Goal: Task Accomplishment & Management: Manage account settings

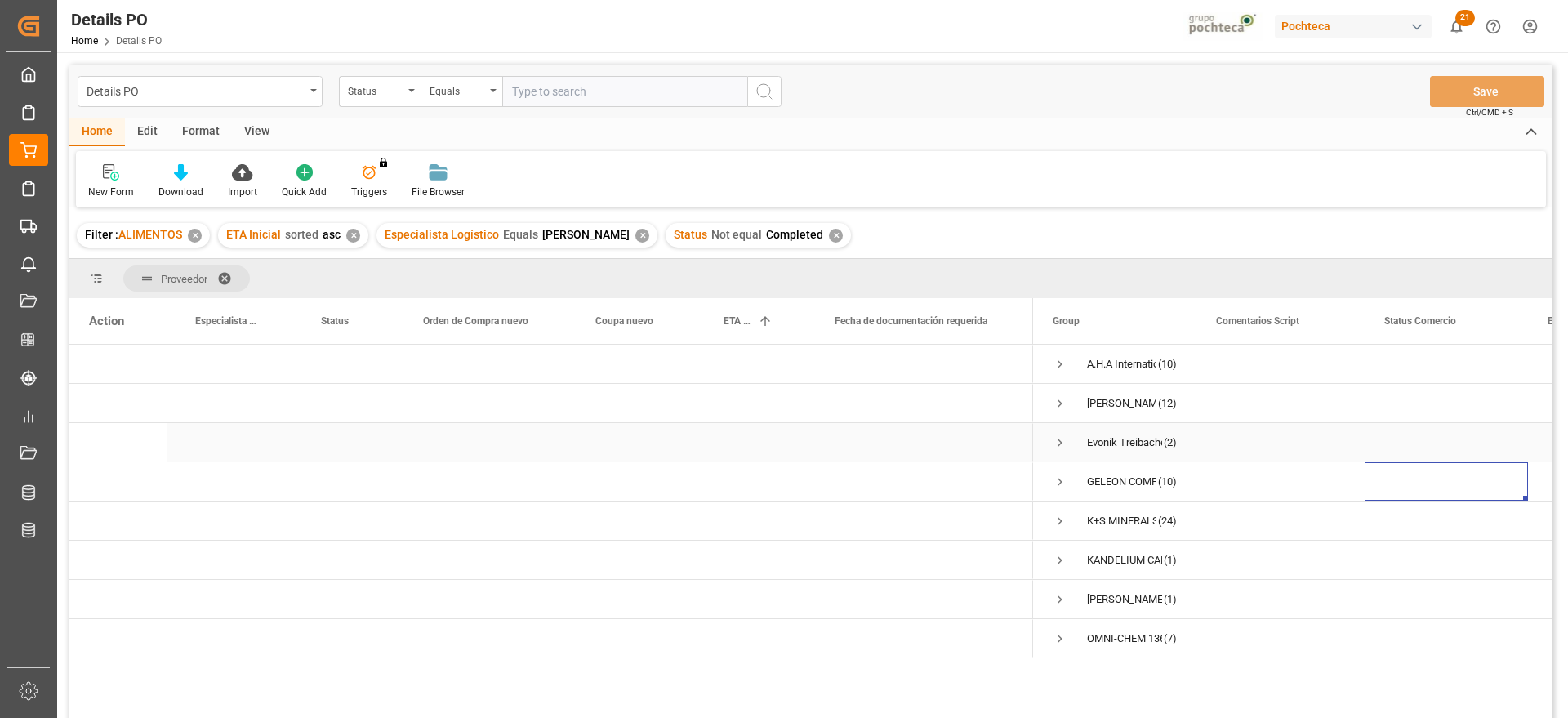
click at [800, 459] on div "Press SPACE to select this row." at bounding box center [752, 442] width 111 height 38
click at [1495, 492] on div "Press SPACE to select this row." at bounding box center [1446, 481] width 163 height 38
click at [1059, 359] on span "Press SPACE to select this row." at bounding box center [1060, 363] width 15 height 14
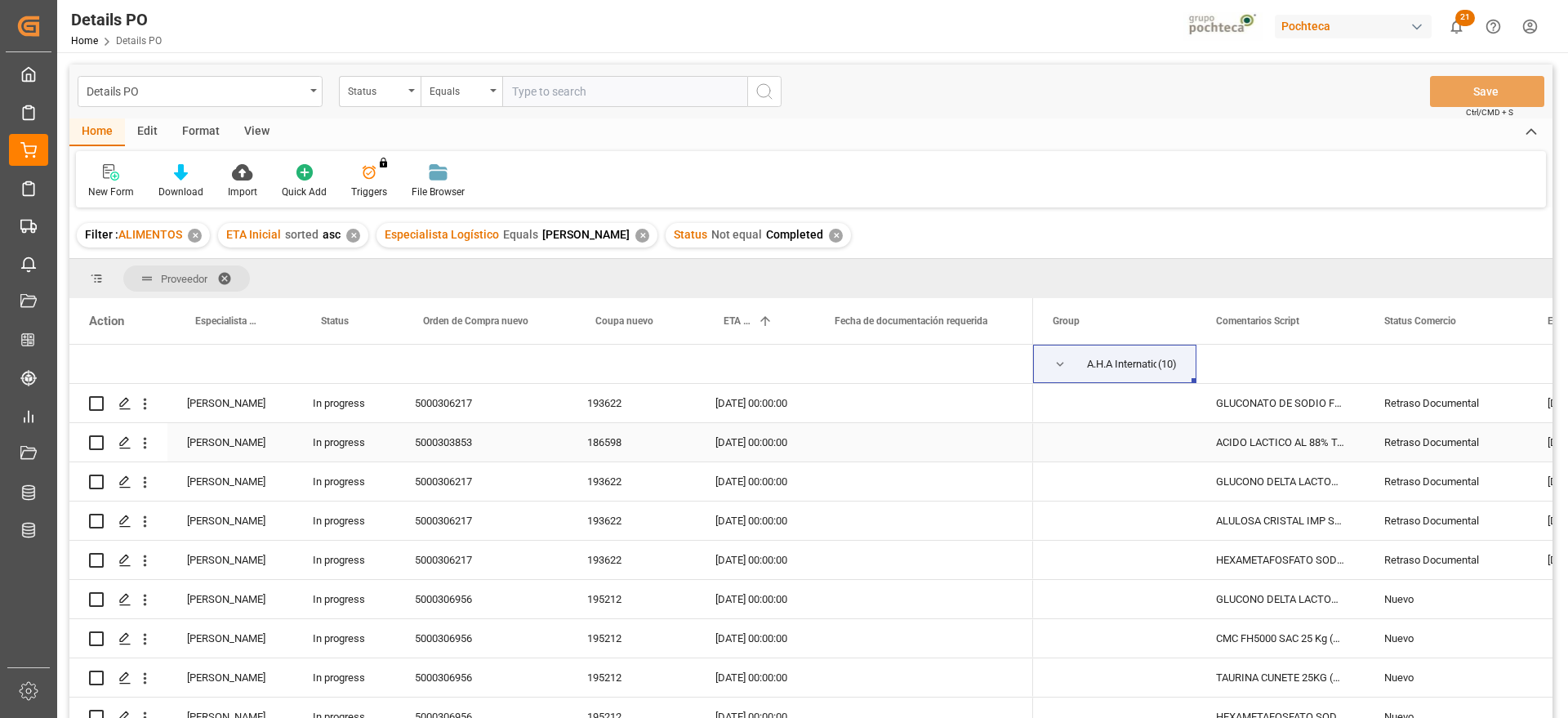
click at [1292, 447] on div "ACIDO LACTICO AL 88% TAM 250 KG IMP (222" at bounding box center [1281, 442] width 168 height 38
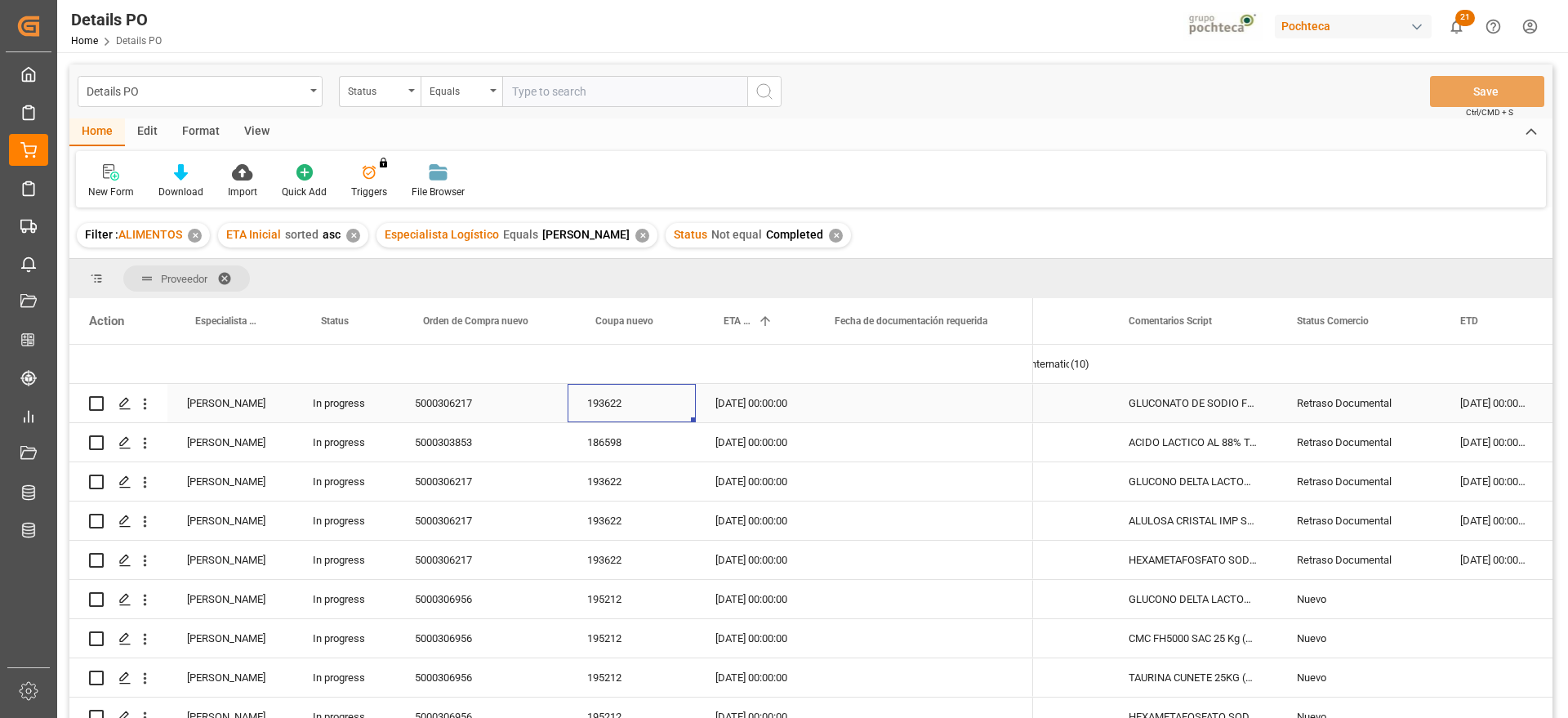
click at [607, 408] on div "193622" at bounding box center [631, 402] width 128 height 38
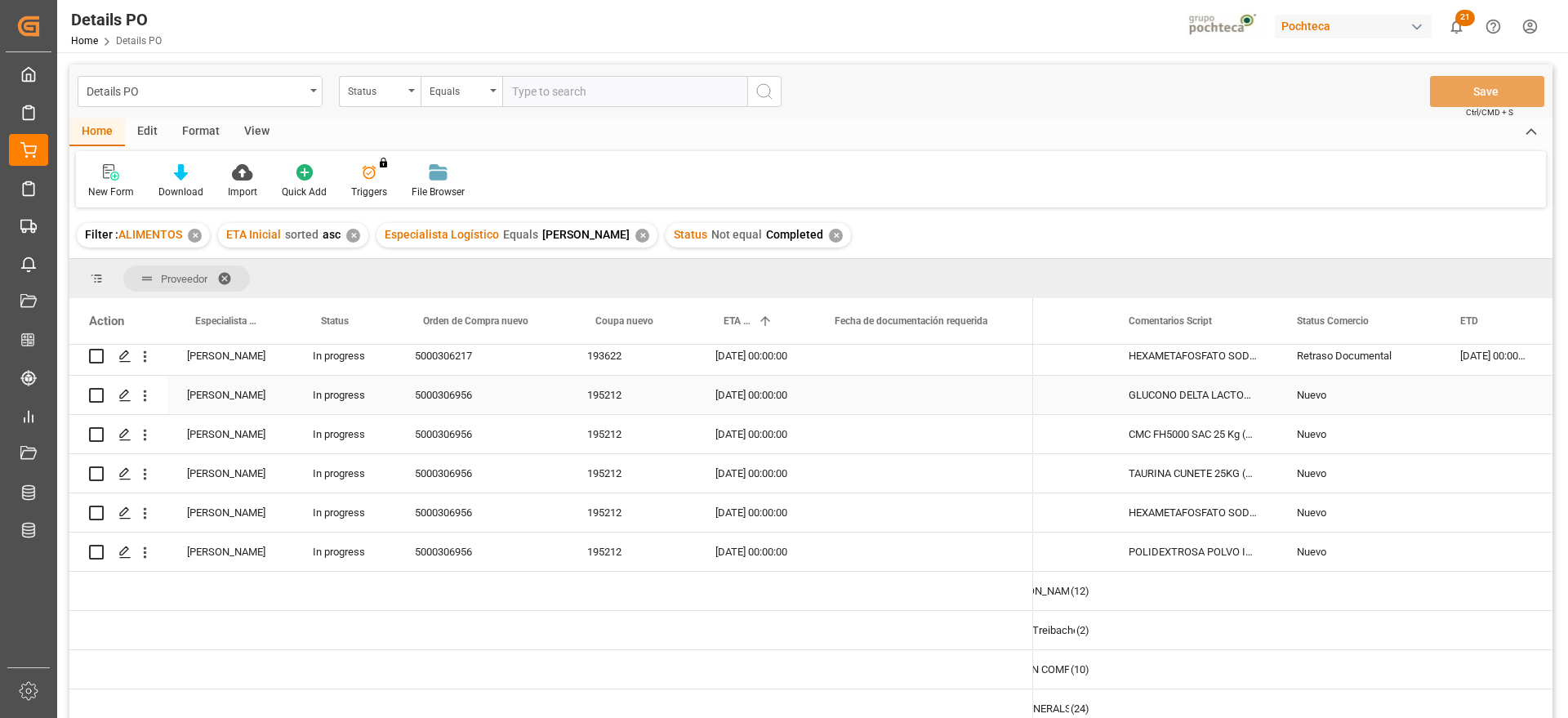
click at [775, 397] on div "[DATE] 00:00:00" at bounding box center [752, 394] width 111 height 38
click at [1245, 391] on div "GLUCONO DELTA LACTONA S. KAISON SAC 25KG" at bounding box center [1193, 394] width 168 height 38
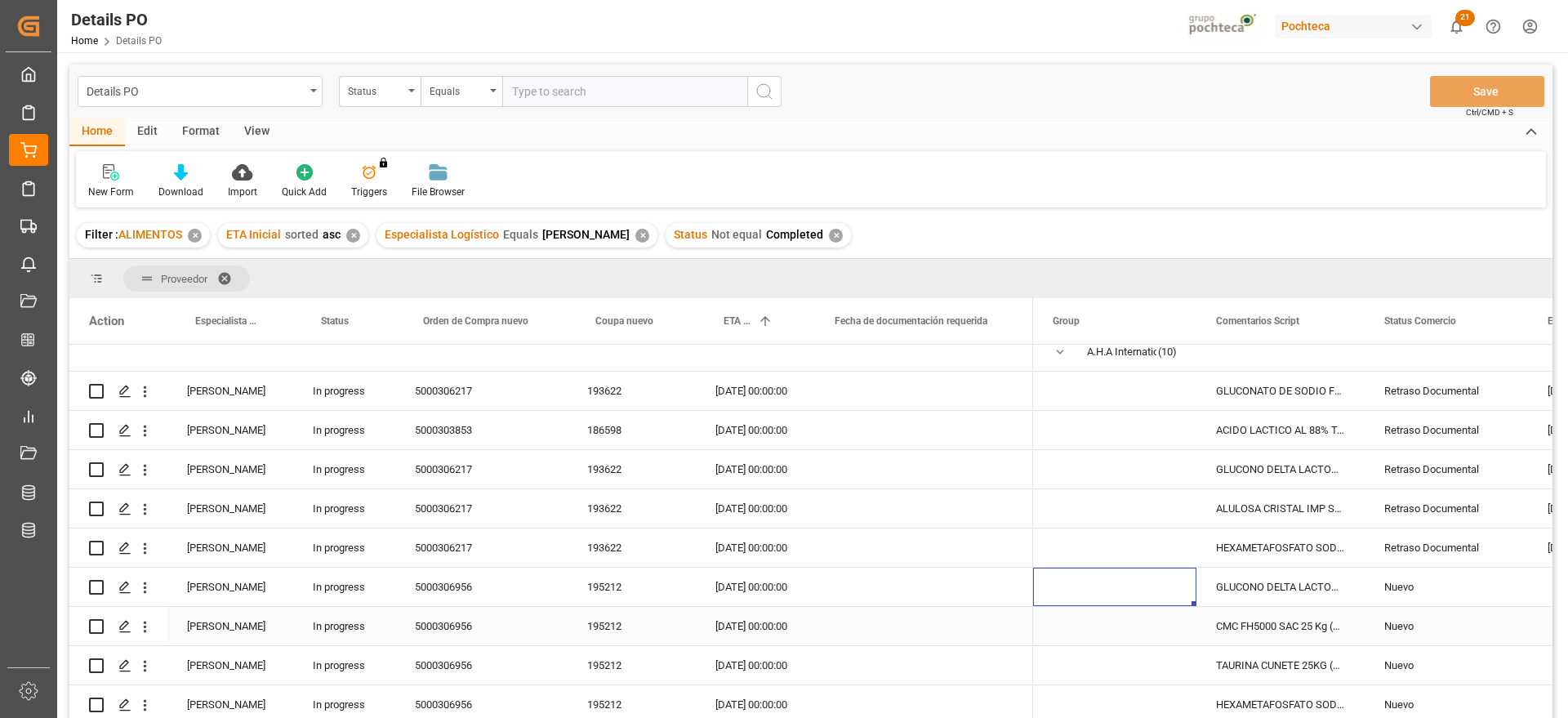
scroll to position [0, 0]
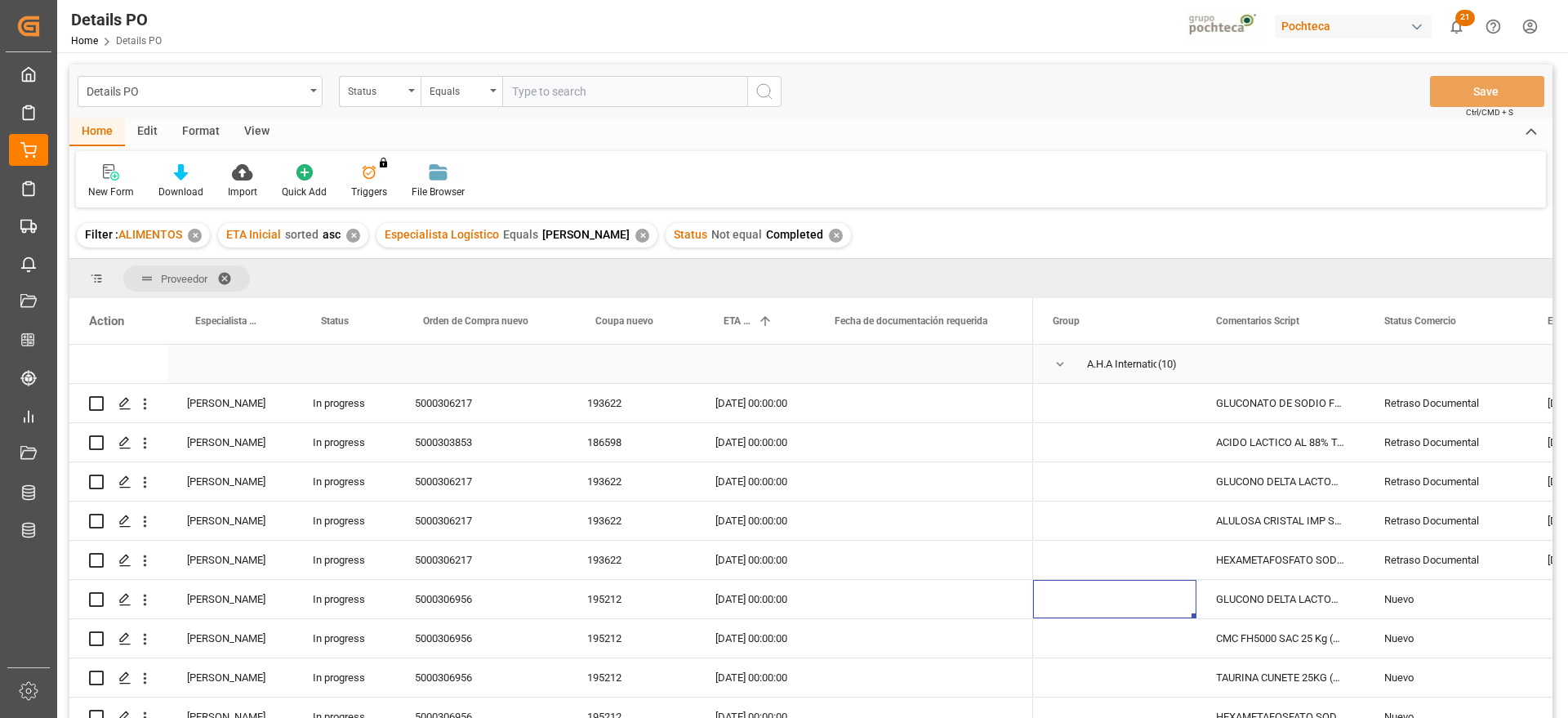
click at [1059, 362] on span "Press SPACE to select this row." at bounding box center [1060, 363] width 15 height 14
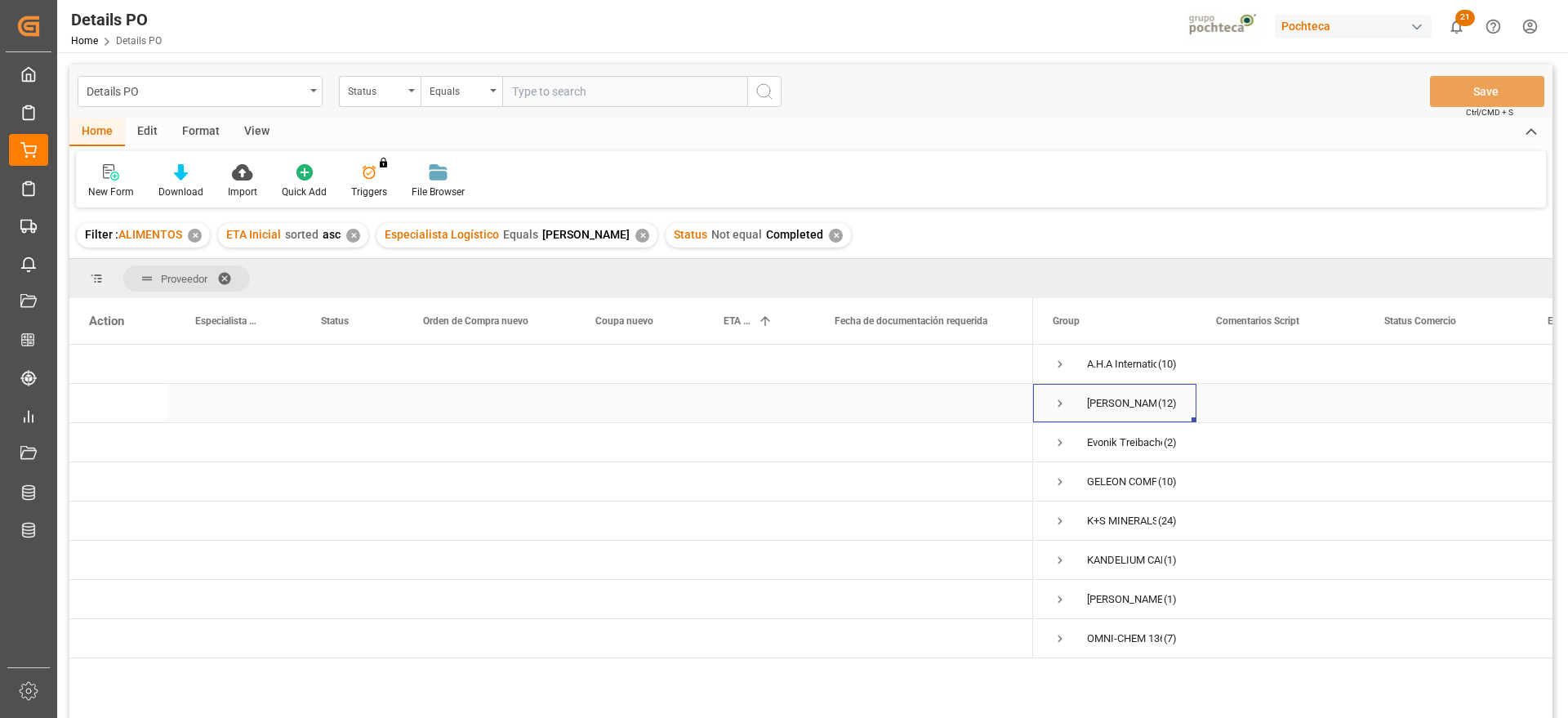
click at [1064, 402] on span "Press SPACE to select this row." at bounding box center [1060, 402] width 15 height 14
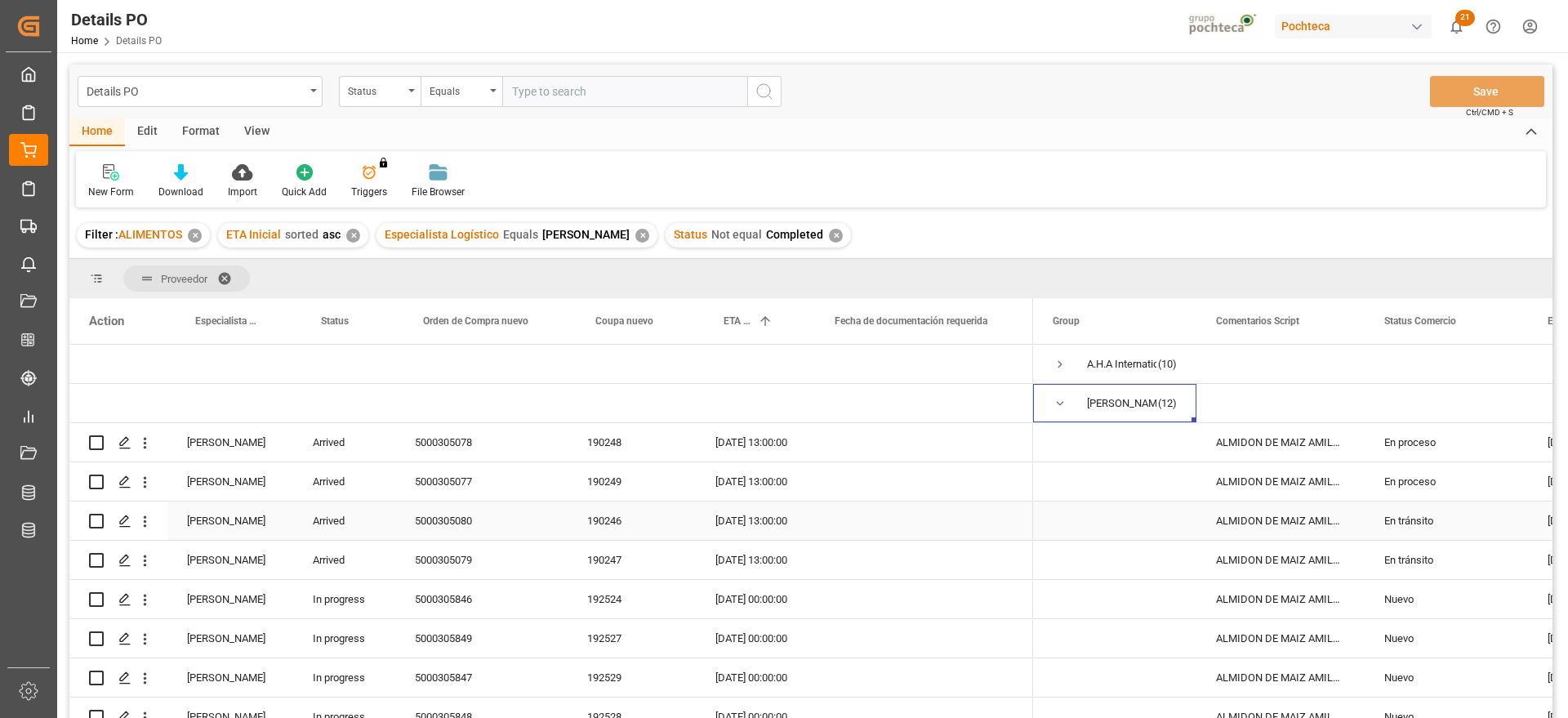
click at [1420, 517] on div "En tránsito" at bounding box center [1447, 521] width 125 height 38
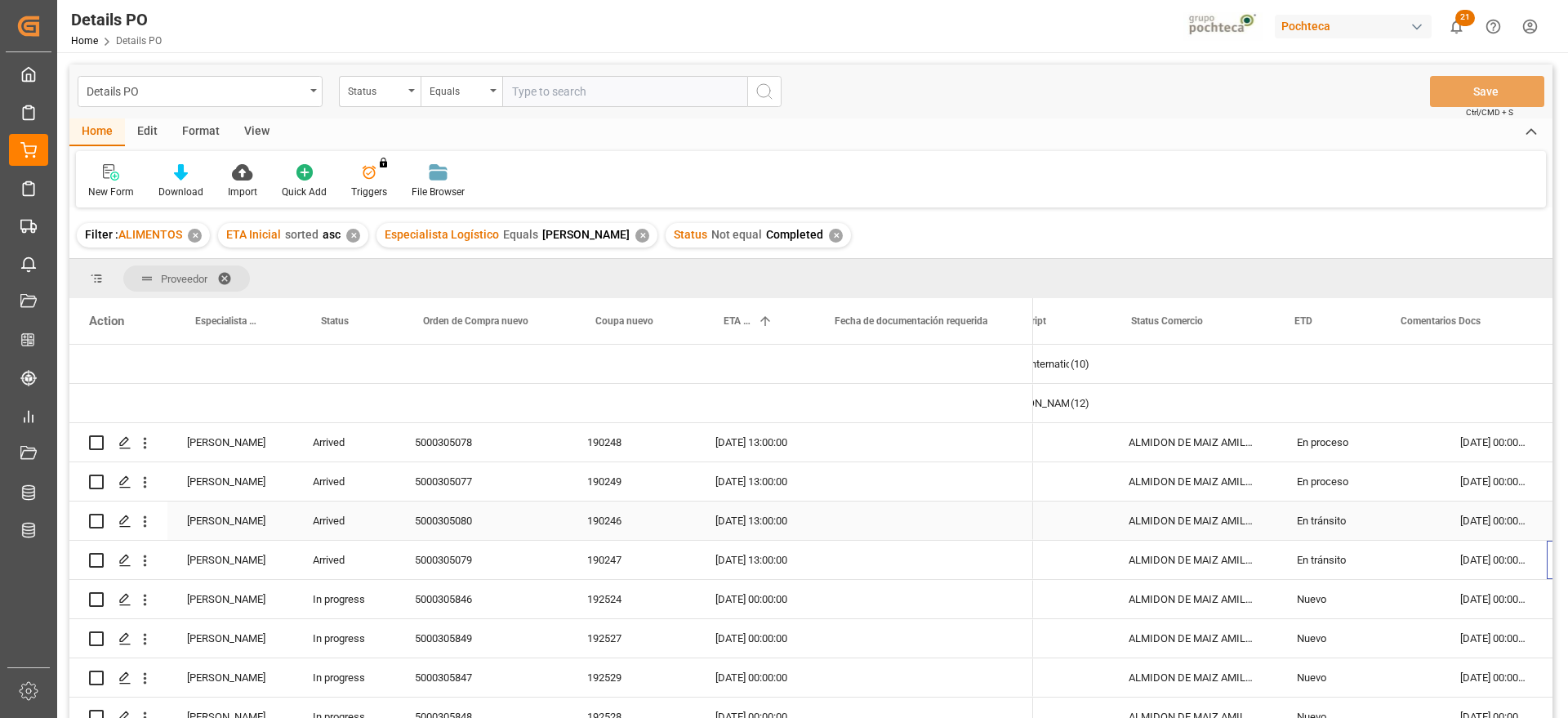
scroll to position [0, 253]
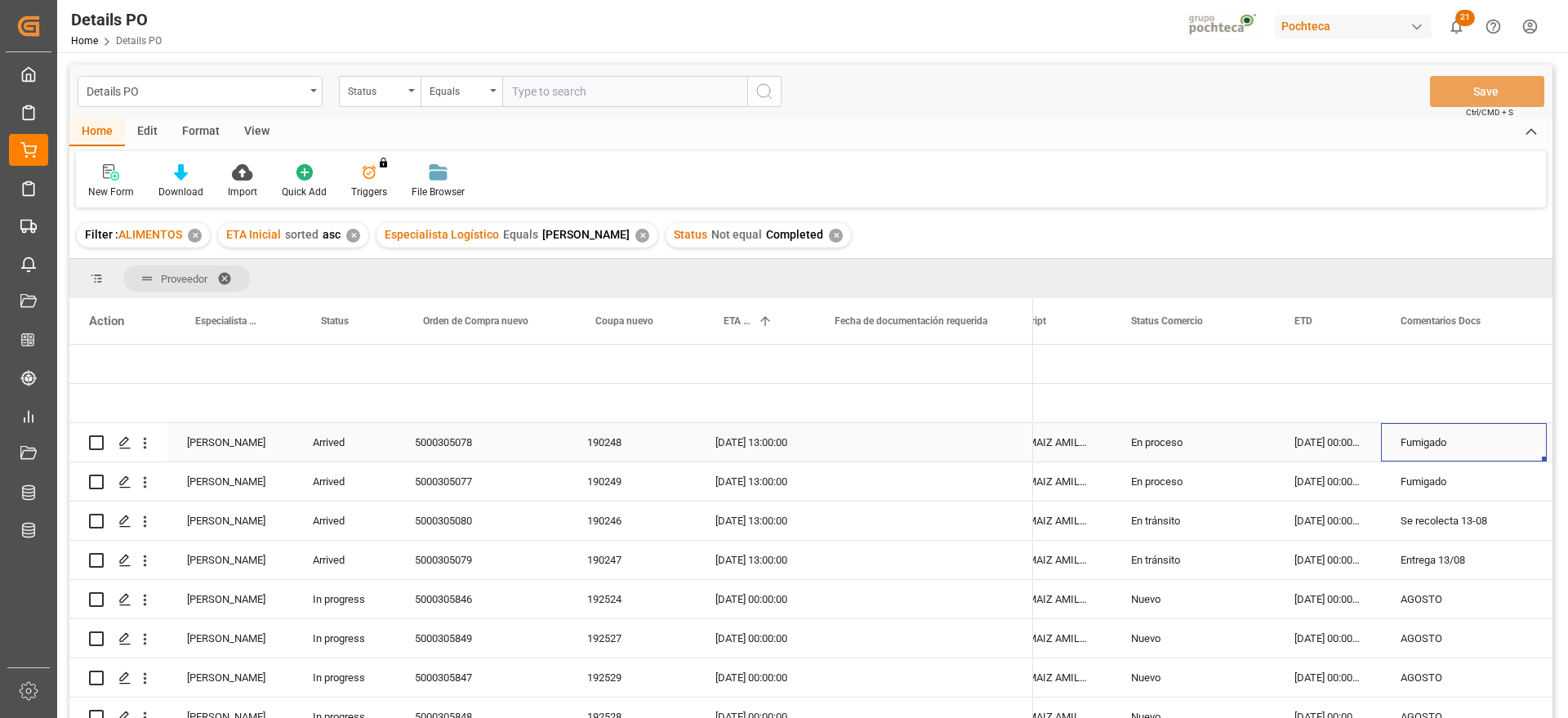
click at [100, 437] on input "Press Space to toggle row selection (unchecked)" at bounding box center [96, 442] width 15 height 14
checkbox input "true"
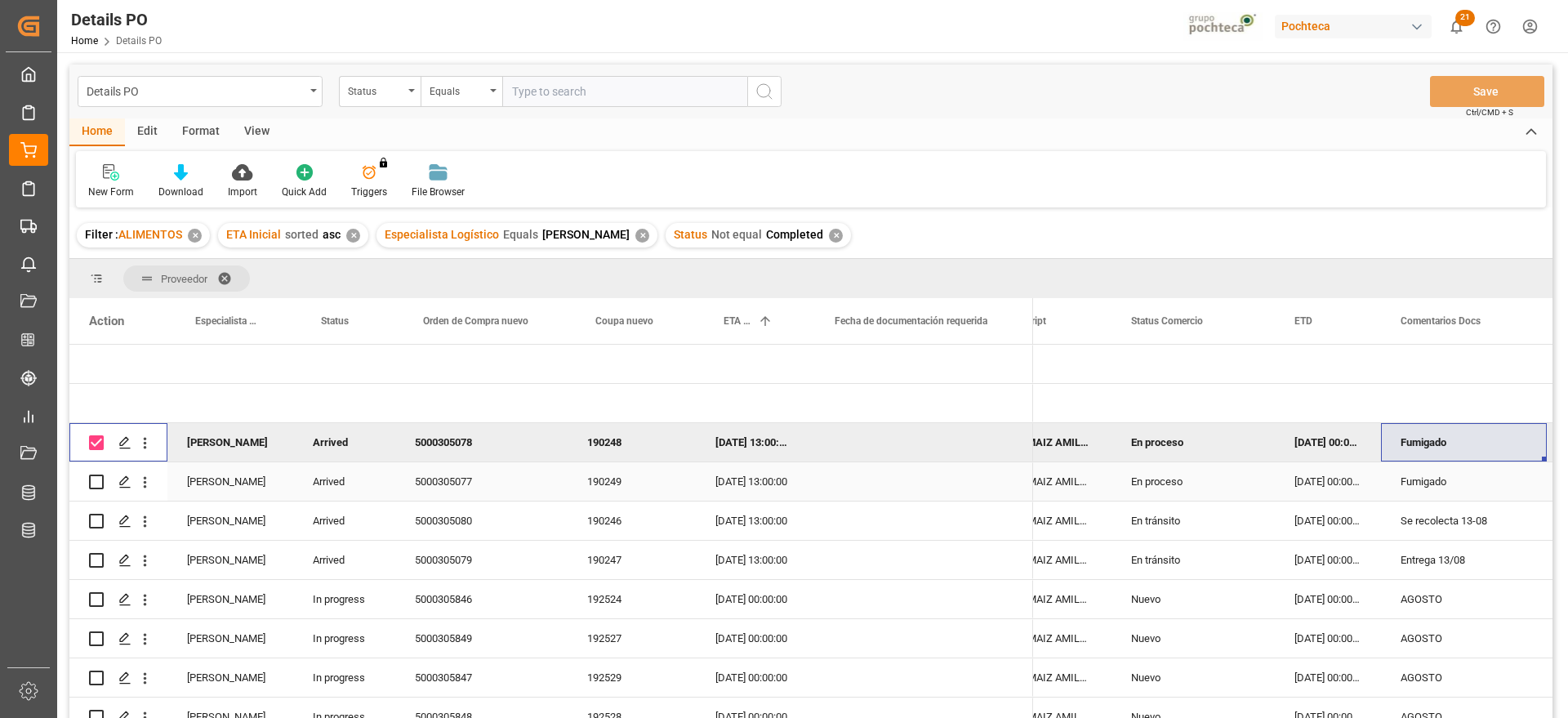
click at [90, 486] on input "Press Space to toggle row selection (unchecked)" at bounding box center [96, 481] width 15 height 14
checkbox input "true"
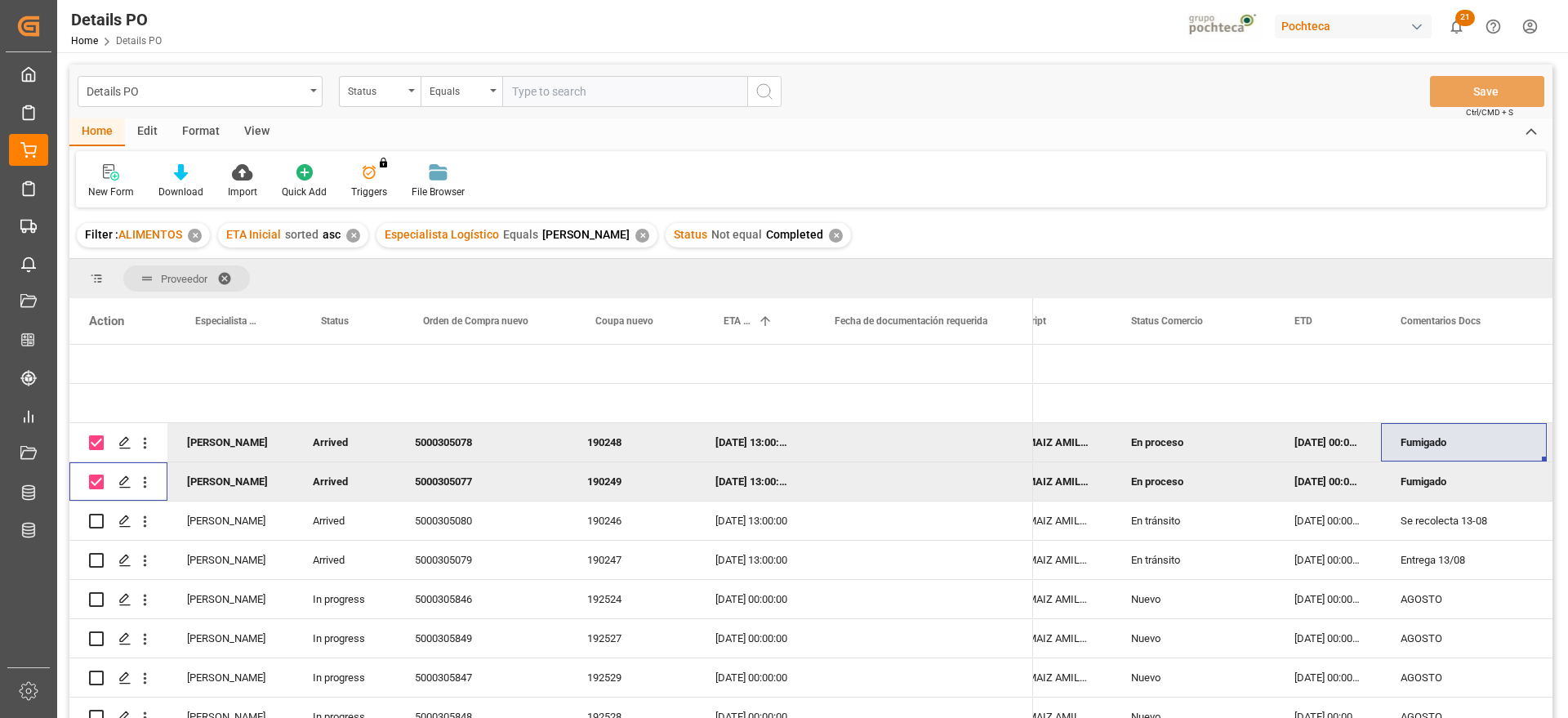
click at [98, 445] on input "Press Space to toggle row selection (checked)" at bounding box center [96, 442] width 15 height 14
checkbox input "false"
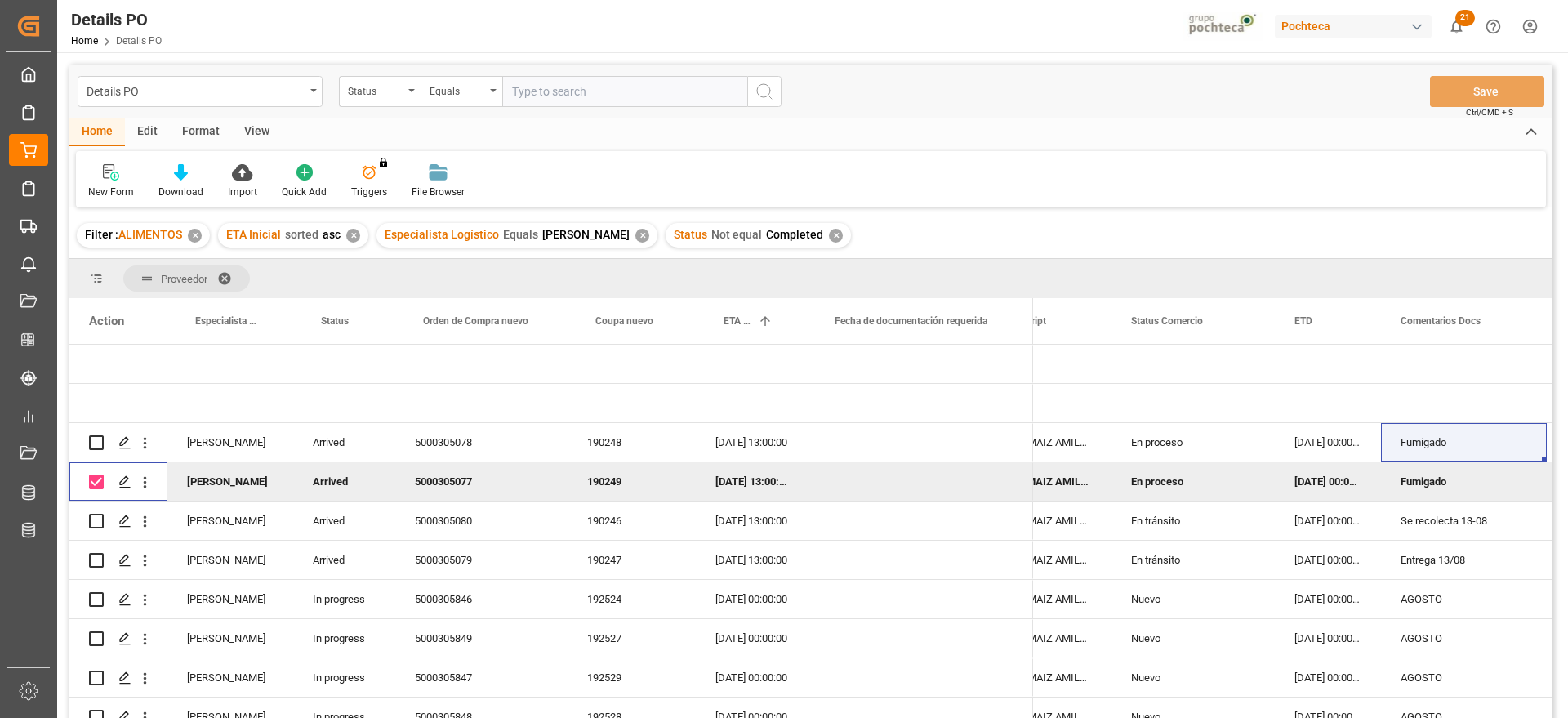
click at [99, 482] on input "Press Space to toggle row selection (checked)" at bounding box center [96, 481] width 15 height 14
checkbox input "false"
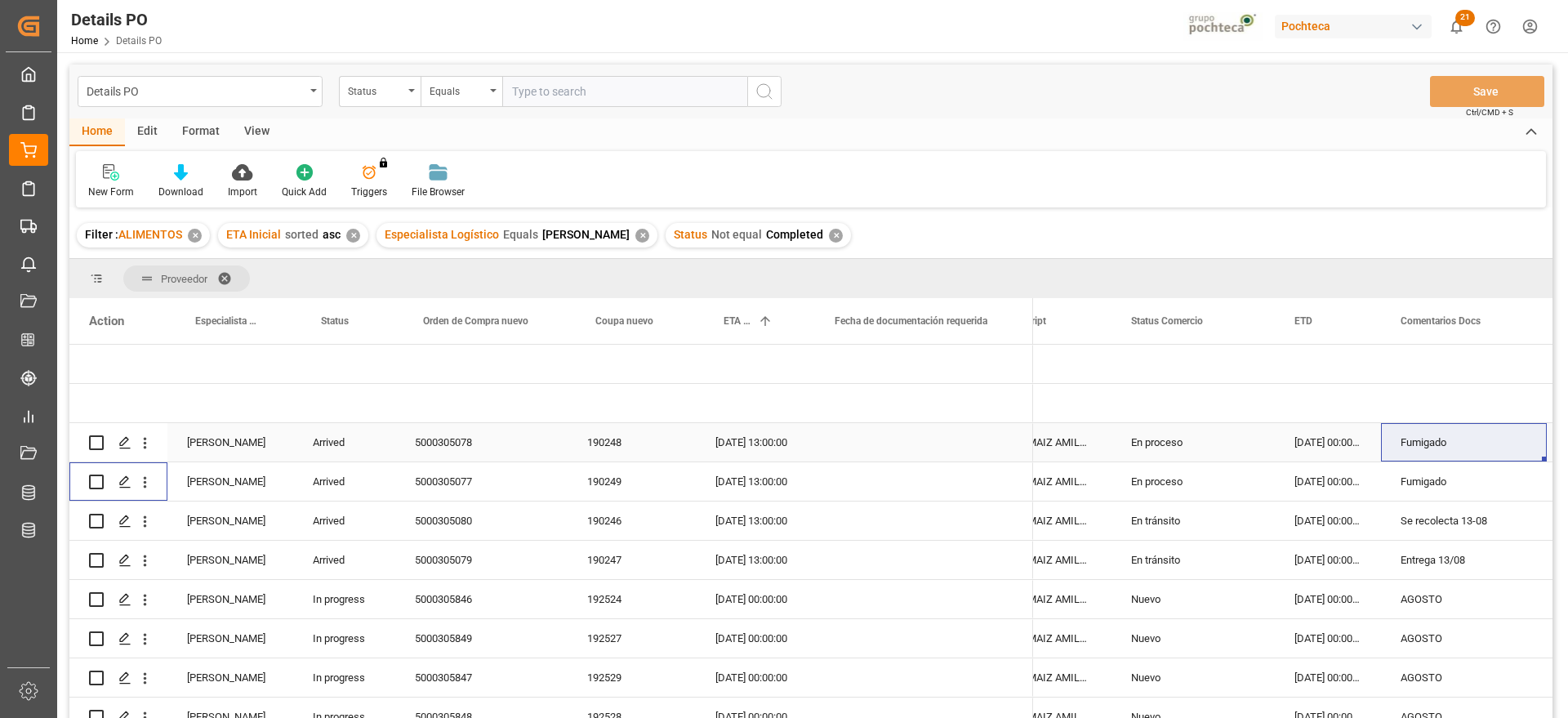
click at [955, 460] on div "Press SPACE to select this row." at bounding box center [920, 442] width 226 height 38
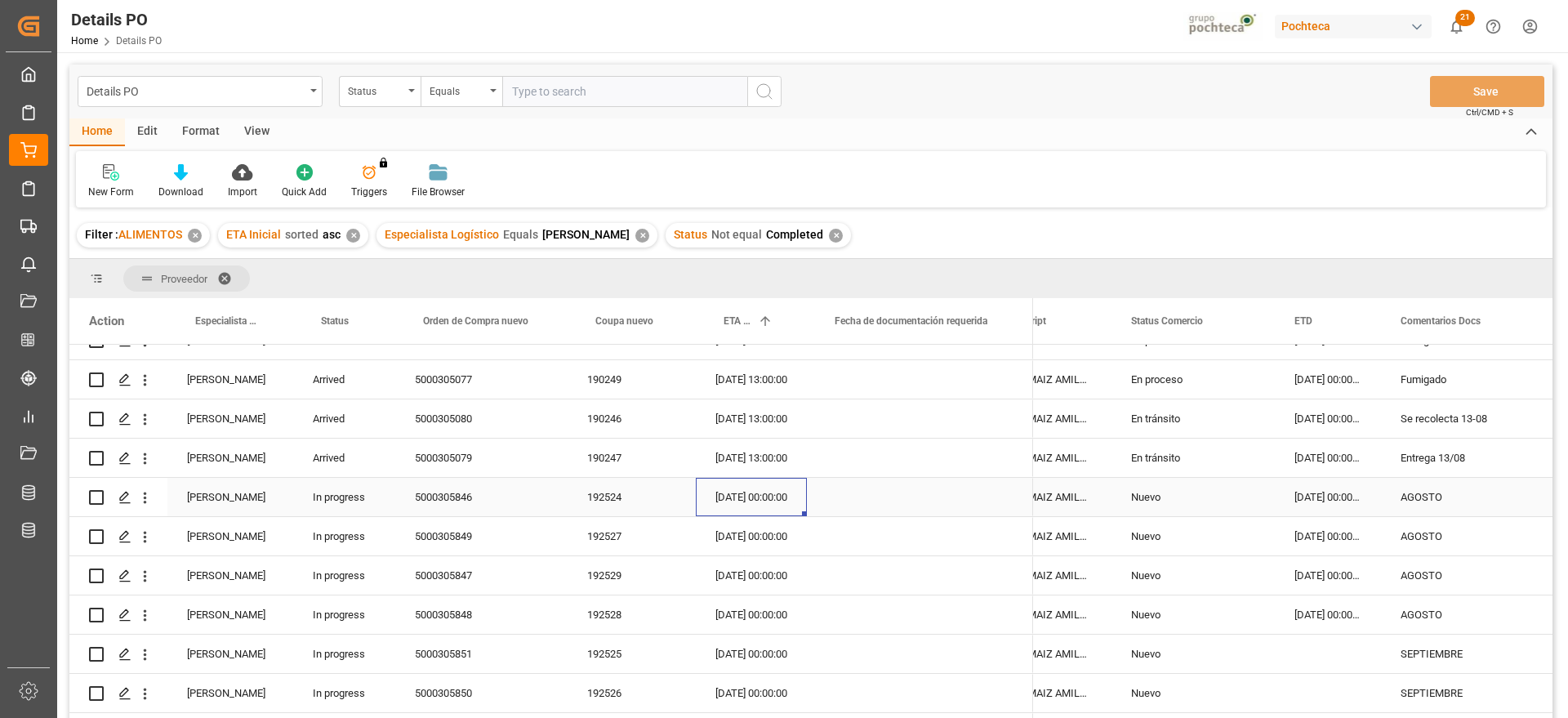
click at [762, 490] on div "[DATE] 00:00:00" at bounding box center [752, 496] width 111 height 38
click at [797, 485] on div "[DATE] 00:00:00" at bounding box center [752, 496] width 111 height 38
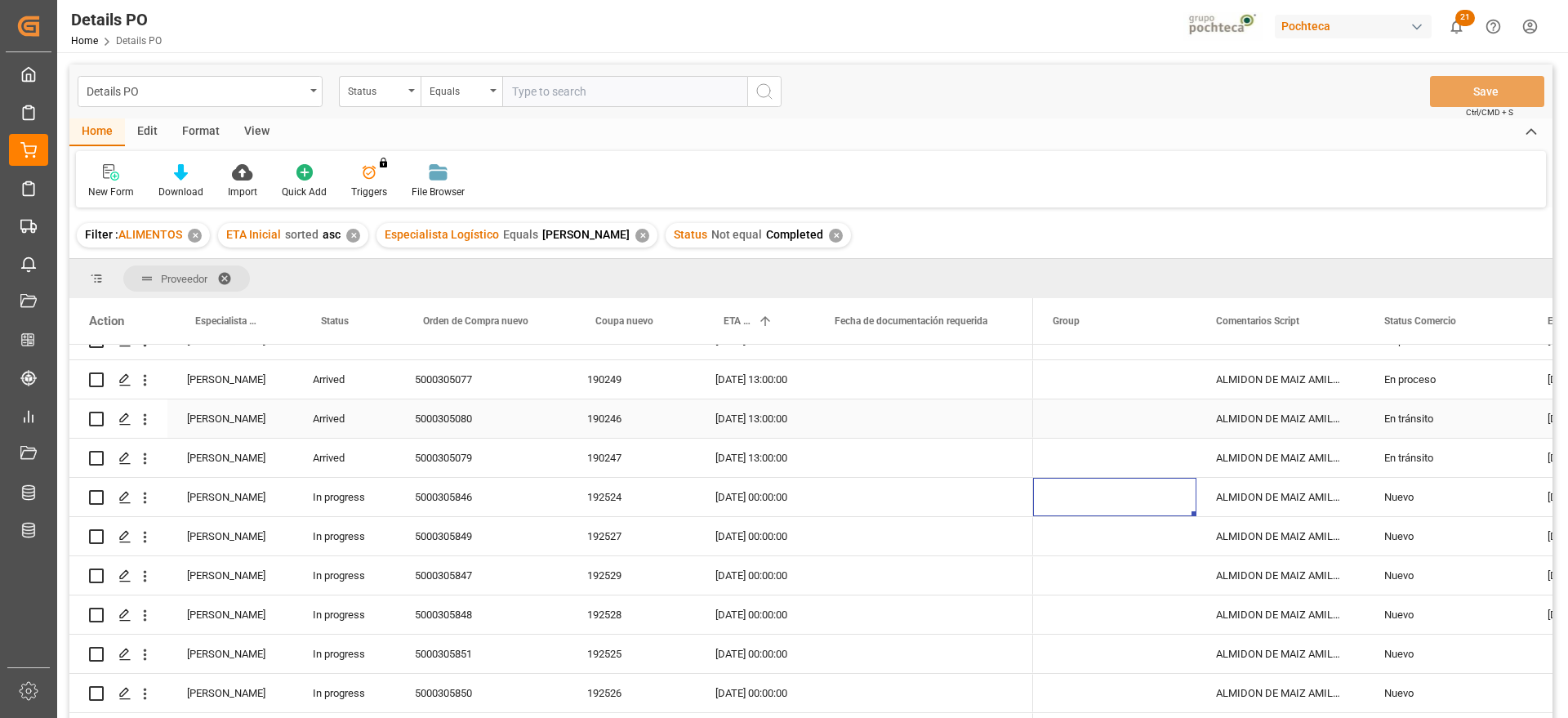
scroll to position [0, 0]
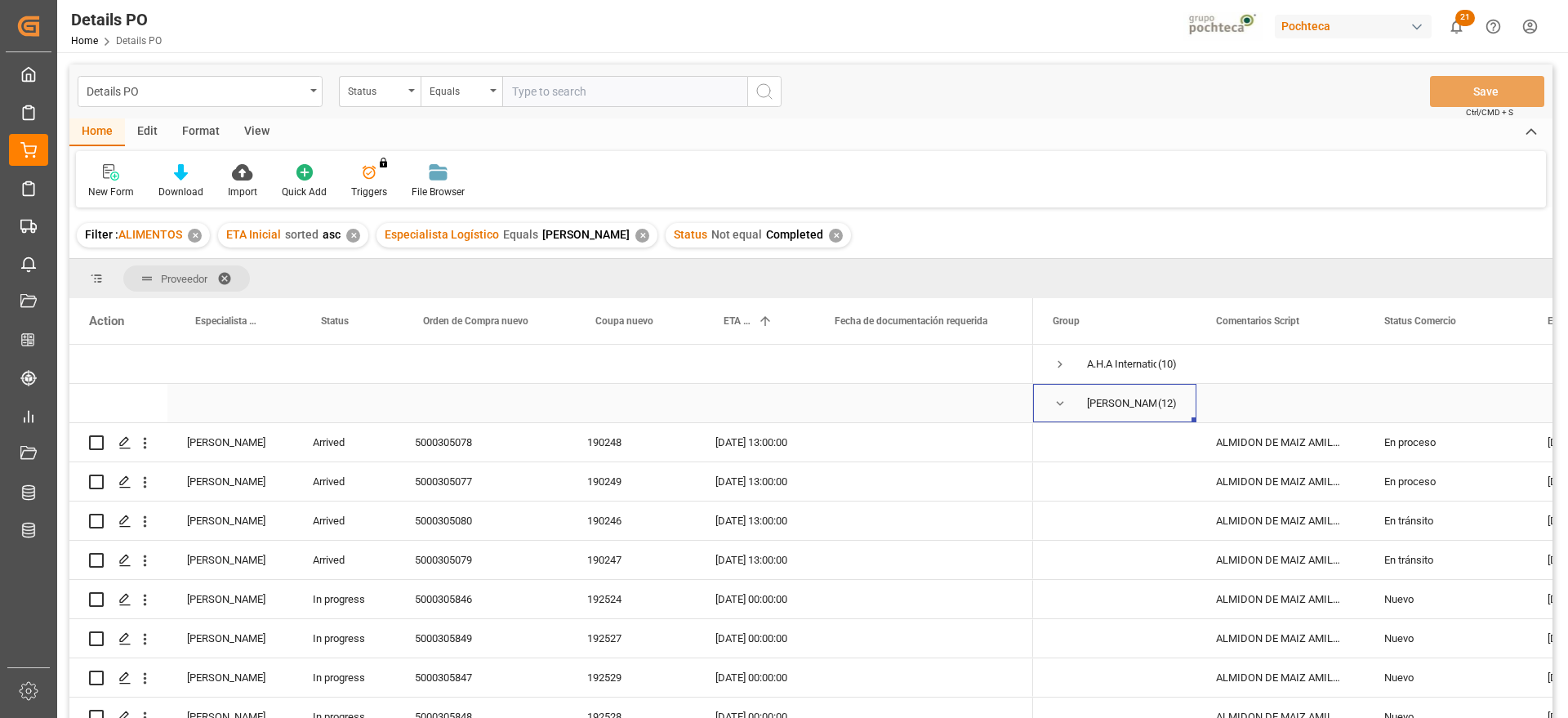
click at [1055, 402] on span "Press SPACE to select this row." at bounding box center [1060, 402] width 15 height 14
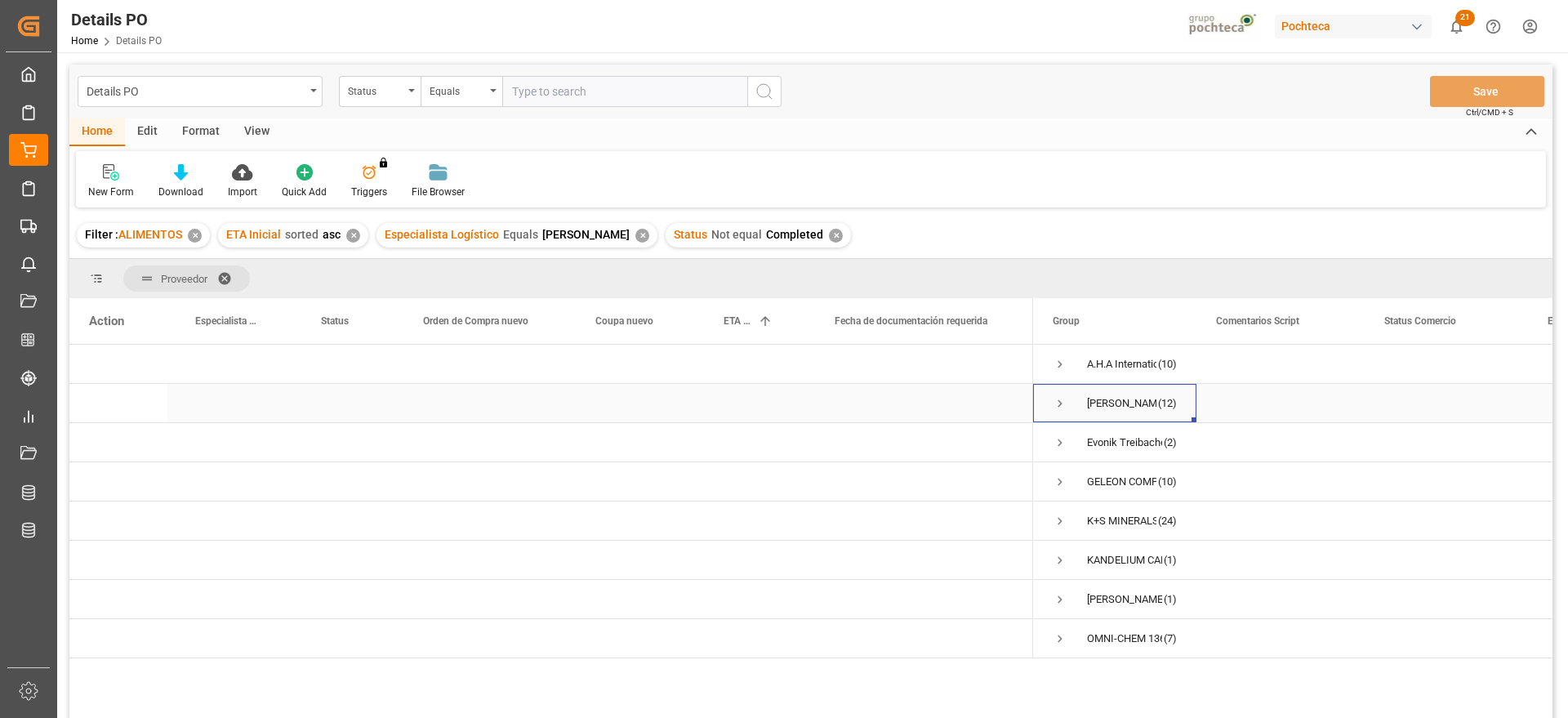
click at [1060, 397] on span "Press SPACE to select this row." at bounding box center [1060, 402] width 15 height 14
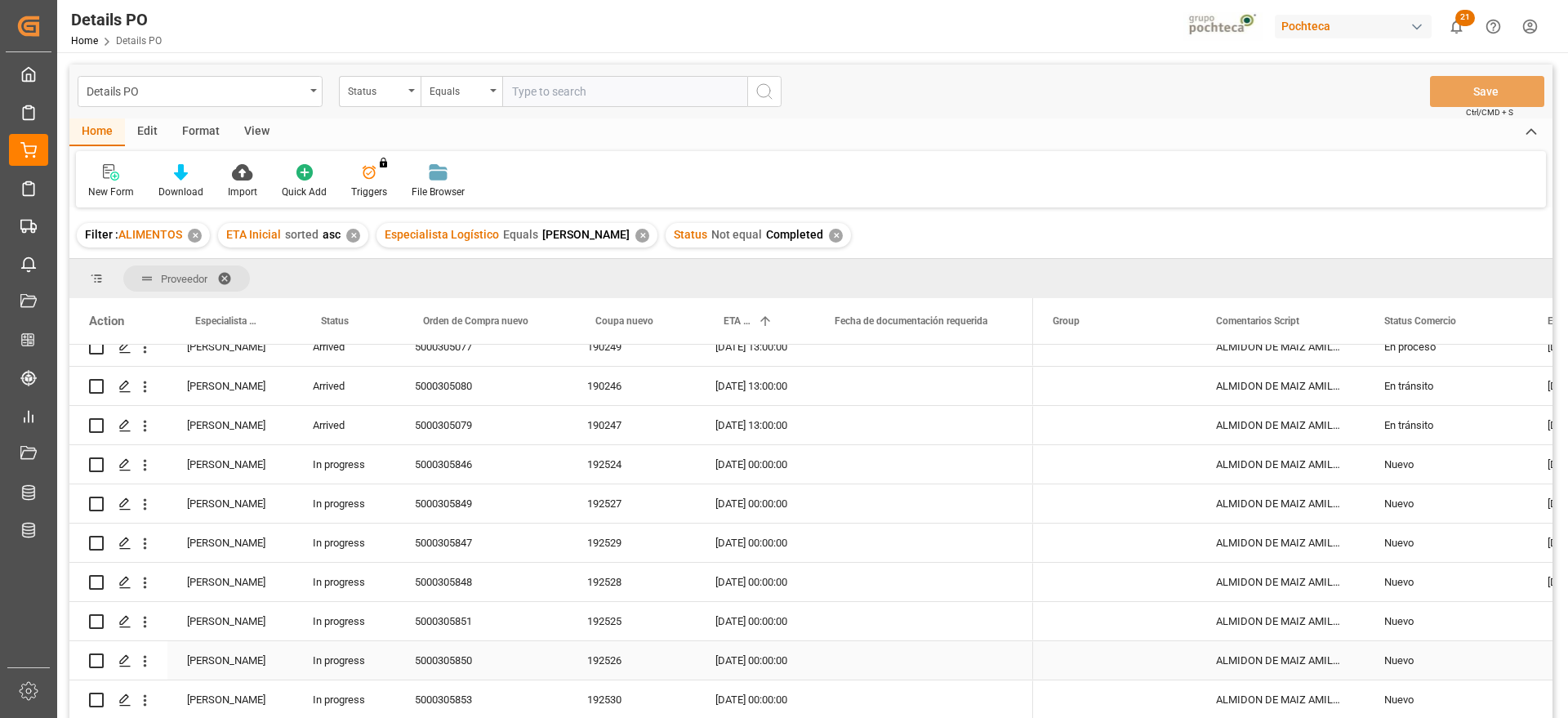
scroll to position [102, 0]
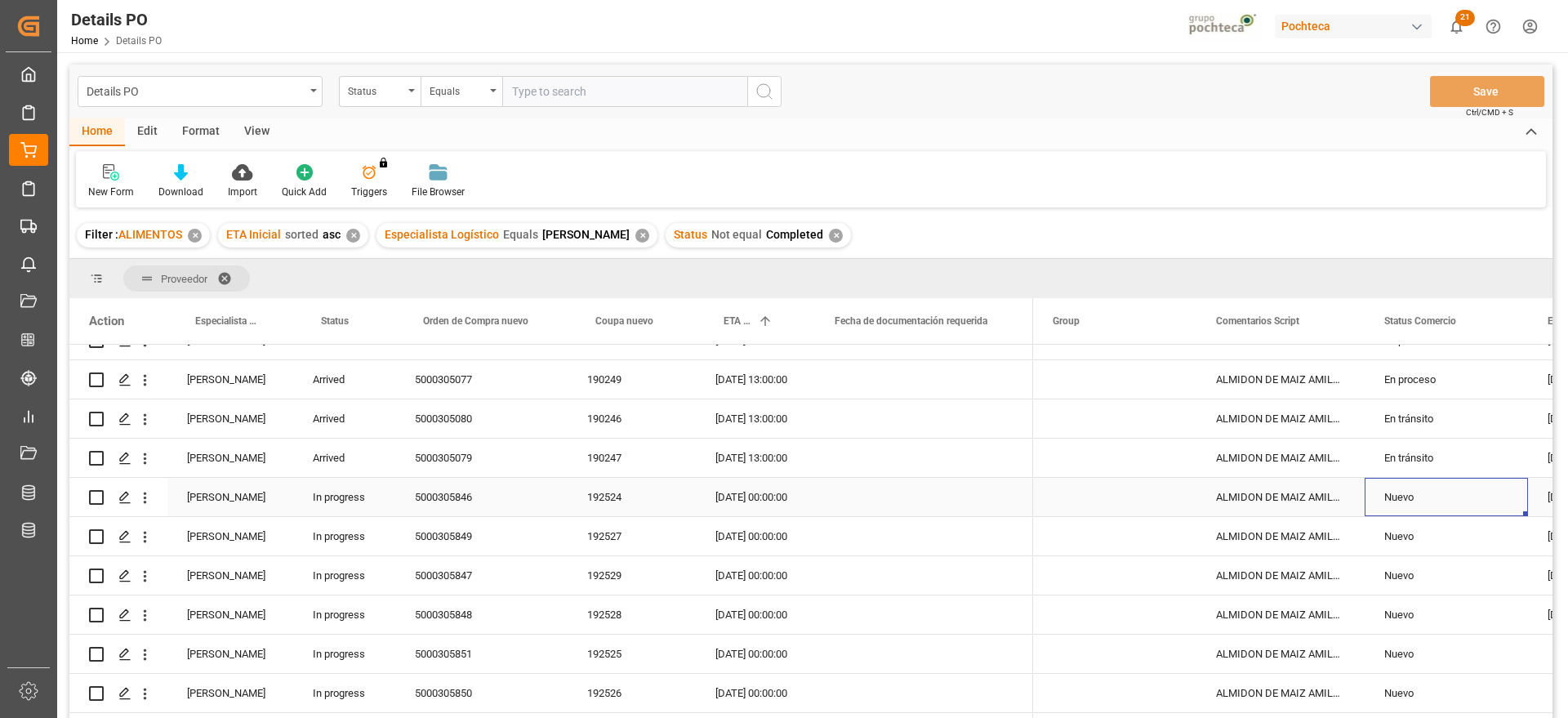
click at [1402, 506] on div "Nuevo" at bounding box center [1447, 497] width 125 height 38
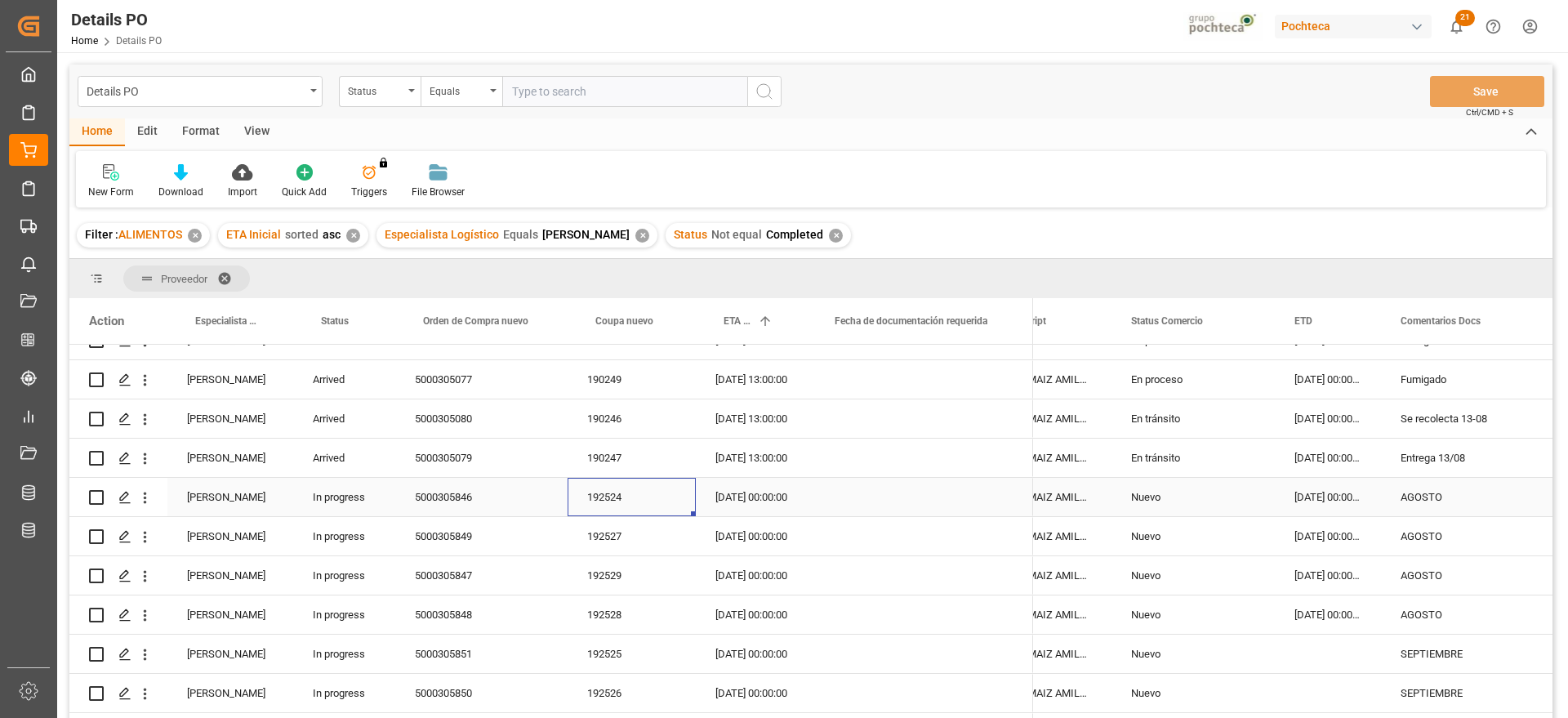
click at [603, 494] on div "192524" at bounding box center [631, 496] width 128 height 38
click at [927, 498] on div "Press SPACE to select this row." at bounding box center [920, 496] width 226 height 38
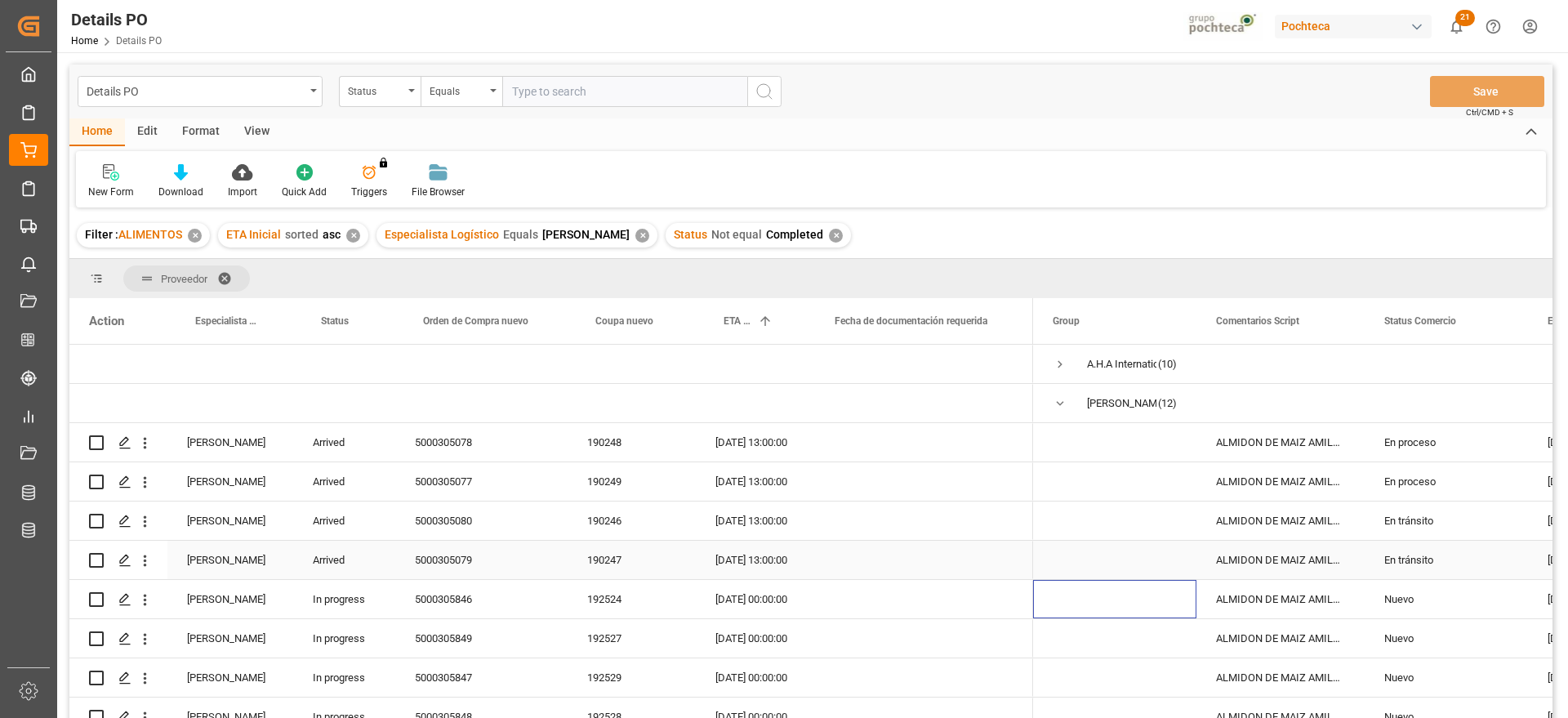
scroll to position [0, 0]
click at [1060, 399] on span "Press SPACE to select this row." at bounding box center [1060, 402] width 15 height 14
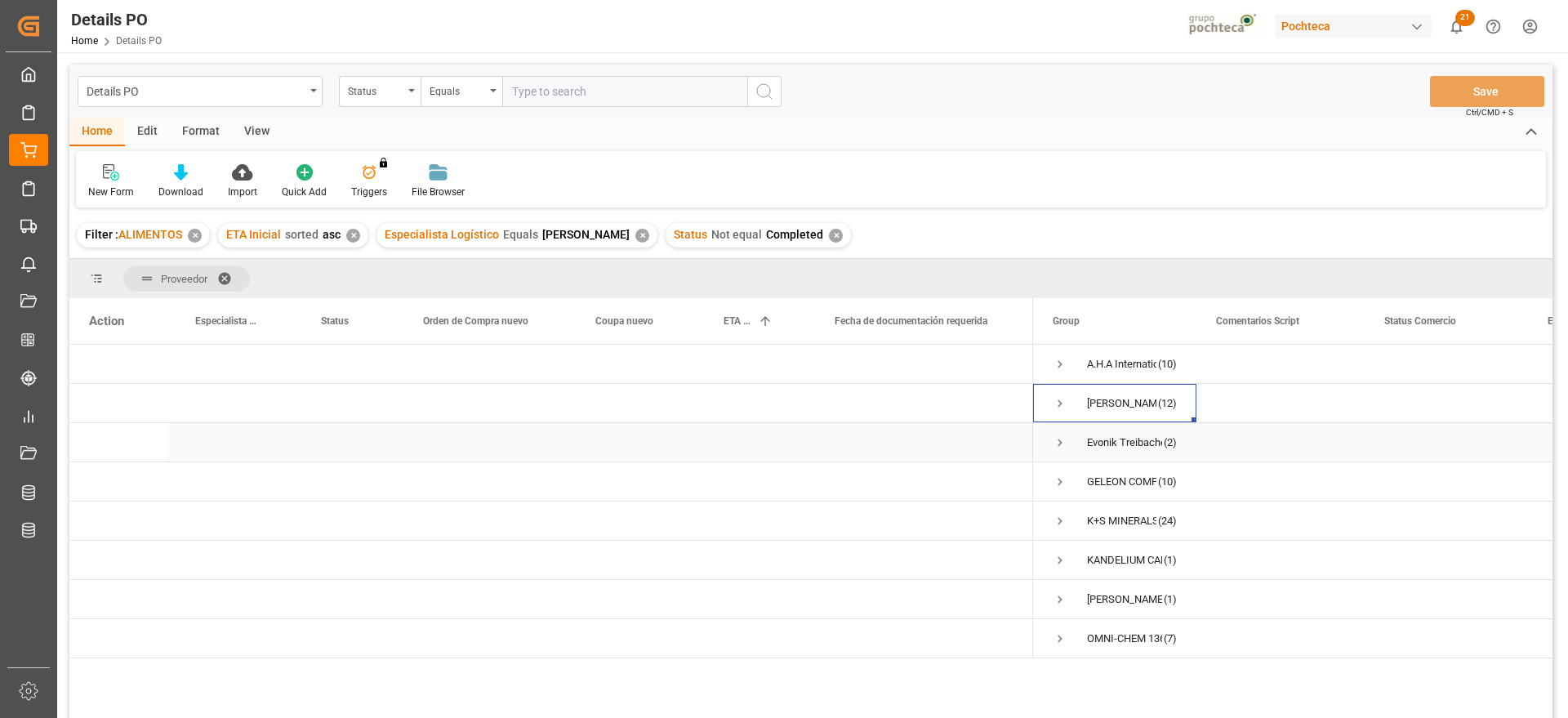
click at [1054, 441] on span "Press SPACE to select this row." at bounding box center [1060, 442] width 15 height 14
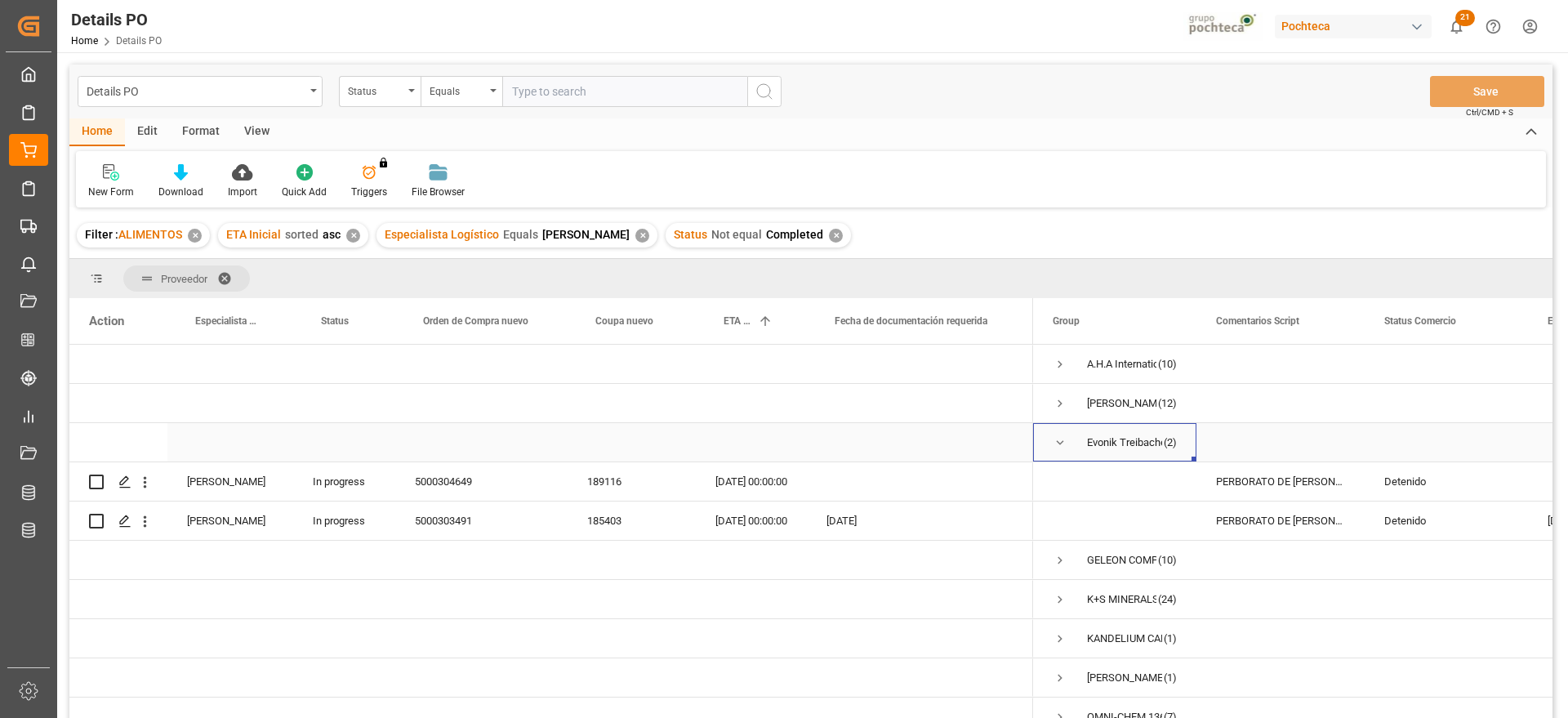
click at [1061, 444] on span "Press SPACE to select this row." at bounding box center [1060, 442] width 15 height 14
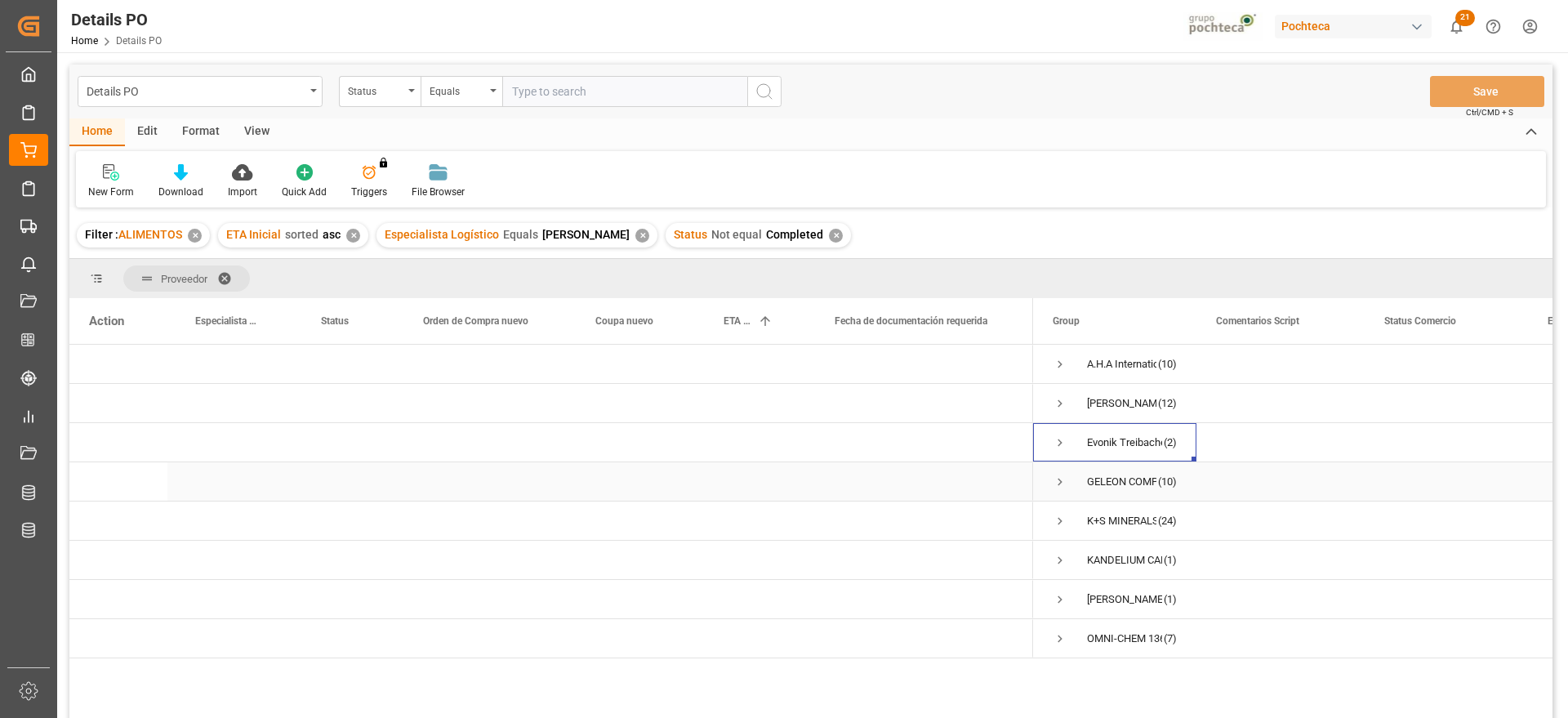
click at [1060, 481] on span "Press SPACE to select this row." at bounding box center [1060, 481] width 15 height 14
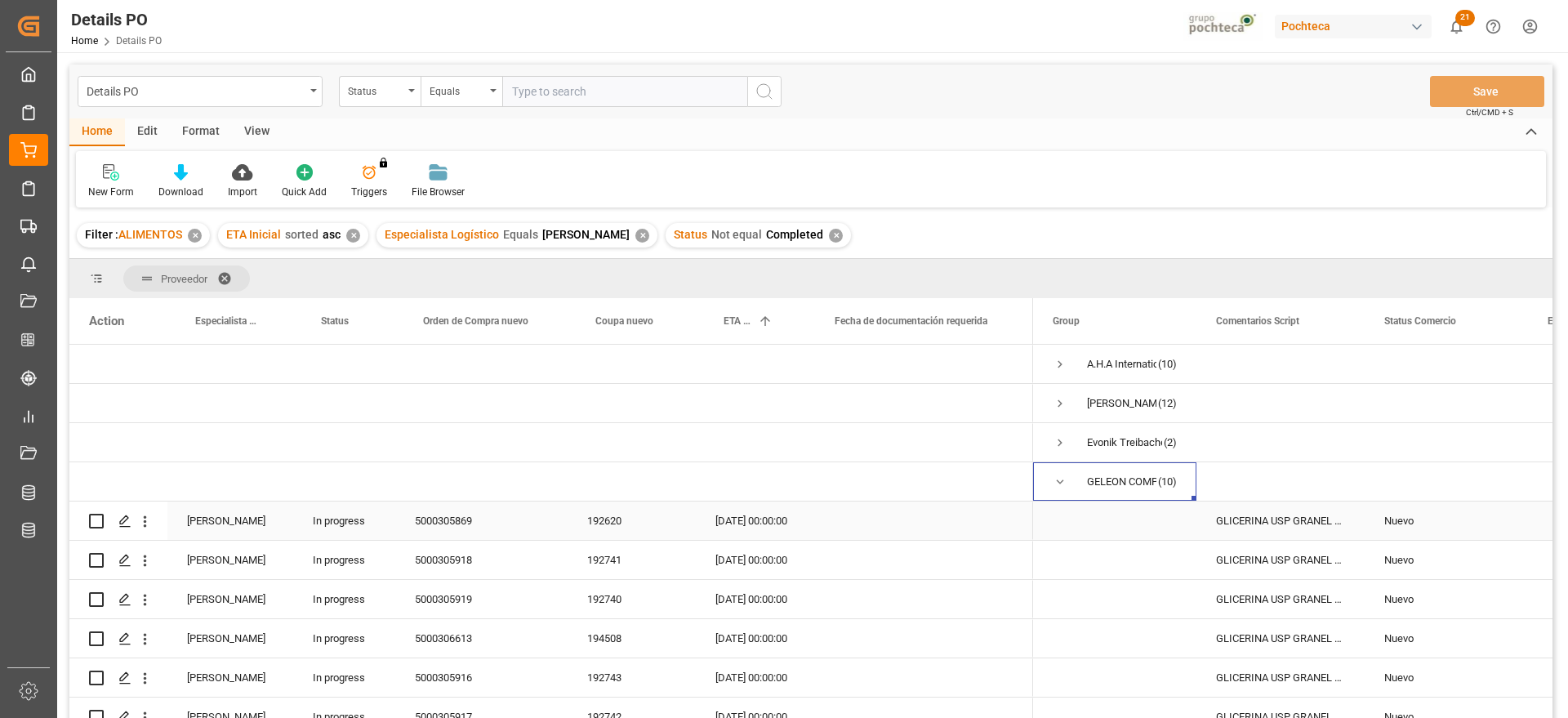
click at [1309, 521] on div "GLICERINA USP GRANEL ARG (69511)" at bounding box center [1281, 520] width 168 height 38
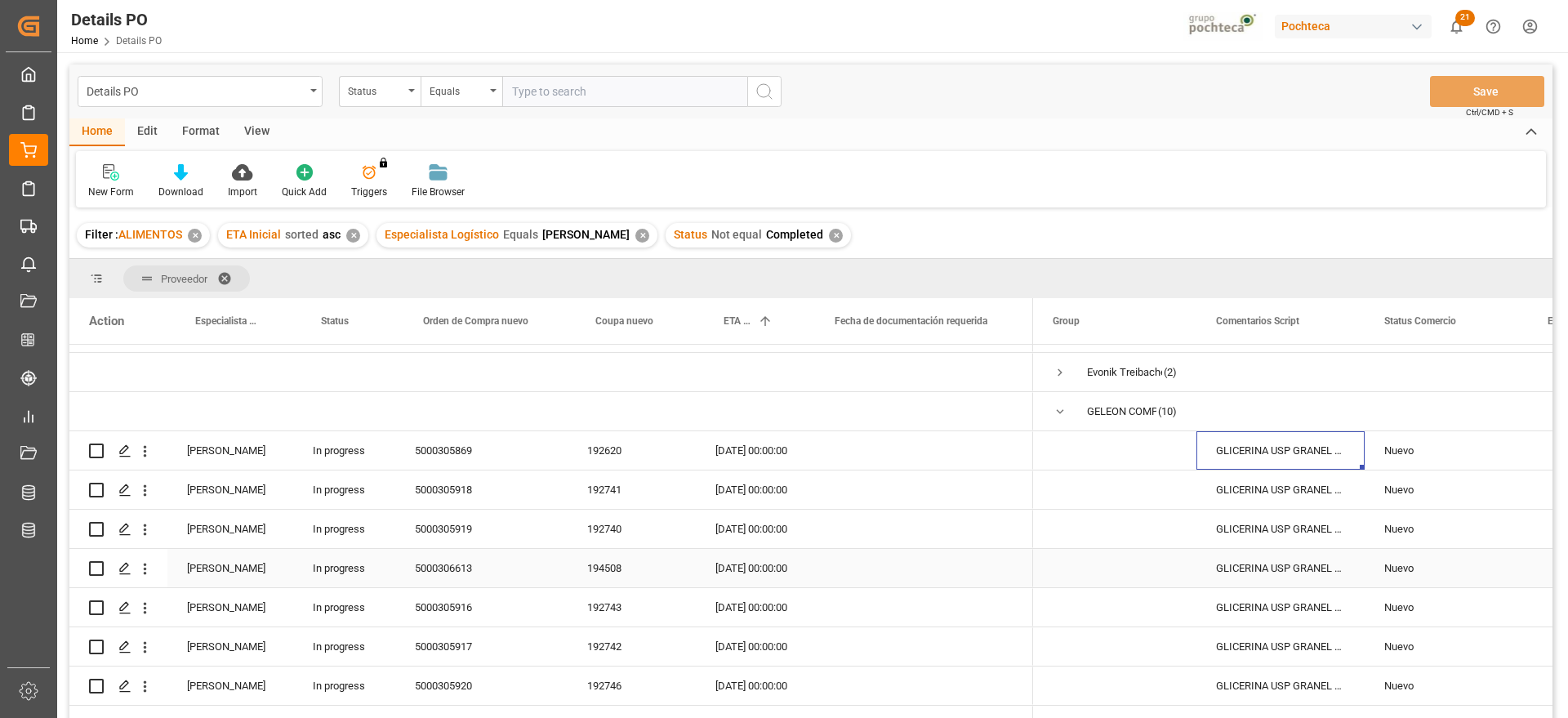
scroll to position [102, 0]
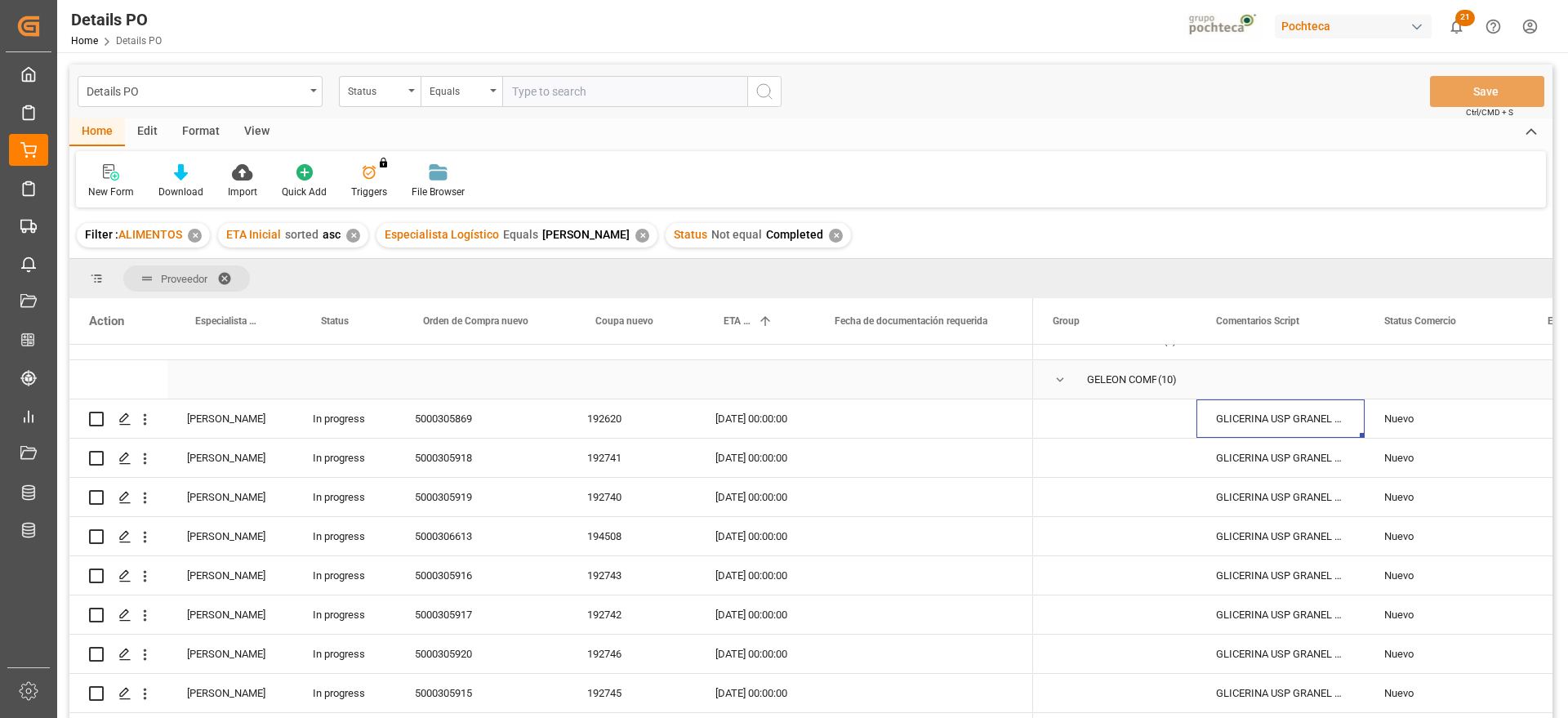
click at [1057, 383] on span "Press SPACE to select this row." at bounding box center [1060, 379] width 15 height 14
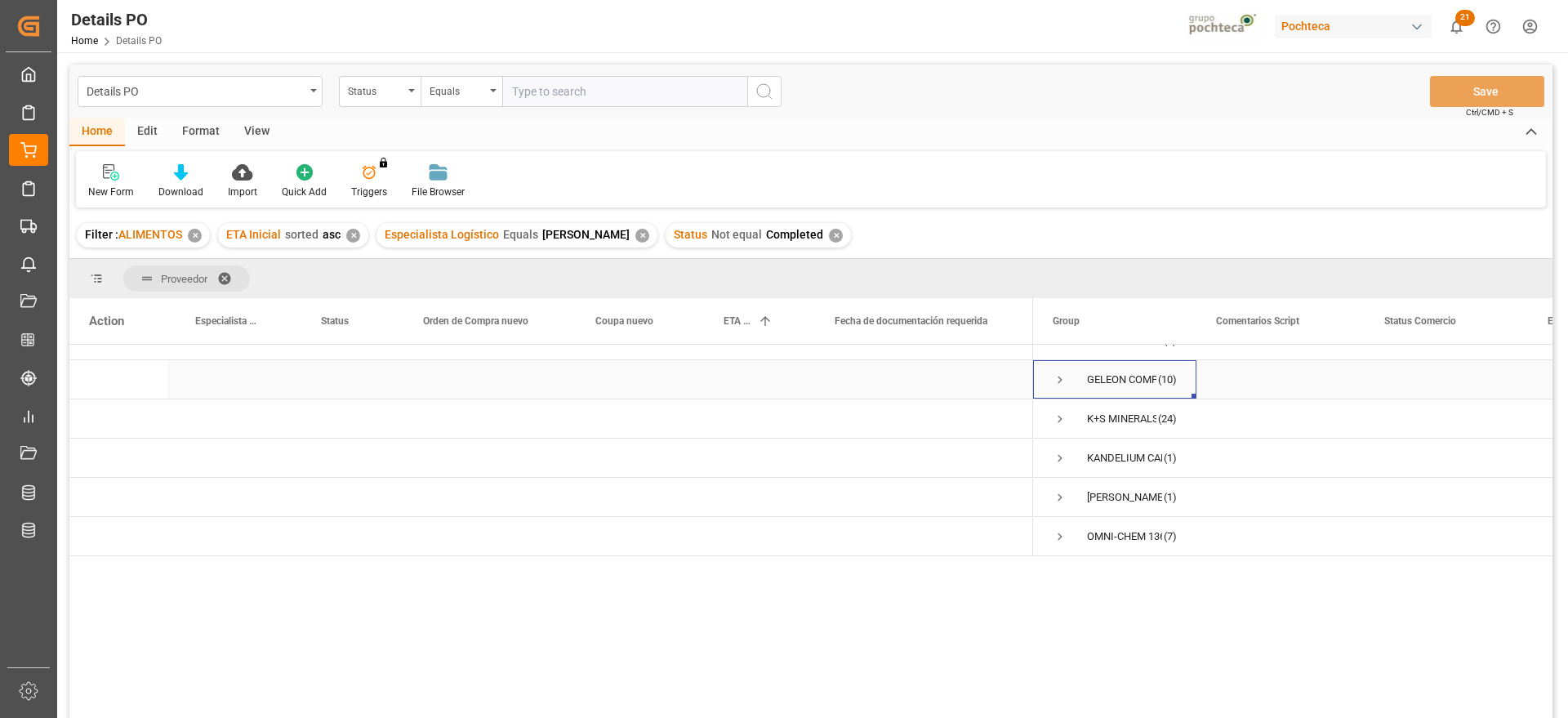
scroll to position [0, 0]
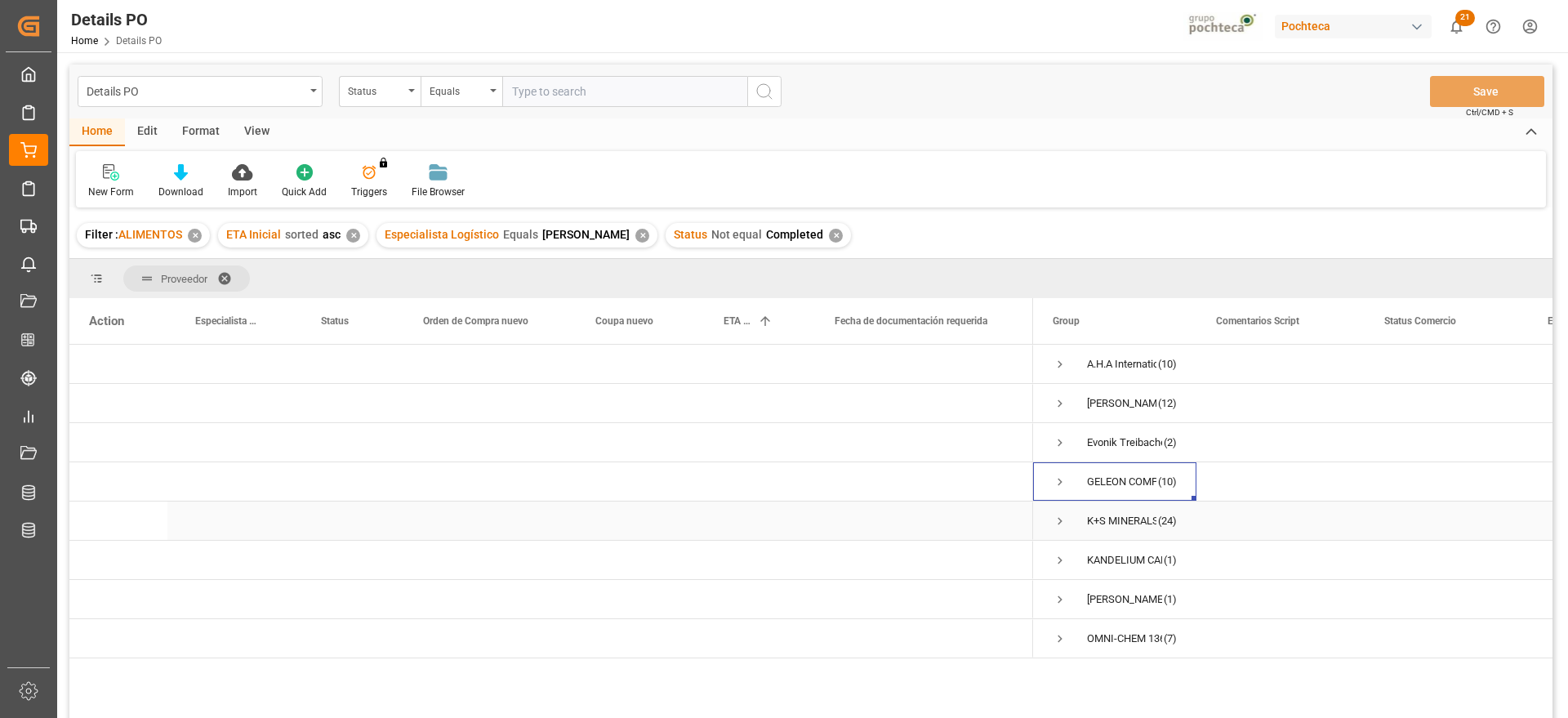
click at [1057, 518] on span "Press SPACE to select this row." at bounding box center [1060, 520] width 15 height 14
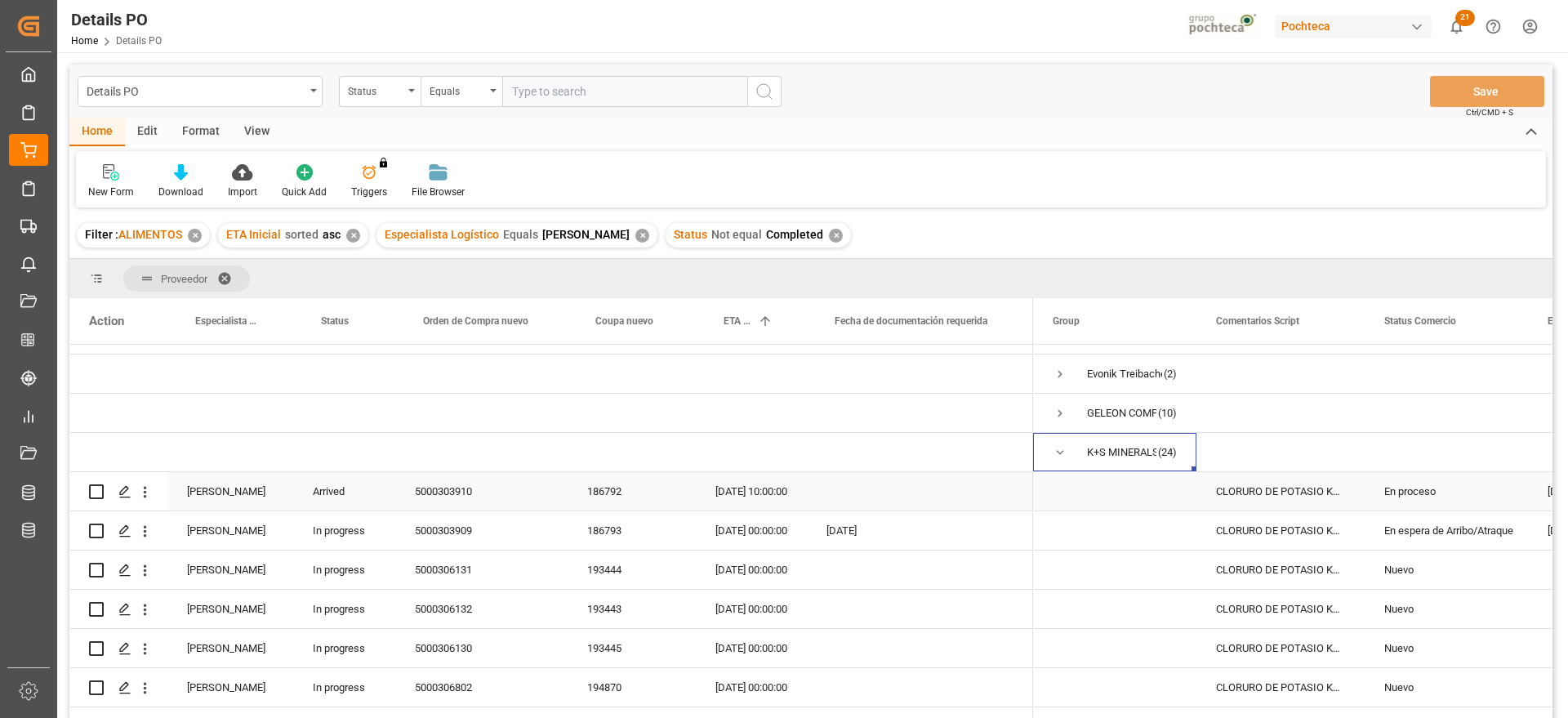
scroll to position [102, 0]
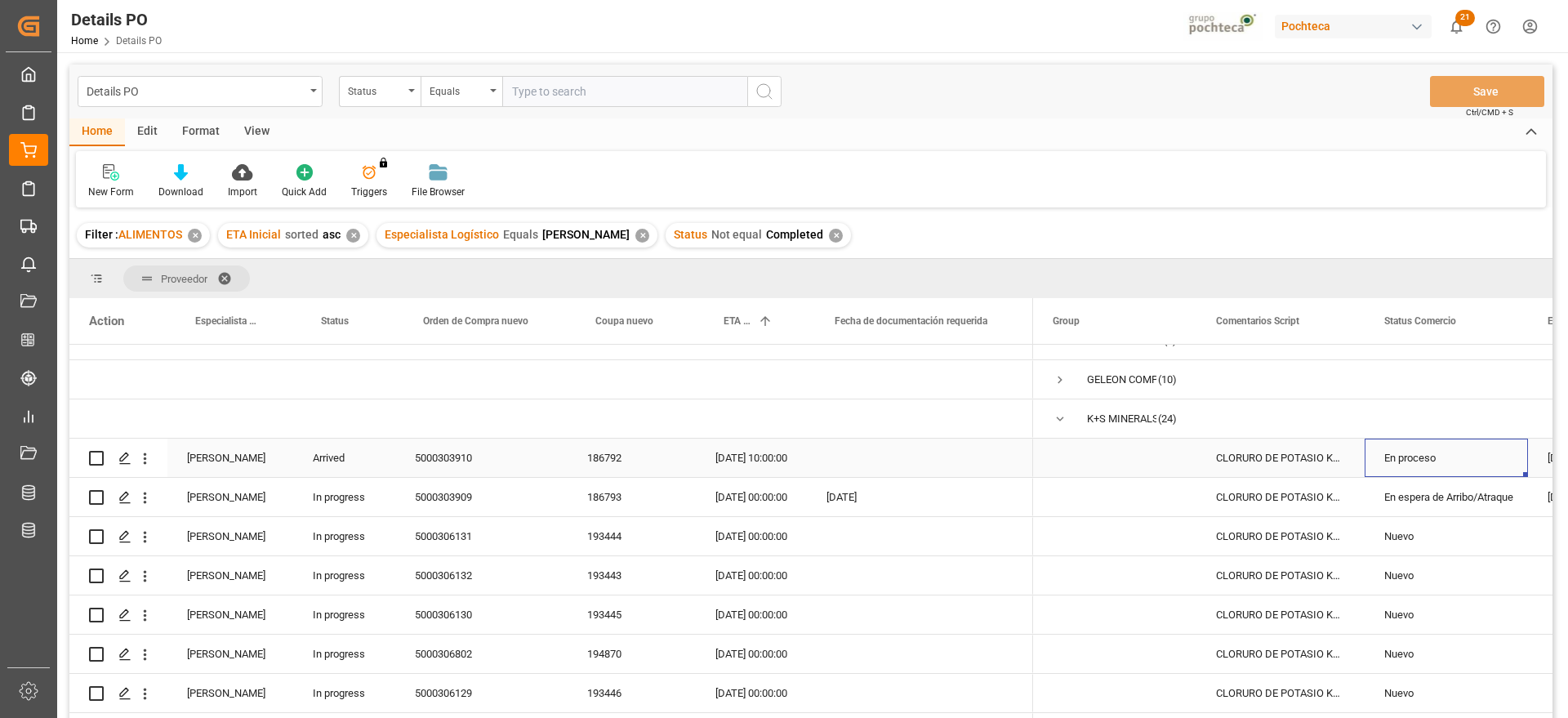
click at [1397, 467] on div "En proceso" at bounding box center [1447, 458] width 125 height 38
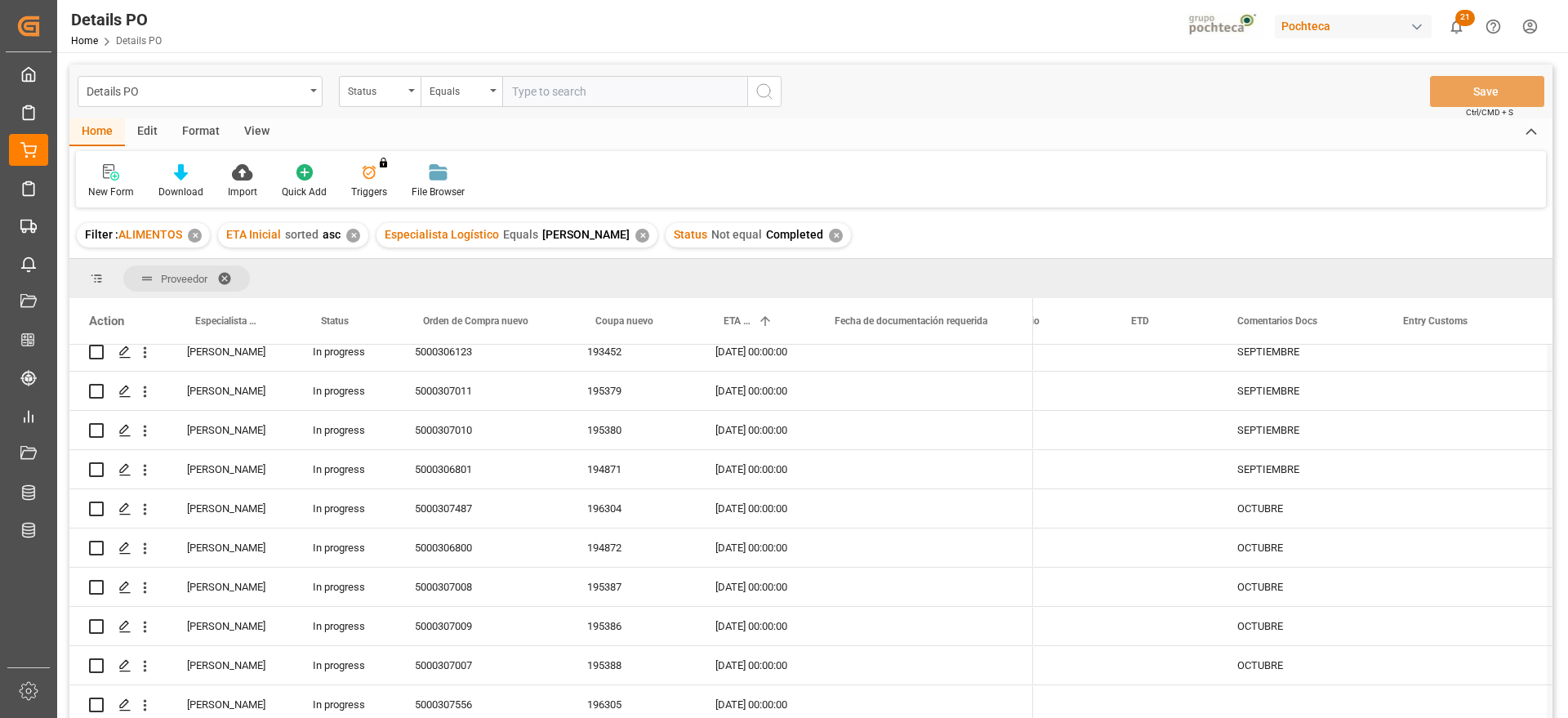
scroll to position [715, 0]
click at [1291, 629] on div "OCTUBRE" at bounding box center [1301, 628] width 166 height 38
click at [1277, 690] on div "NOVIEMBRE" at bounding box center [1301, 707] width 166 height 38
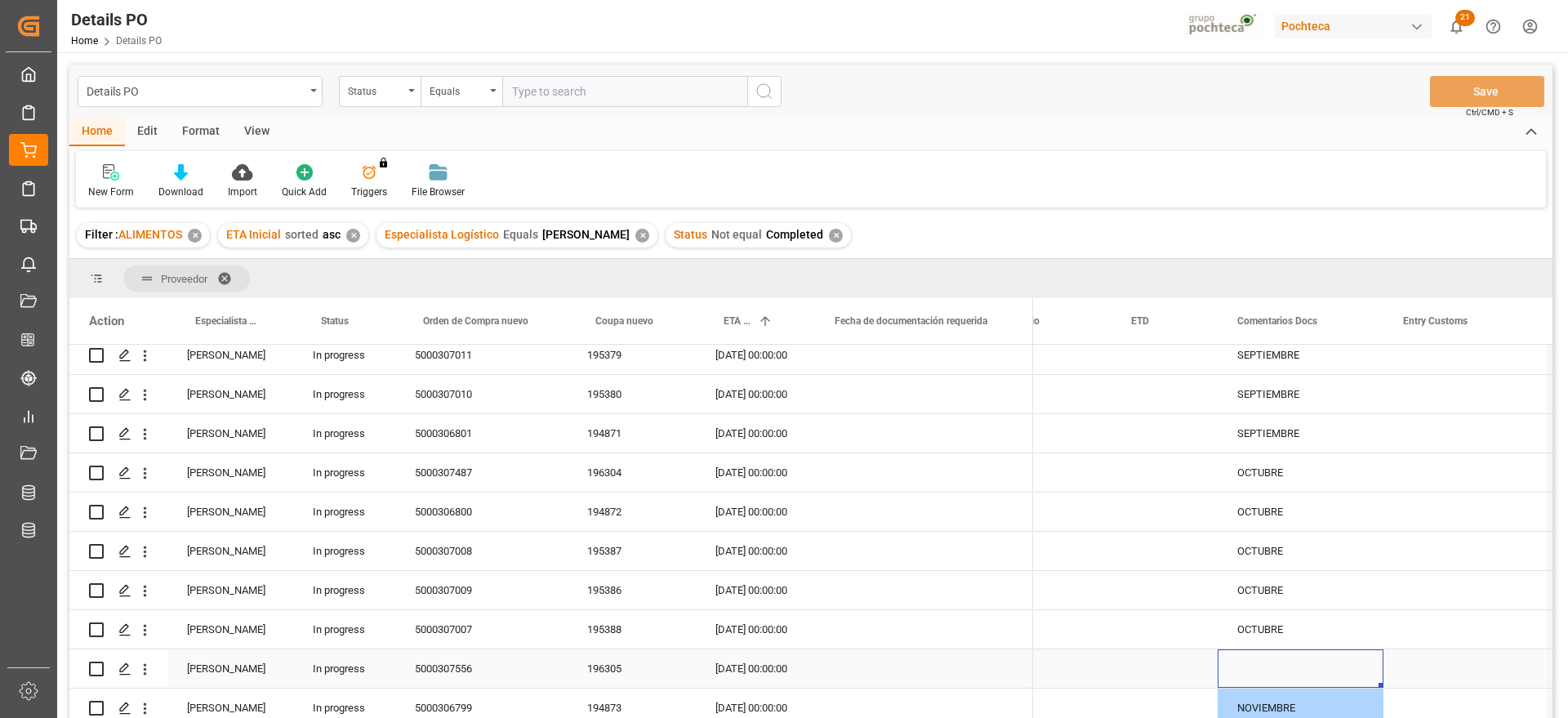
click at [1265, 651] on div "Press SPACE to select this row." at bounding box center [1301, 668] width 166 height 38
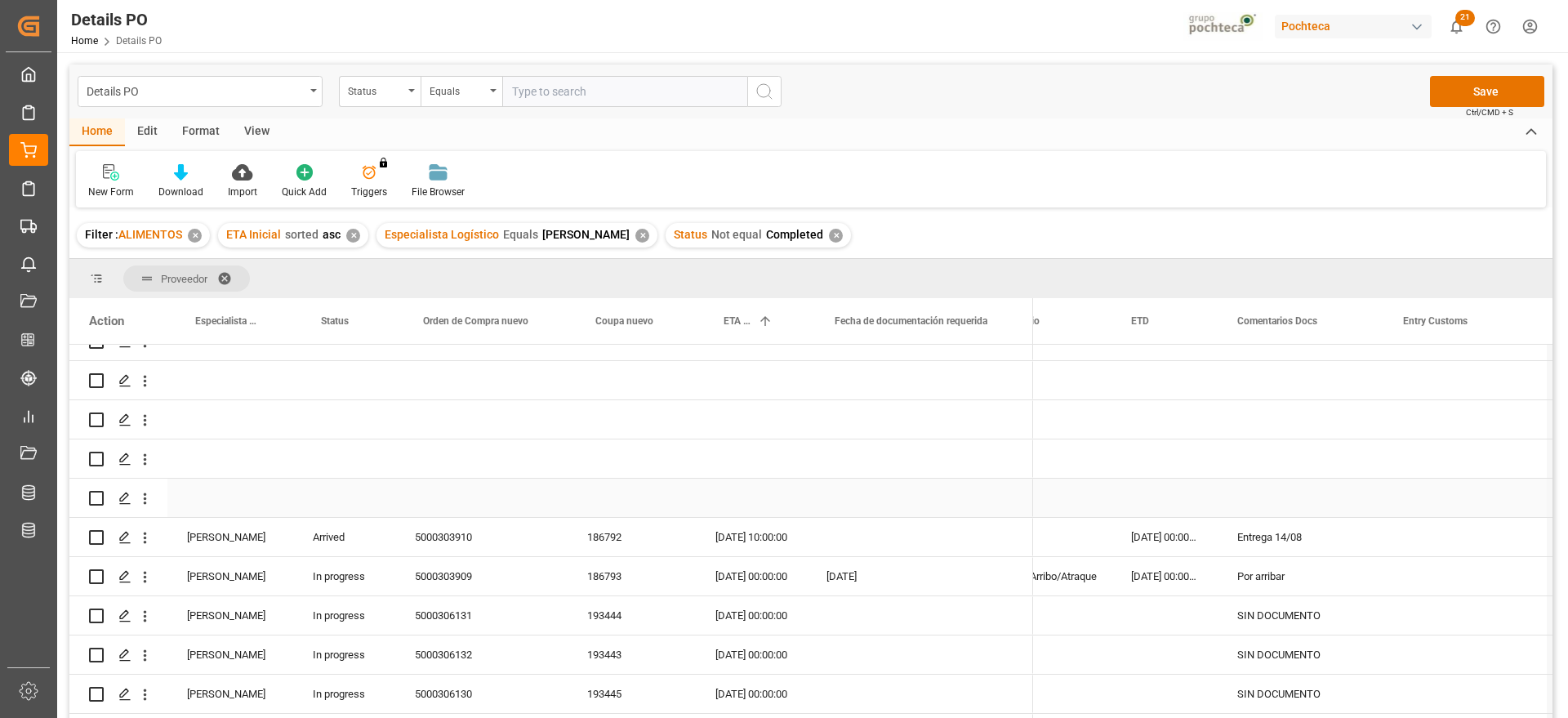
scroll to position [0, 0]
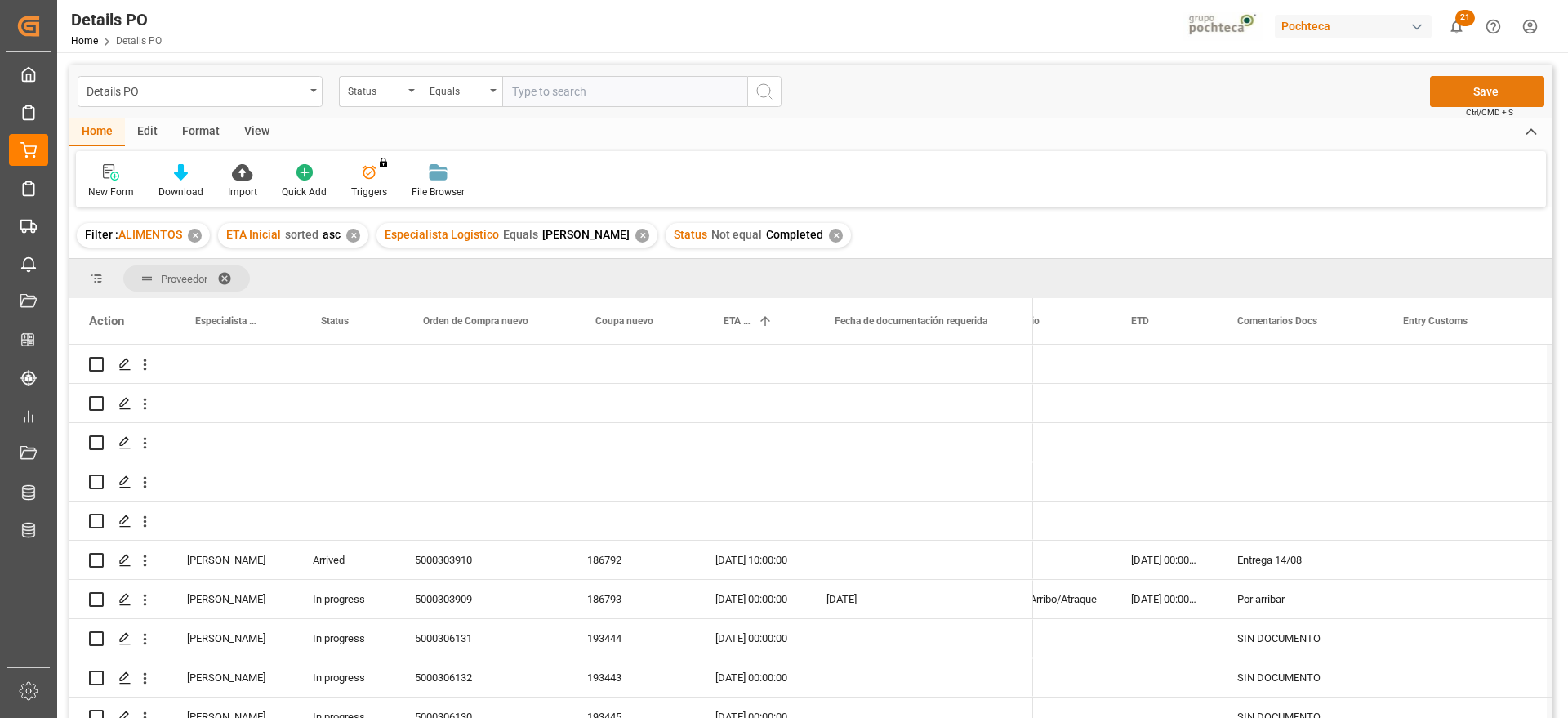
click at [1482, 96] on button "Save" at bounding box center [1488, 91] width 114 height 31
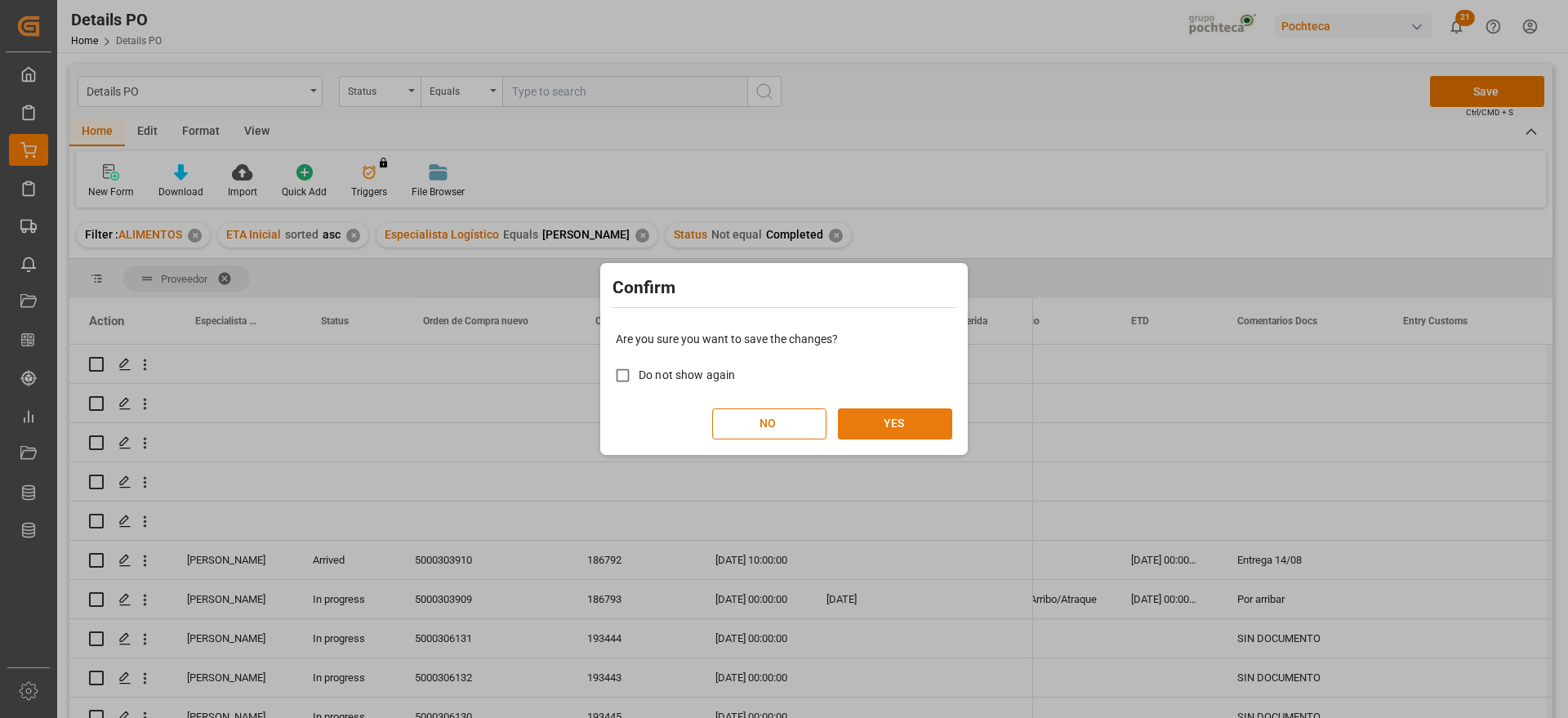
click at [899, 420] on button "YES" at bounding box center [895, 424] width 114 height 31
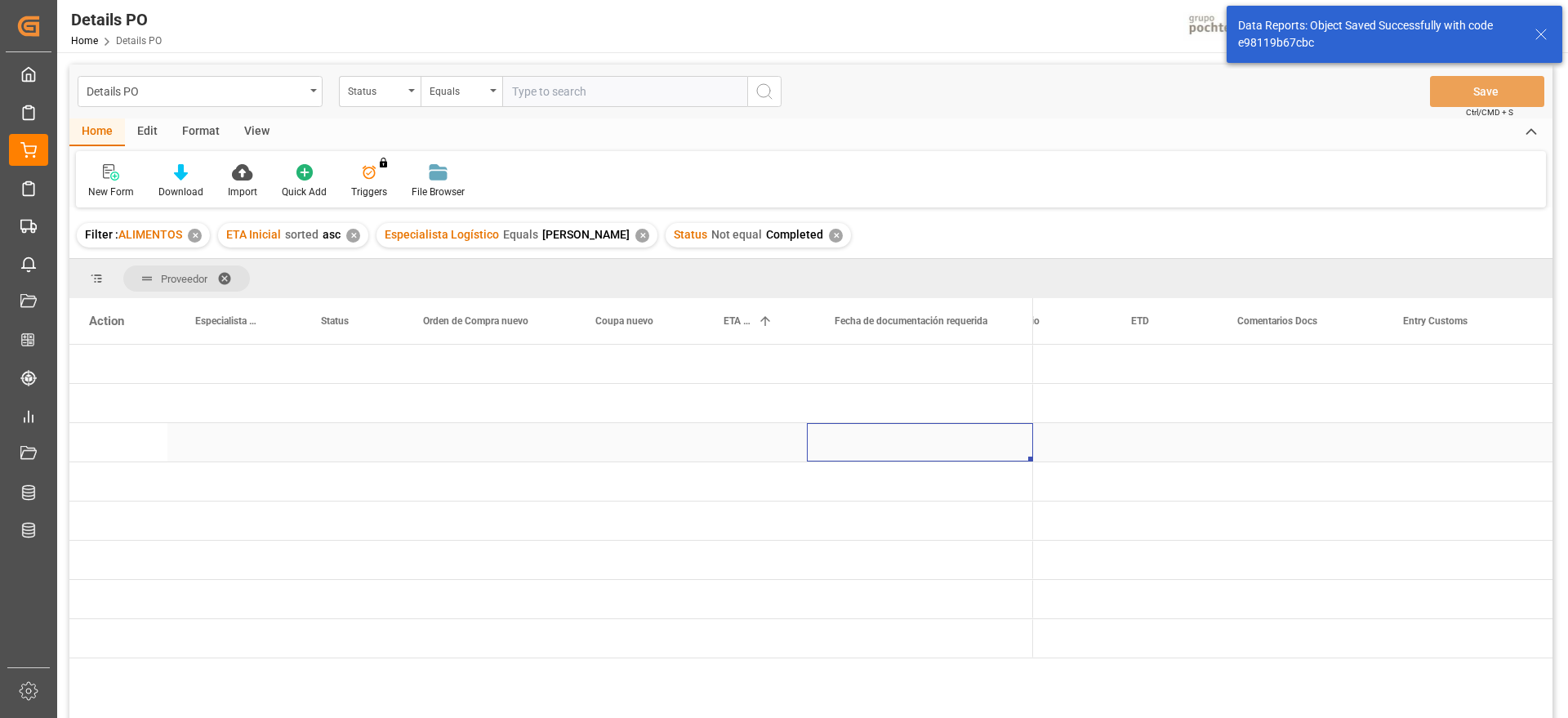
click at [981, 451] on div "Press SPACE to select this row." at bounding box center [920, 442] width 226 height 38
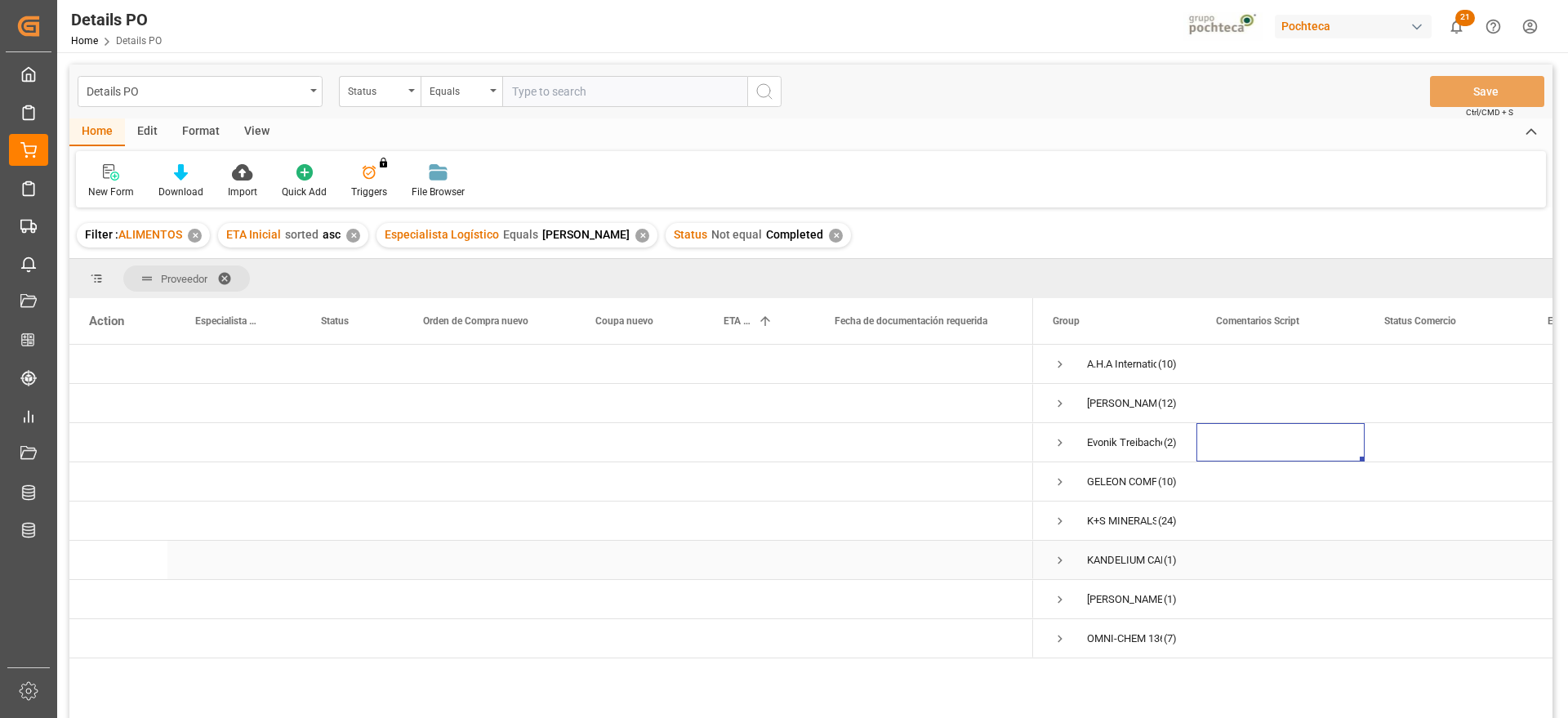
click at [1060, 558] on span "Press SPACE to select this row." at bounding box center [1060, 559] width 15 height 14
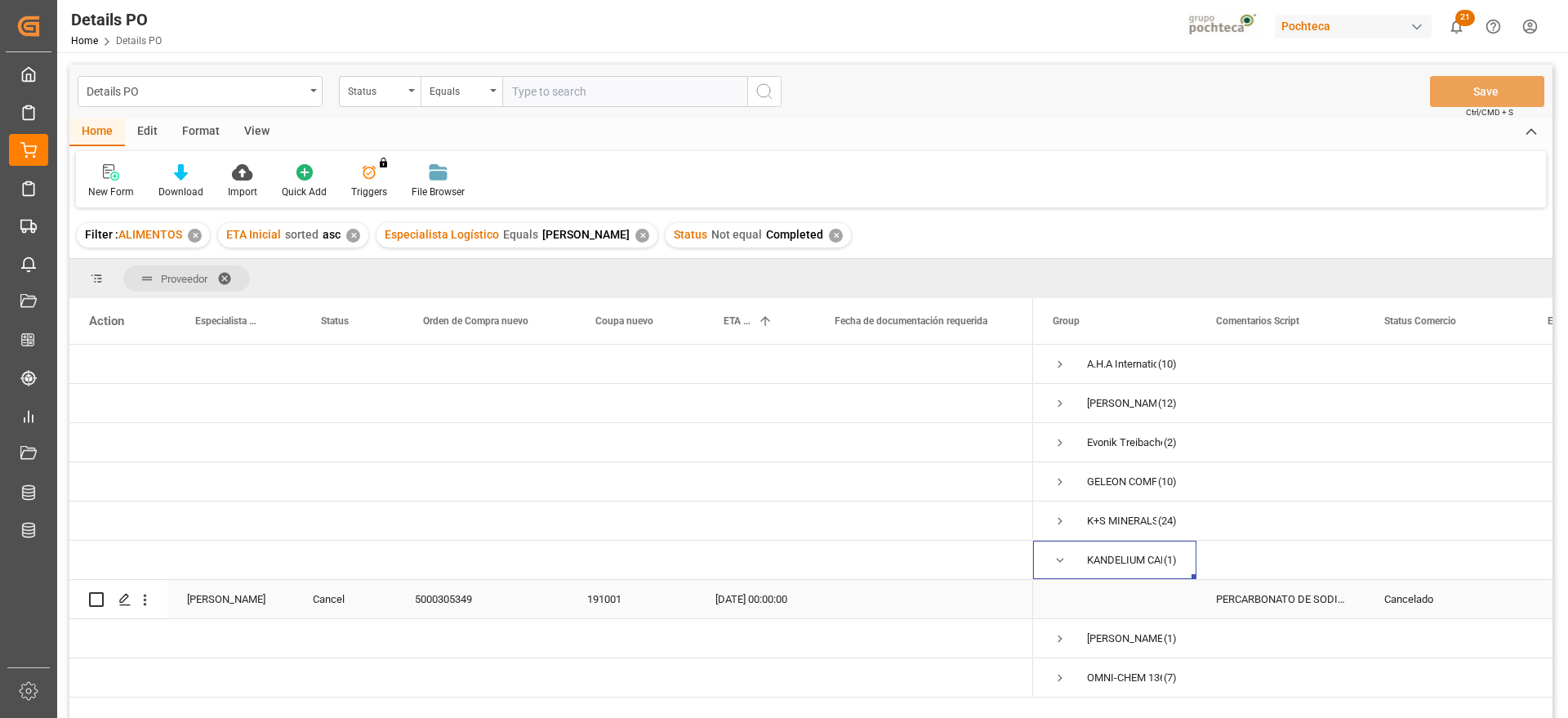
click at [1425, 595] on div "Cancelado" at bounding box center [1447, 599] width 125 height 38
click at [1058, 559] on span "Press SPACE to select this row." at bounding box center [1060, 559] width 15 height 14
click at [1060, 595] on span "Press SPACE to select this row." at bounding box center [1060, 599] width 15 height 14
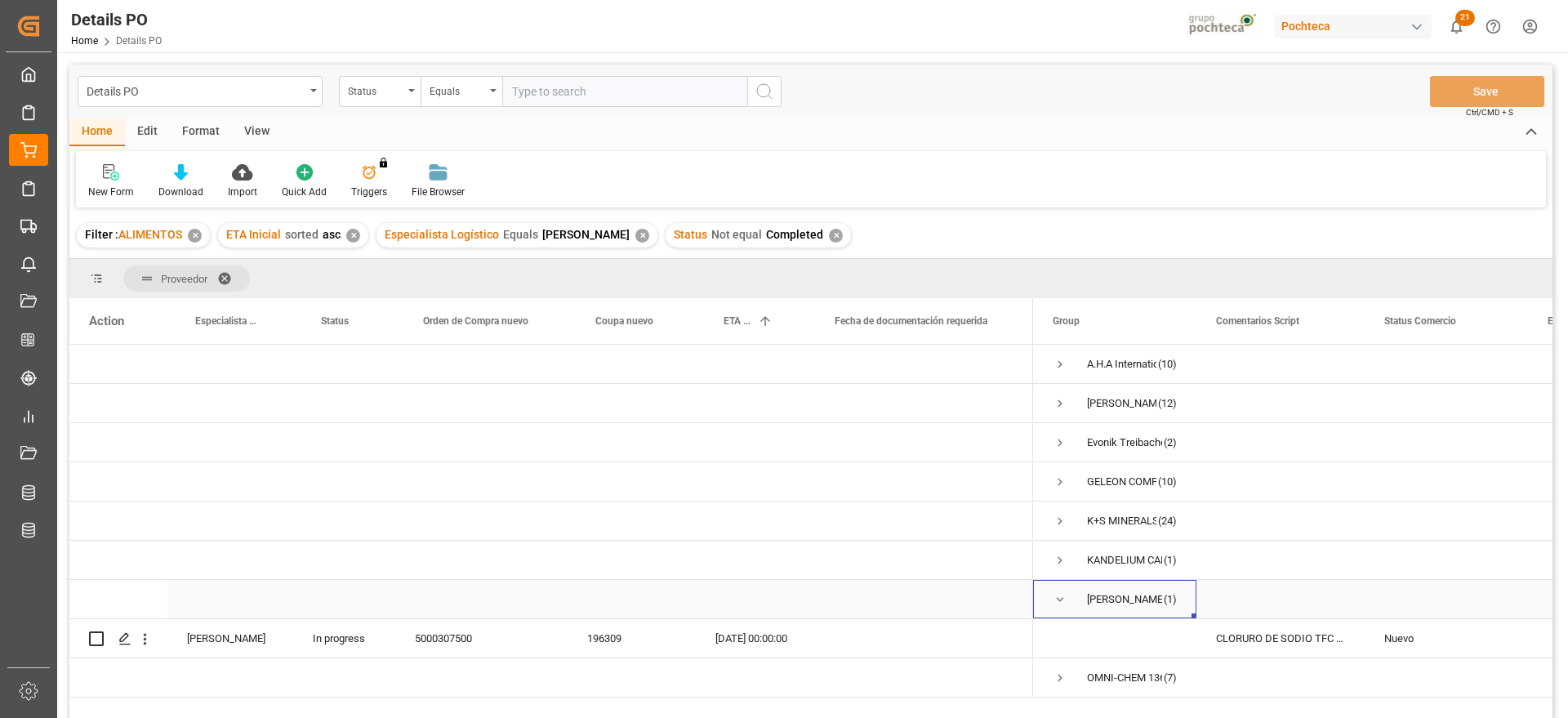
scroll to position [102, 0]
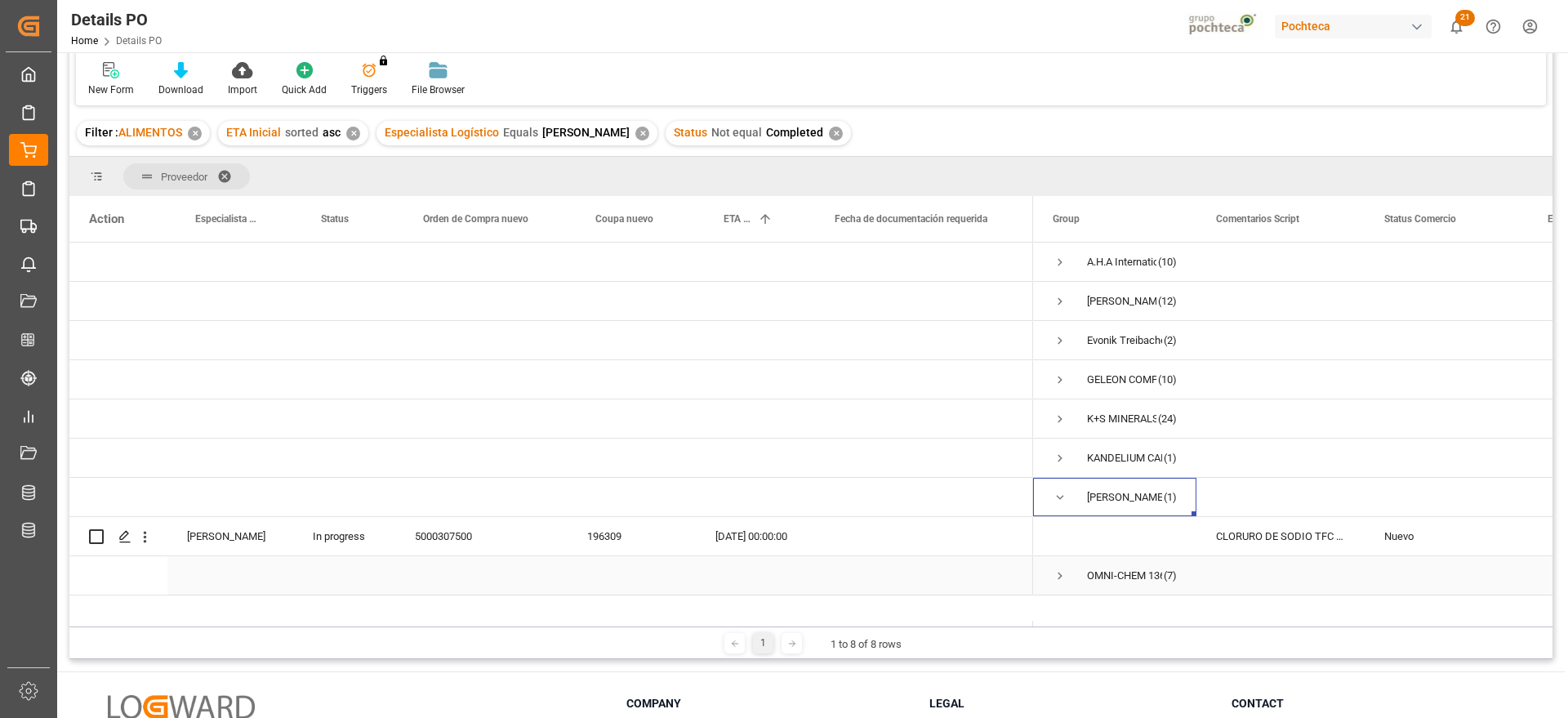
click at [1060, 576] on span "Press SPACE to select this row." at bounding box center [1060, 575] width 15 height 14
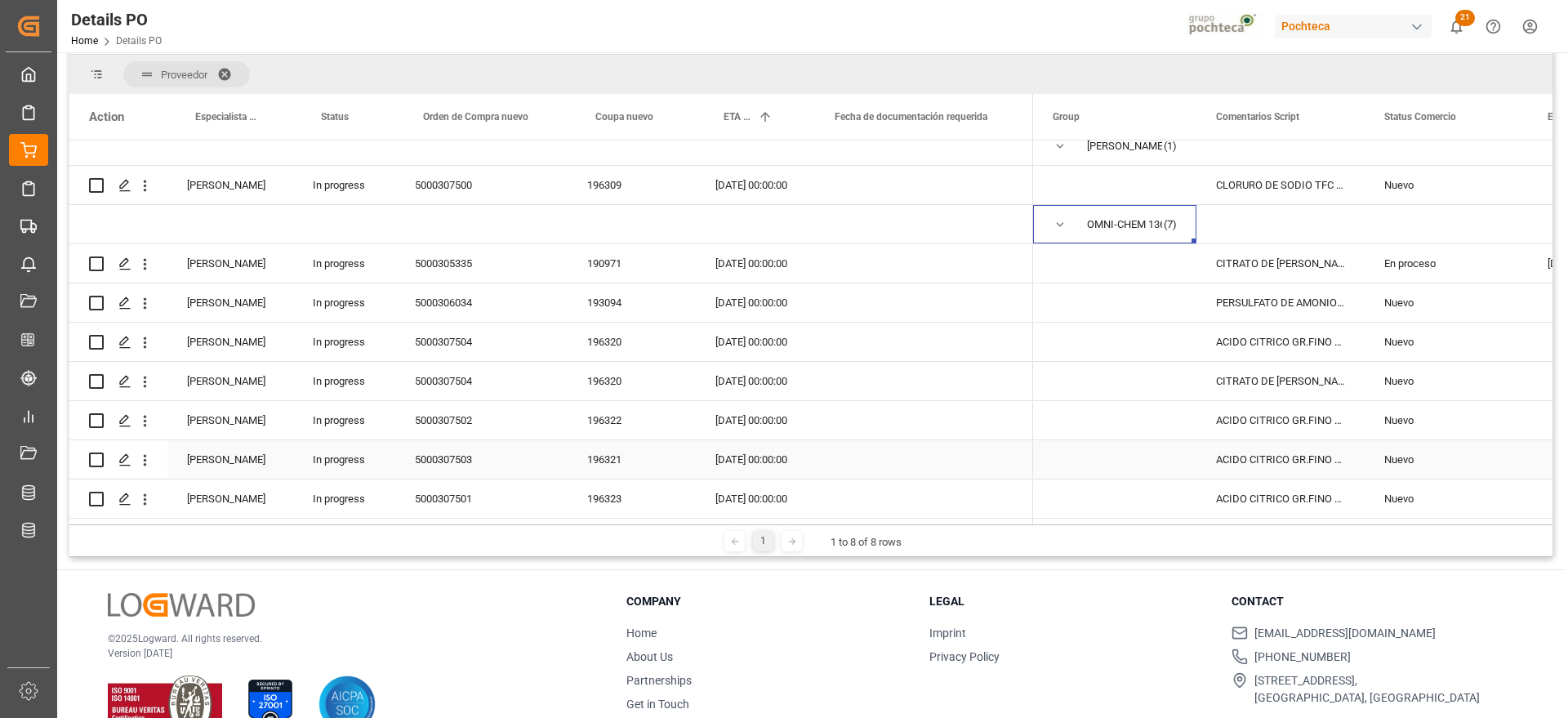
scroll to position [153, 0]
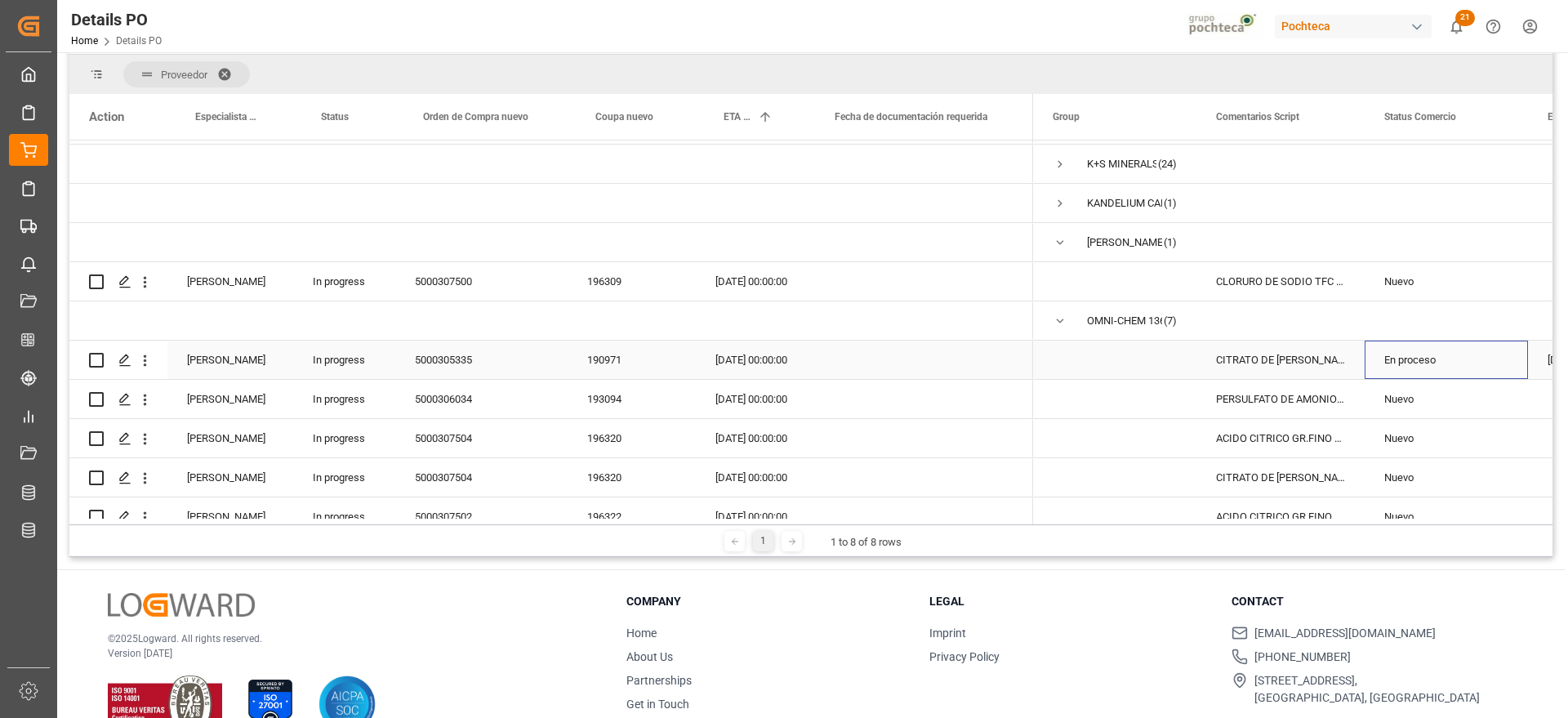
click at [1414, 359] on div "En proceso" at bounding box center [1447, 360] width 125 height 38
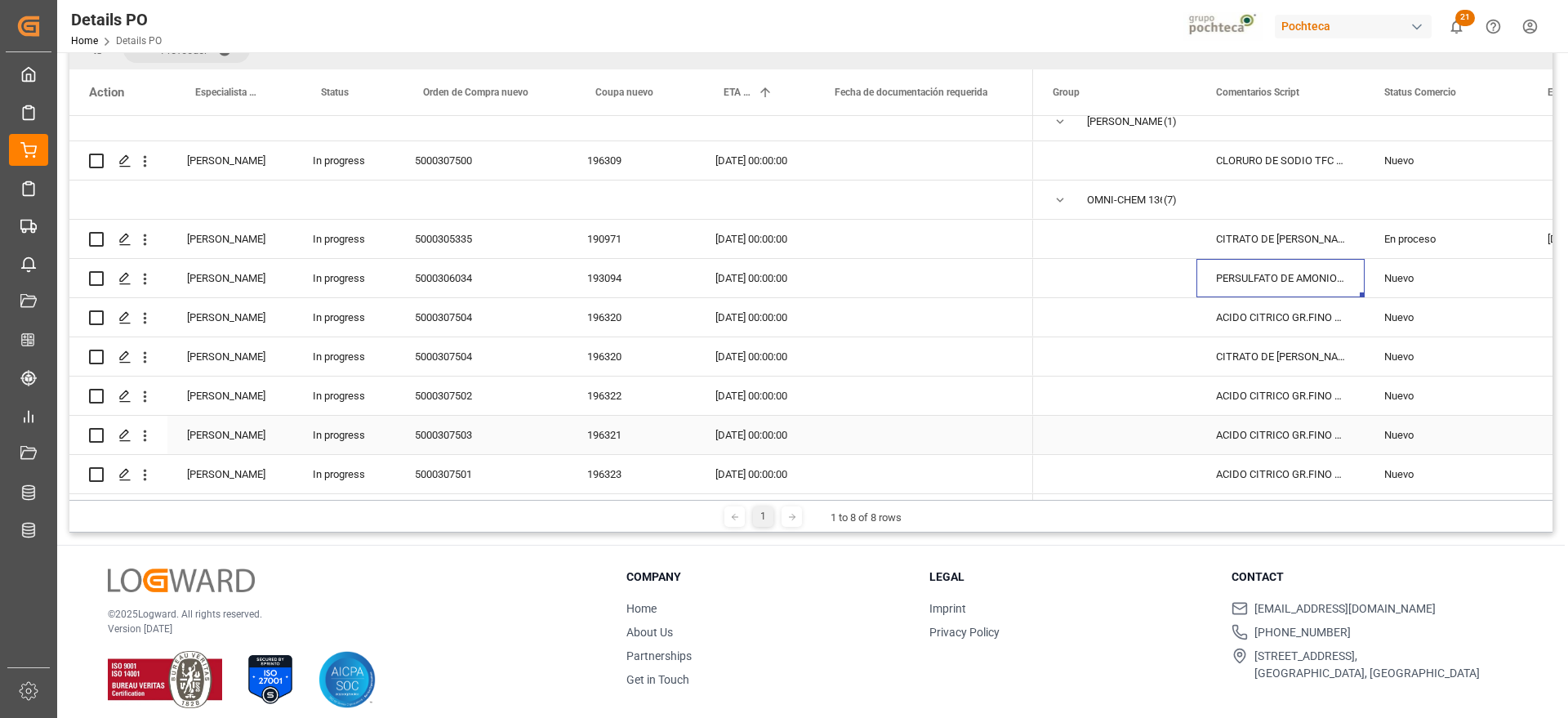
scroll to position [241, 0]
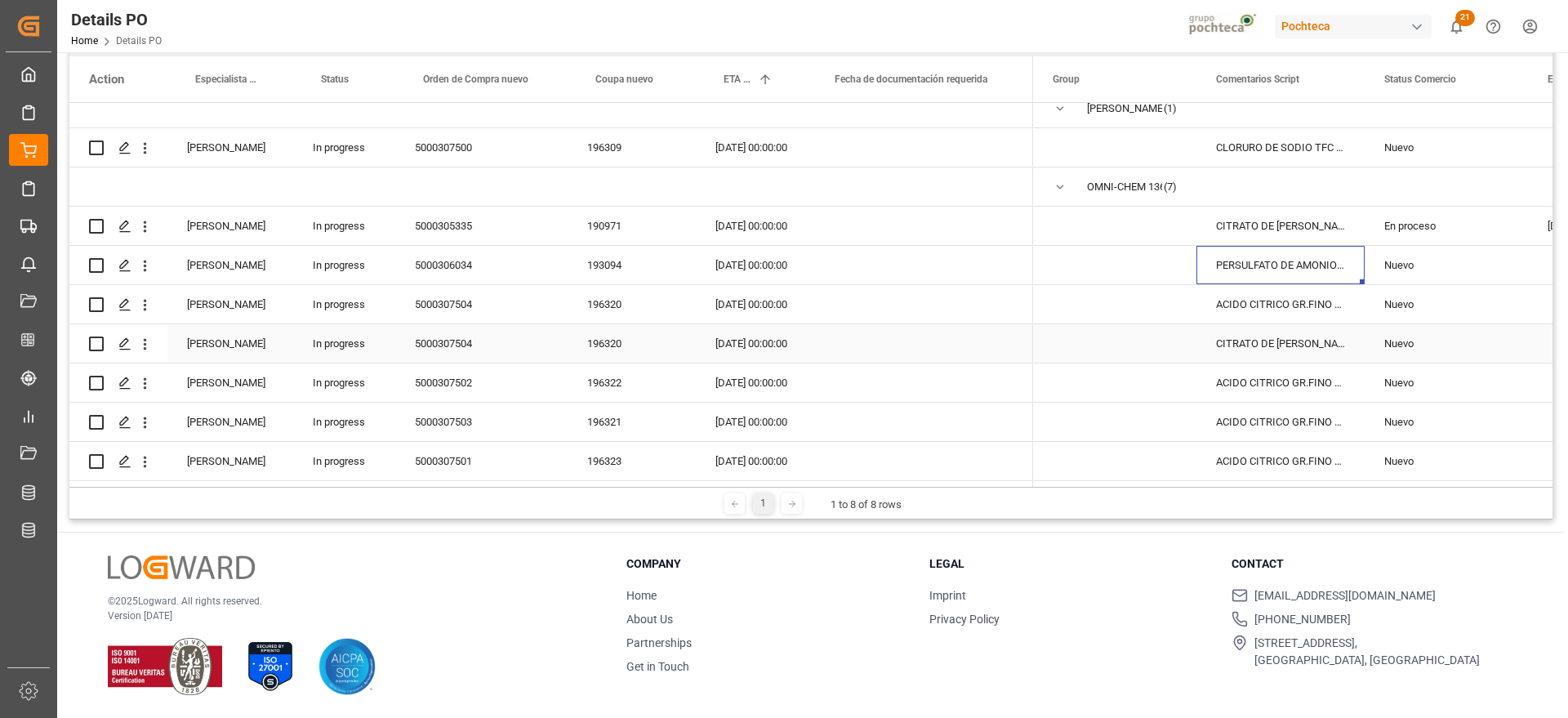
click at [1415, 306] on div "Nuevo" at bounding box center [1447, 304] width 125 height 38
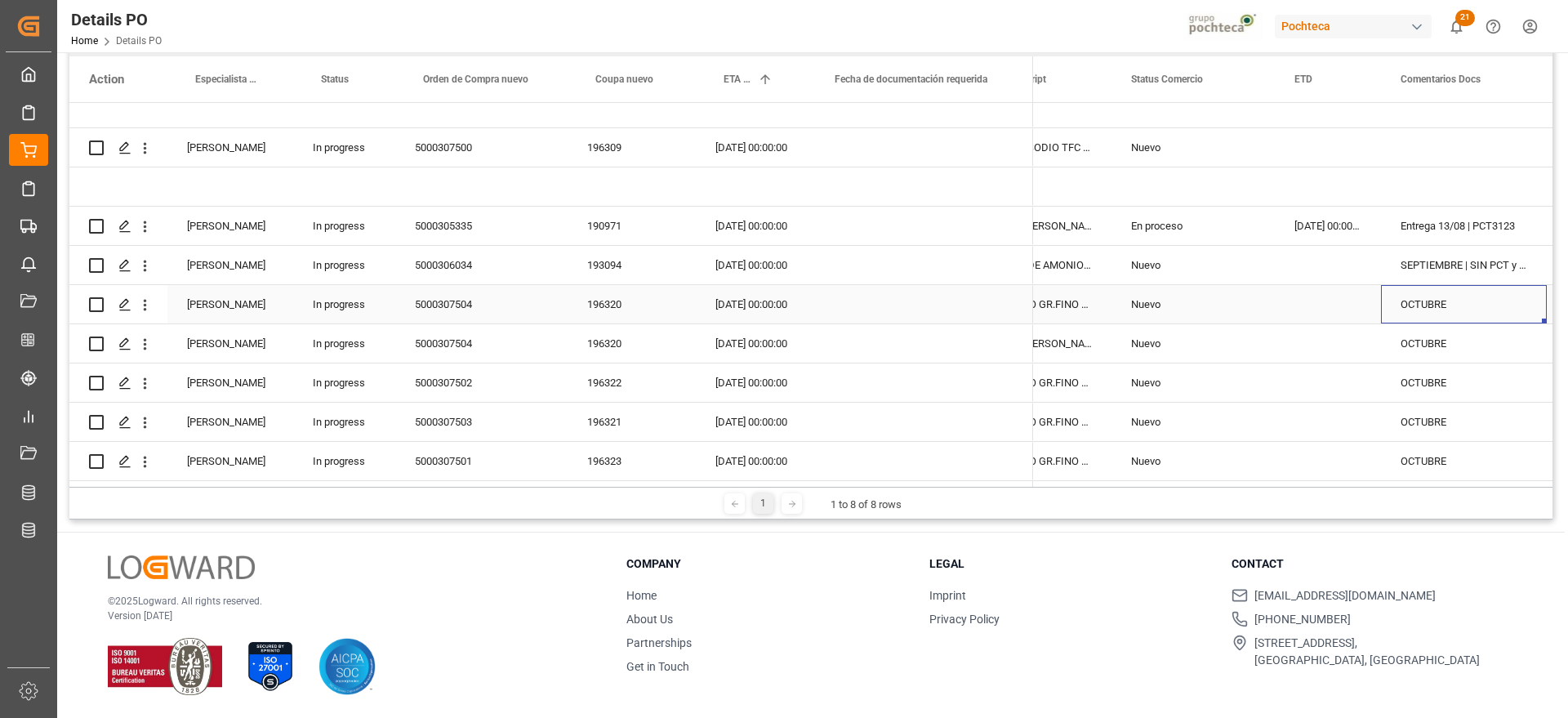
scroll to position [0, 416]
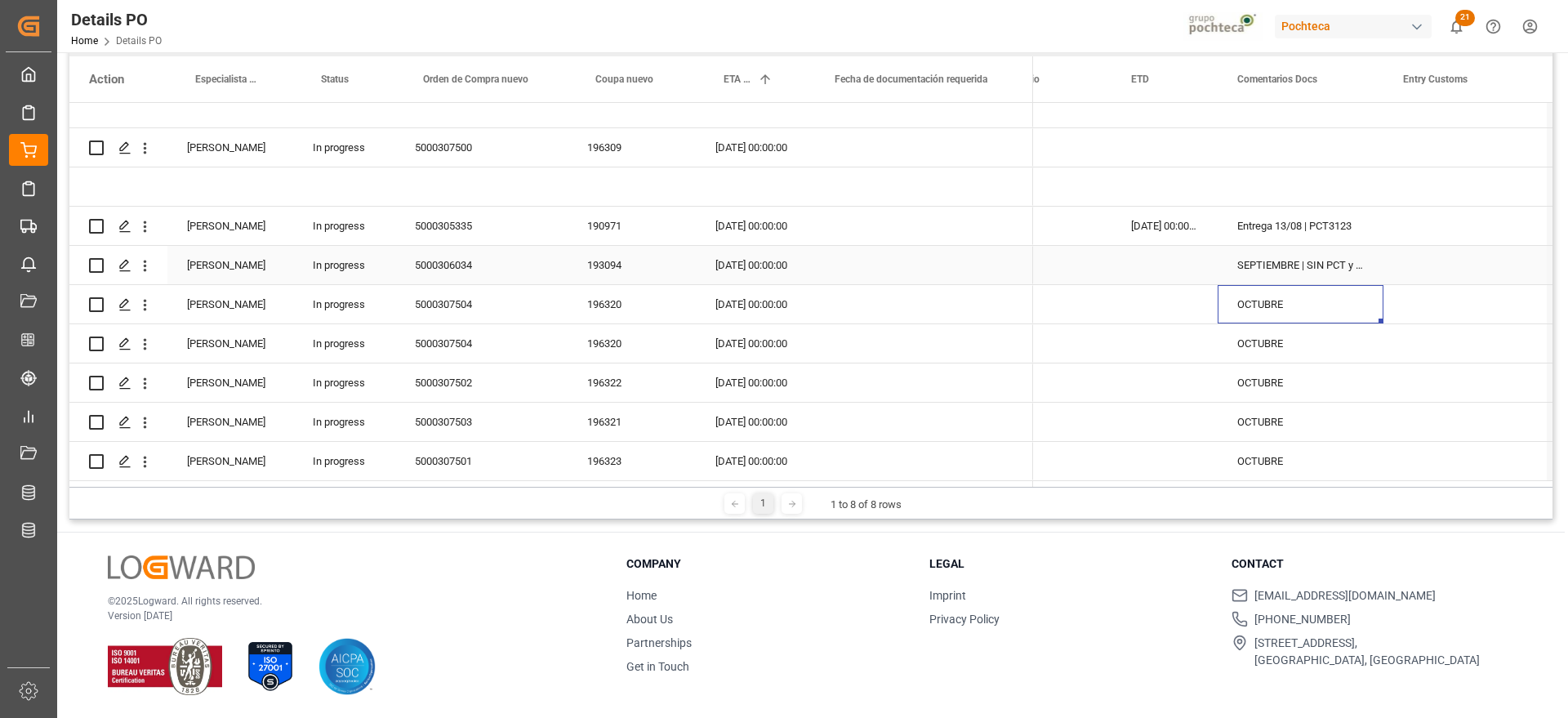
click at [1226, 265] on div "SEPTIEMBRE | SIN PCT y son correo de seguimiento" at bounding box center [1301, 264] width 166 height 38
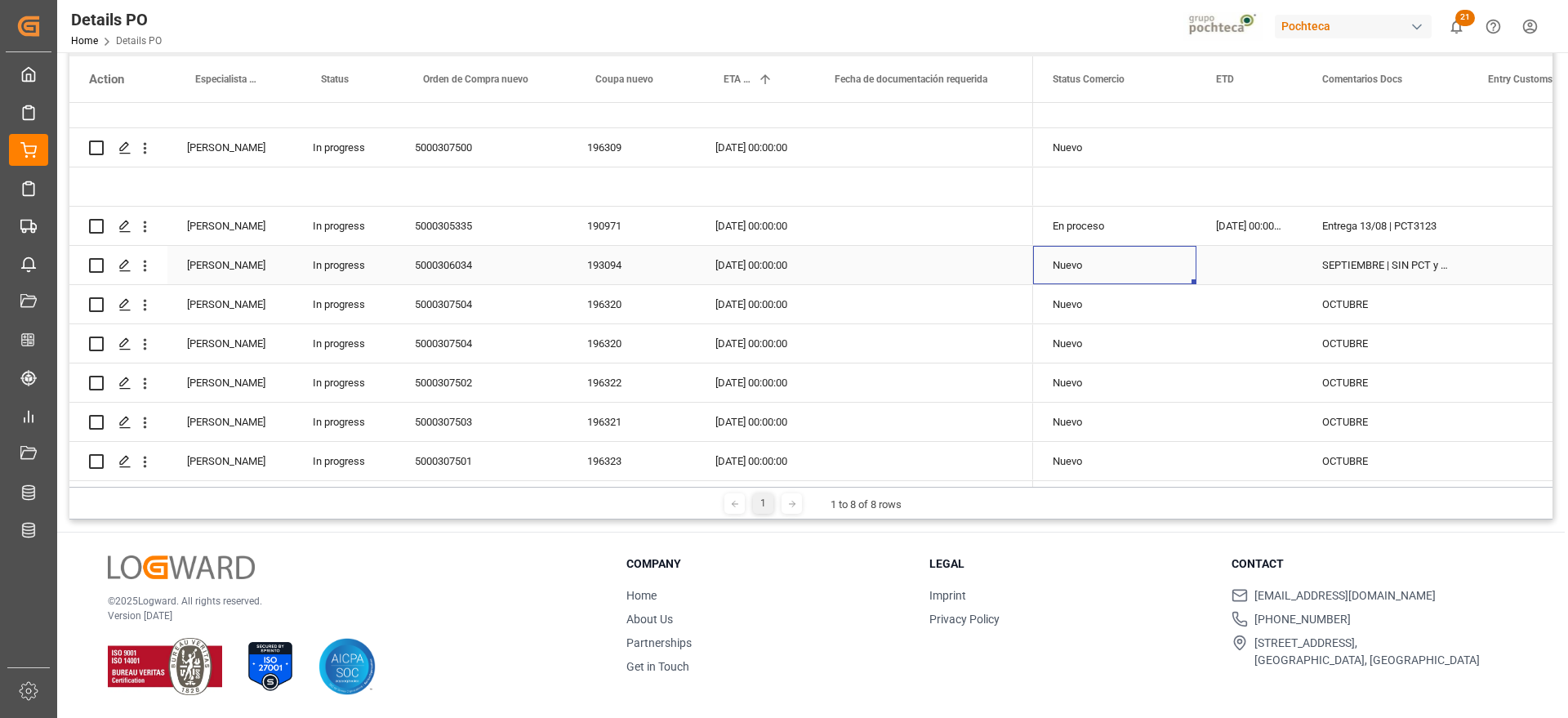
scroll to position [0, 0]
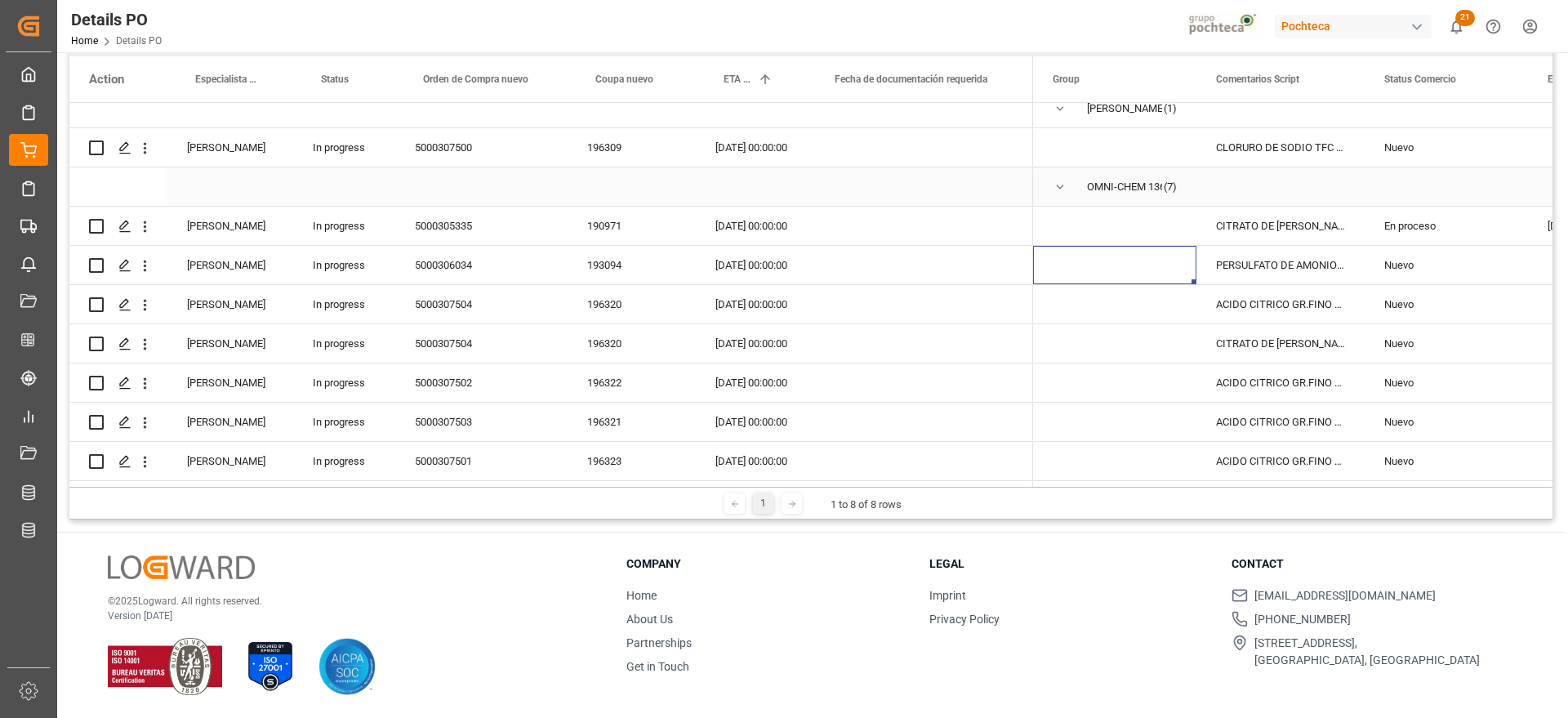
click at [1059, 182] on span "Press SPACE to select this row." at bounding box center [1060, 187] width 15 height 14
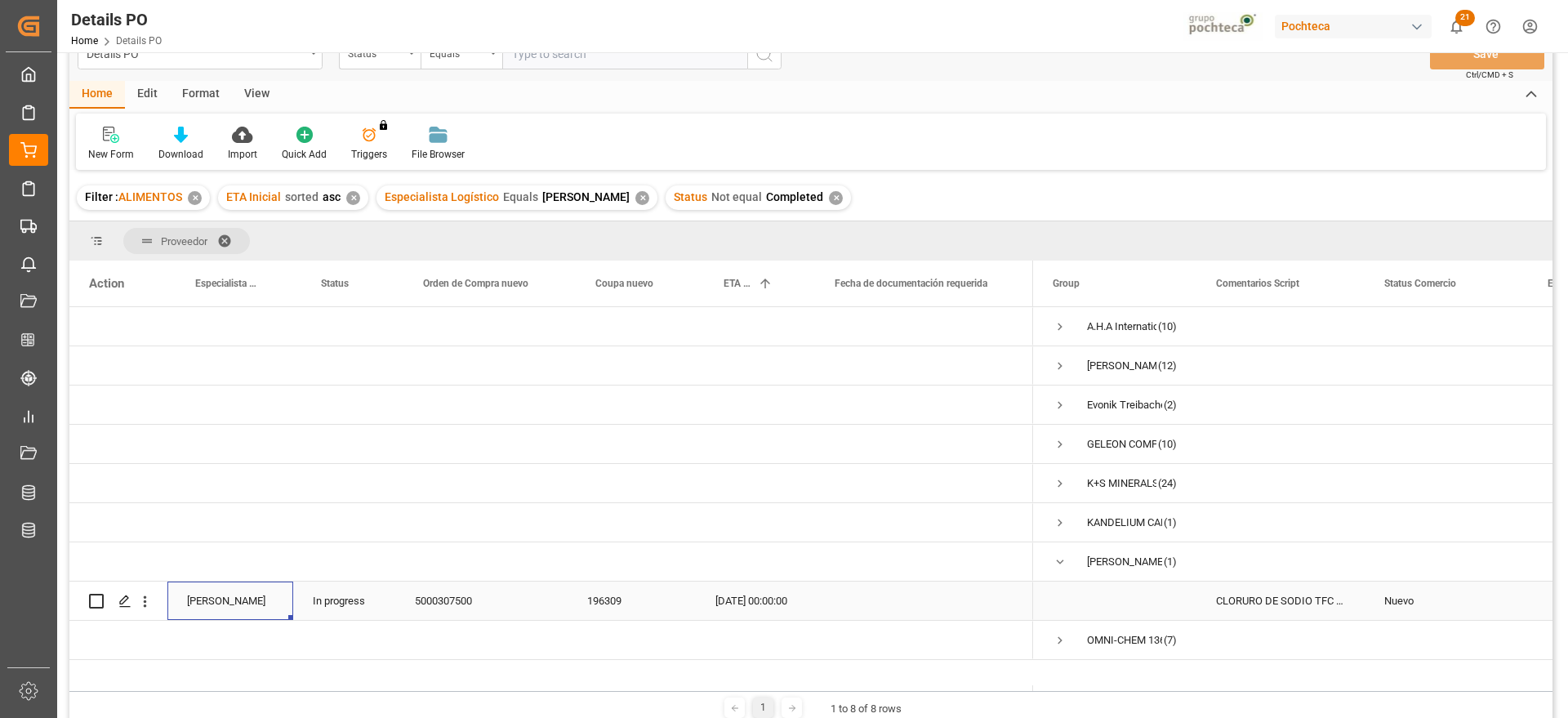
click at [247, 600] on div "[PERSON_NAME]" at bounding box center [229, 600] width 125 height 38
click at [269, 605] on button "[PERSON_NAME]" at bounding box center [230, 610] width 100 height 31
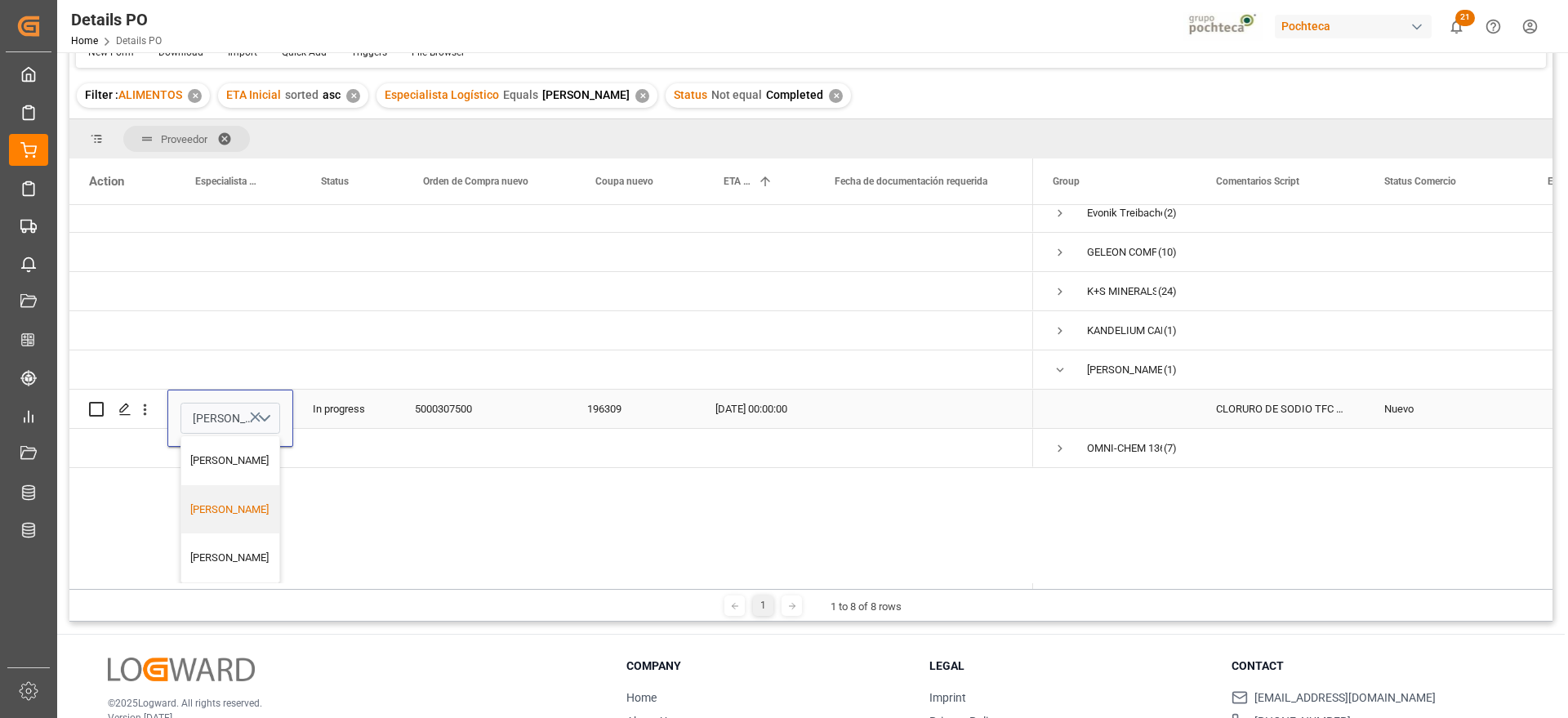
click at [214, 501] on div "[PERSON_NAME]" at bounding box center [230, 509] width 81 height 16
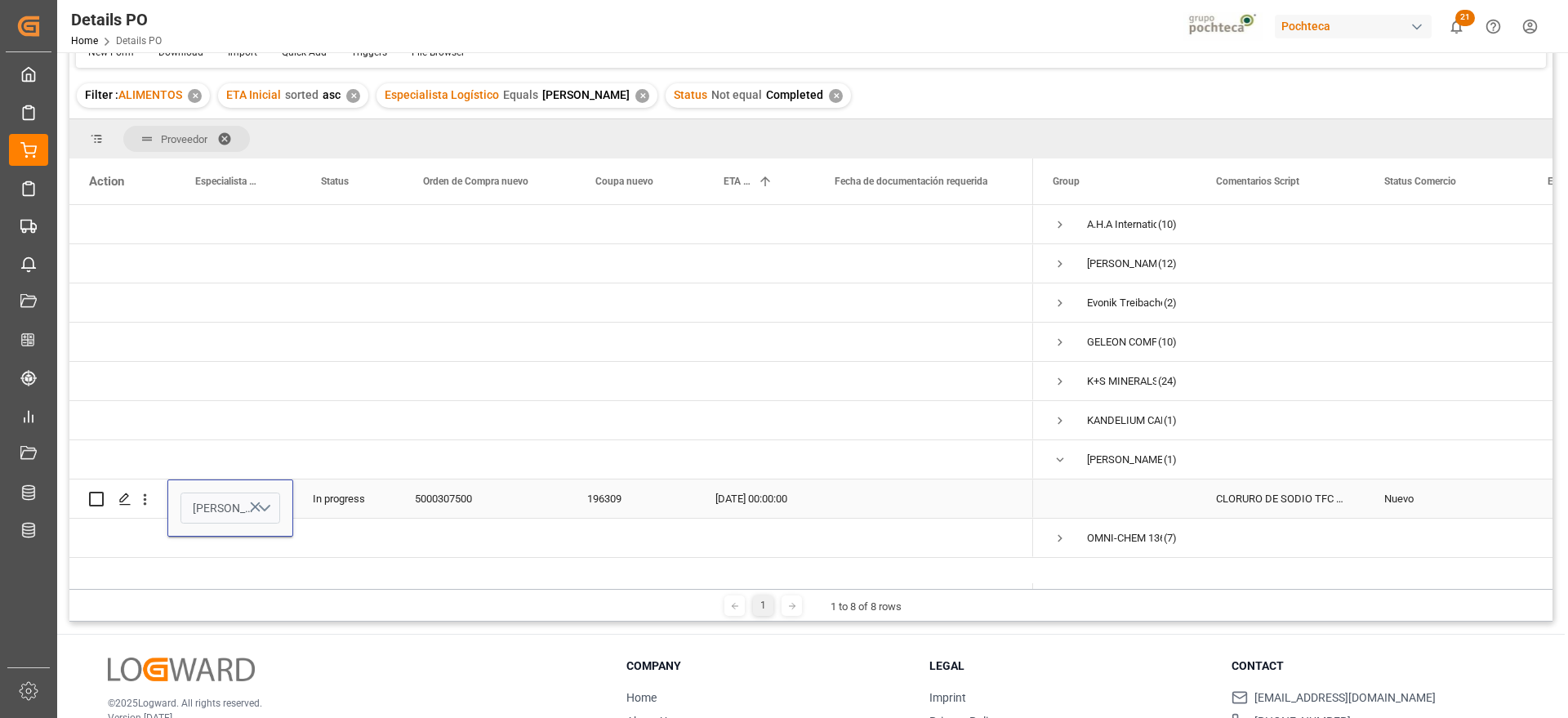
click at [264, 505] on button "[PERSON_NAME]" at bounding box center [230, 507] width 100 height 31
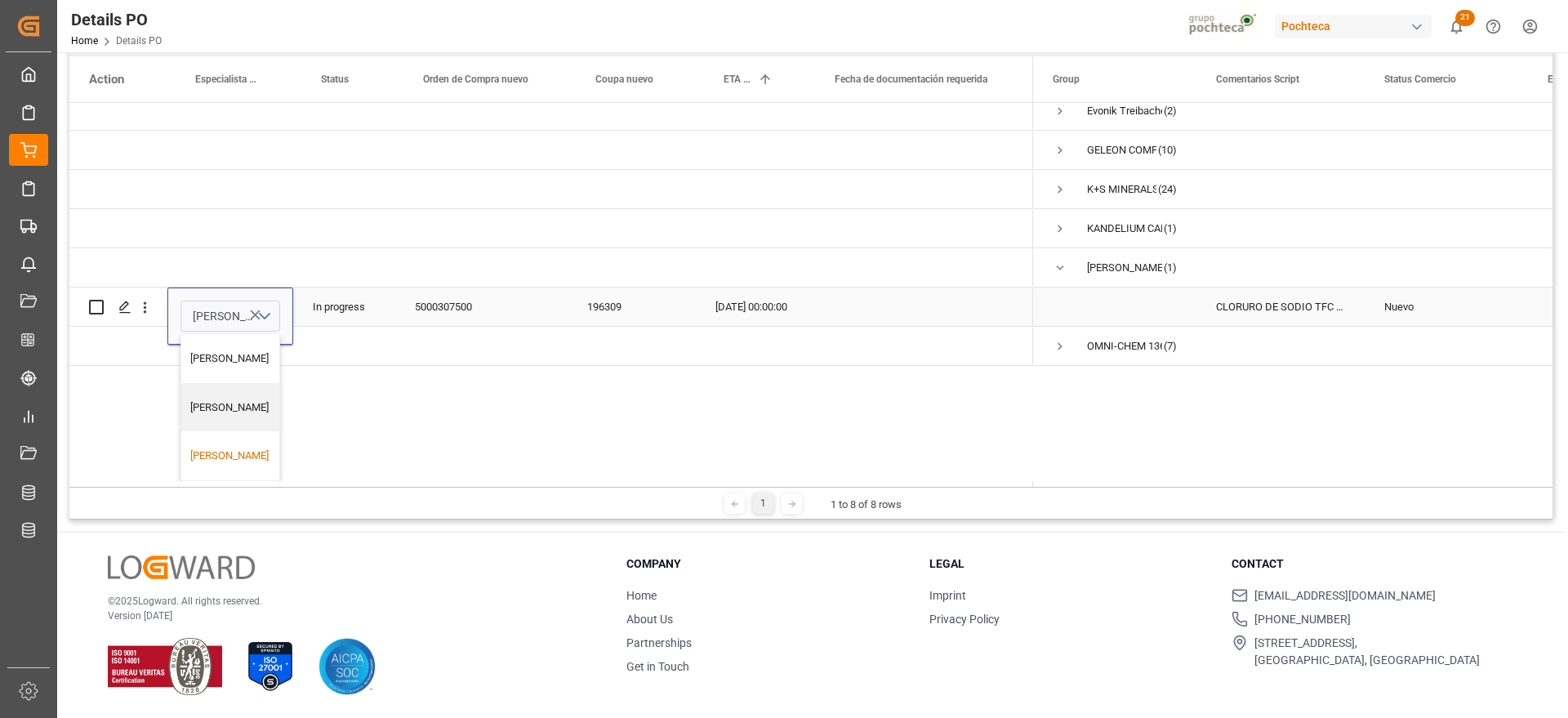
click at [213, 436] on div "[PERSON_NAME]" at bounding box center [230, 455] width 98 height 49
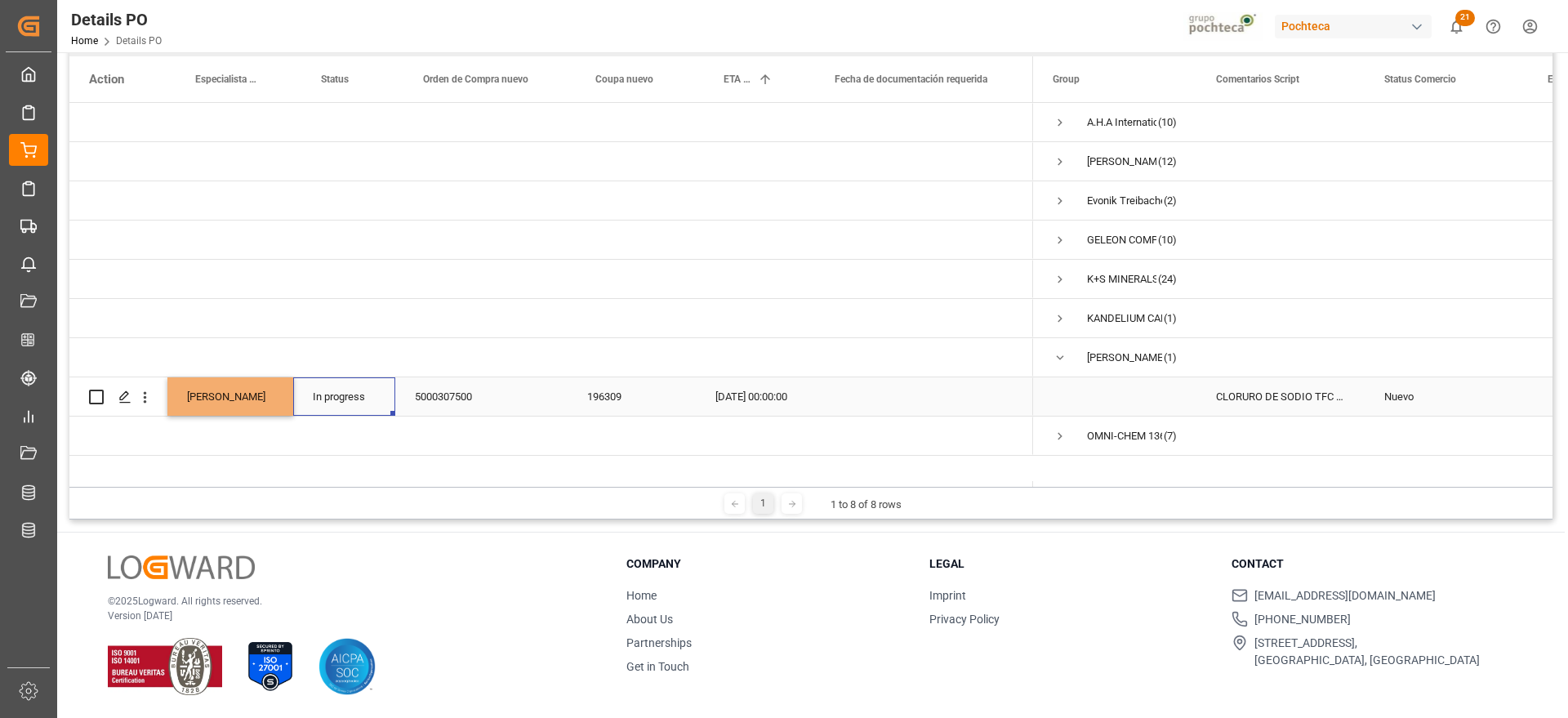
click at [375, 396] on div "In progress" at bounding box center [345, 396] width 102 height 38
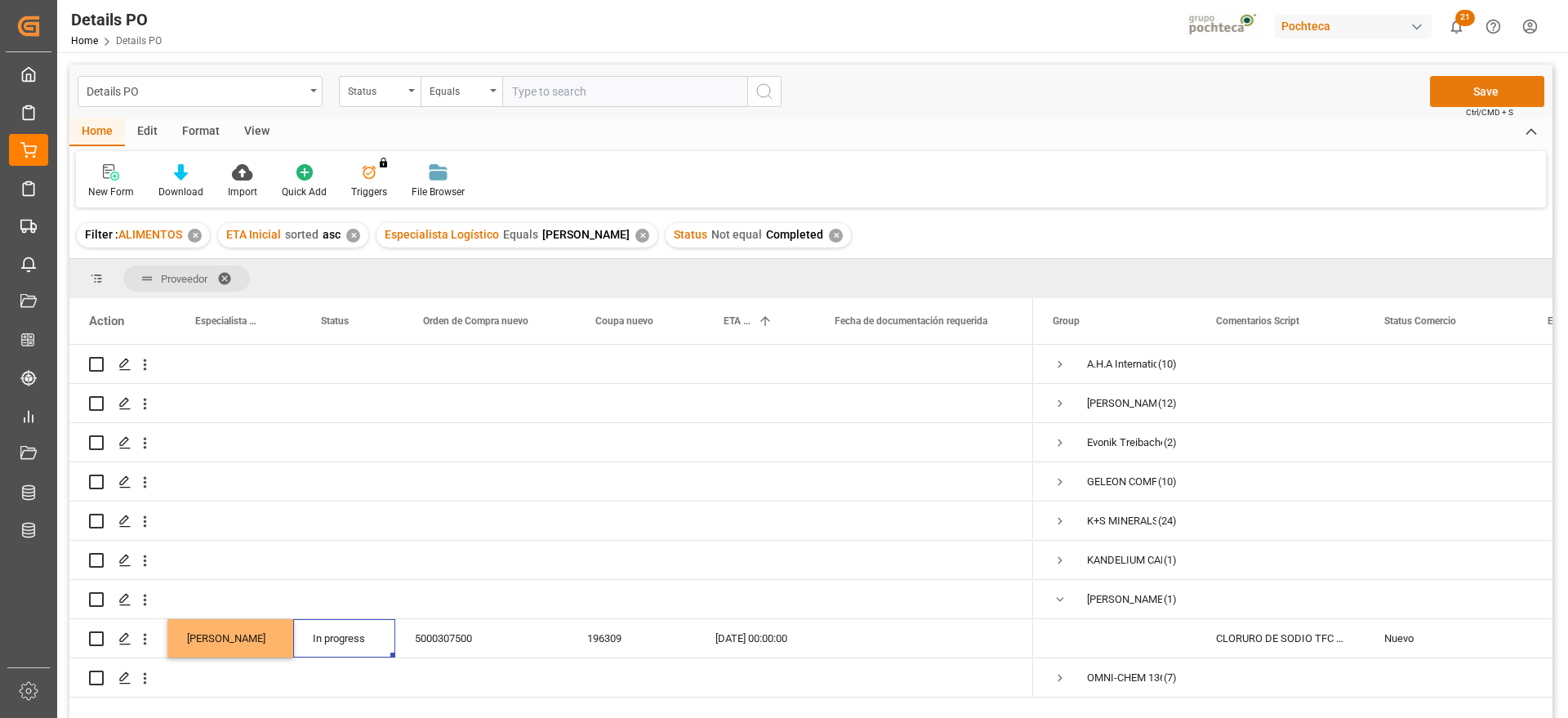
click at [1484, 84] on button "Save" at bounding box center [1488, 91] width 114 height 31
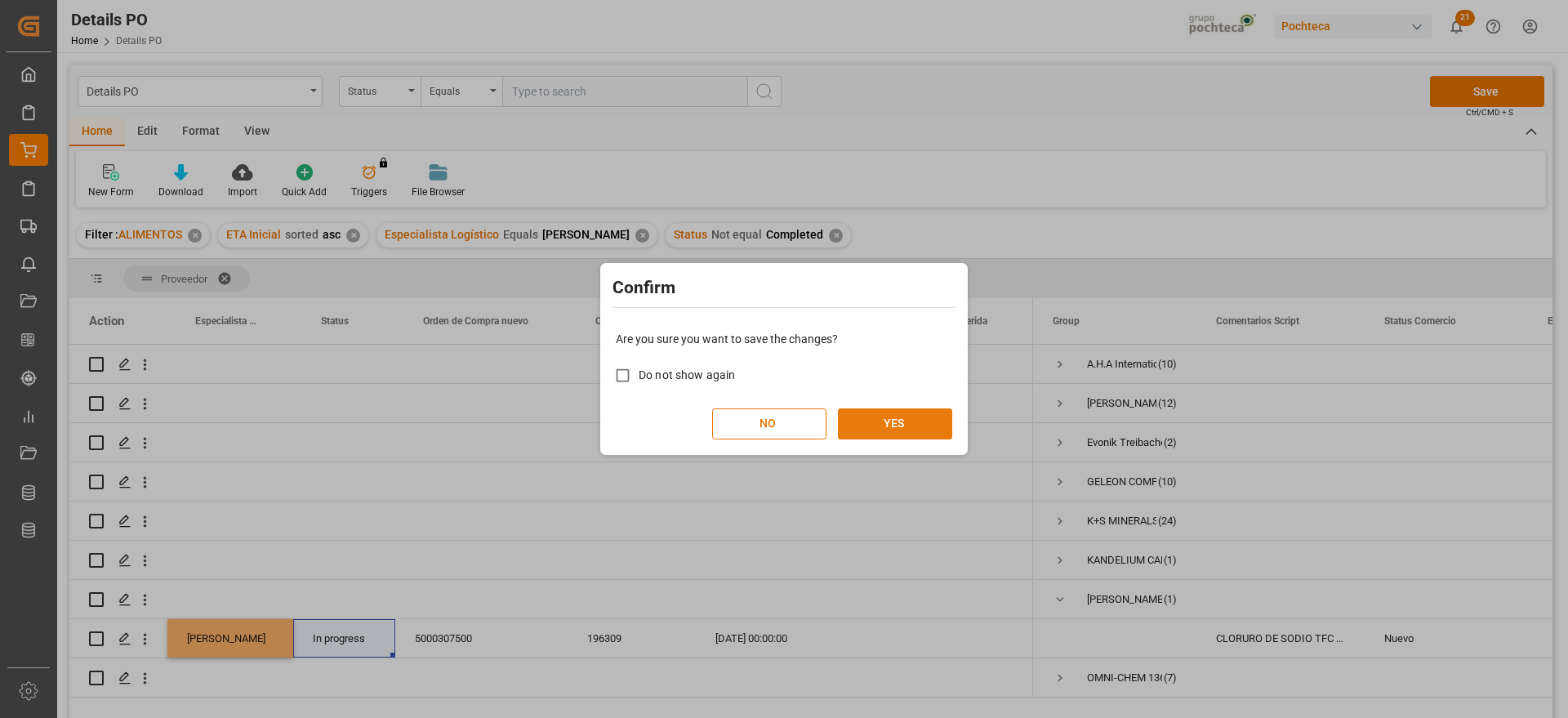
click at [914, 419] on button "YES" at bounding box center [895, 424] width 114 height 31
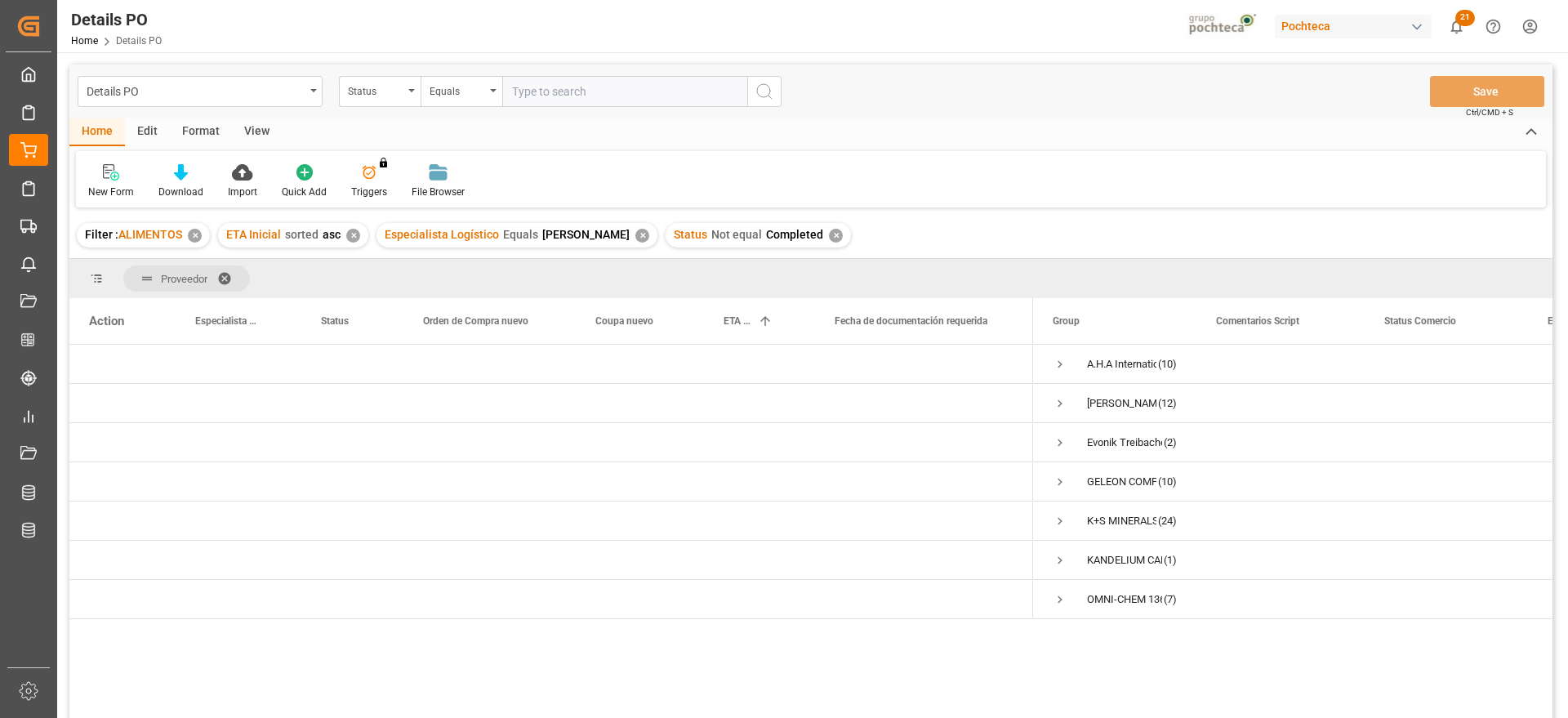
click at [1257, 135] on div "Home Edit Format View" at bounding box center [810, 132] width 1484 height 28
click at [1470, 480] on div "Press SPACE to select this row." at bounding box center [1446, 481] width 163 height 38
click at [1056, 404] on span "Press SPACE to select this row." at bounding box center [1060, 402] width 15 height 14
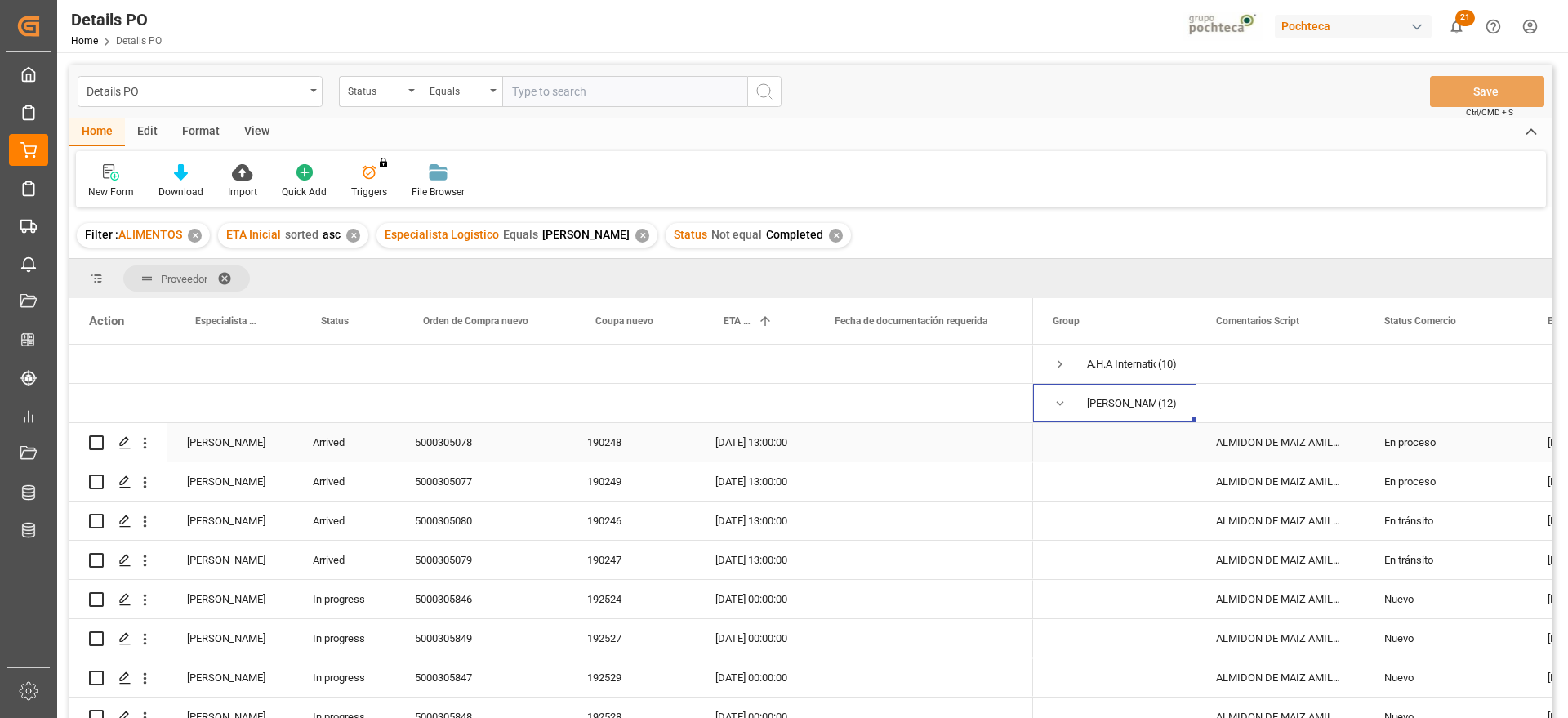
click at [1308, 457] on div "ALMIDON DE MAIZ AMILOGILL 2100 SAC 25 KG" at bounding box center [1281, 442] width 168 height 38
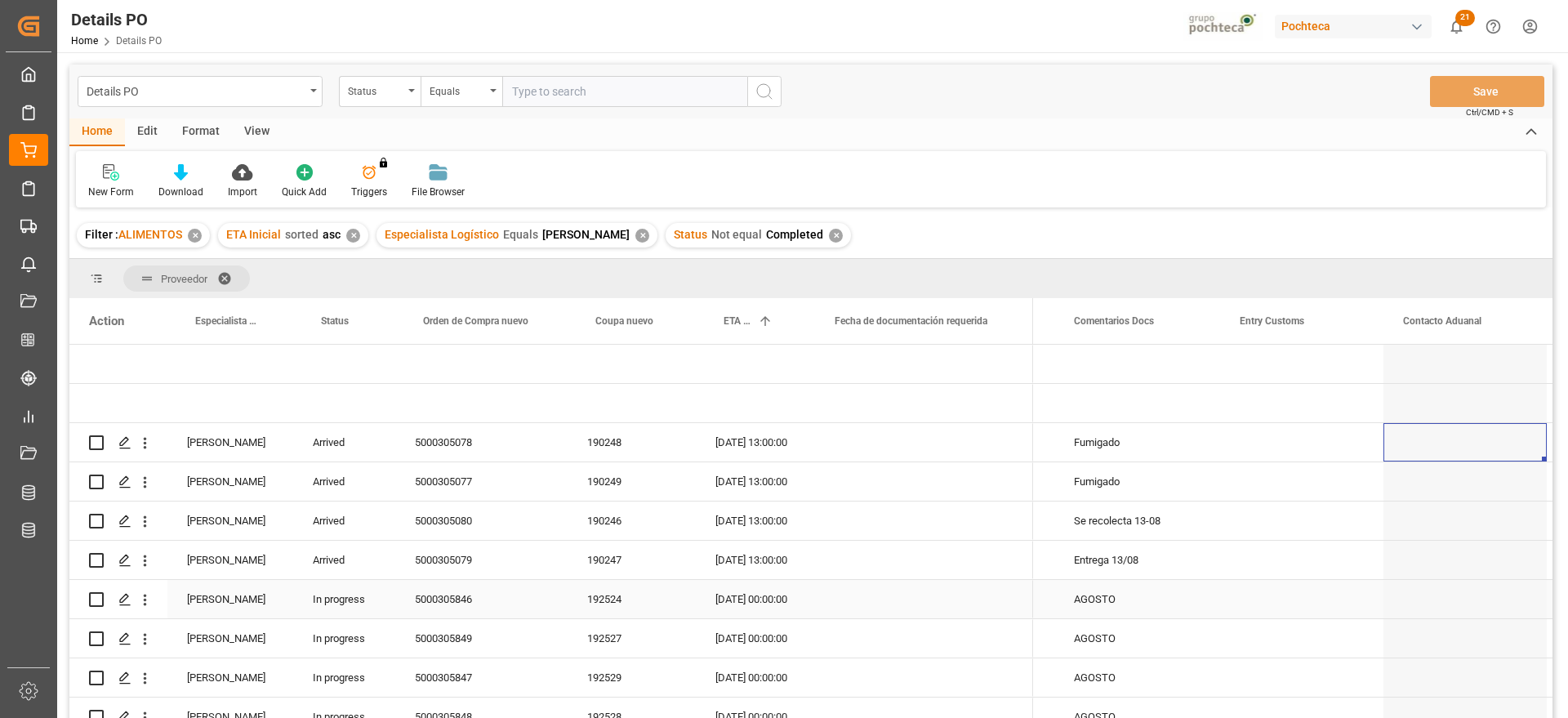
click at [1009, 586] on div "Press SPACE to select this row." at bounding box center [920, 599] width 226 height 38
click at [1468, 522] on div "Press SPACE to select this row." at bounding box center [1465, 520] width 163 height 38
click at [548, 501] on div "5000305080" at bounding box center [481, 520] width 172 height 38
click at [871, 446] on div "Press SPACE to select this row." at bounding box center [920, 442] width 226 height 38
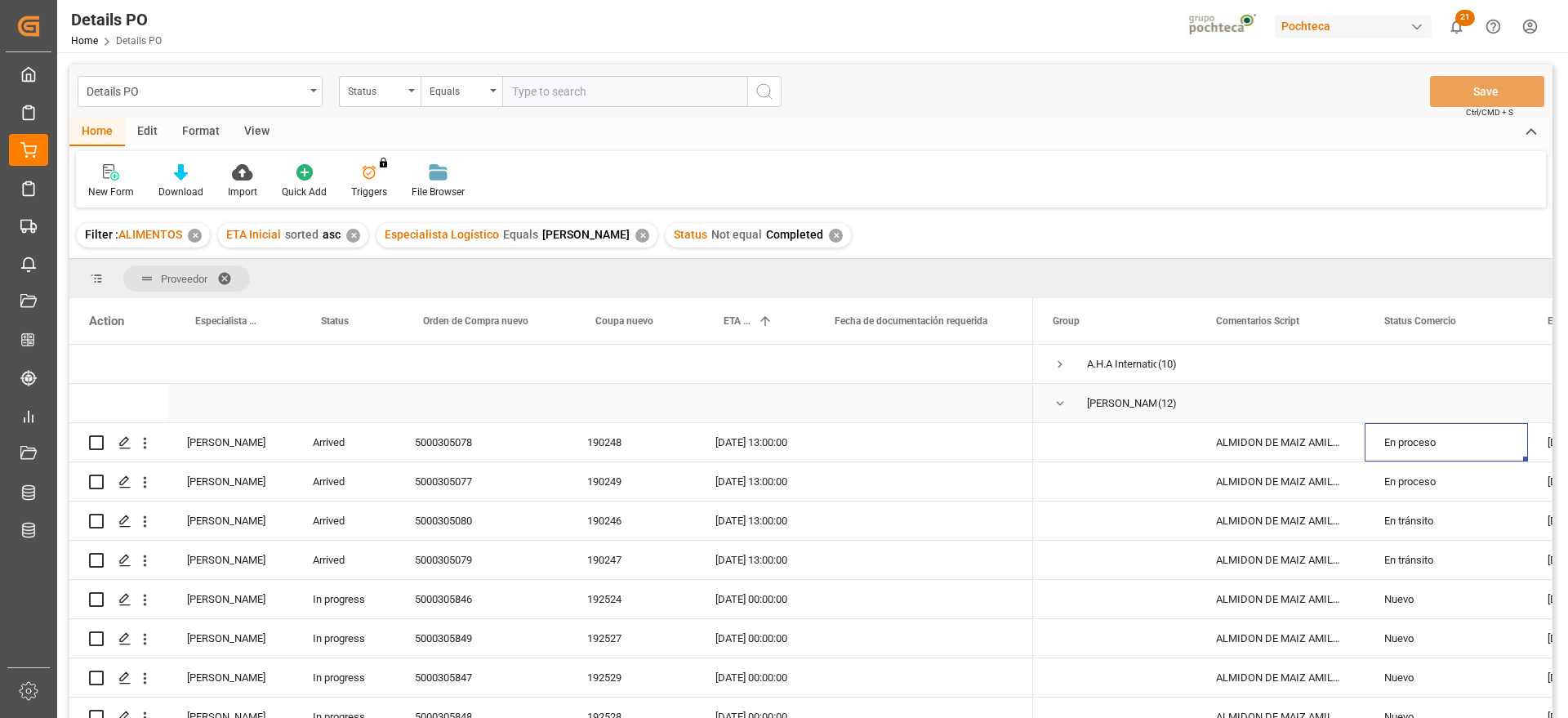
click at [1060, 400] on span "Press SPACE to select this row." at bounding box center [1060, 402] width 15 height 14
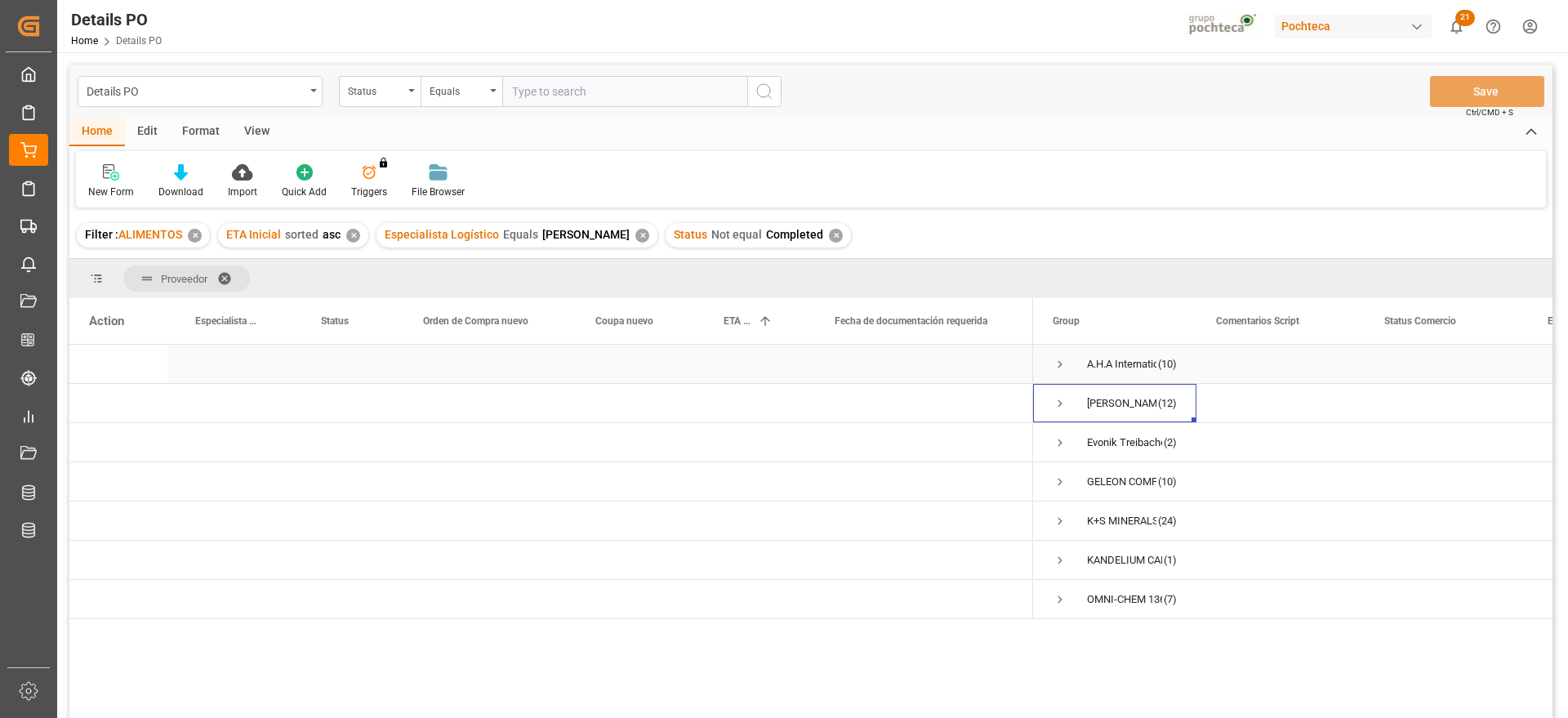
click at [1061, 362] on span "Press SPACE to select this row." at bounding box center [1060, 363] width 15 height 14
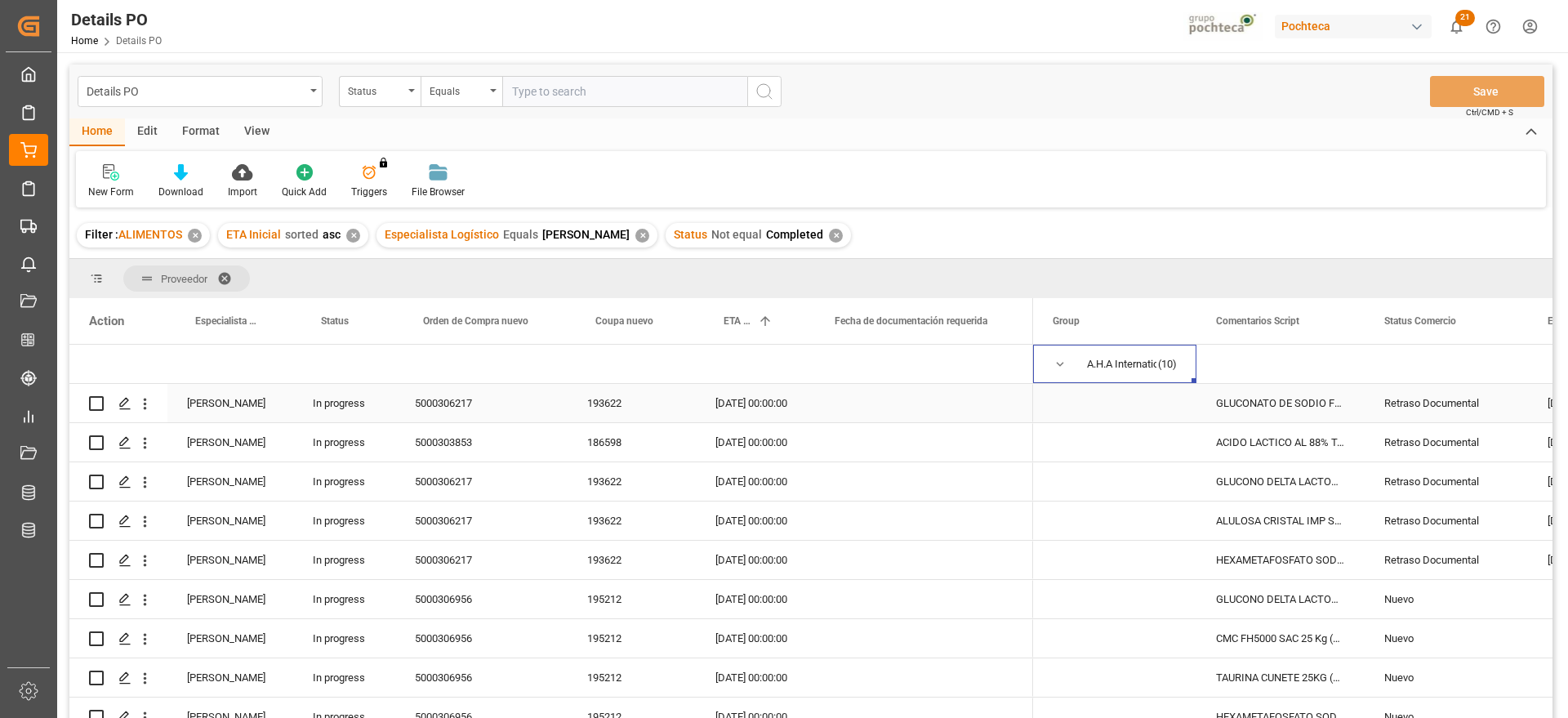
click at [598, 410] on div "193622" at bounding box center [631, 402] width 128 height 38
click at [622, 439] on div "186598" at bounding box center [631, 442] width 128 height 38
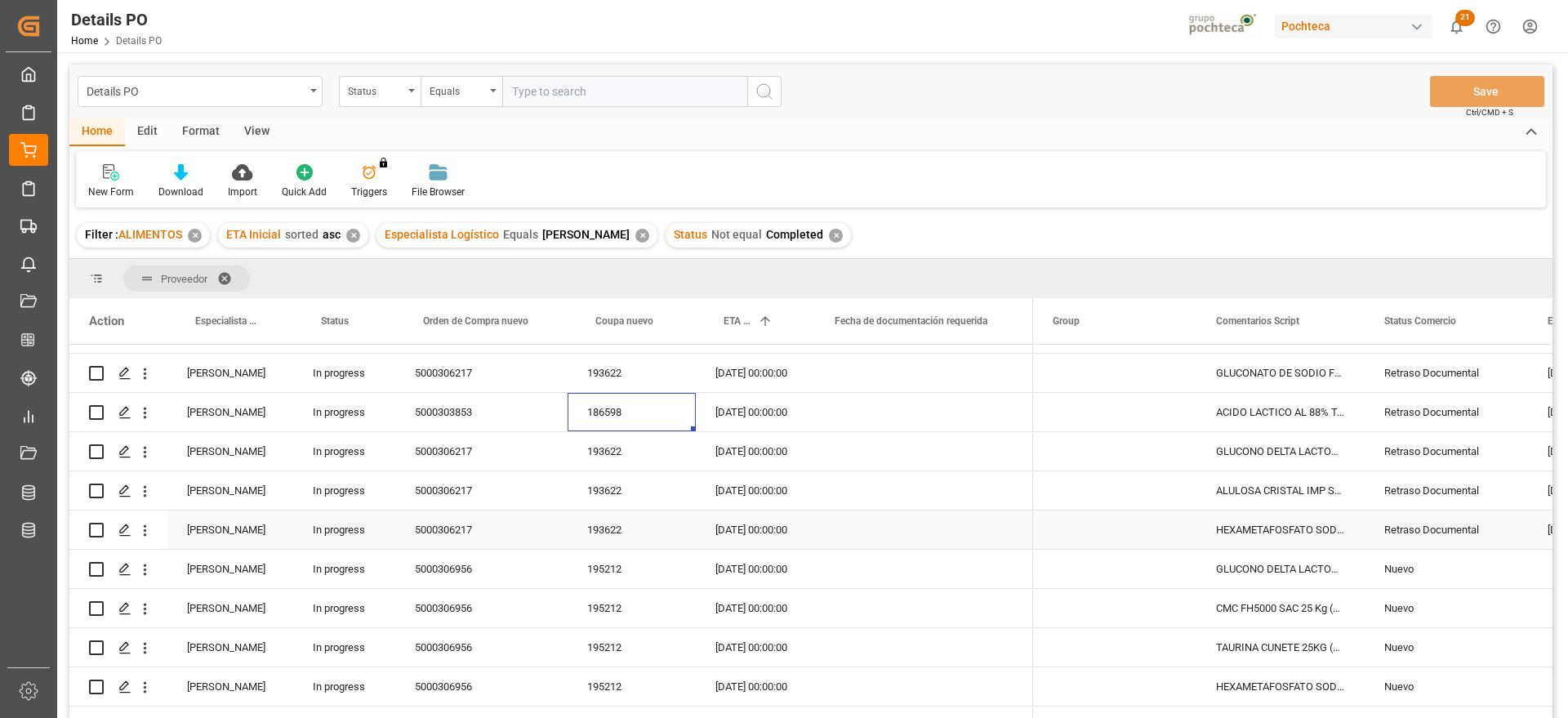
scroll to position [0, 0]
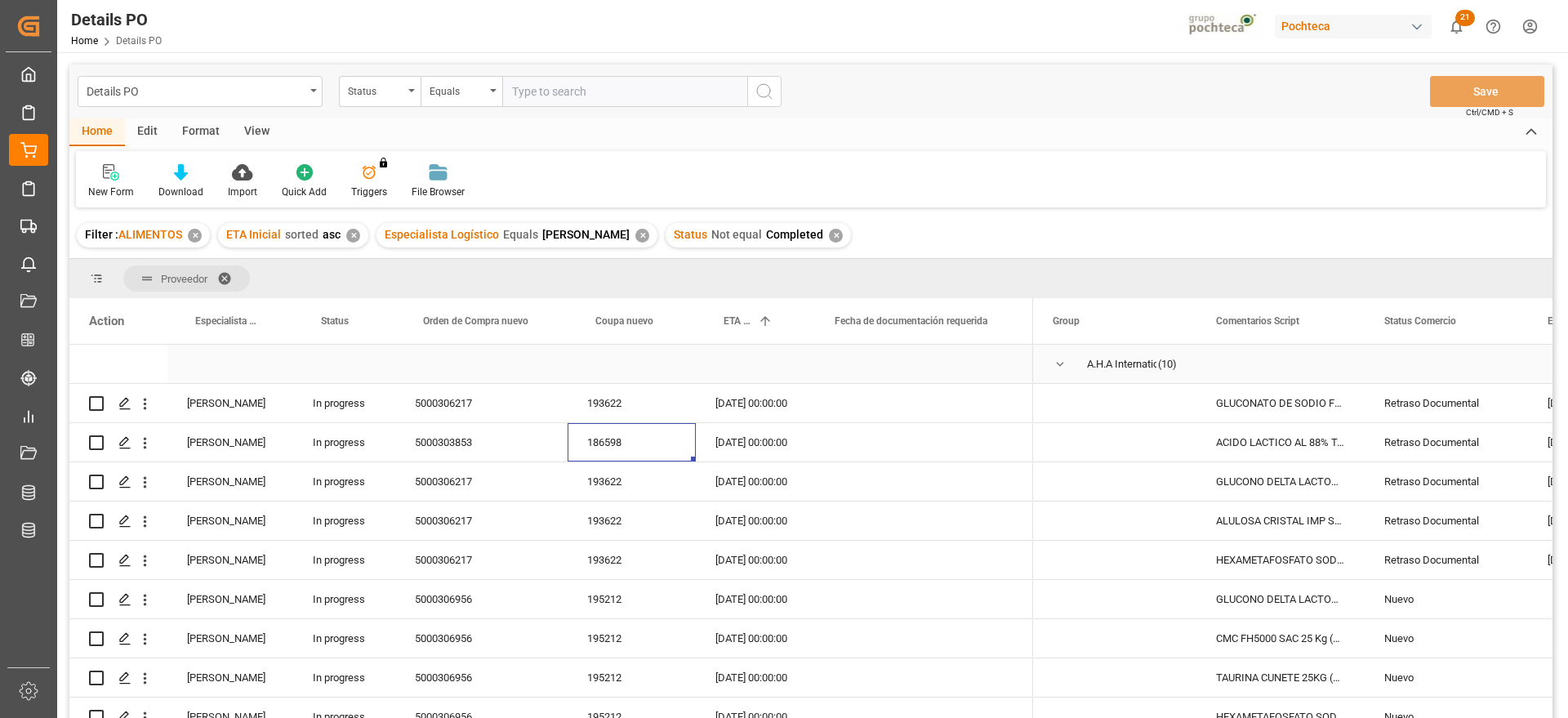
click at [1061, 359] on span "Press SPACE to select this row." at bounding box center [1060, 363] width 15 height 14
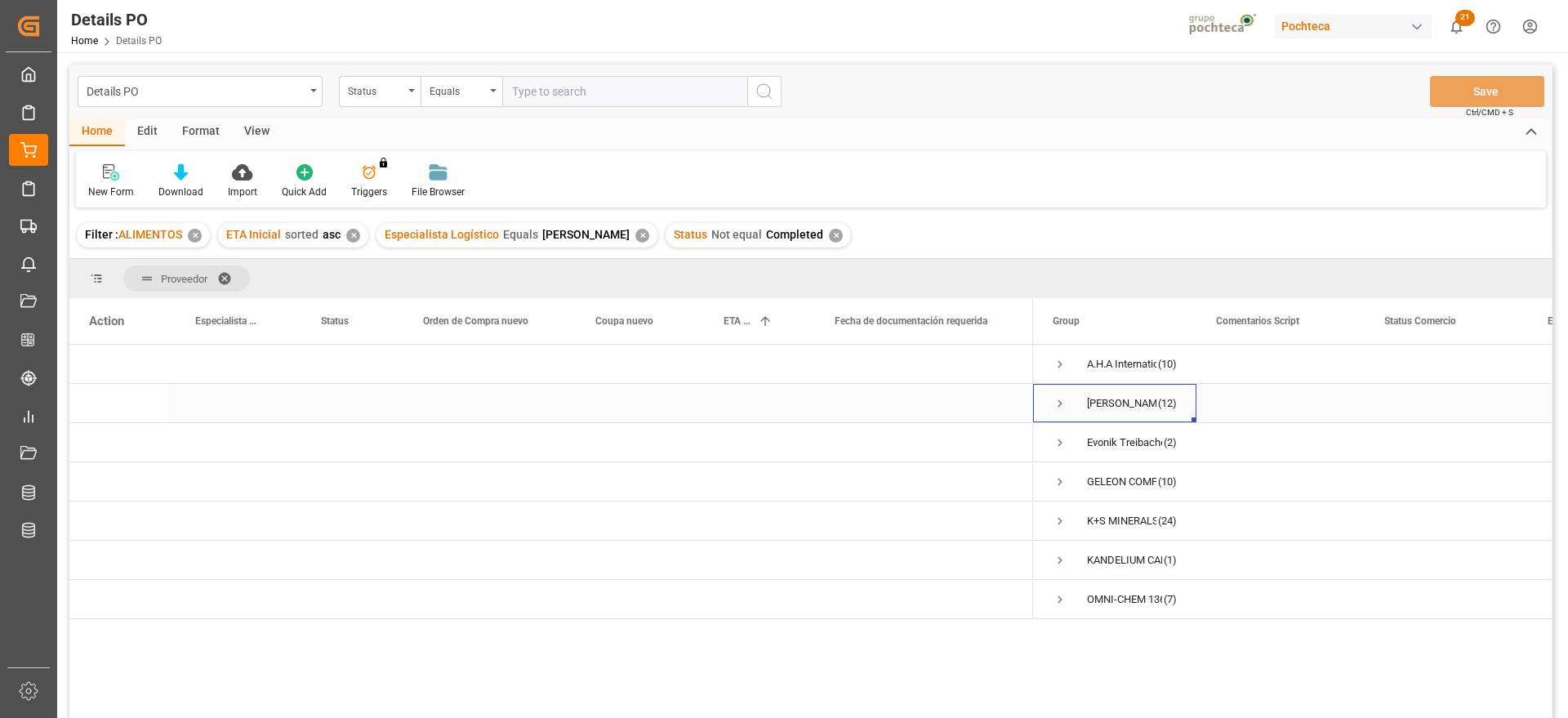
click at [1060, 403] on span "Press SPACE to select this row." at bounding box center [1060, 402] width 15 height 14
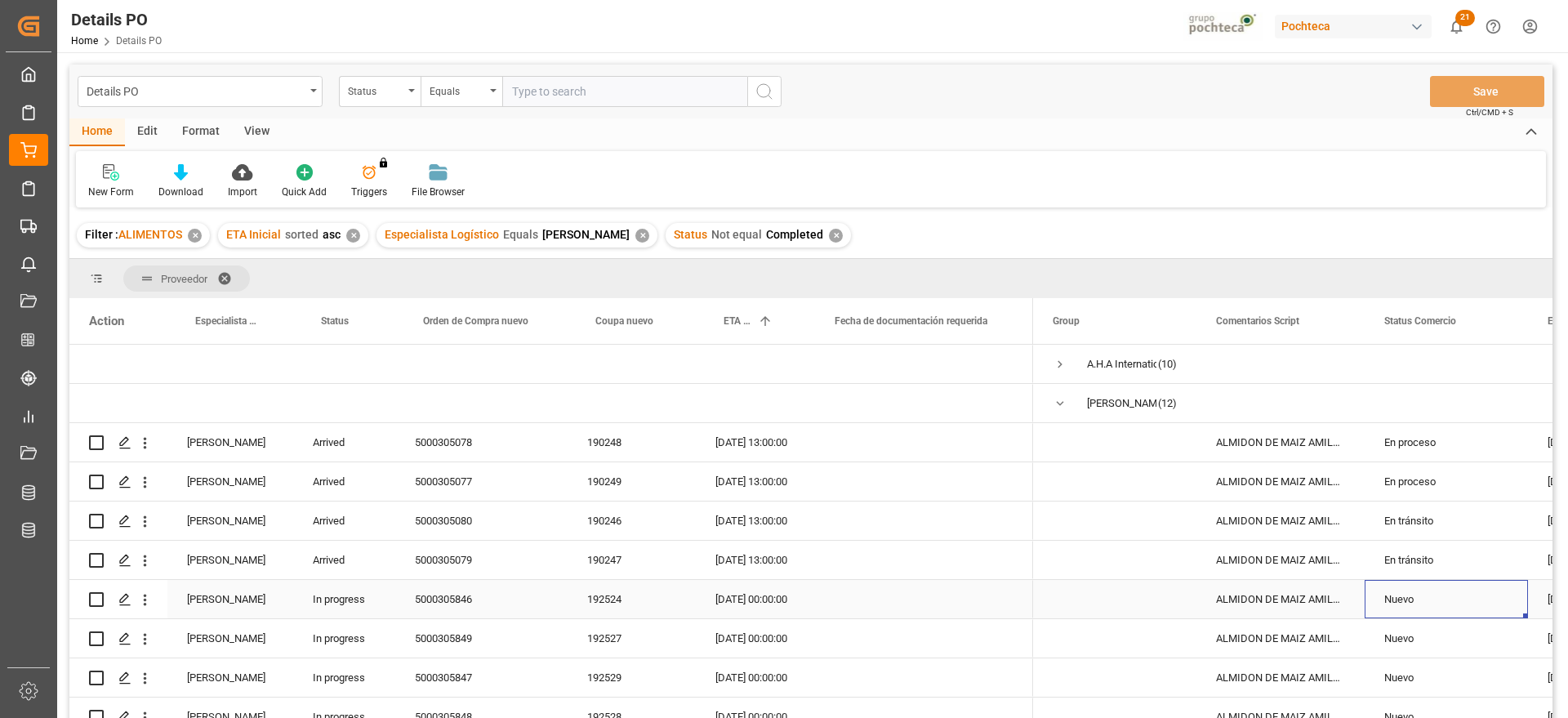
click at [1418, 605] on div "Nuevo" at bounding box center [1447, 599] width 125 height 38
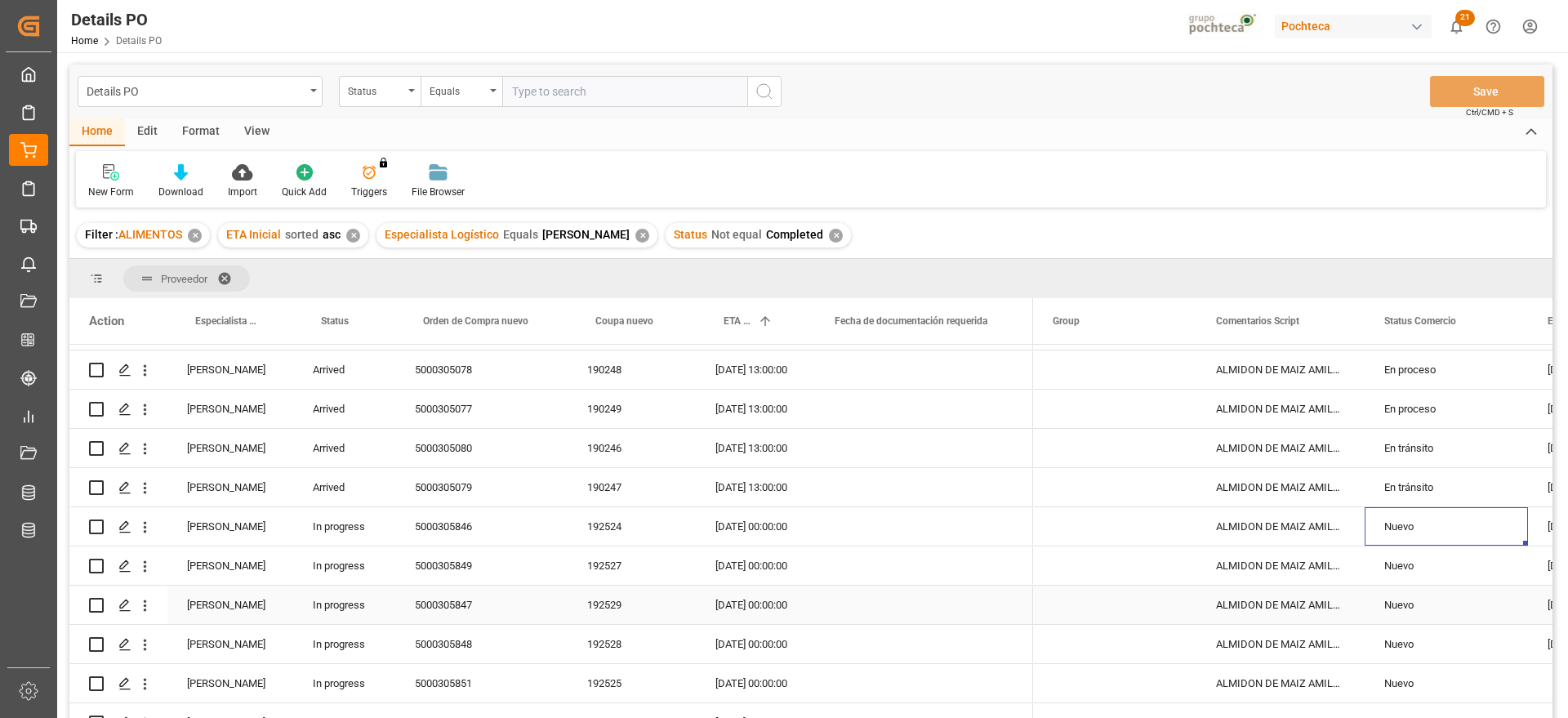
scroll to position [102, 0]
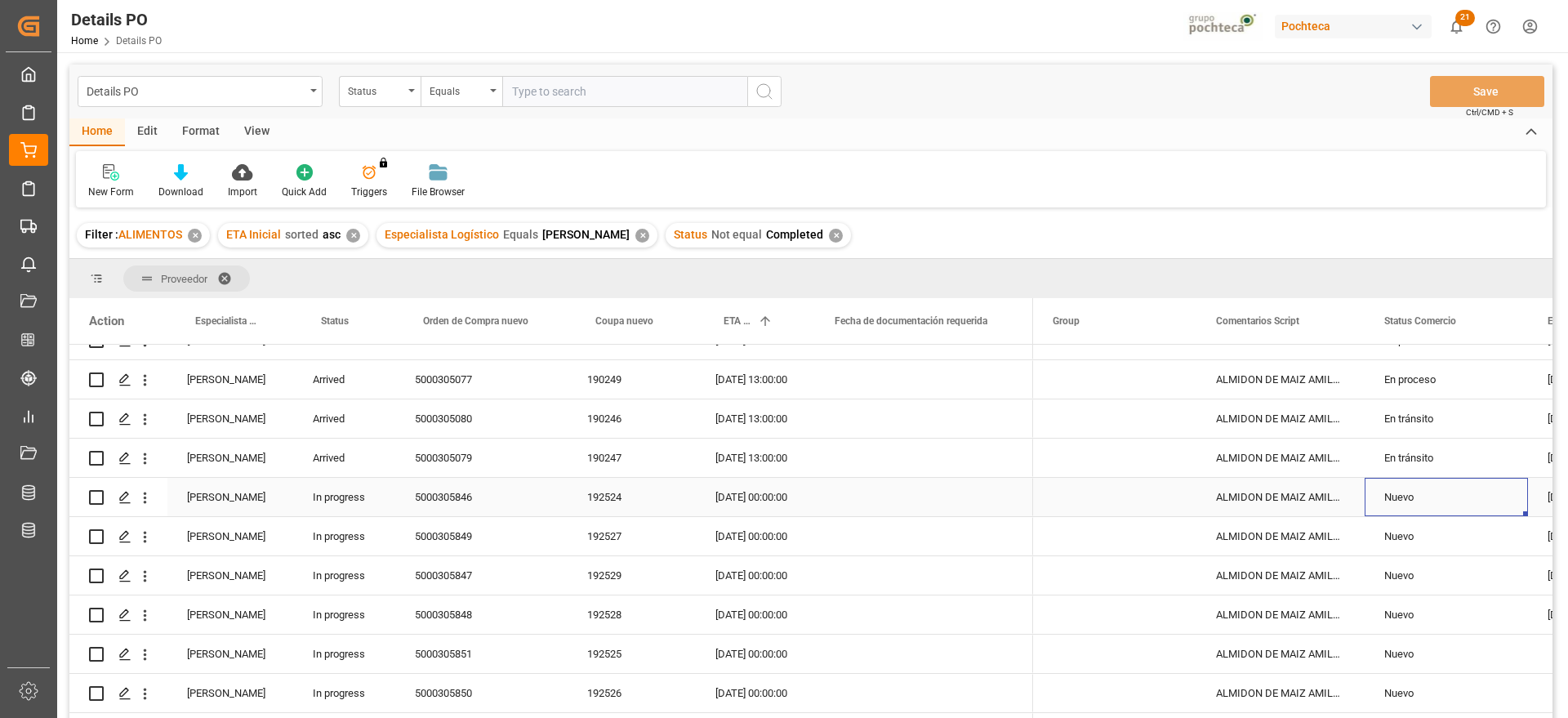
click at [601, 489] on div "192524" at bounding box center [631, 496] width 128 height 38
click at [601, 535] on div "192527" at bounding box center [631, 536] width 128 height 38
click at [625, 578] on div "192529" at bounding box center [631, 575] width 128 height 38
click at [629, 608] on div "192528" at bounding box center [631, 614] width 128 height 38
click at [1355, 608] on div "ALMIDON DE MAIZ AMILOGILL 2100 SAC 25 KG" at bounding box center [1281, 614] width 168 height 38
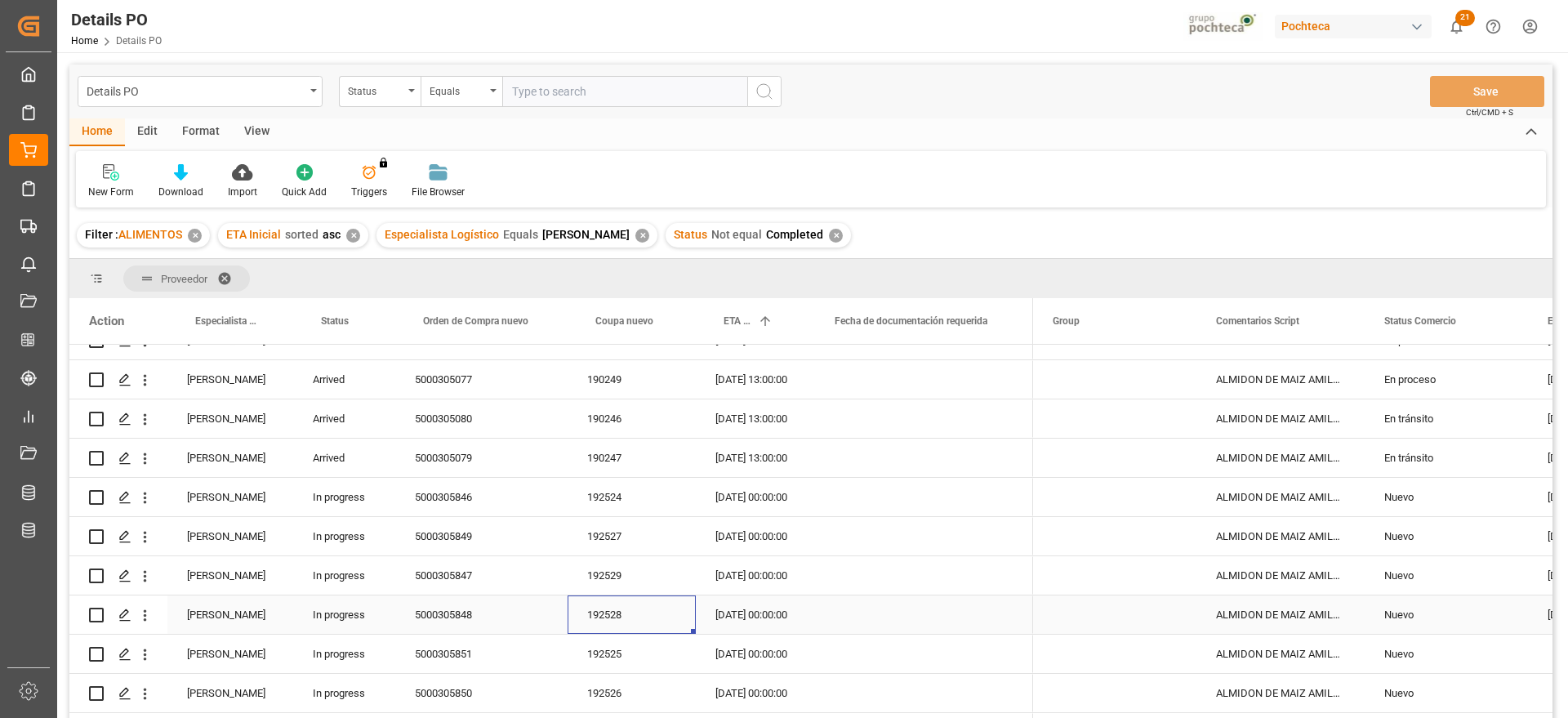
click at [594, 613] on div "192528" at bounding box center [631, 614] width 128 height 38
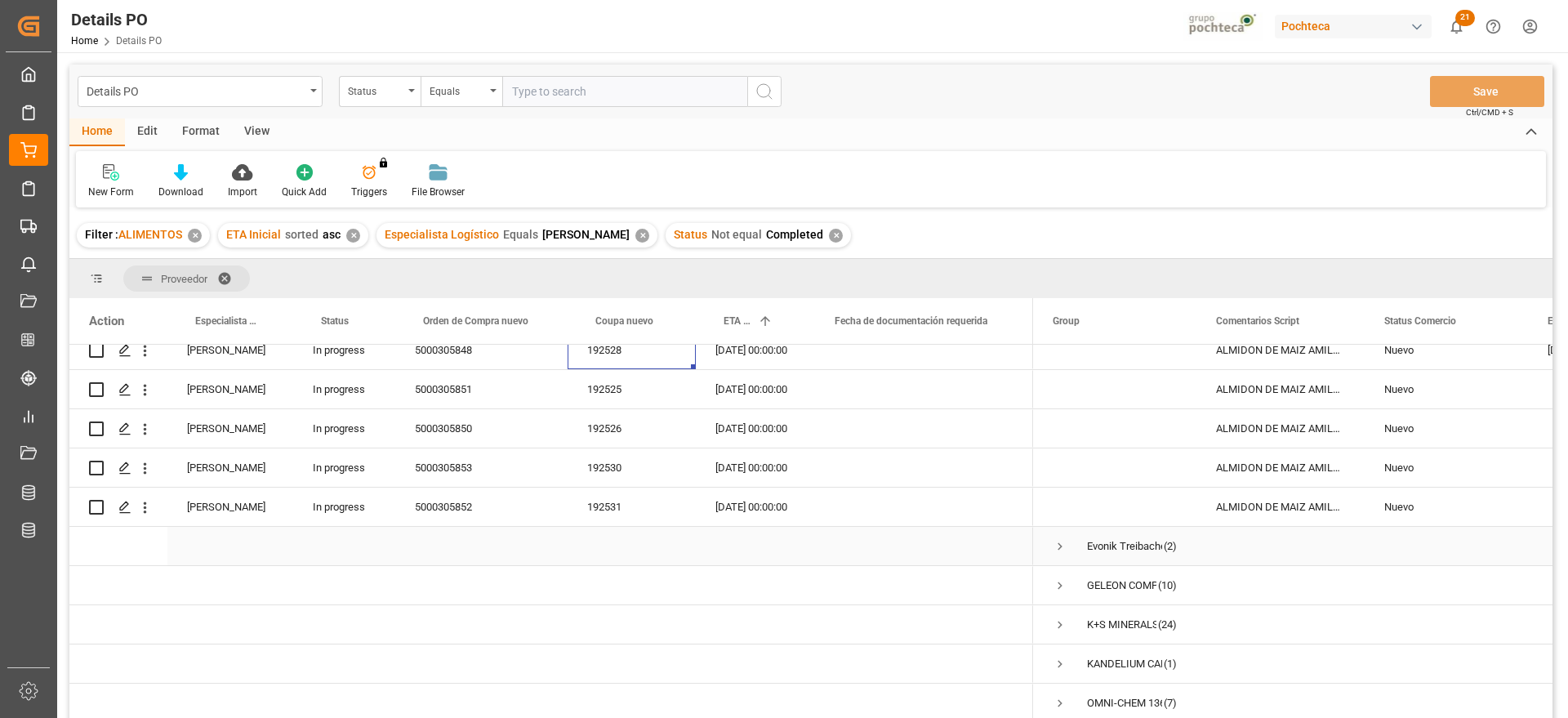
scroll to position [0, 0]
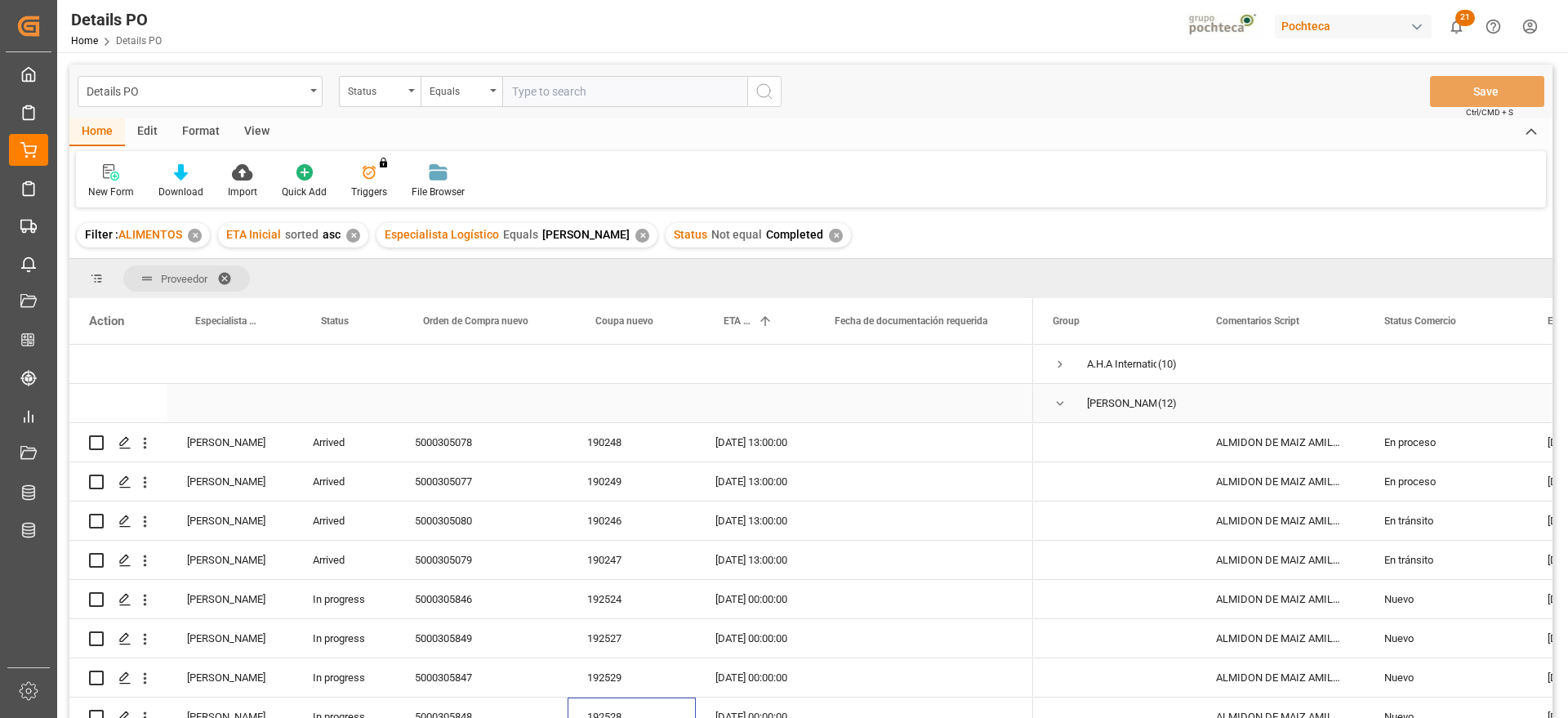
click at [1056, 407] on span "Press SPACE to select this row." at bounding box center [1060, 402] width 15 height 14
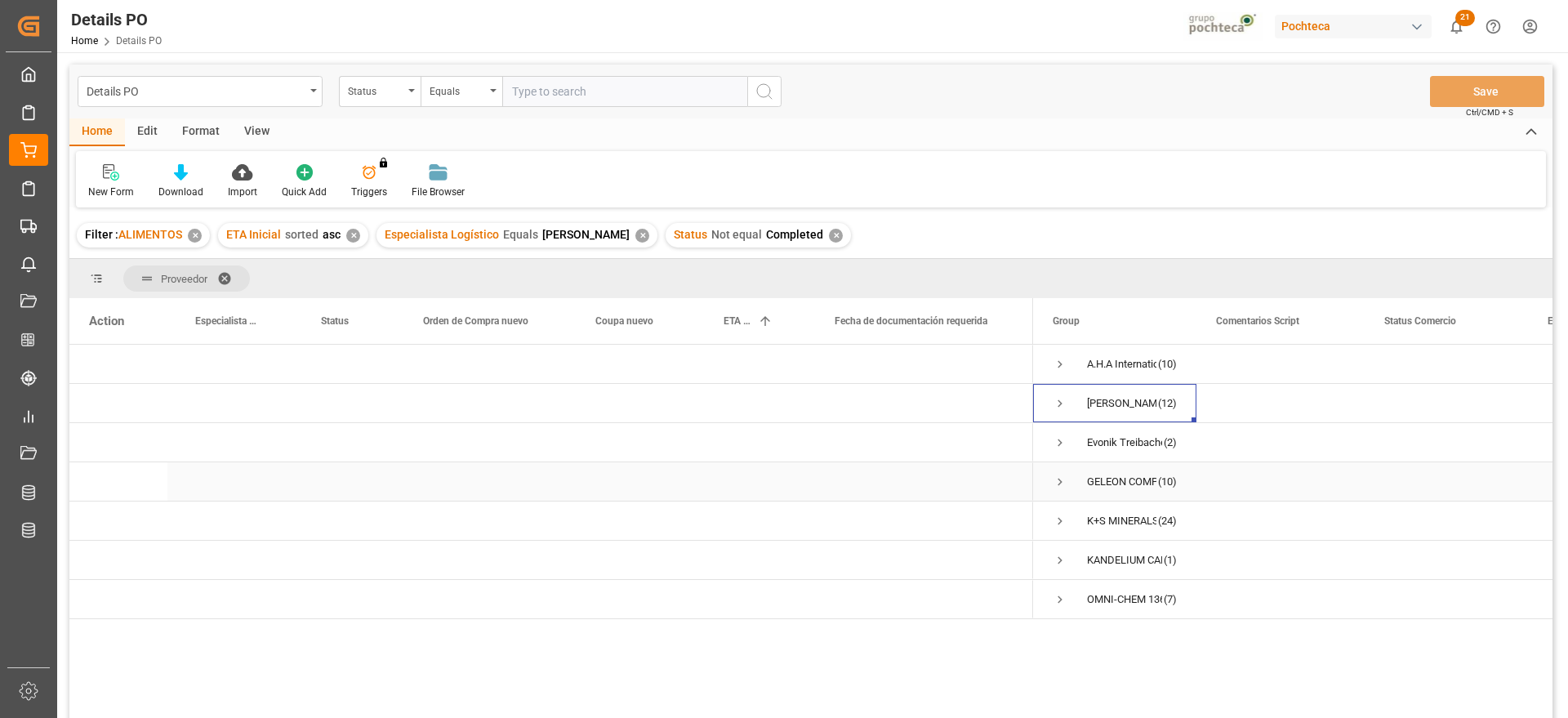
click at [1058, 481] on span "Press SPACE to select this row." at bounding box center [1060, 481] width 15 height 14
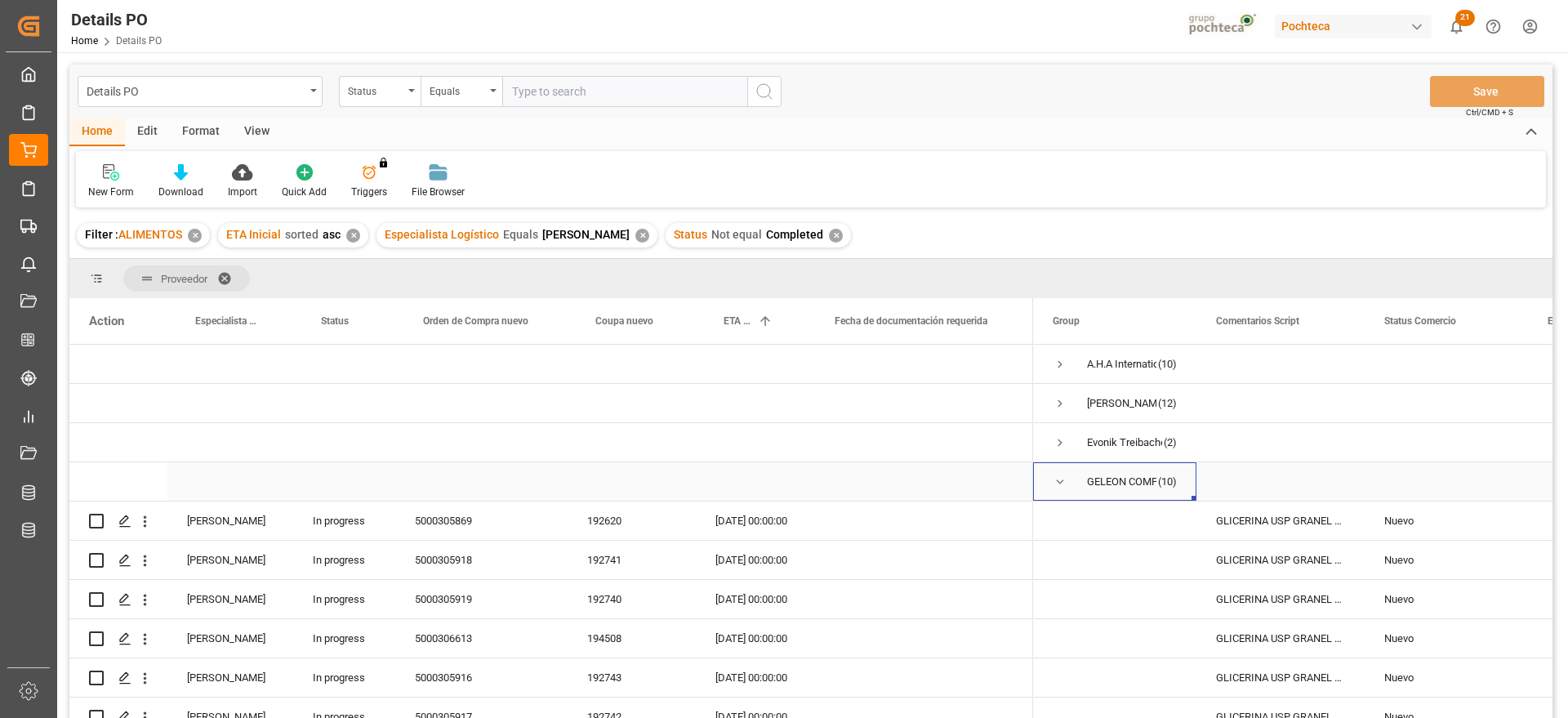
click at [1061, 480] on span "Press SPACE to select this row." at bounding box center [1060, 481] width 15 height 14
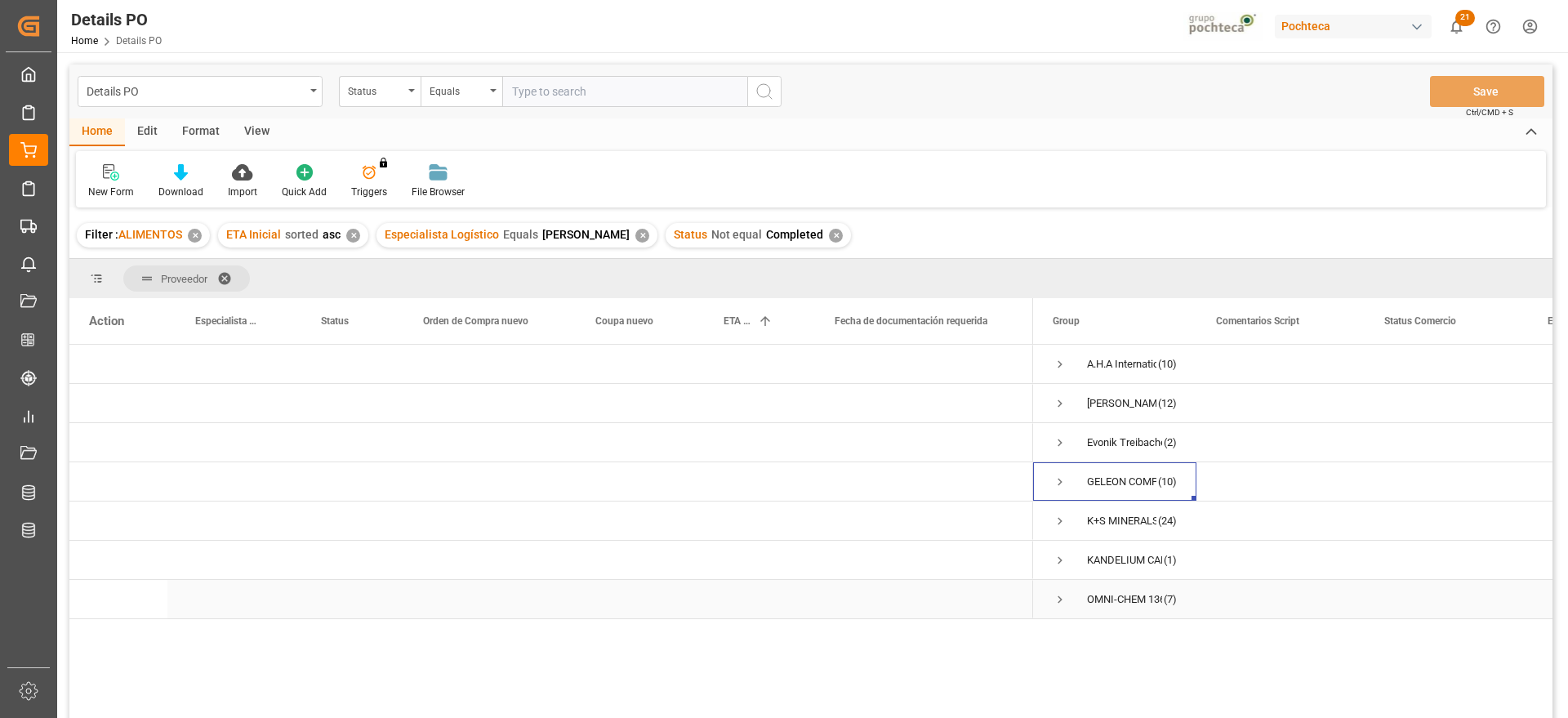
click at [1066, 605] on span "Press SPACE to select this row." at bounding box center [1060, 599] width 15 height 14
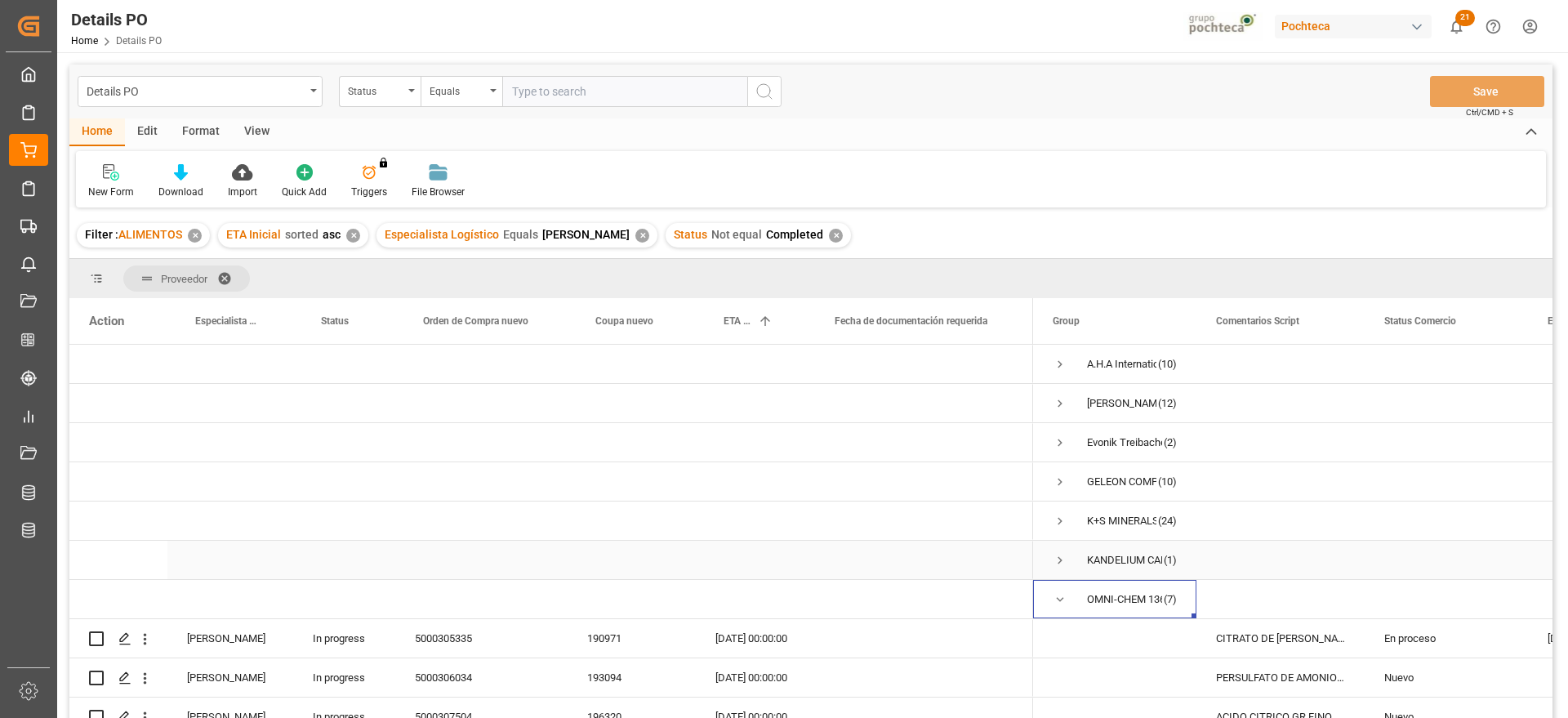
click at [1057, 562] on span "Press SPACE to select this row." at bounding box center [1060, 559] width 15 height 14
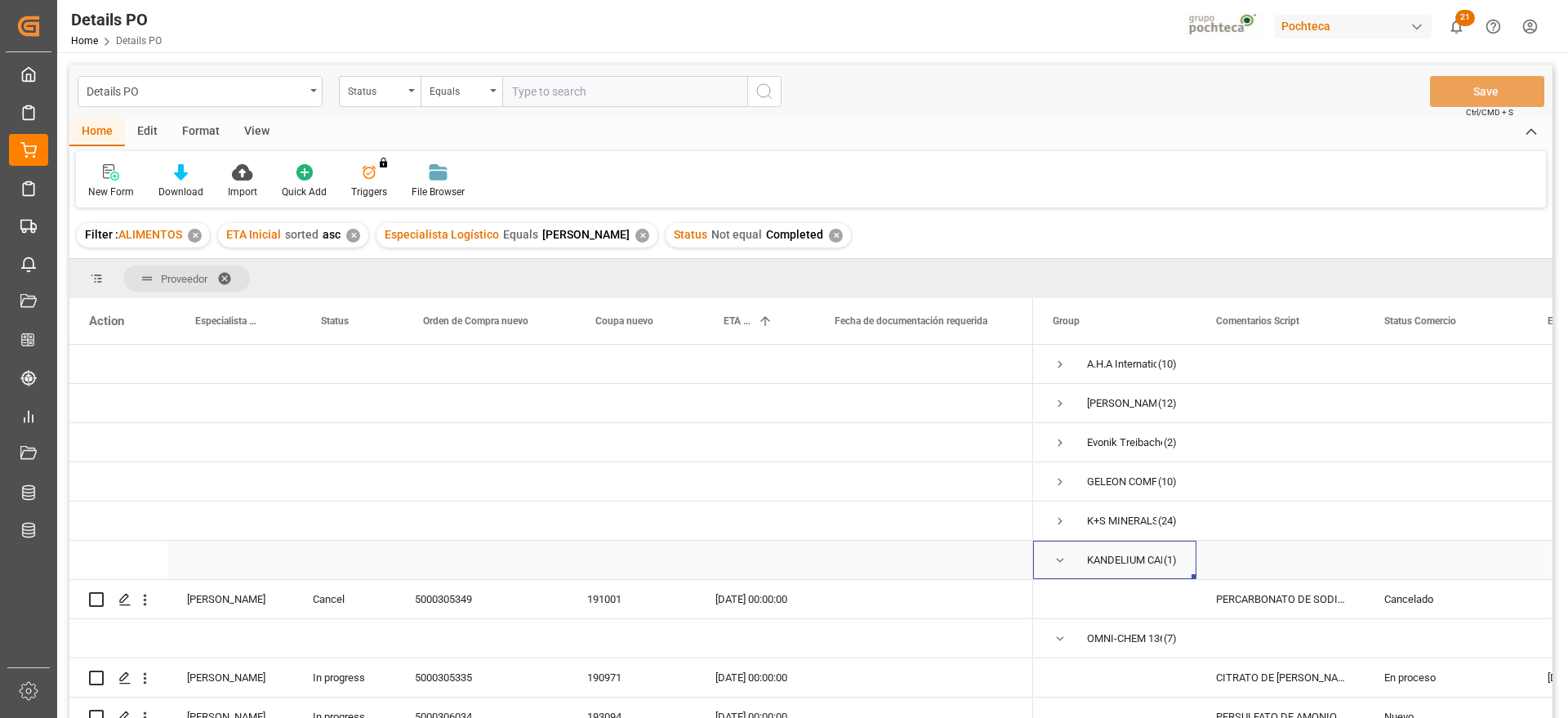
click at [1059, 563] on span "Press SPACE to select this row." at bounding box center [1060, 559] width 15 height 14
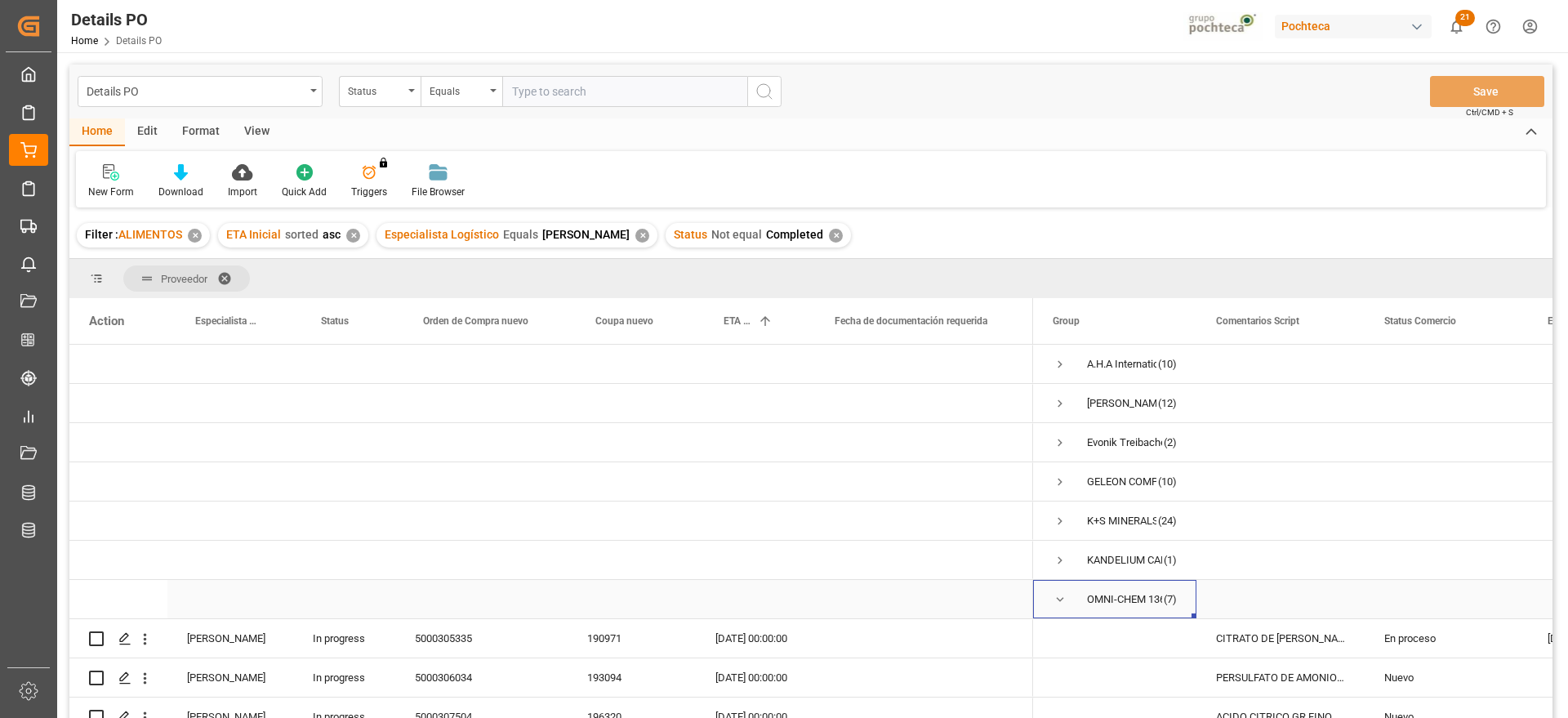
click at [1054, 600] on span "Press SPACE to select this row." at bounding box center [1060, 599] width 15 height 14
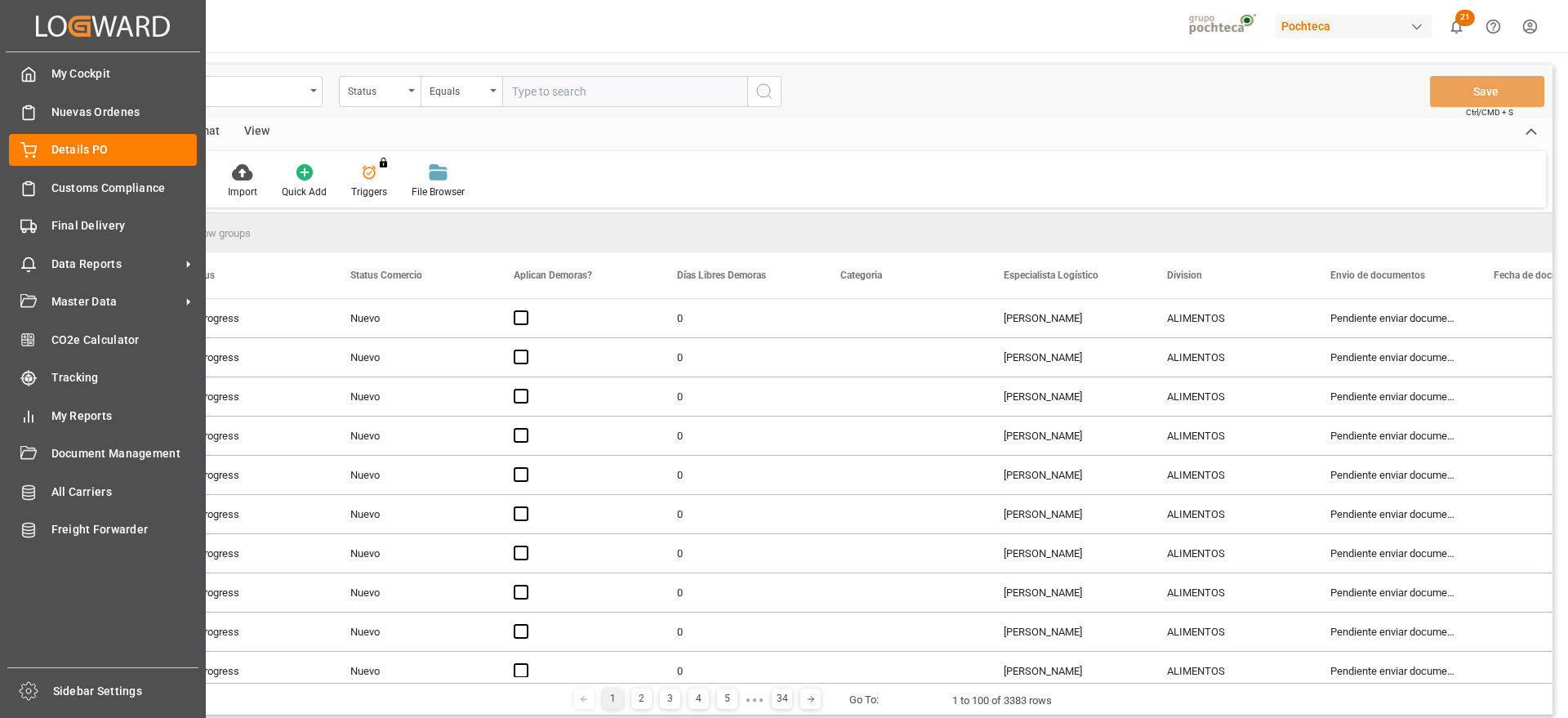
click at [46, 113] on div "Nuevas Ordenes Nuevas Ordenes" at bounding box center [103, 111] width 188 height 32
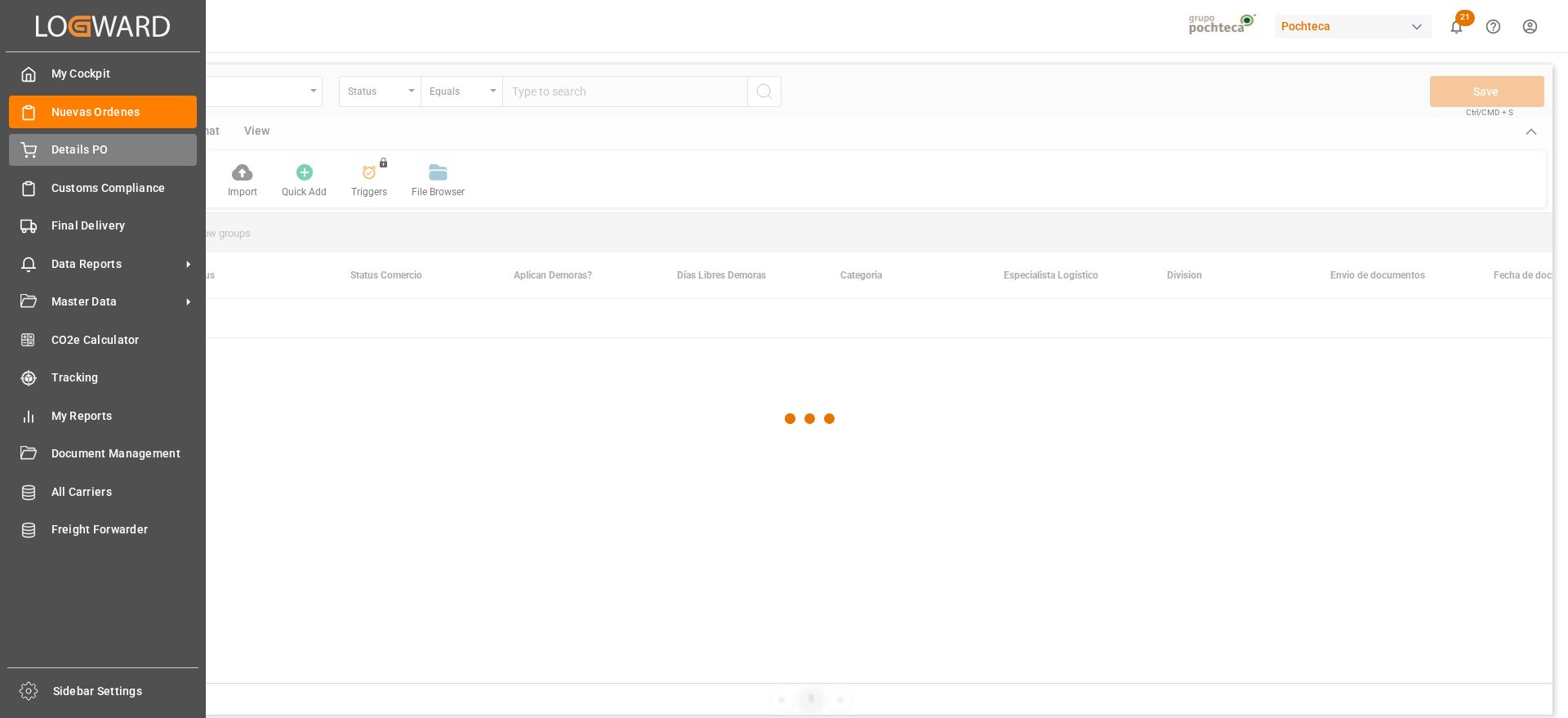
click at [62, 146] on span "Details PO" at bounding box center [124, 150] width 146 height 17
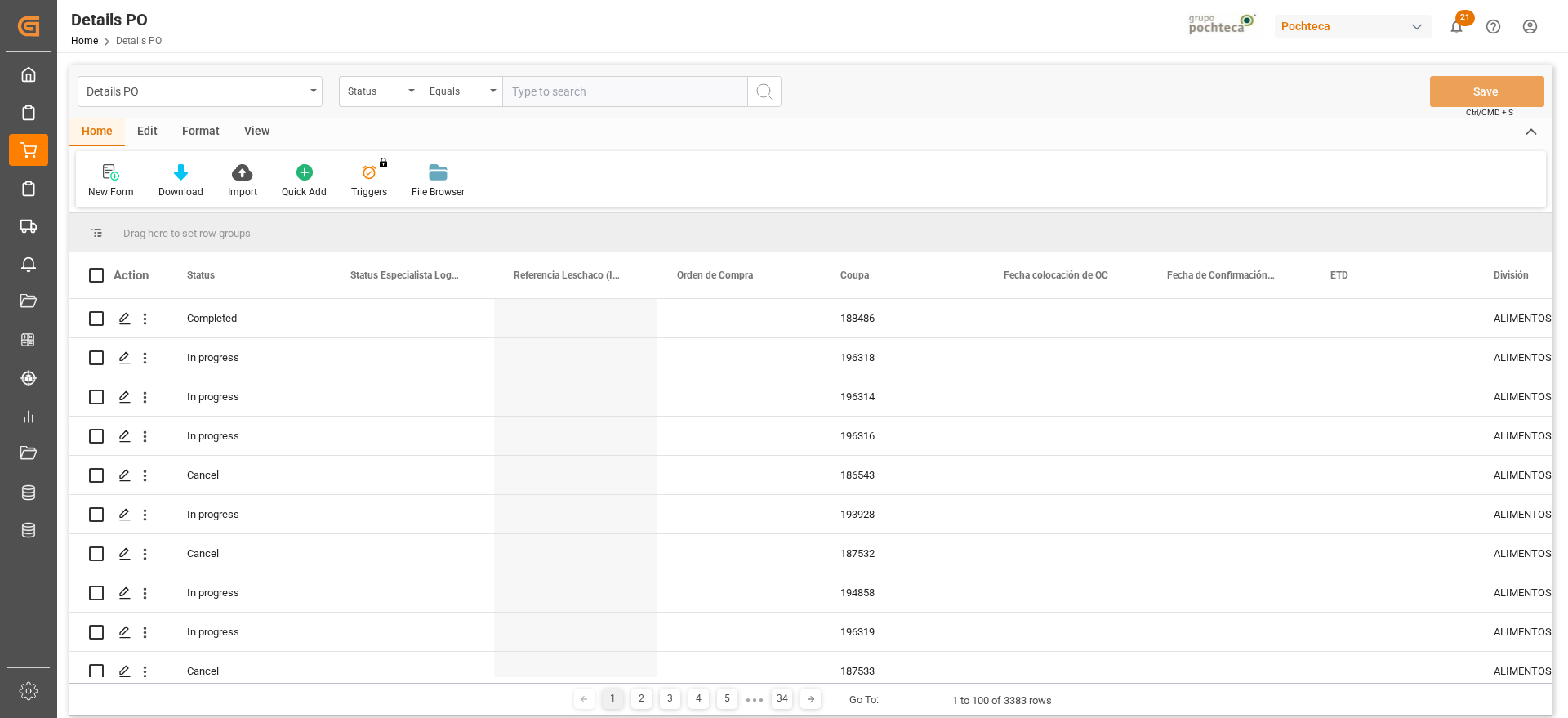
click at [247, 124] on div "View" at bounding box center [257, 132] width 49 height 28
click at [196, 181] on div "Standard Templates" at bounding box center [185, 181] width 106 height 36
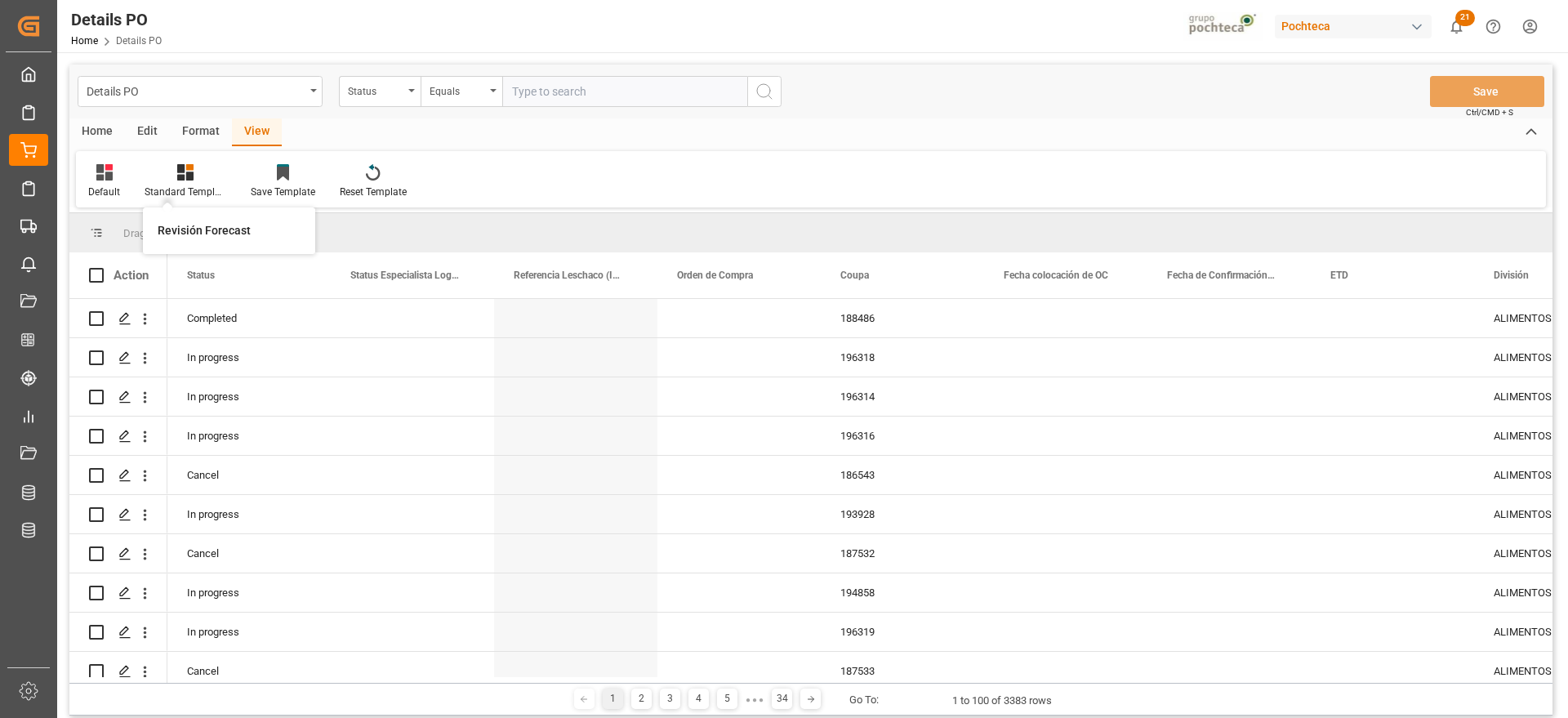
click at [199, 128] on div "Format" at bounding box center [200, 132] width 62 height 28
click at [118, 169] on icon at bounding box center [112, 171] width 15 height 16
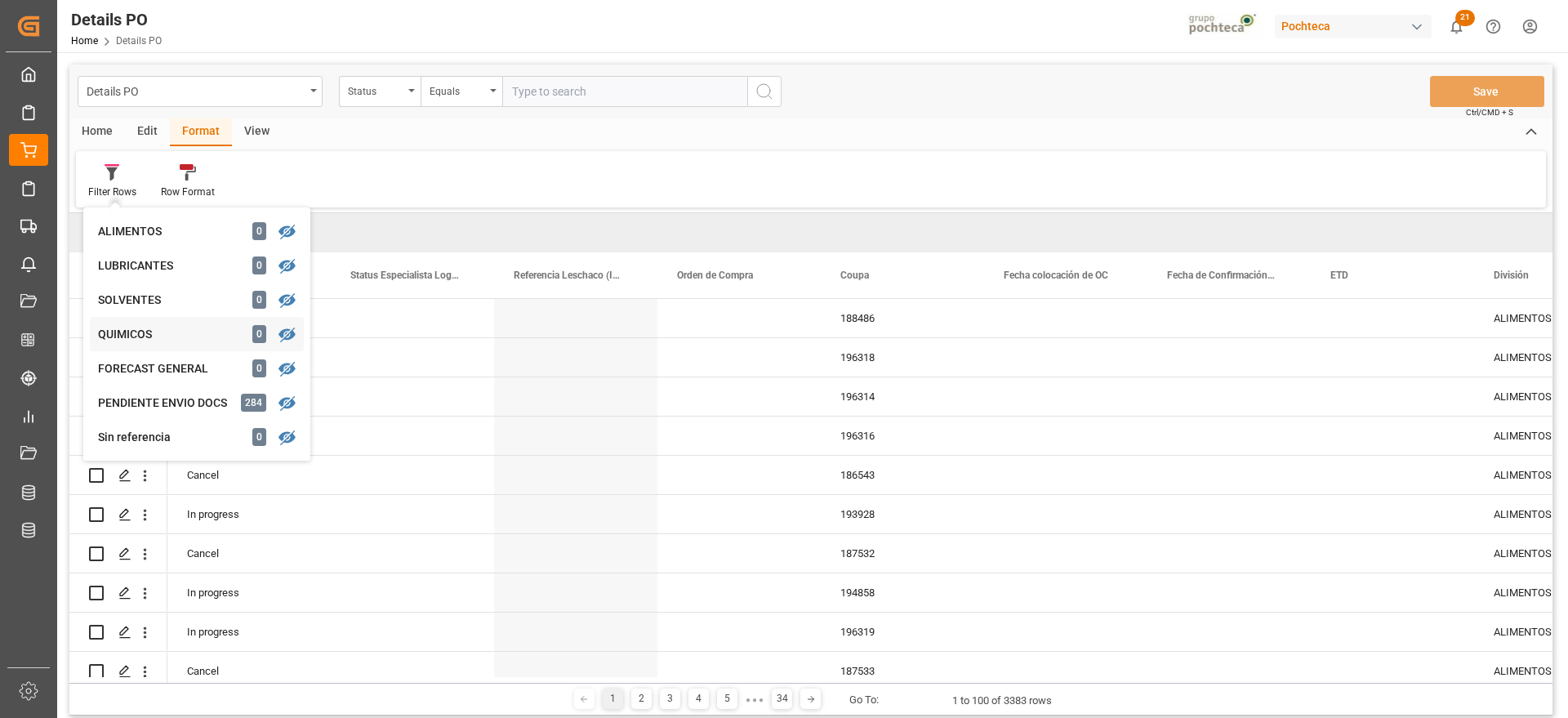
click at [161, 321] on div "Details PO Status Equals Save Ctrl/CMD + S Home Edit Format View Filter Rows AL…" at bounding box center [810, 390] width 1484 height 651
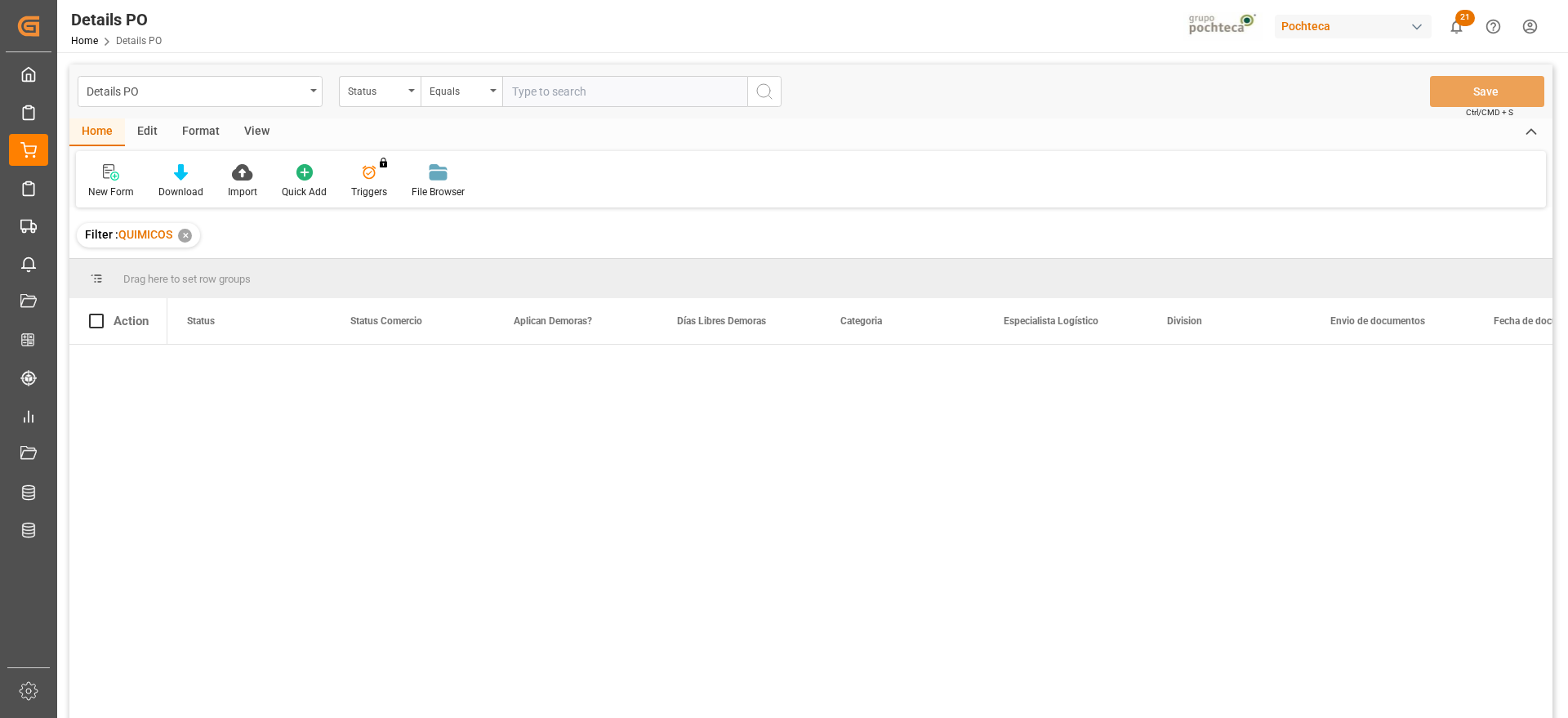
click at [310, 388] on div at bounding box center [860, 536] width 1385 height 384
click at [186, 234] on div "✕" at bounding box center [185, 235] width 14 height 14
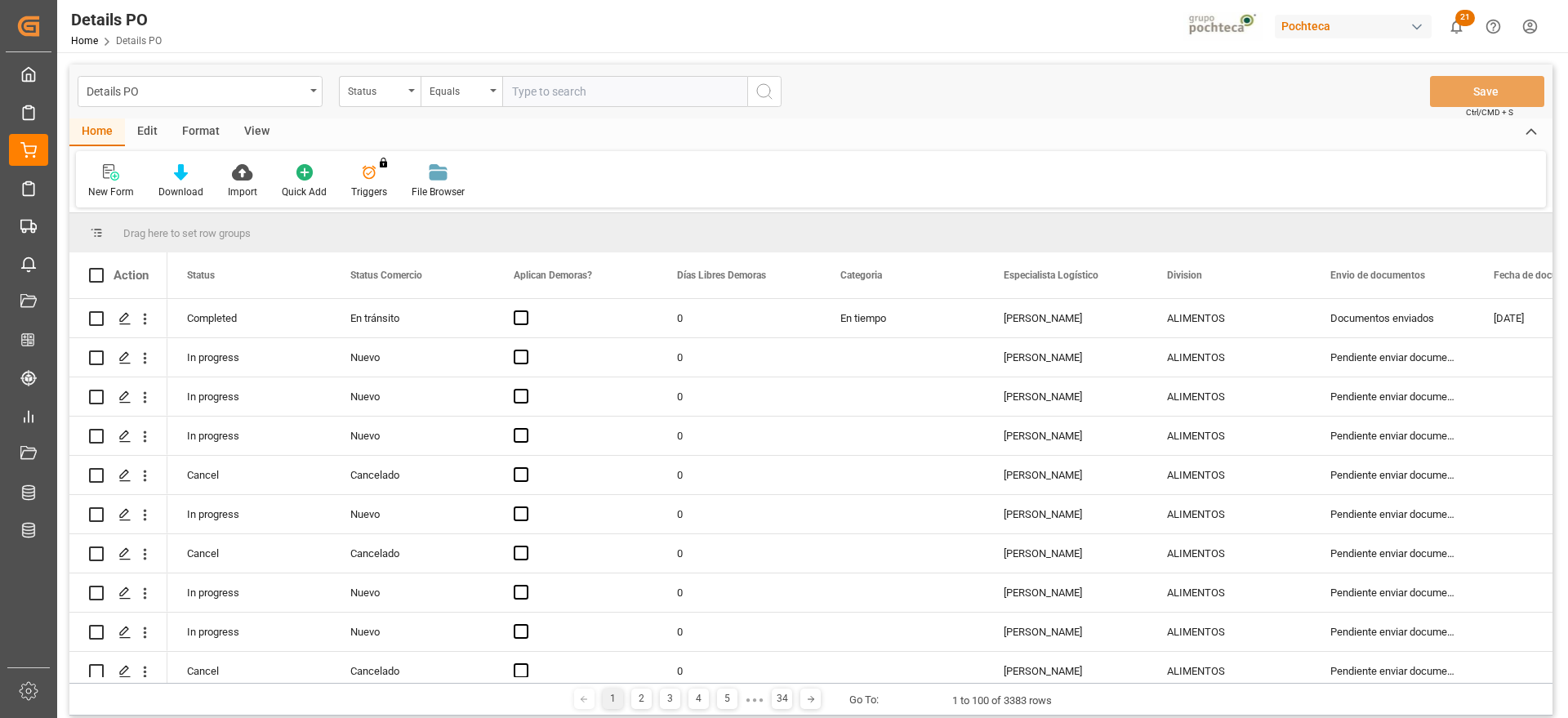
click at [195, 126] on div "Format" at bounding box center [200, 132] width 62 height 28
click at [132, 177] on div at bounding box center [112, 171] width 48 height 17
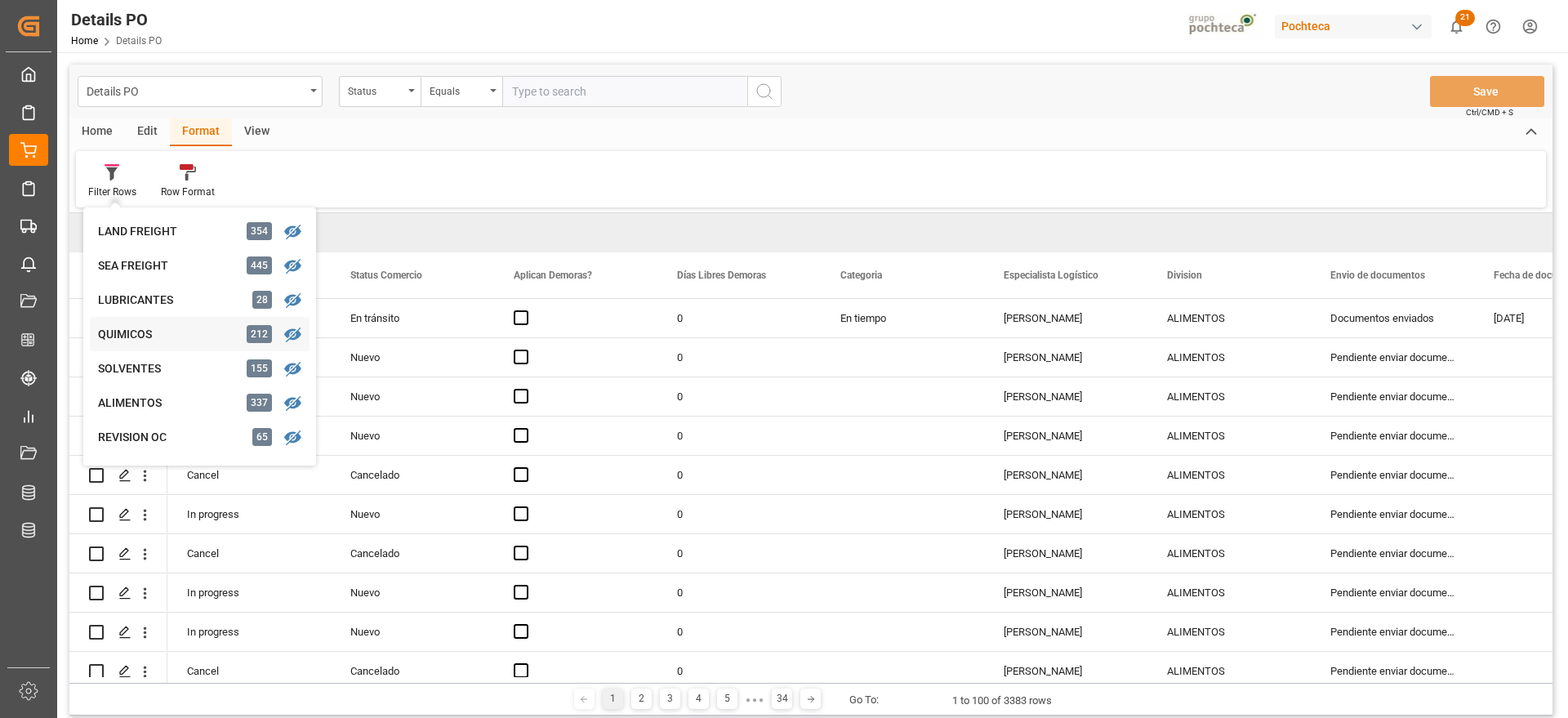
click at [161, 332] on div "QUIMICOS" at bounding box center [170, 334] width 143 height 17
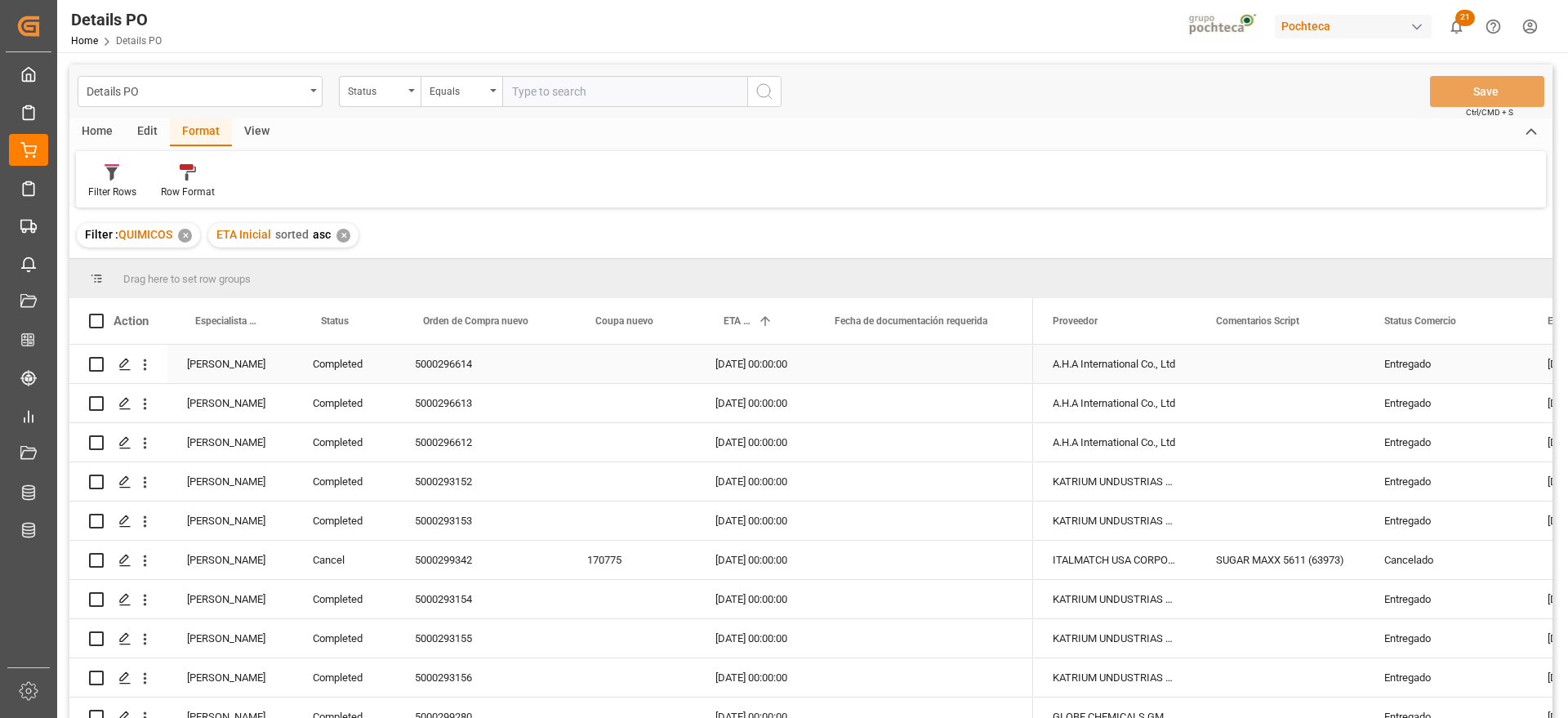
click at [338, 365] on div "Completed" at bounding box center [345, 363] width 102 height 38
click at [372, 319] on span at bounding box center [368, 321] width 15 height 14
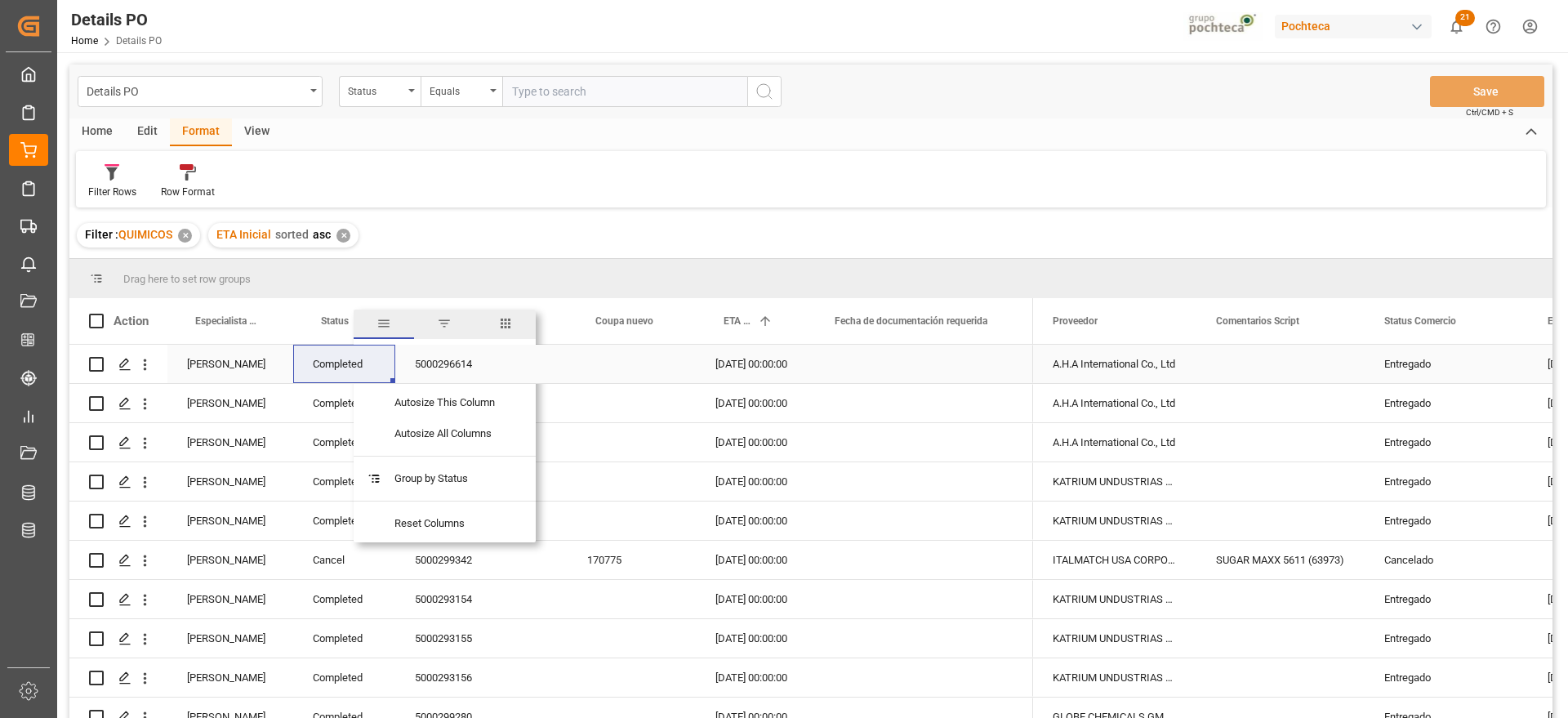
click at [238, 364] on div "[PERSON_NAME]" at bounding box center [229, 363] width 125 height 38
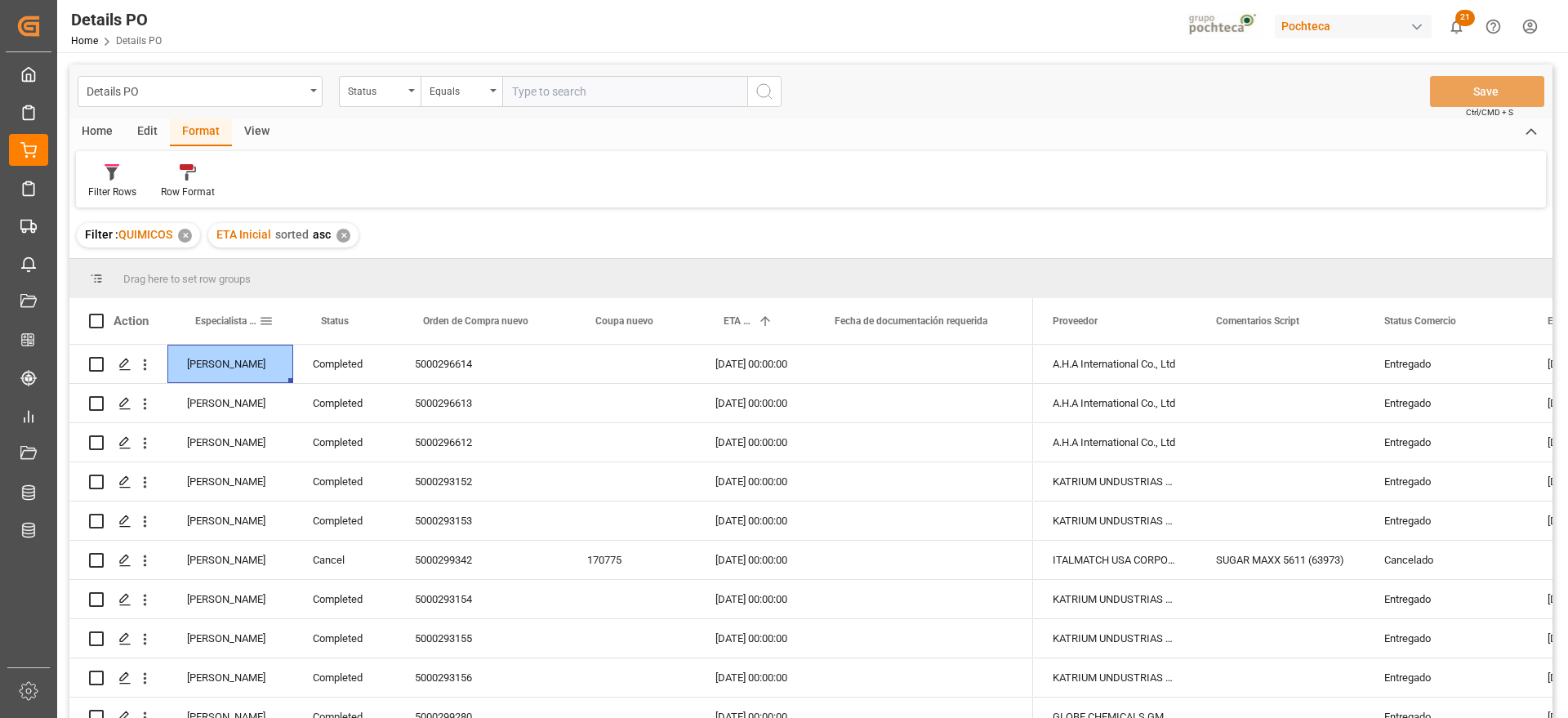
click at [265, 320] on span at bounding box center [266, 321] width 15 height 14
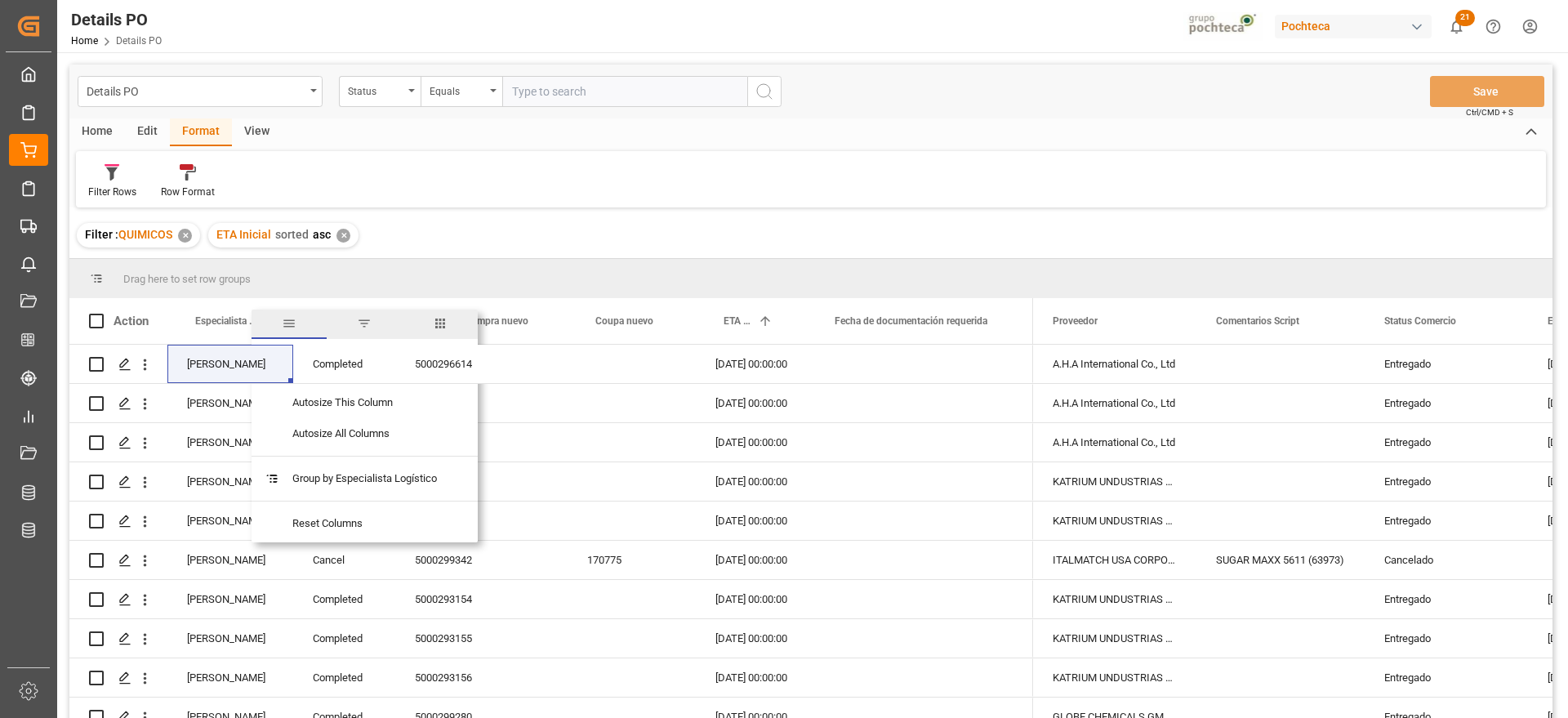
click at [363, 320] on span "filter" at bounding box center [363, 323] width 15 height 14
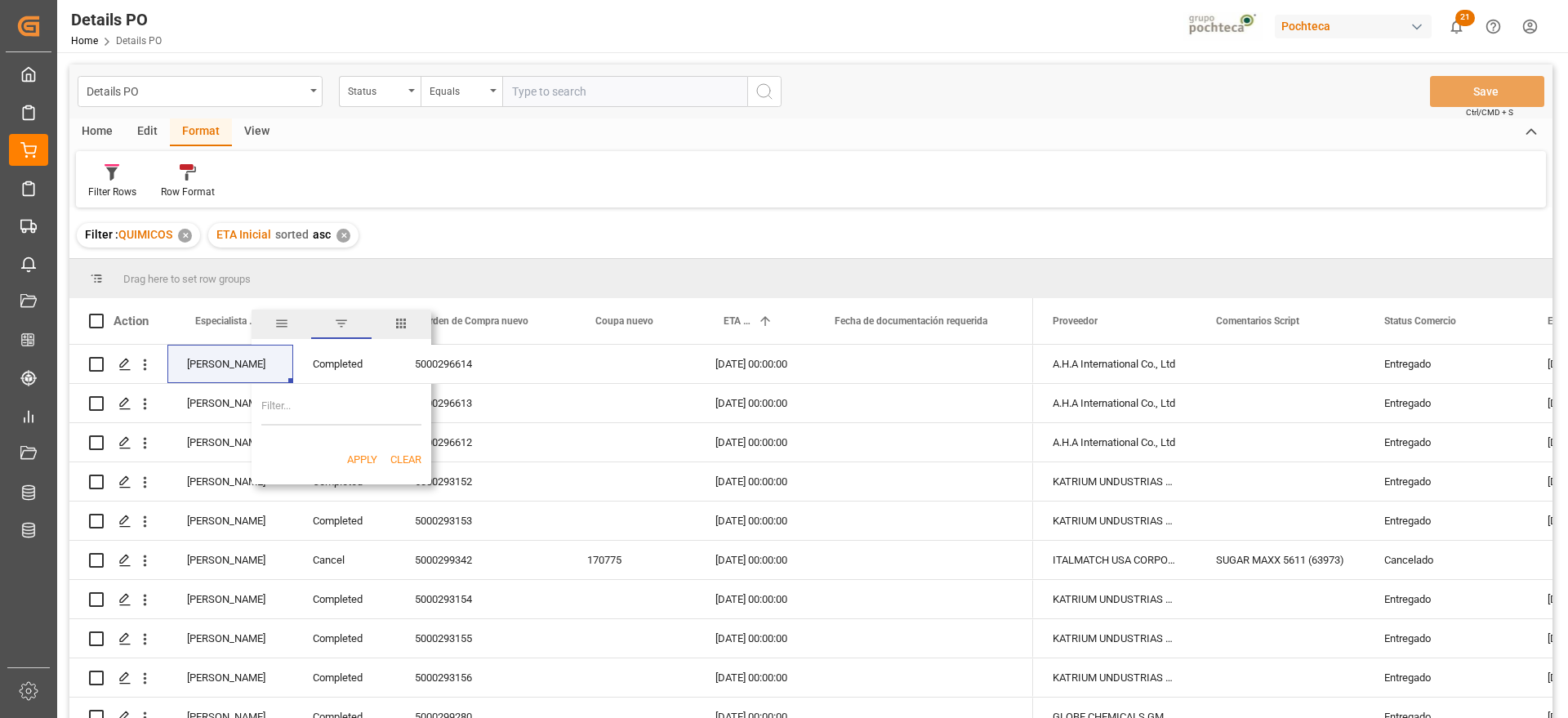
paste input "[PERSON_NAME]"
type input "[PERSON_NAME]"
click at [360, 464] on button "Apply" at bounding box center [362, 459] width 30 height 16
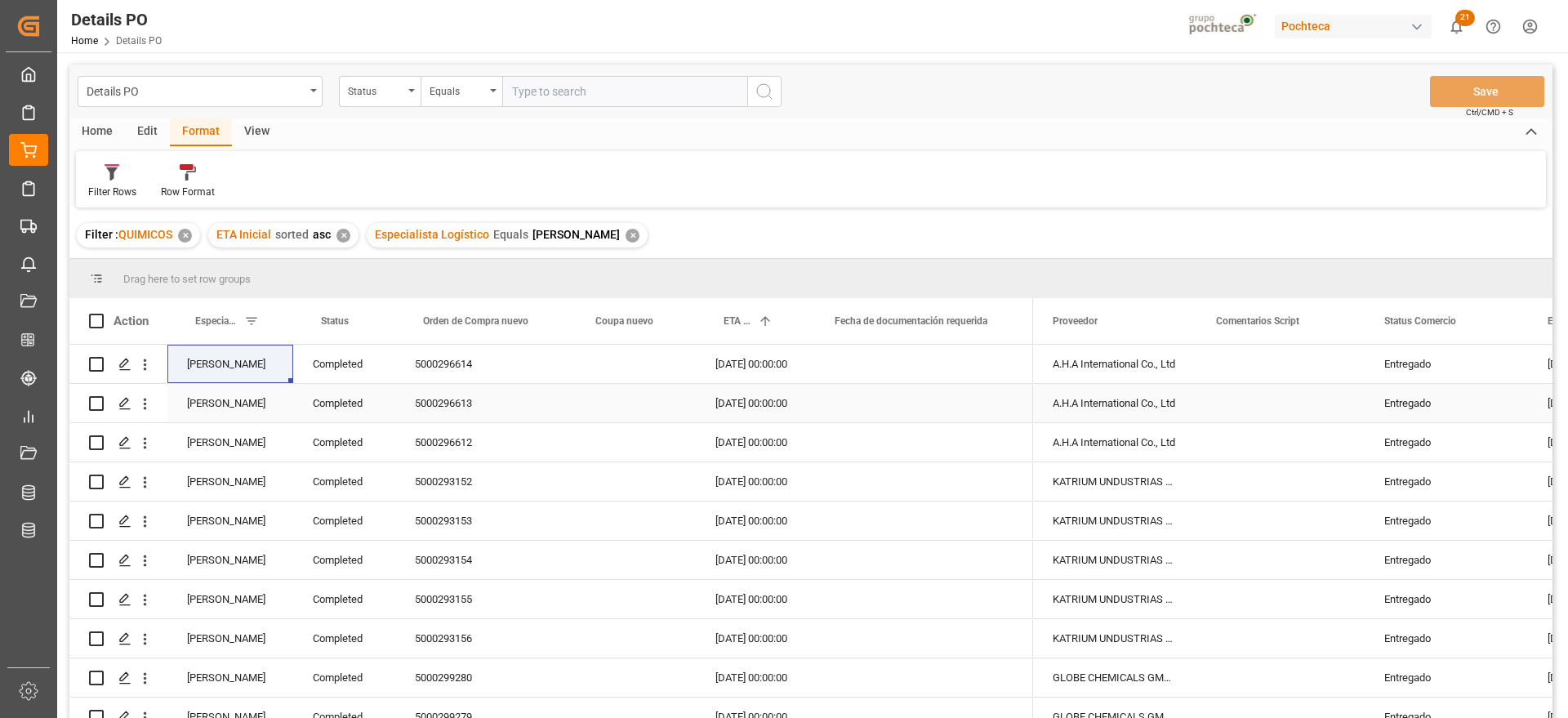
click at [328, 357] on div "Completed" at bounding box center [345, 363] width 102 height 38
click at [374, 325] on span at bounding box center [368, 321] width 15 height 14
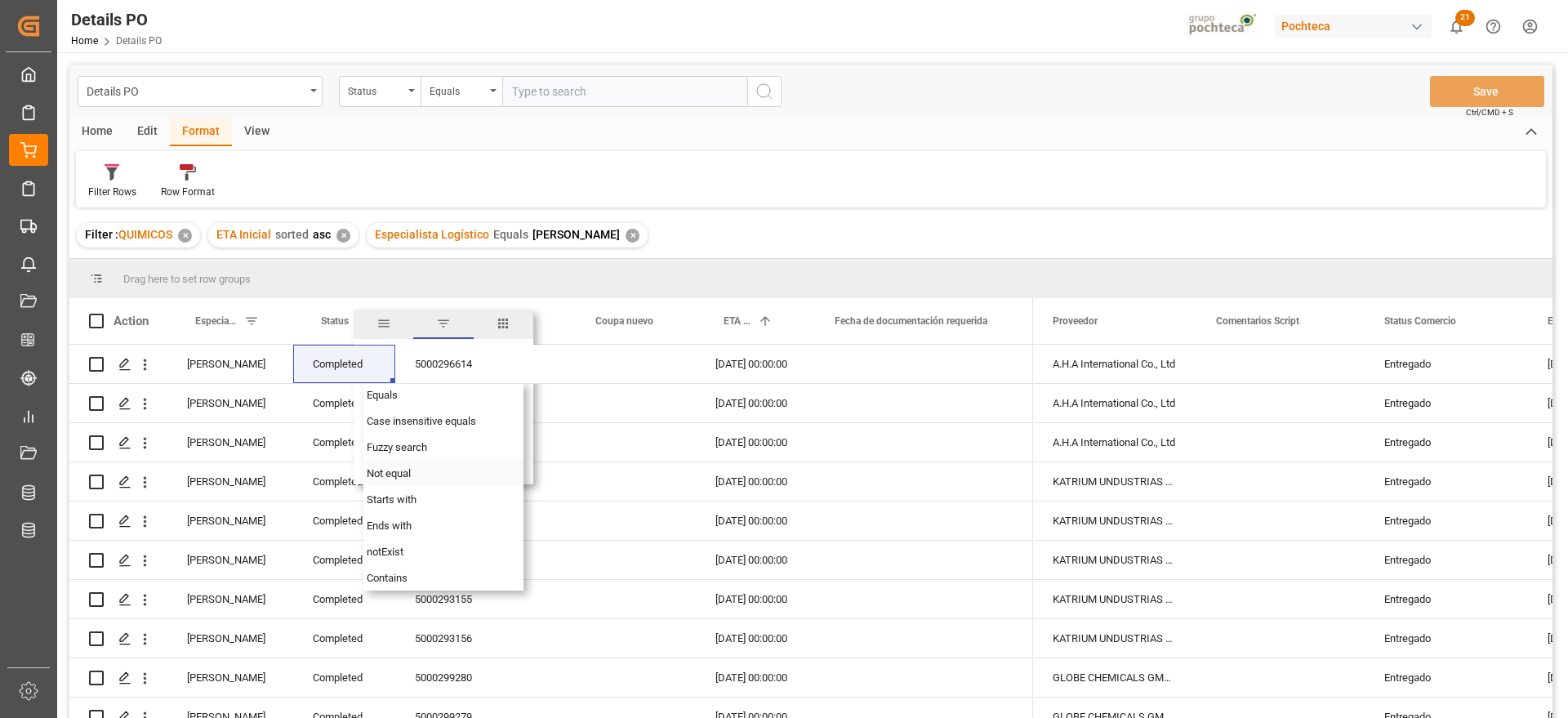
click at [400, 472] on span "Not equal" at bounding box center [389, 473] width 44 height 12
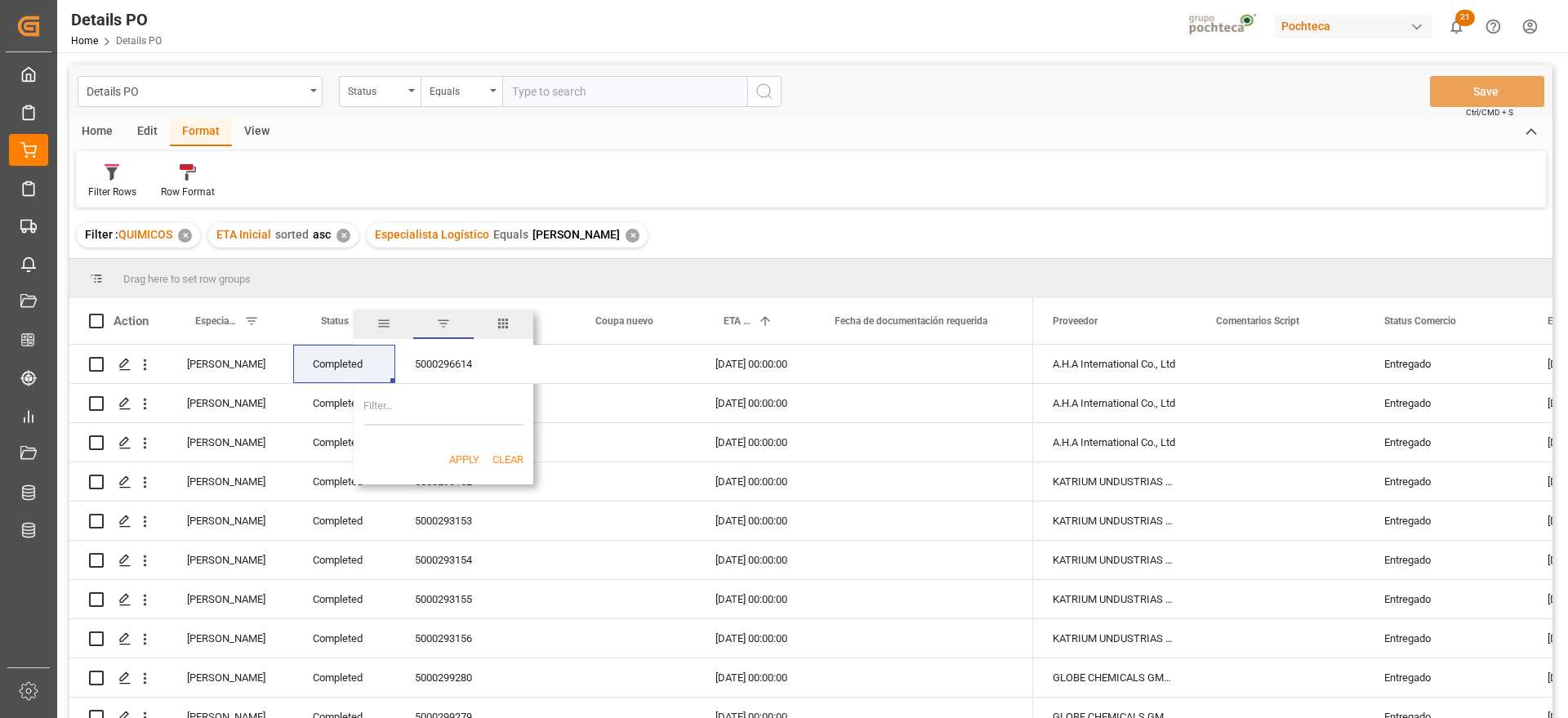
click at [410, 411] on input "Filter Value" at bounding box center [444, 409] width 160 height 32
paste input "Completed"
type input "Completed"
click at [462, 455] on button "Apply" at bounding box center [464, 459] width 30 height 16
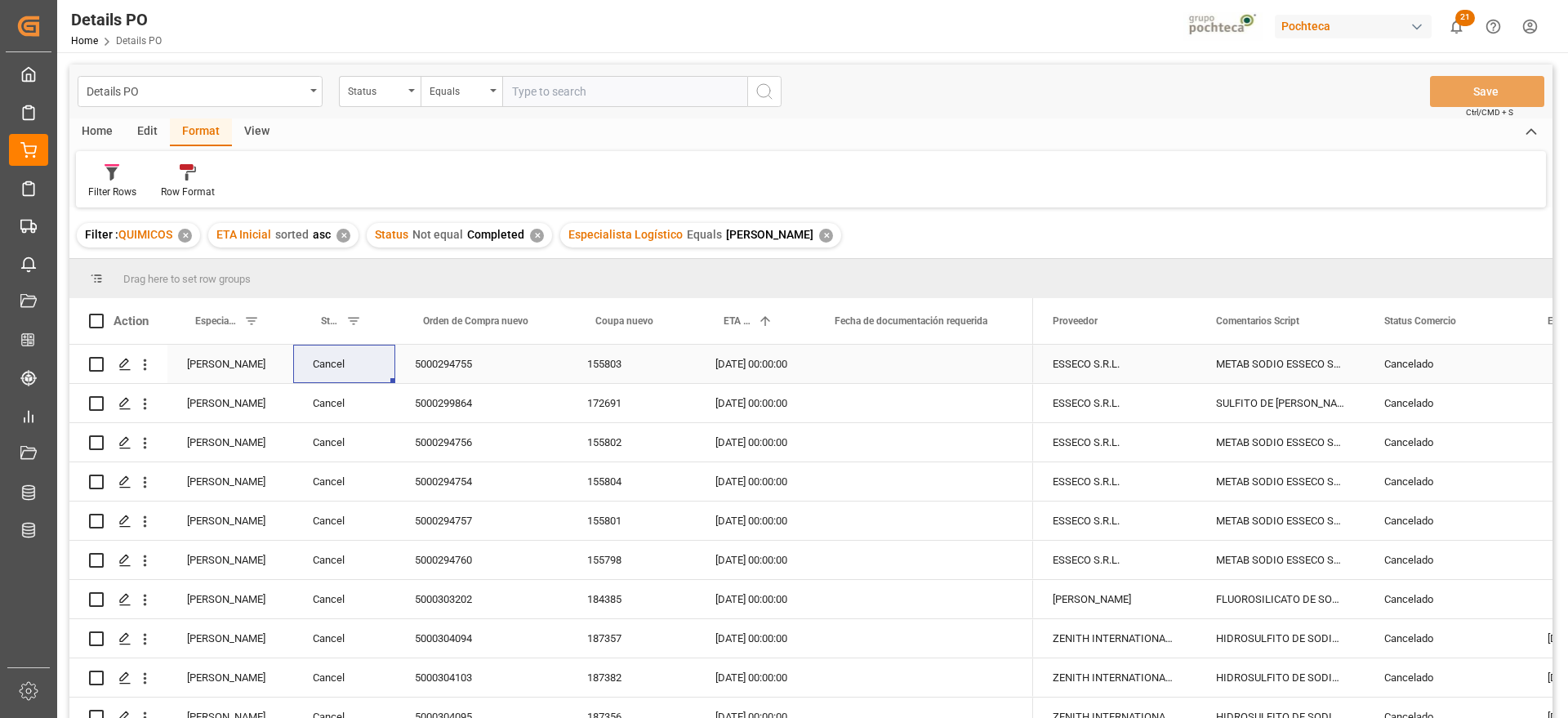
click at [492, 373] on div "5000294755" at bounding box center [481, 363] width 172 height 38
click at [1499, 321] on span at bounding box center [1501, 321] width 15 height 14
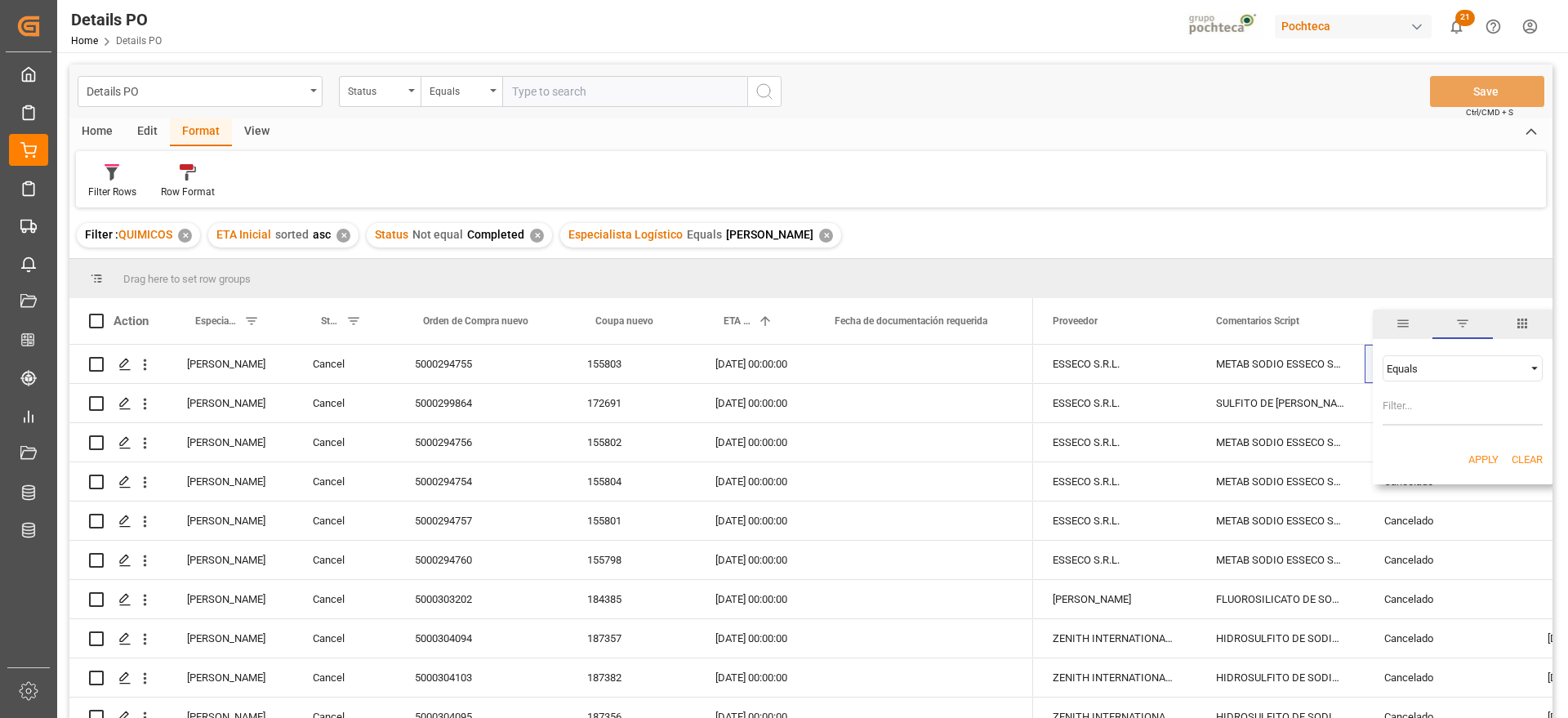
click at [1443, 367] on div "Equals" at bounding box center [1455, 368] width 137 height 12
click at [1438, 415] on div "Not equal" at bounding box center [1463, 420] width 160 height 26
click at [1417, 404] on input "Filter Value" at bounding box center [1463, 409] width 160 height 32
paste input "Cancelado"
type input "Cancelado"
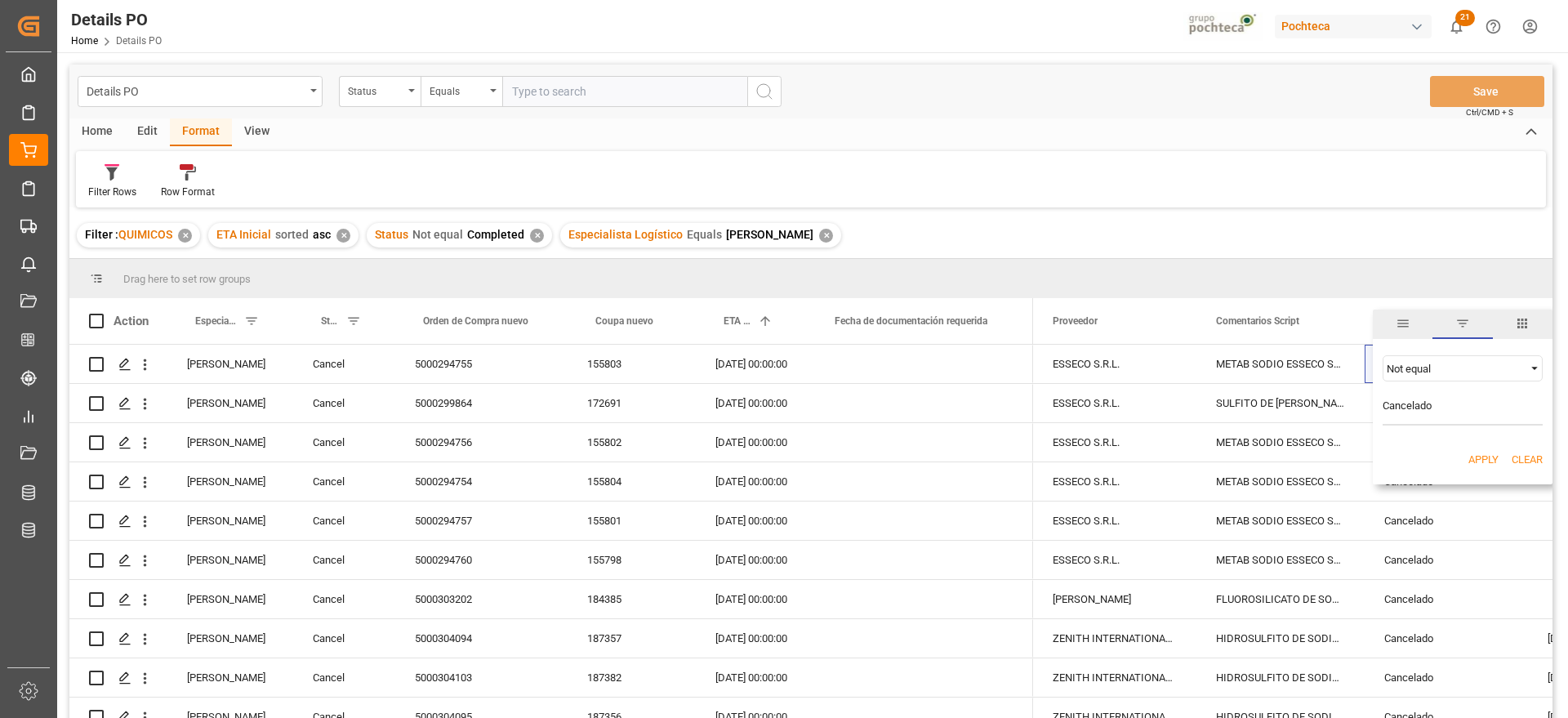
click at [1473, 463] on button "Apply" at bounding box center [1484, 459] width 30 height 16
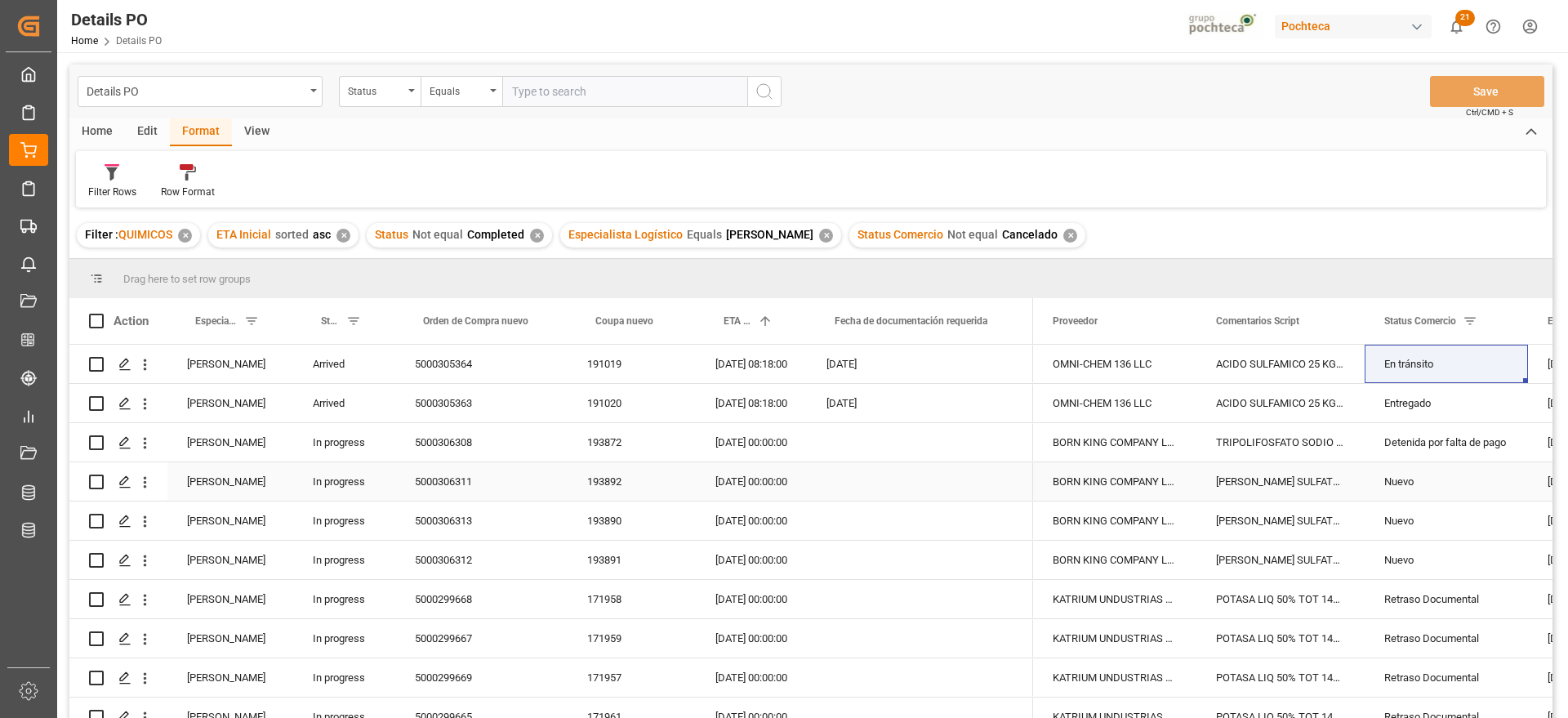
drag, startPoint x: 1444, startPoint y: 492, endPoint x: 1383, endPoint y: 510, distance: 63.6
click at [1444, 492] on div "Nuevo" at bounding box center [1447, 482] width 125 height 38
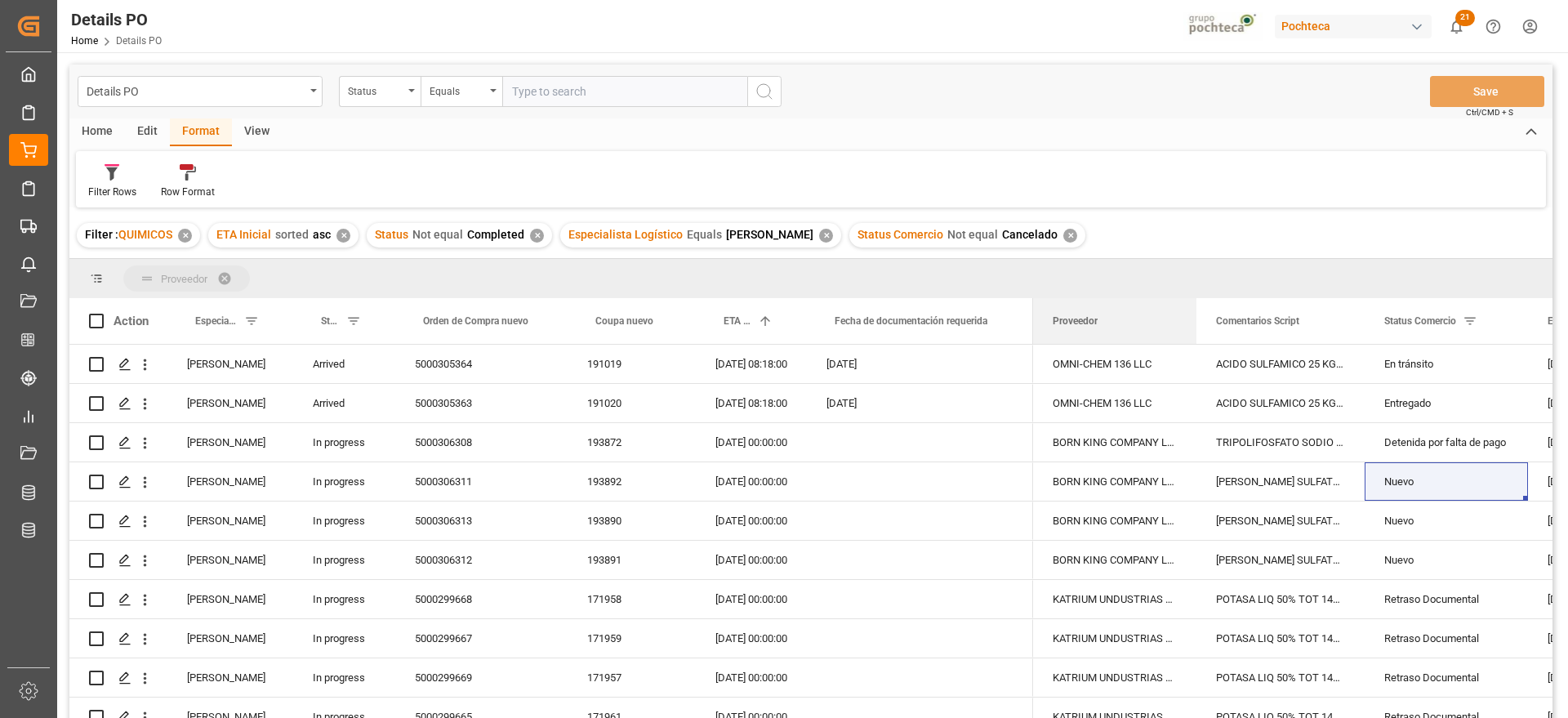
drag, startPoint x: 1109, startPoint y: 327, endPoint x: 1087, endPoint y: 280, distance: 51.9
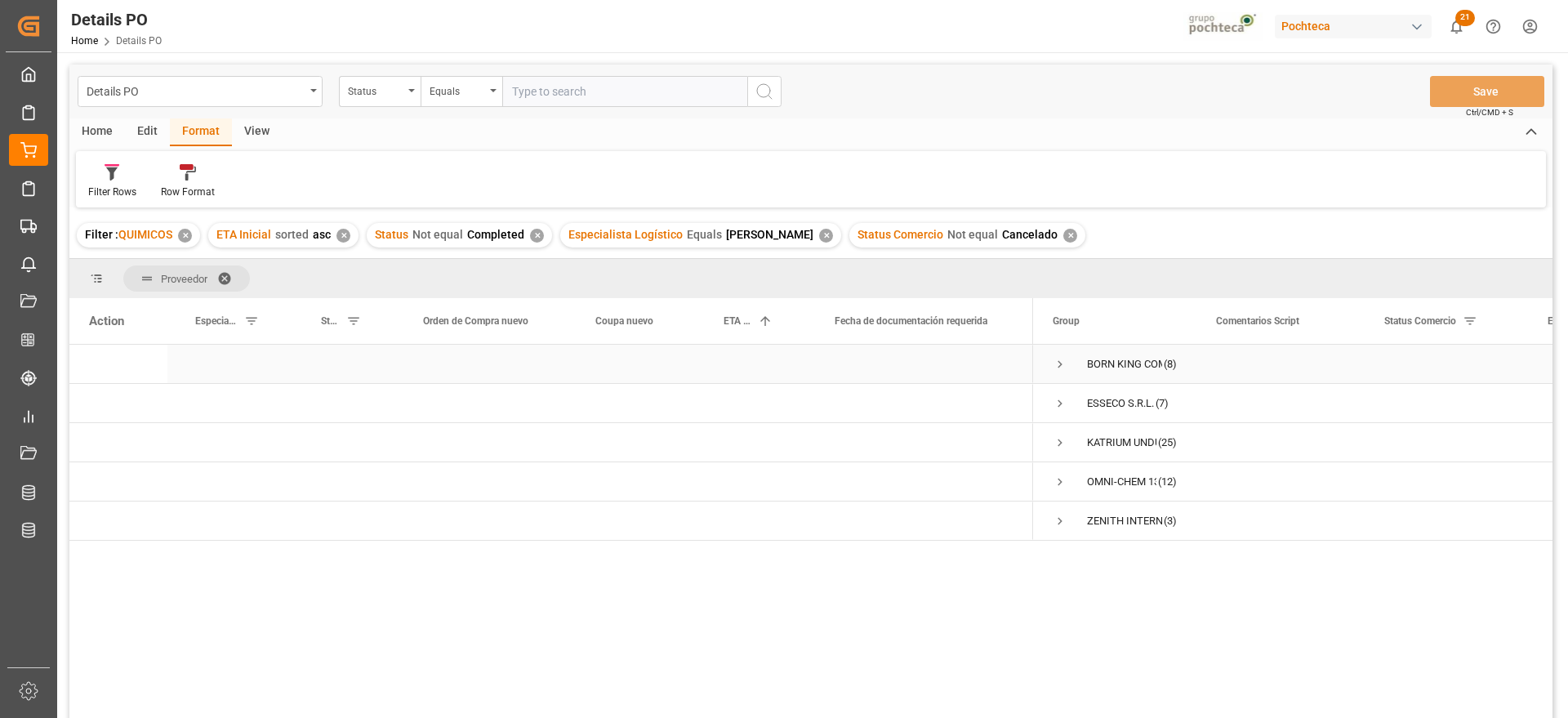
click at [1059, 363] on span "Press SPACE to select this row." at bounding box center [1060, 363] width 15 height 14
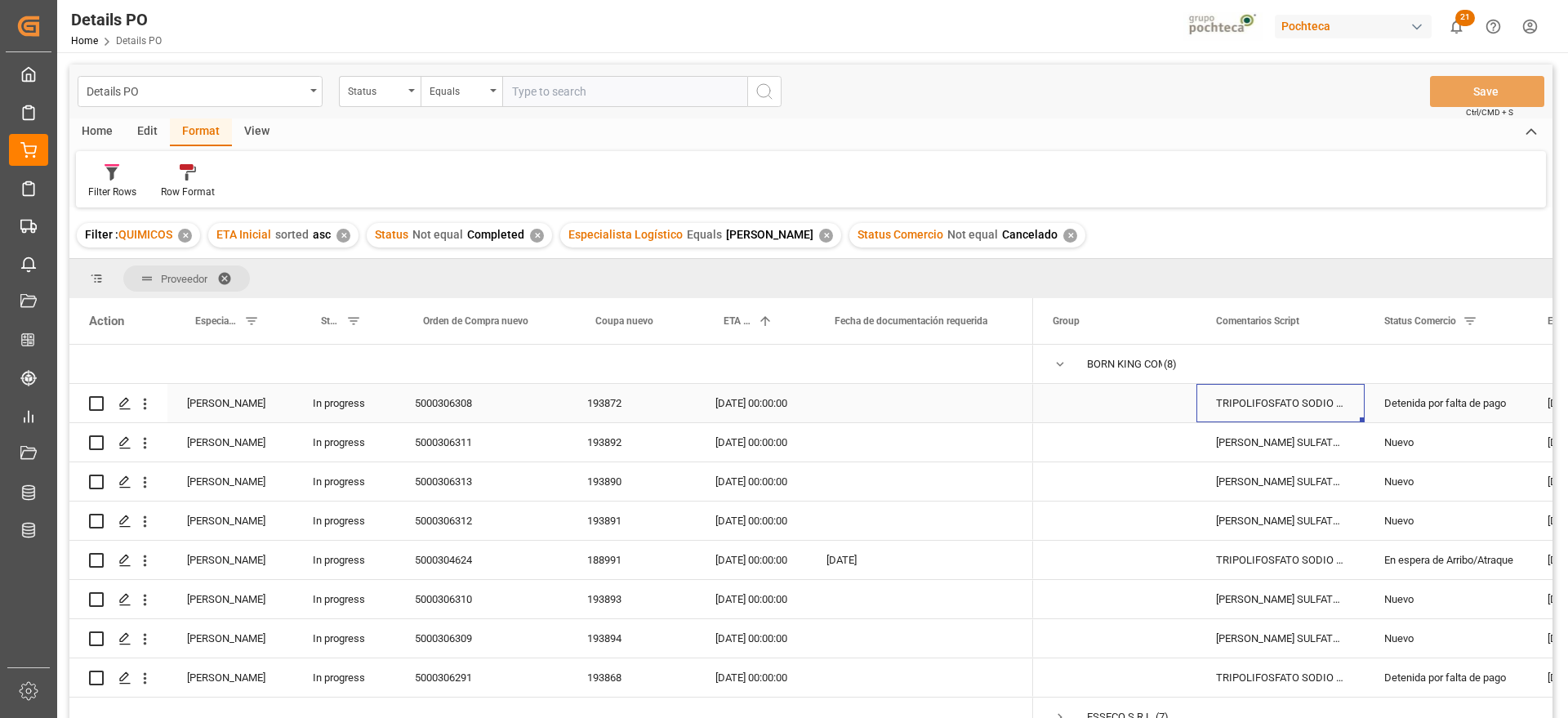
click at [1297, 403] on div "TRIPOLIFOSFATO SODIO POLVO IMP SACO 25KG" at bounding box center [1281, 402] width 168 height 38
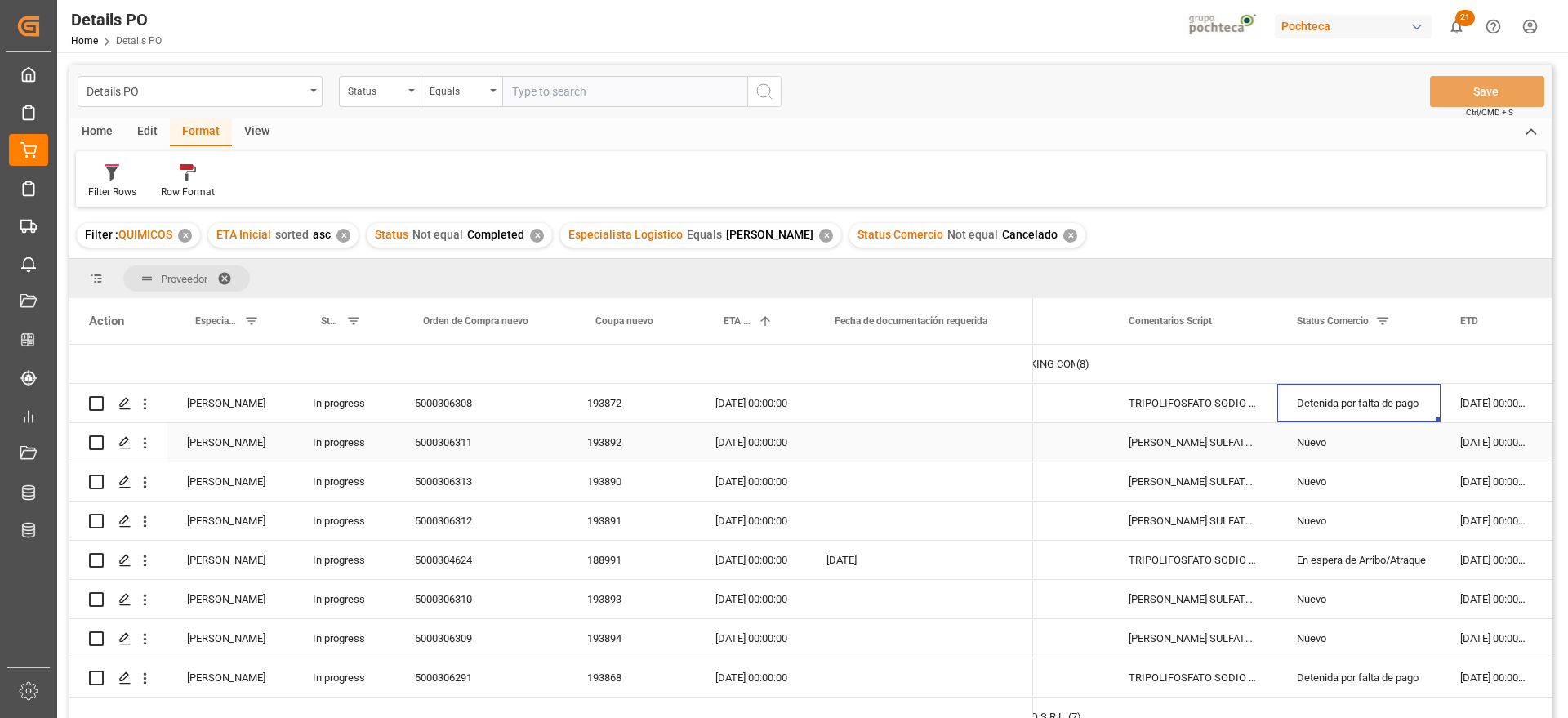
click at [1466, 440] on div "[DATE] 00:00:00" at bounding box center [1494, 442] width 106 height 38
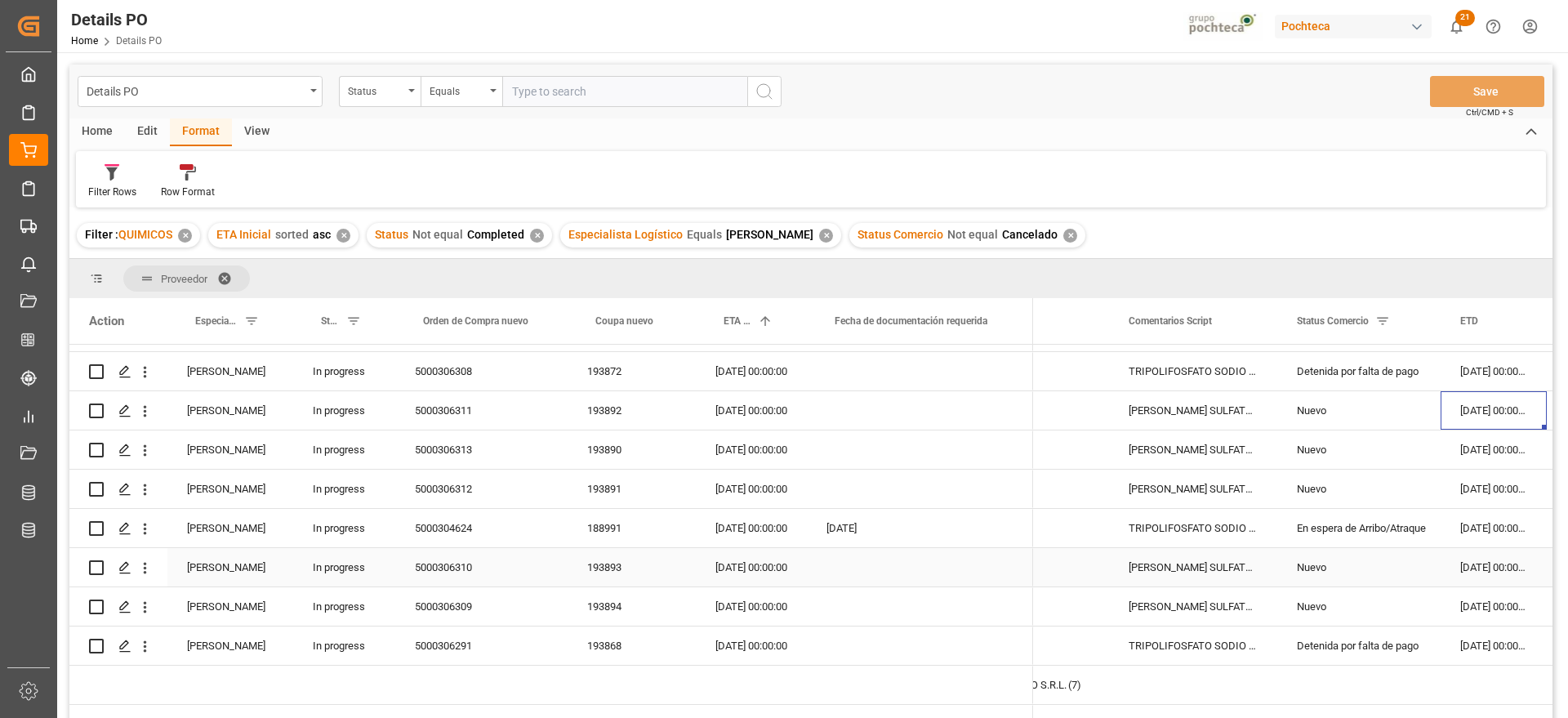
scroll to position [0, 0]
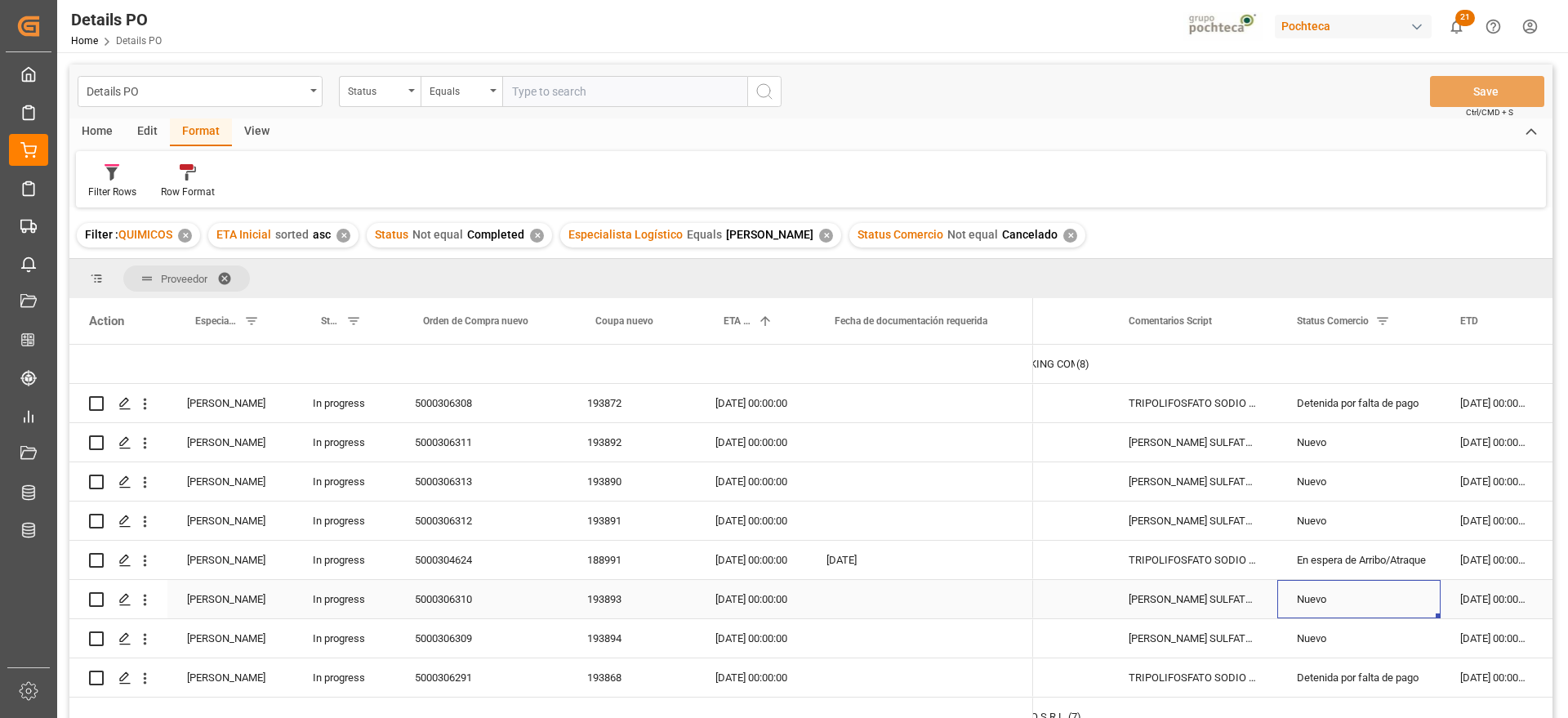
click at [1371, 593] on div "Nuevo" at bounding box center [1359, 599] width 125 height 38
click at [1411, 439] on div "Nuevo" at bounding box center [1359, 443] width 125 height 38
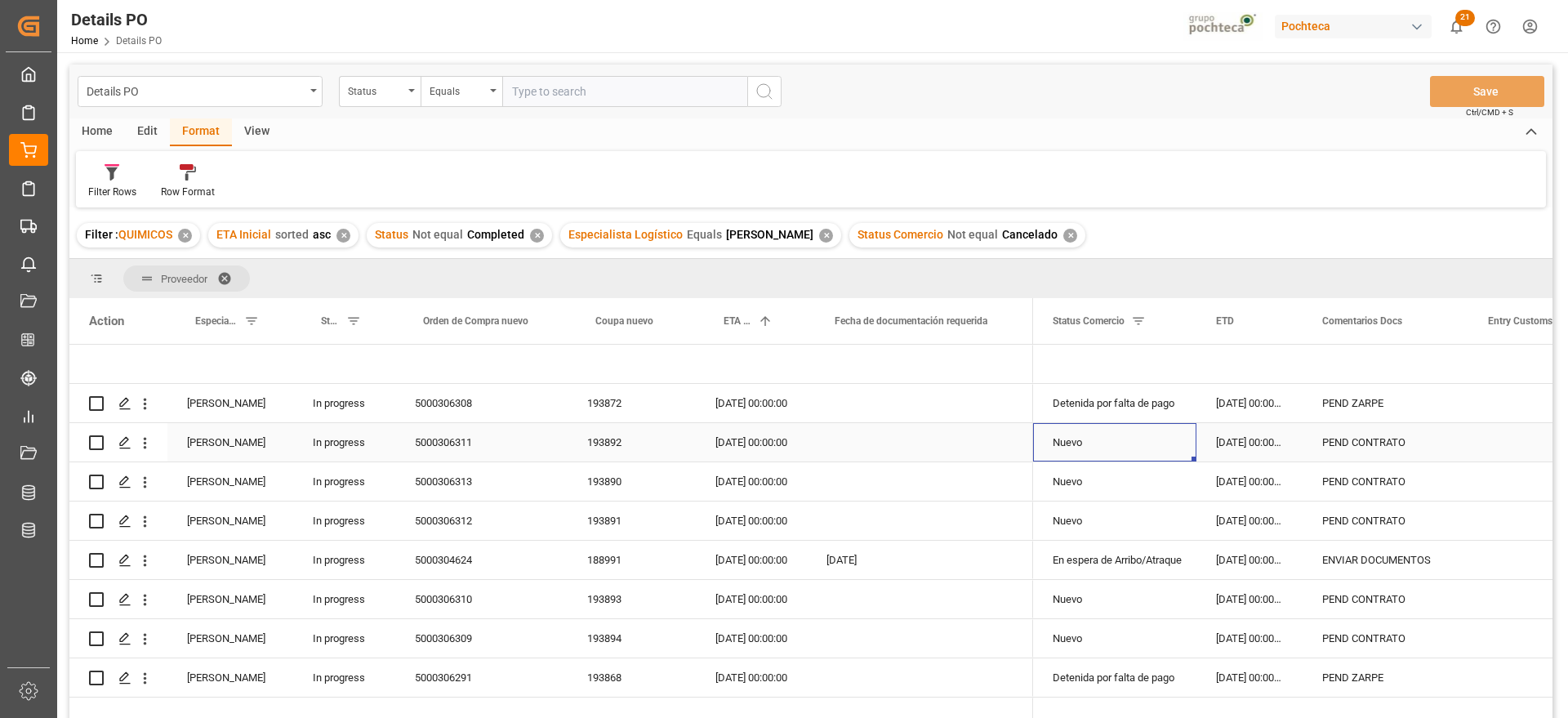
scroll to position [0, 163]
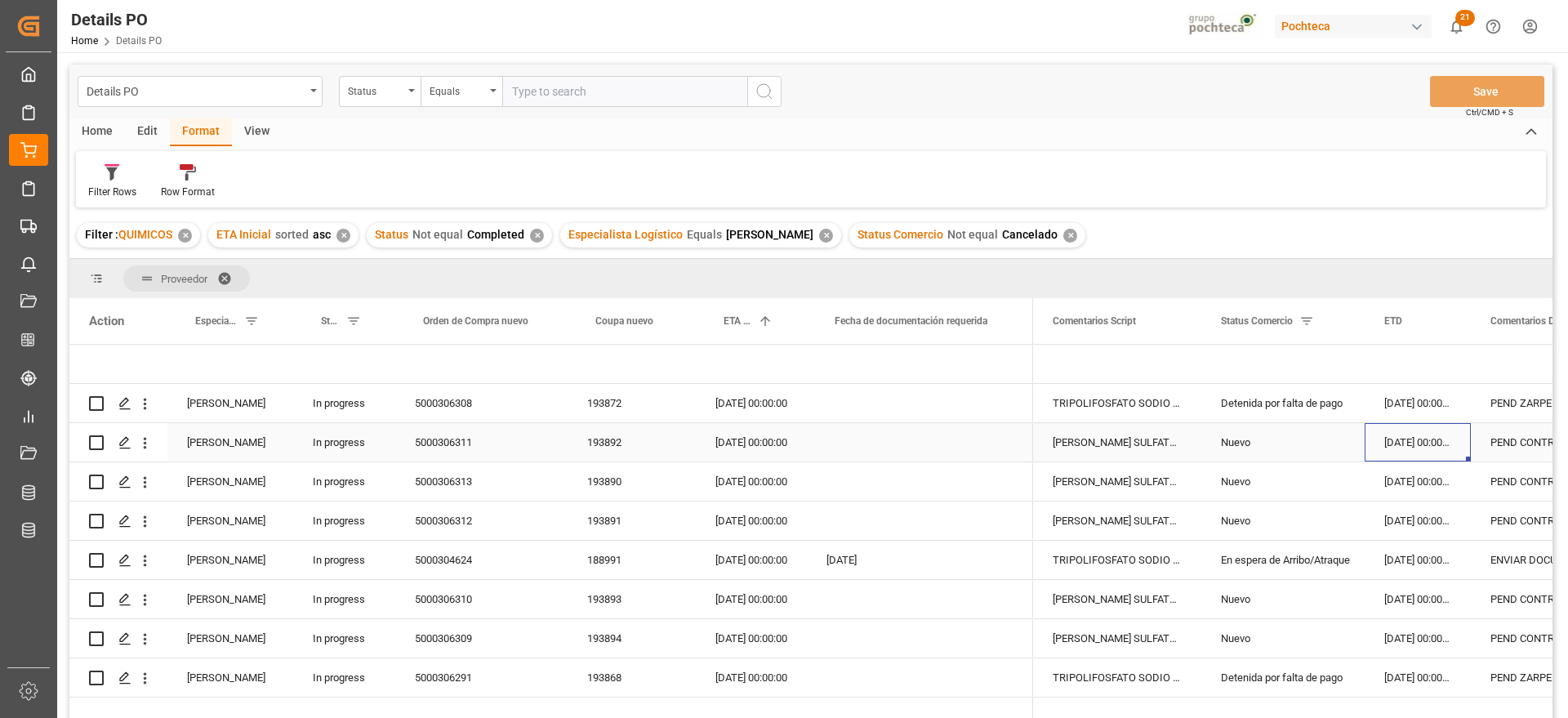
click at [1411, 439] on div "[DATE] 00:00:00" at bounding box center [1418, 442] width 106 height 38
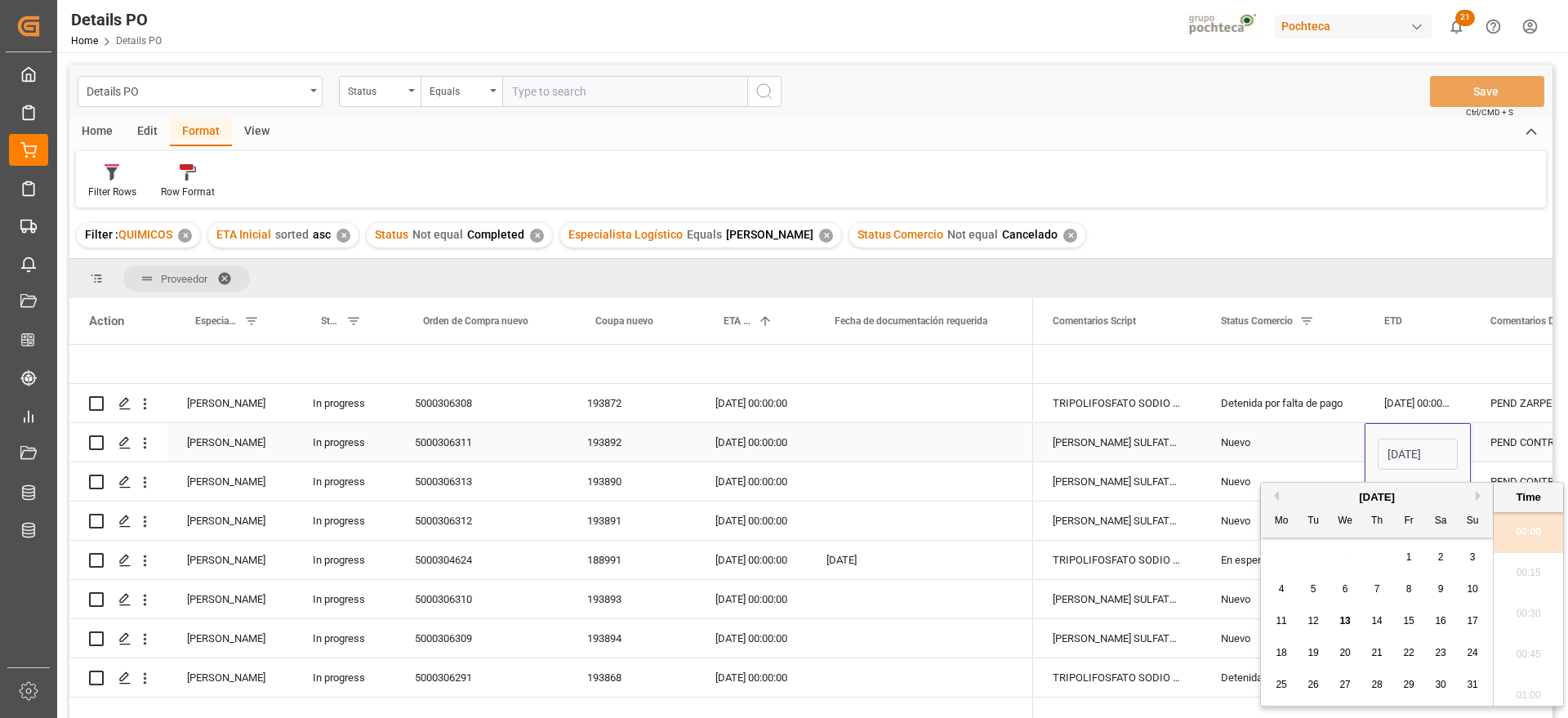
scroll to position [1966, 0]
click at [1309, 622] on span "12" at bounding box center [1313, 620] width 10 height 11
type input "[DATE] 00:00"
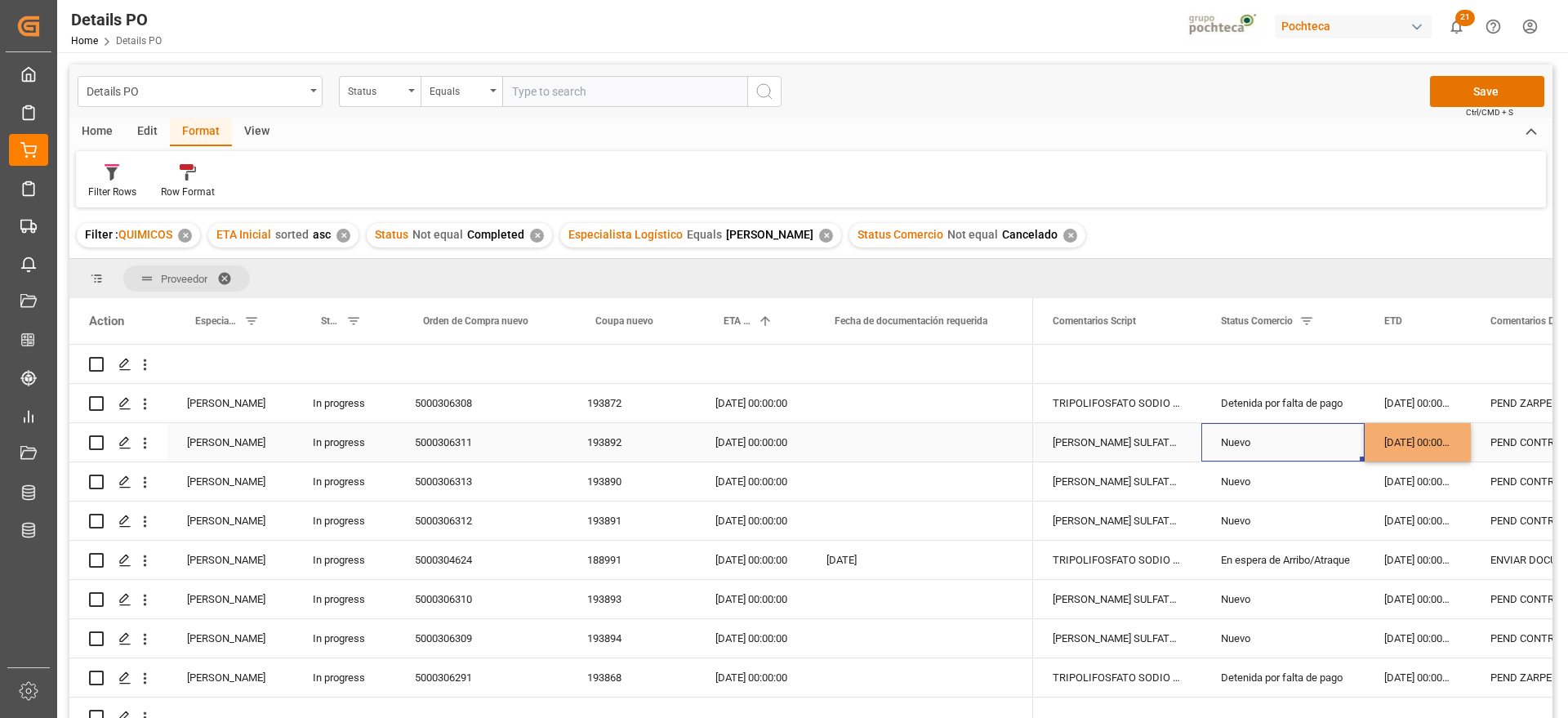
click at [1267, 447] on div "Nuevo" at bounding box center [1283, 443] width 125 height 38
click at [1411, 452] on div "[DATE] 00:00:00" at bounding box center [1418, 442] width 106 height 38
click at [1413, 486] on div "[DATE] 00:00:00" at bounding box center [1418, 481] width 106 height 38
click at [1426, 521] on div "[DATE] 00:00:00" at bounding box center [1418, 520] width 106 height 38
click at [728, 437] on div "[DATE] 00:00:00" at bounding box center [752, 442] width 111 height 38
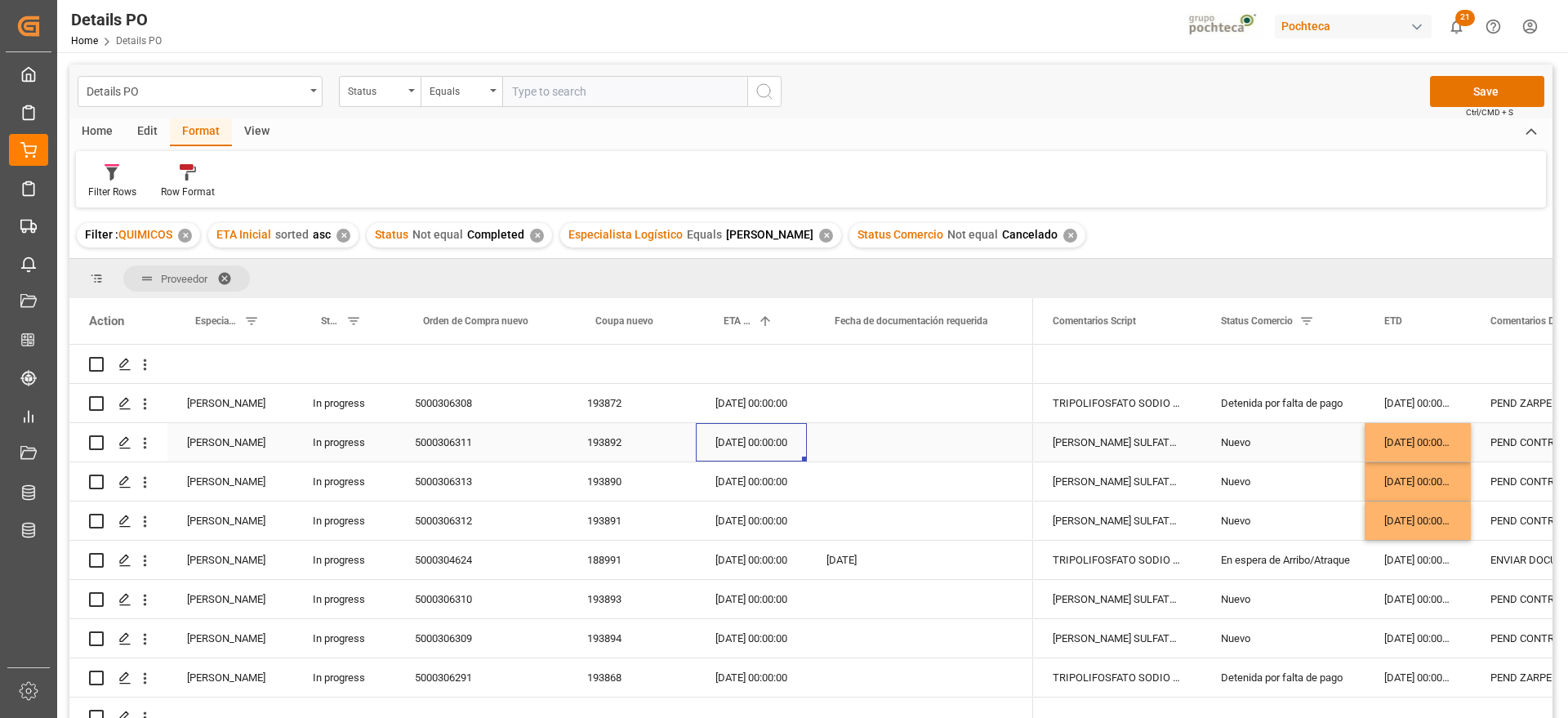
click at [728, 437] on div "[DATE] 00:00:00" at bounding box center [752, 442] width 111 height 38
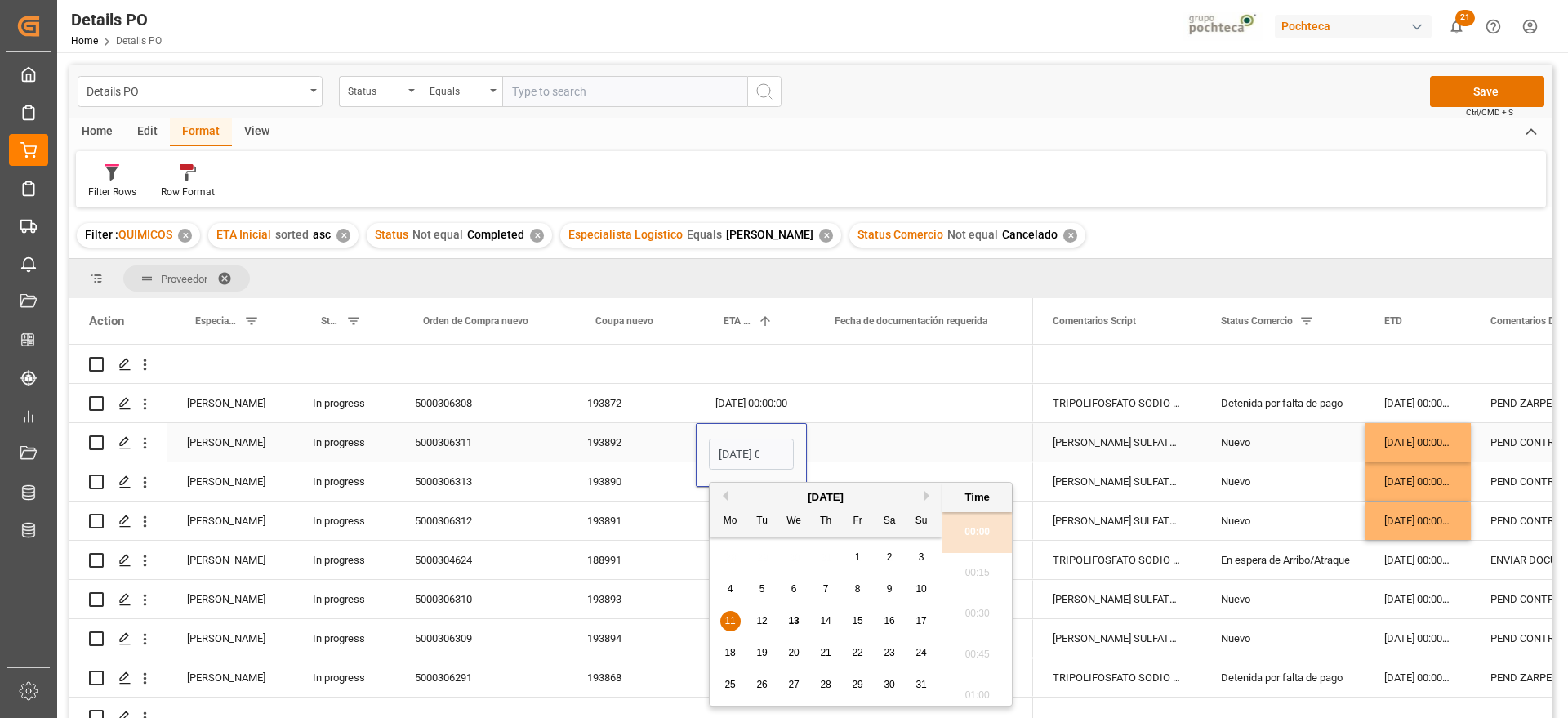
scroll to position [0, 48]
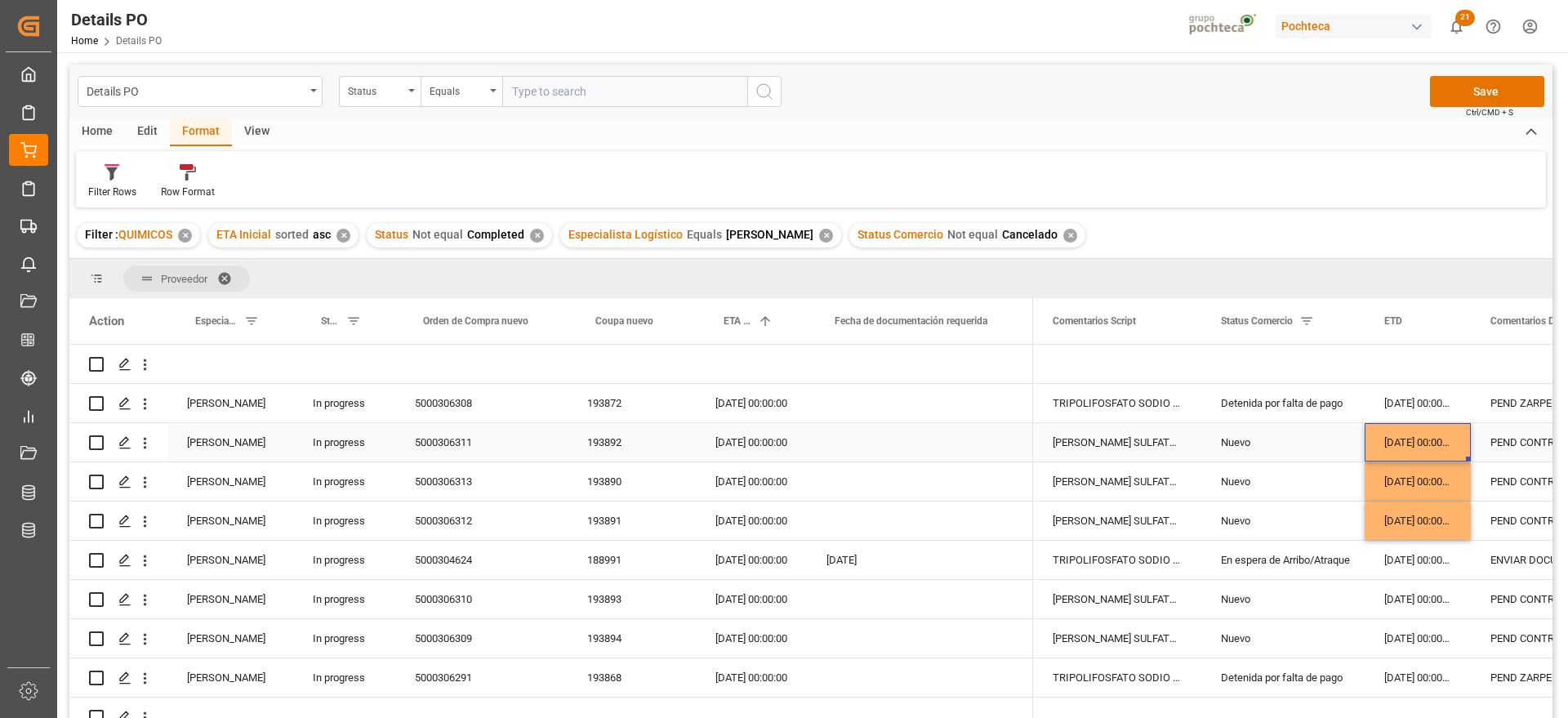
click at [1430, 433] on div "[DATE] 00:00:00" at bounding box center [1418, 442] width 106 height 38
click at [1421, 439] on div "[DATE] 00:00:00" at bounding box center [1418, 442] width 106 height 38
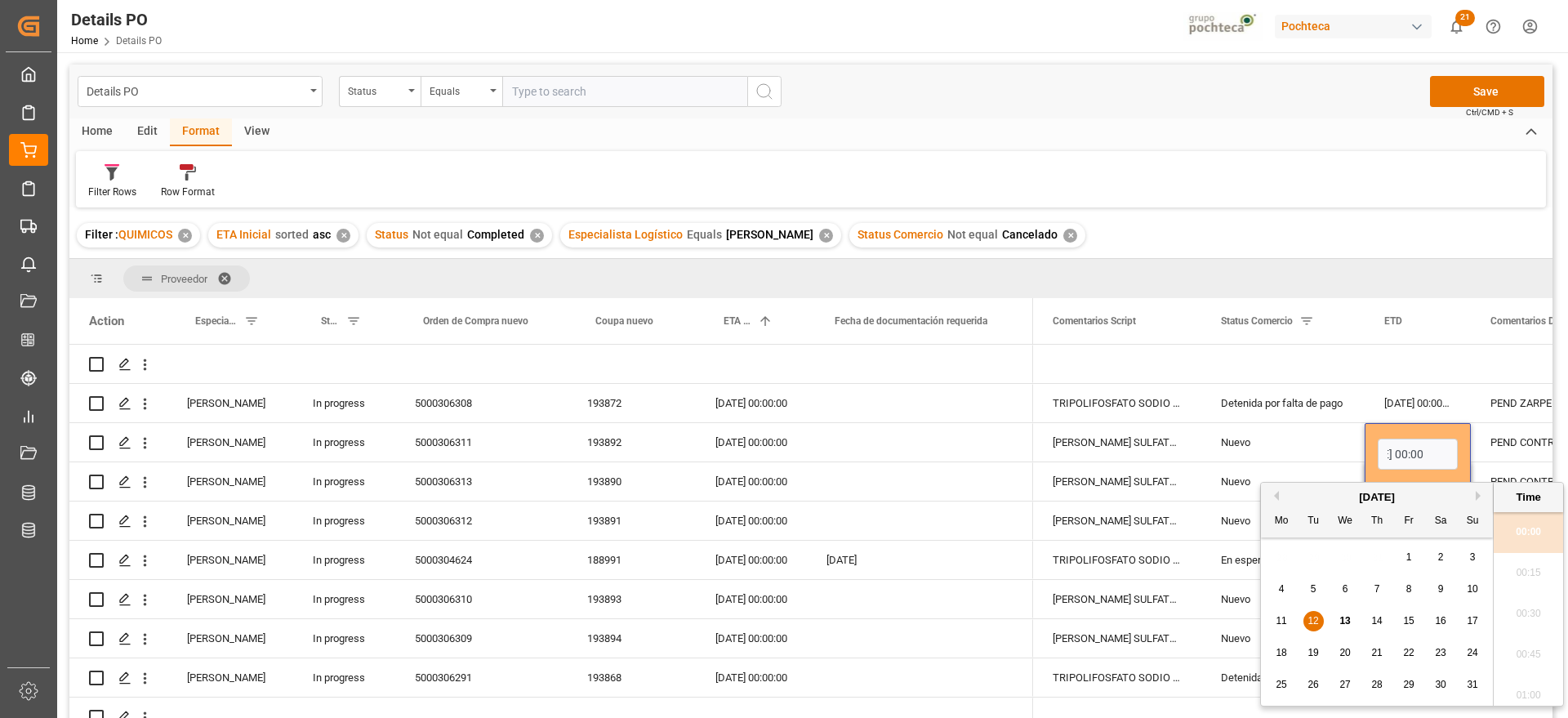
scroll to position [0, 0]
click at [1397, 620] on div "11 12 13 14 15 16 17" at bounding box center [1377, 620] width 223 height 32
click at [1411, 620] on span "15" at bounding box center [1408, 620] width 10 height 11
type input "[DATE] 00:00"
click at [1308, 436] on div "Nuevo" at bounding box center [1283, 443] width 125 height 38
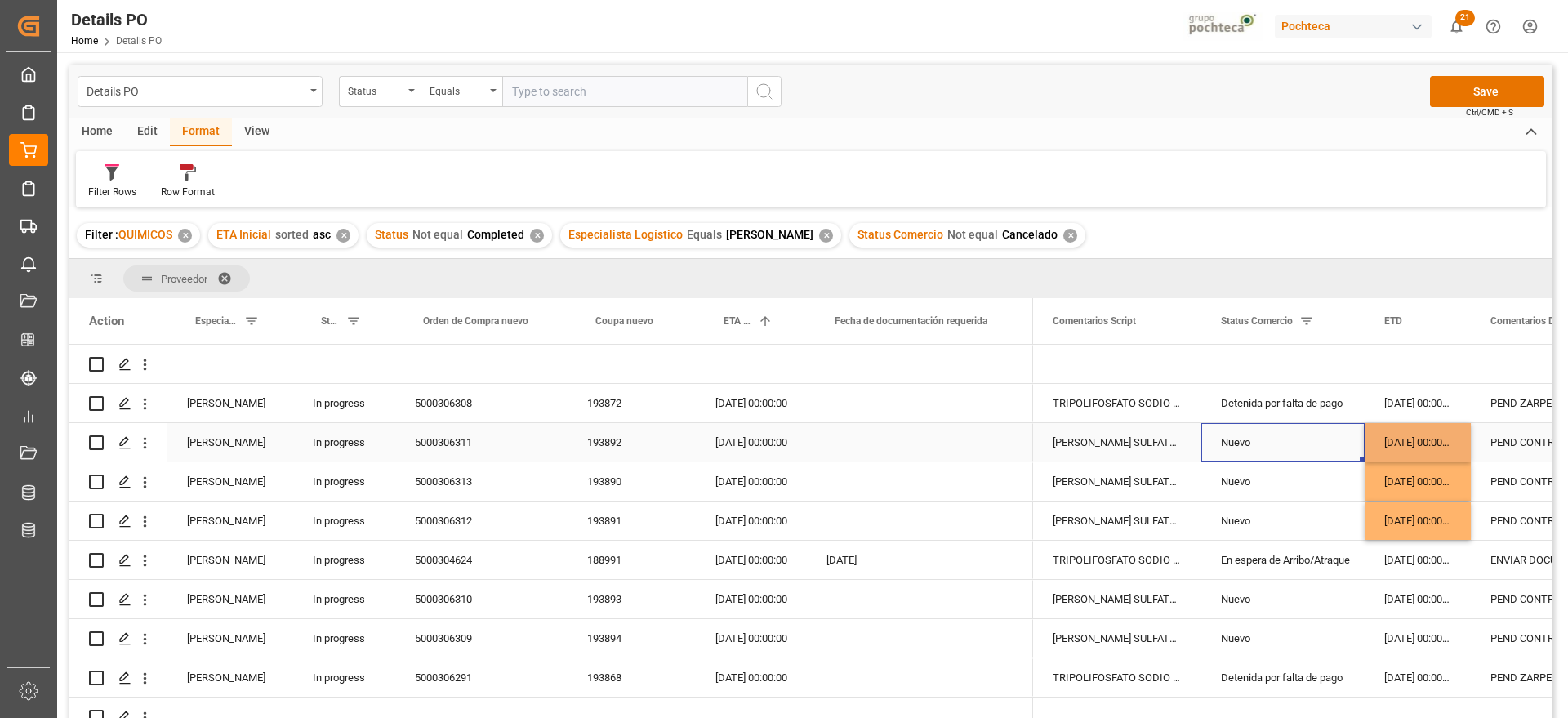
click at [1418, 441] on div "[DATE] 00:00:00" at bounding box center [1418, 442] width 106 height 38
click at [1414, 442] on div "[DATE] 00:00:00" at bounding box center [1418, 442] width 106 height 38
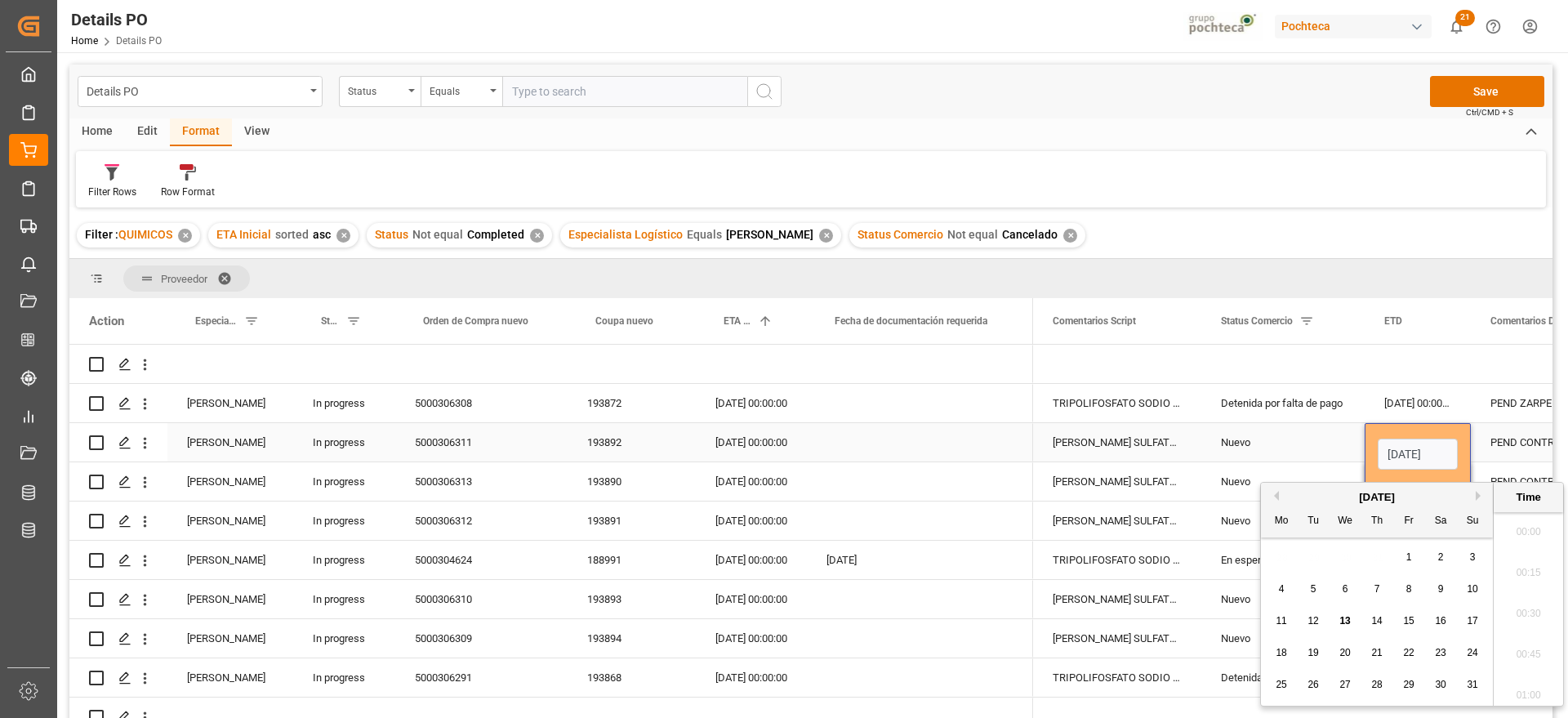
scroll to position [1966, 0]
click at [1436, 617] on span "16" at bounding box center [1440, 620] width 10 height 11
type input "[DATE] 00:00"
click at [1284, 466] on div "Nuevo" at bounding box center [1283, 482] width 125 height 38
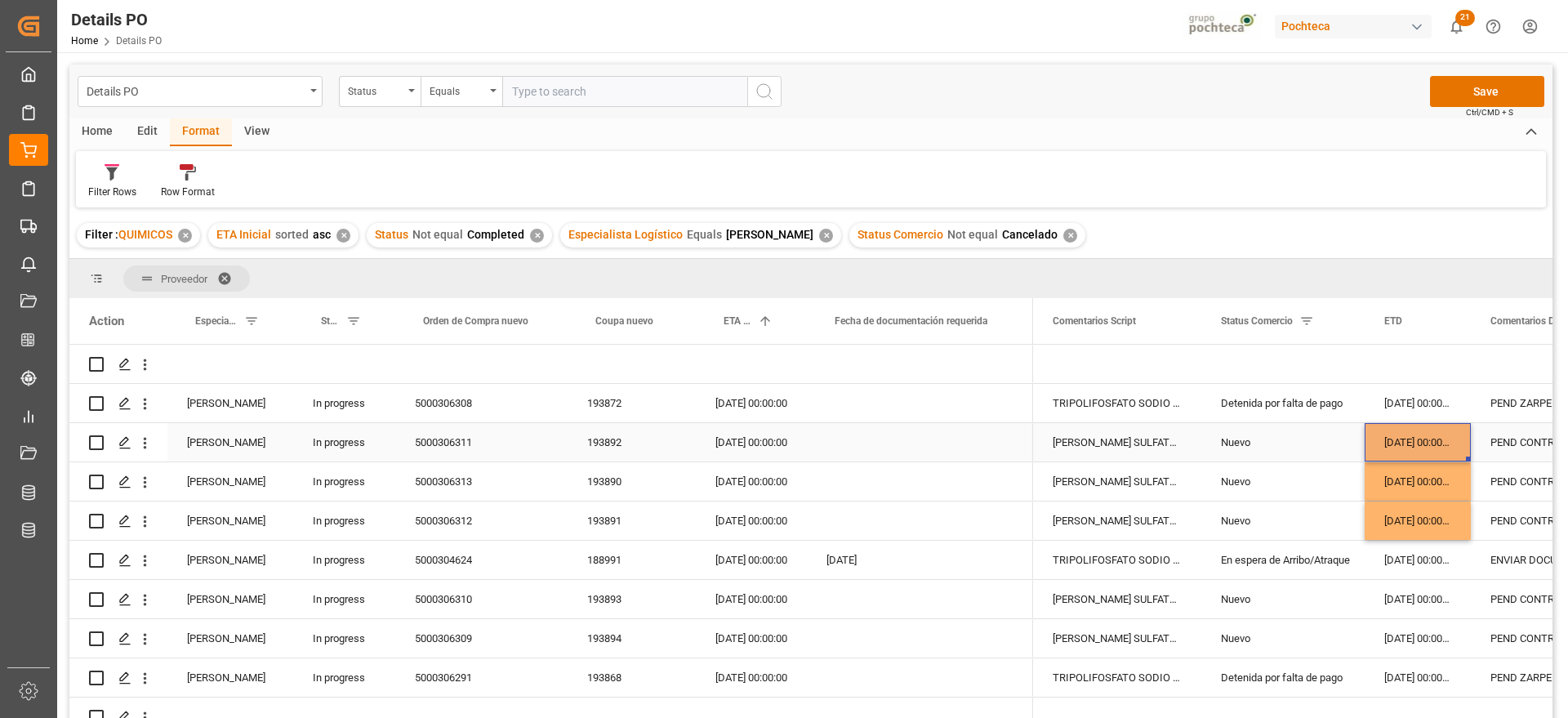
click at [1425, 449] on div "[DATE] 00:00:00" at bounding box center [1418, 442] width 106 height 38
click at [1278, 473] on div "Nuevo" at bounding box center [1283, 482] width 125 height 38
click at [1414, 599] on div "[DATE] 00:00:00" at bounding box center [1418, 599] width 106 height 38
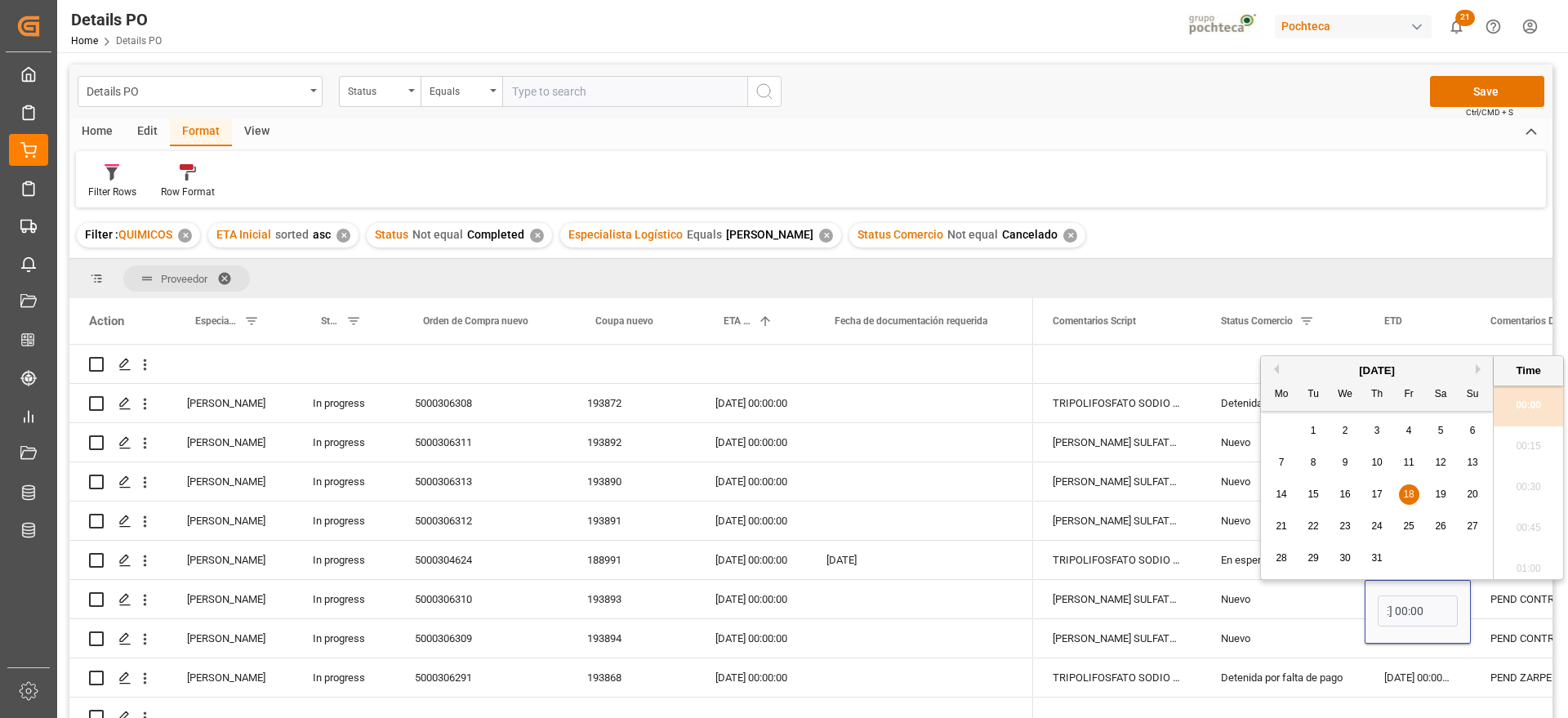
scroll to position [0, 0]
click at [1284, 554] on span "28" at bounding box center [1281, 557] width 10 height 11
type input "[DATE] 00:00"
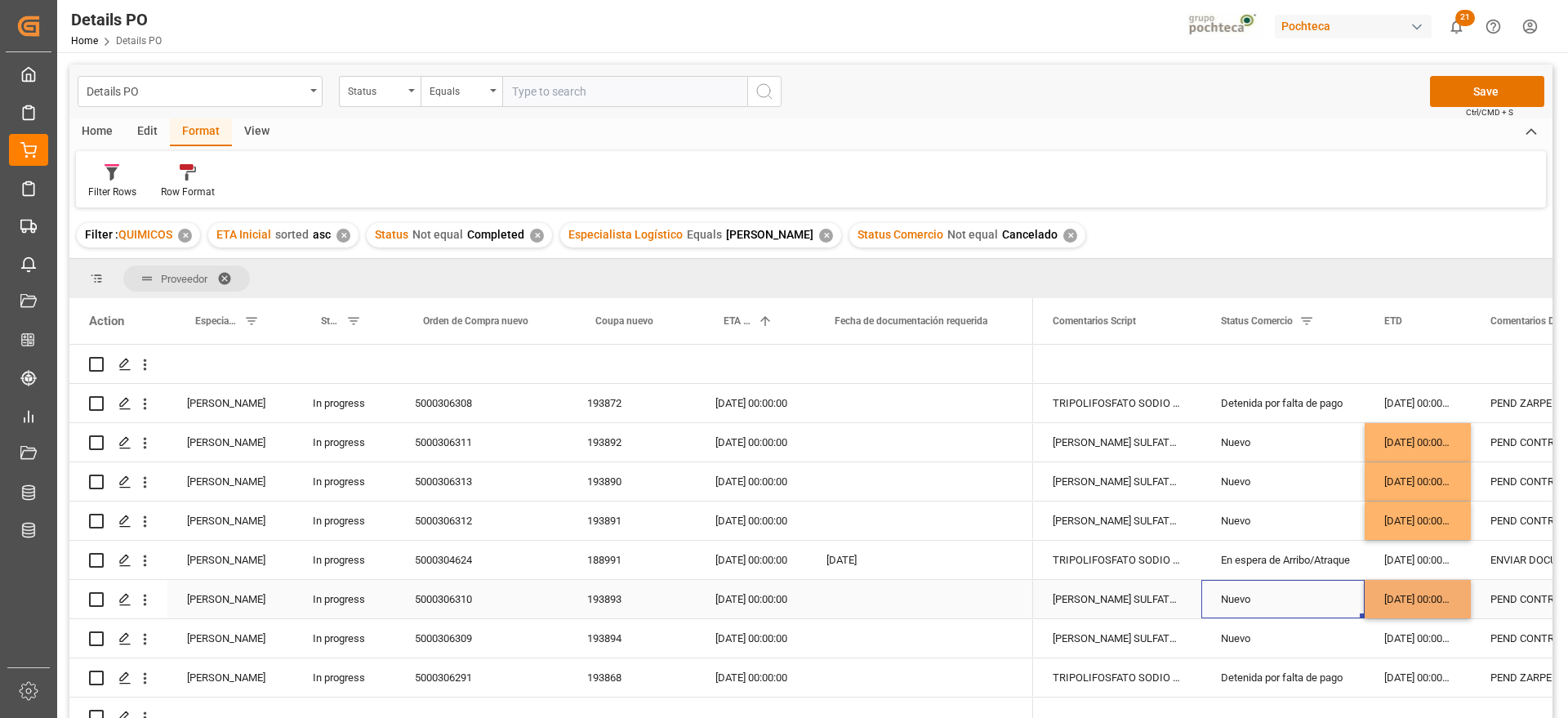
click at [1306, 613] on div "Nuevo" at bounding box center [1283, 599] width 125 height 38
click at [1418, 584] on div "[DATE] 00:00:00" at bounding box center [1418, 599] width 106 height 38
click at [1420, 640] on div "[DATE] 00:00:00" at bounding box center [1418, 638] width 106 height 38
click at [1425, 597] on div "[DATE] 00:00:00" at bounding box center [1418, 599] width 106 height 38
click at [1423, 597] on div "[DATE] 00:00:00" at bounding box center [1418, 599] width 106 height 38
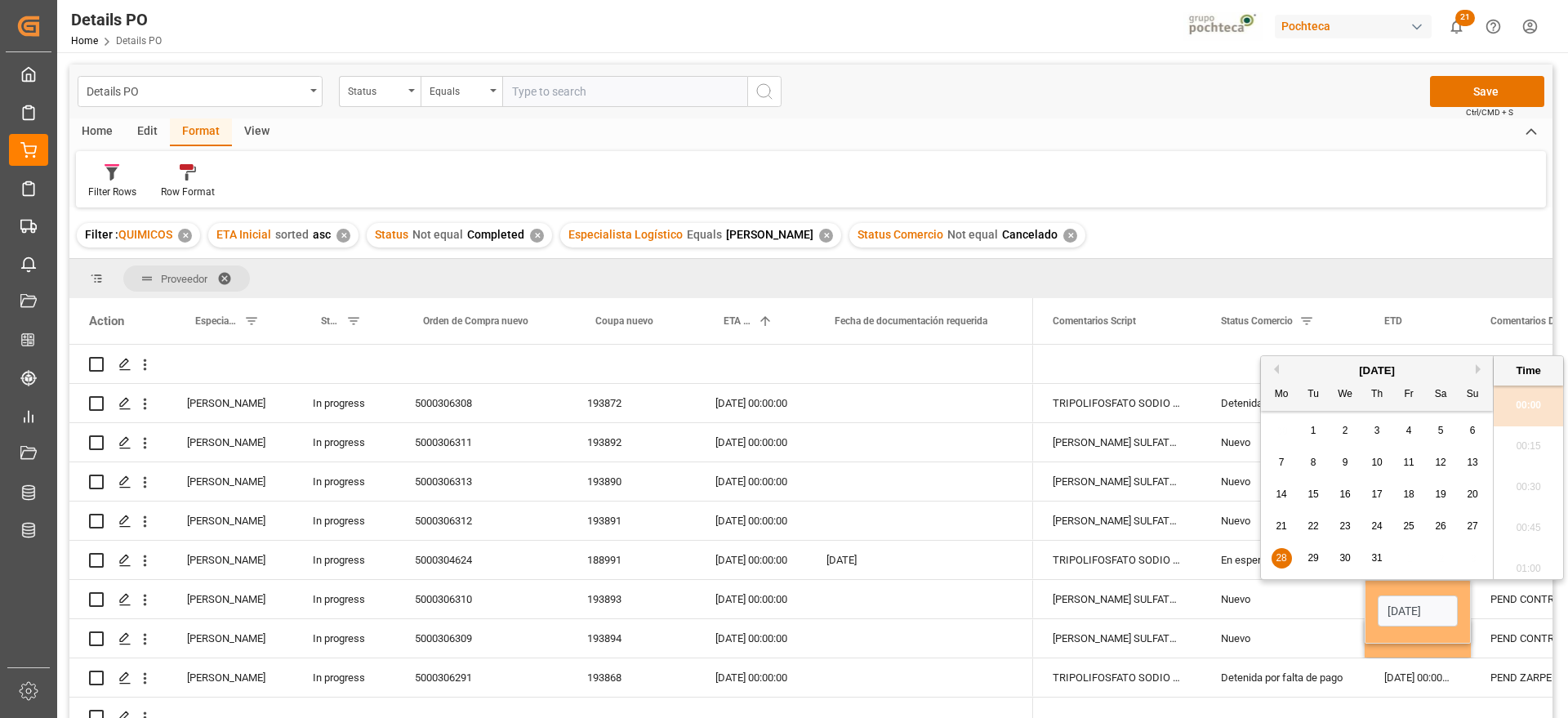
click at [1478, 373] on button "Next Month" at bounding box center [1480, 368] width 9 height 9
click at [1350, 557] on span "27" at bounding box center [1344, 557] width 10 height 11
type input "[DATE] 00:00"
click at [1403, 620] on input "[DATE] 00:00" at bounding box center [1418, 611] width 80 height 31
click at [1304, 599] on div "Nuevo" at bounding box center [1283, 599] width 125 height 38
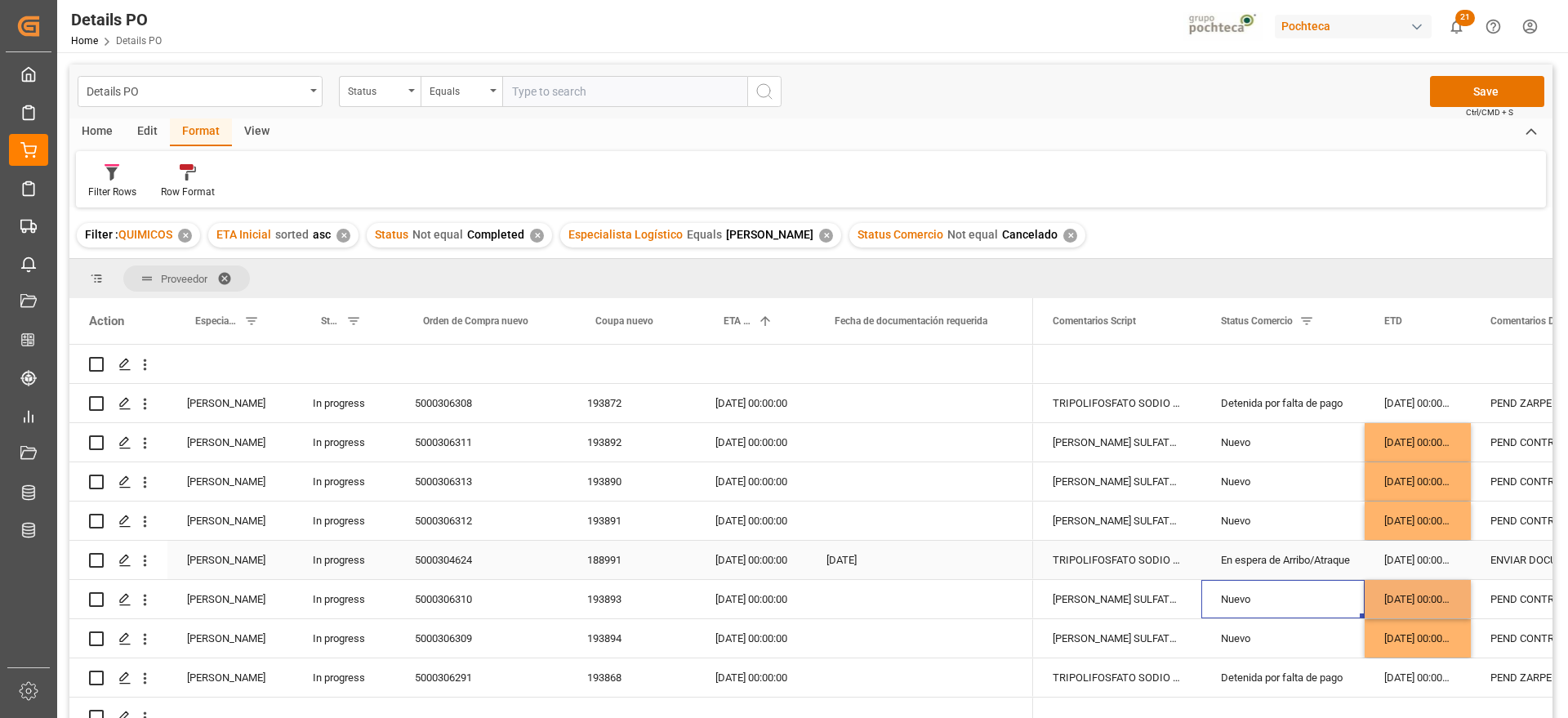
click at [1412, 576] on div "[DATE] 00:00:00" at bounding box center [1418, 559] width 106 height 38
click at [1411, 594] on div "[DATE] 00:00:00" at bounding box center [1418, 599] width 106 height 38
click at [1415, 632] on div "[DATE] 00:00:00" at bounding box center [1418, 638] width 106 height 38
click at [769, 597] on div "[DATE] 00:00:00" at bounding box center [752, 599] width 111 height 38
click at [753, 441] on div "[DATE] 00:00:00" at bounding box center [752, 442] width 111 height 38
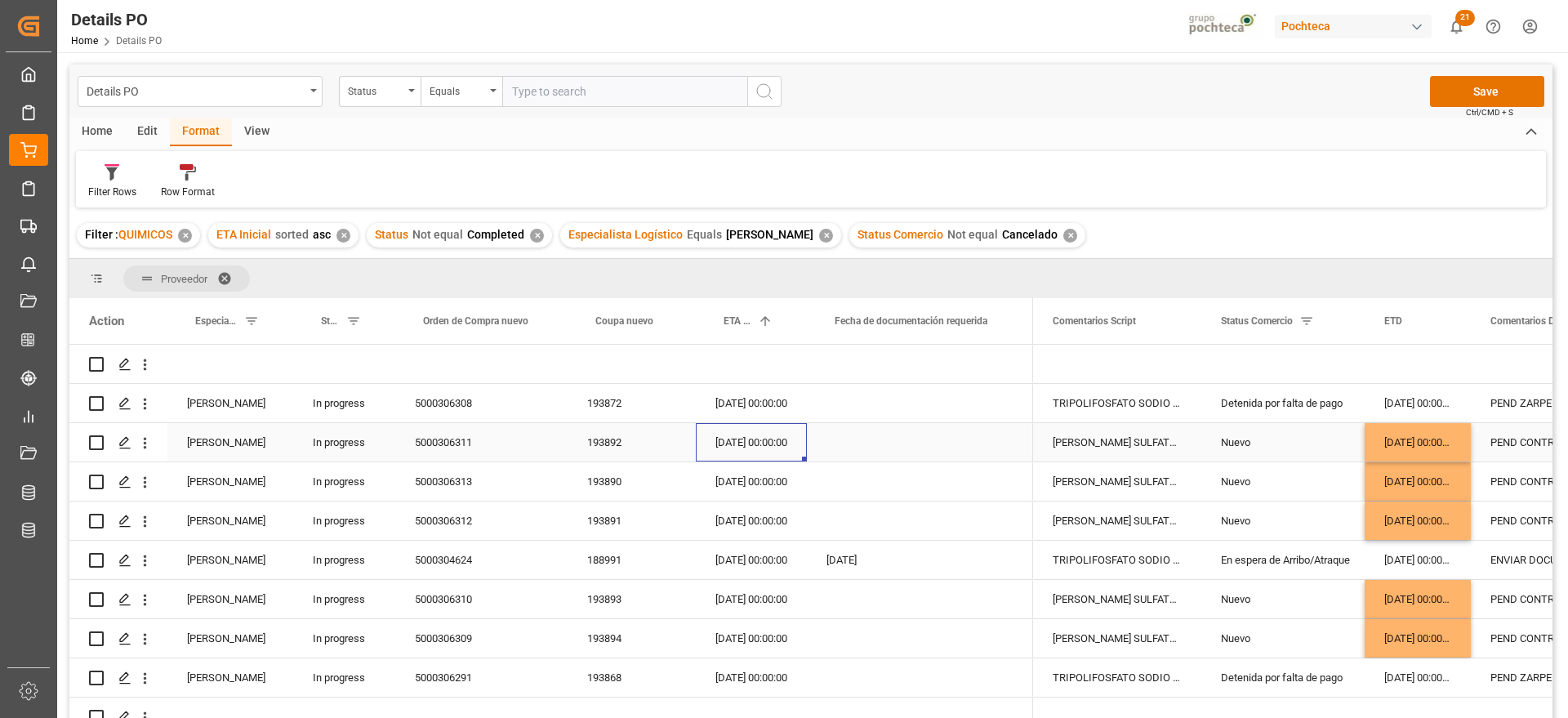
click at [753, 441] on div "[DATE] 00:00:00" at bounding box center [752, 442] width 111 height 38
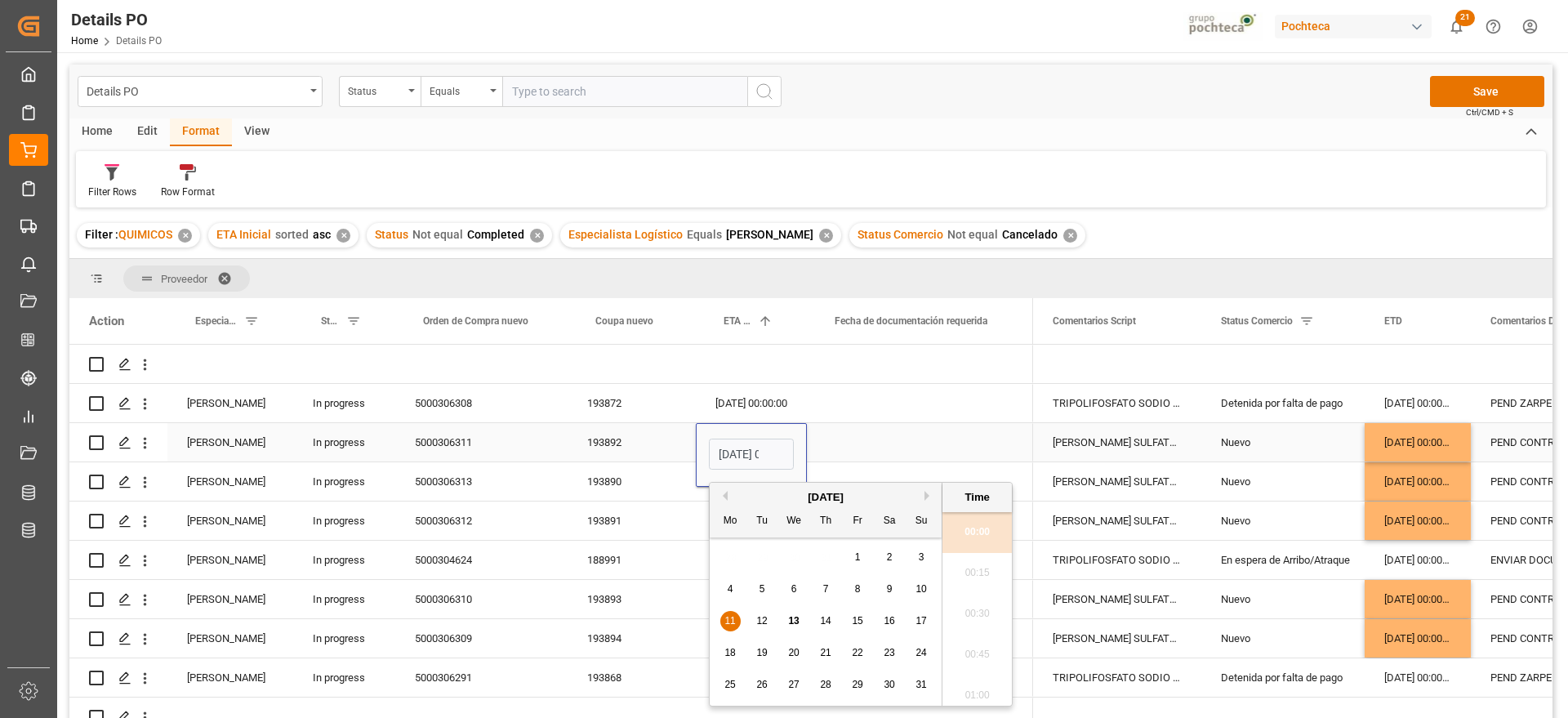
scroll to position [1966, 0]
click at [886, 683] on span "30" at bounding box center [889, 684] width 10 height 11
type input "[DATE] 00:00"
drag, startPoint x: 884, startPoint y: 442, endPoint x: 857, endPoint y: 449, distance: 27.9
click at [876, 443] on div "Press SPACE to select this row." at bounding box center [920, 442] width 226 height 38
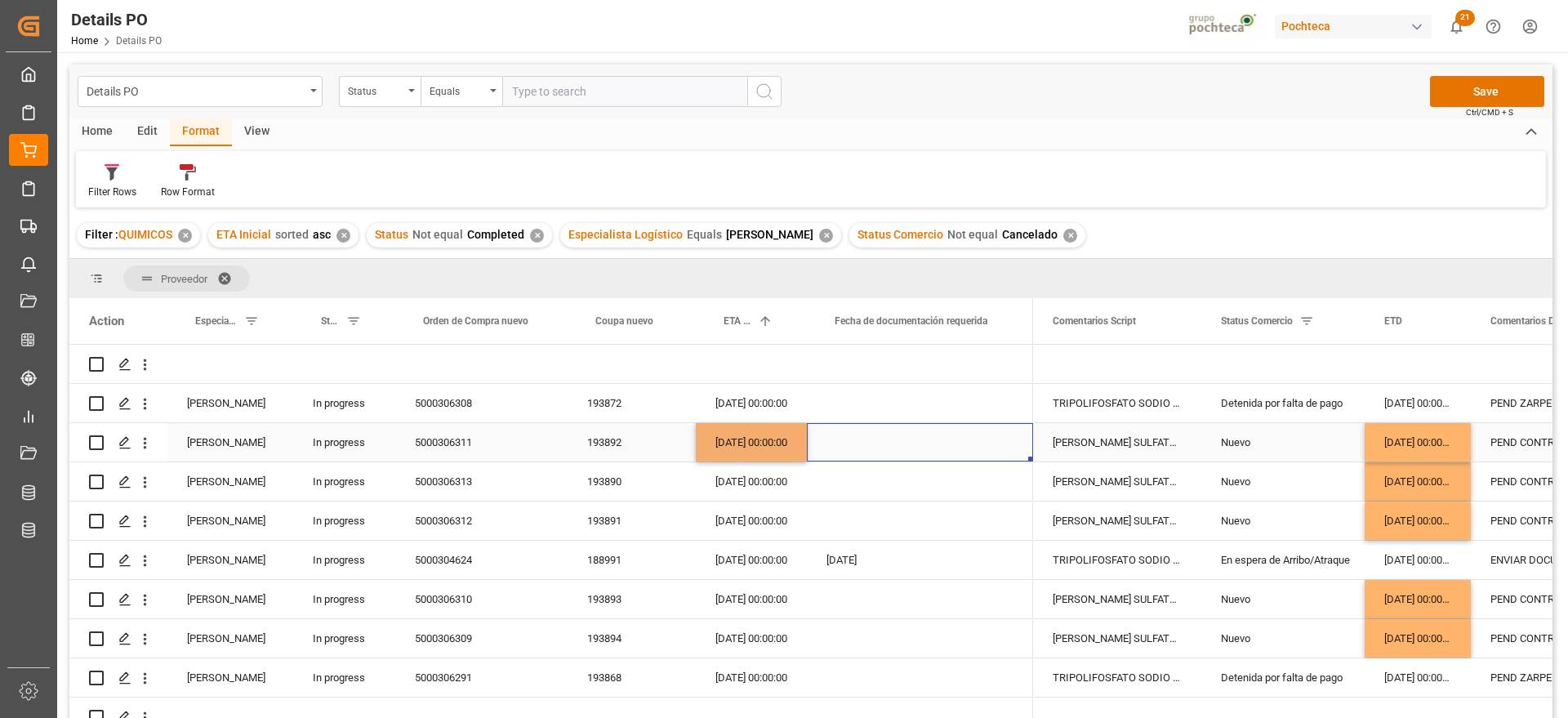
click at [737, 448] on div "[DATE] 00:00:00" at bounding box center [752, 442] width 111 height 38
click at [765, 489] on div "[DATE] 00:00:00" at bounding box center [752, 481] width 111 height 38
click at [758, 523] on div "[DATE] 00:00:00" at bounding box center [752, 520] width 111 height 38
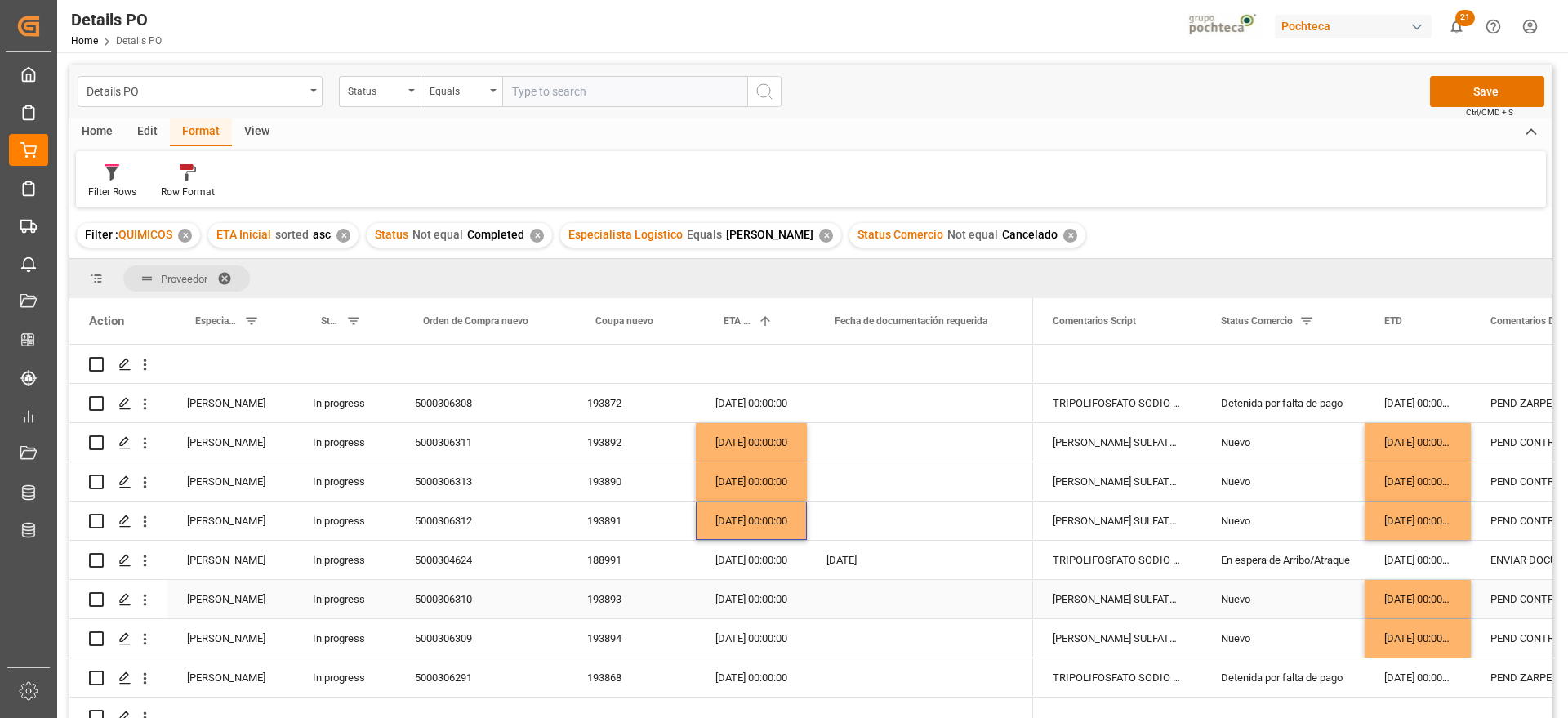
click at [746, 605] on div "[DATE] 00:00:00" at bounding box center [752, 599] width 111 height 38
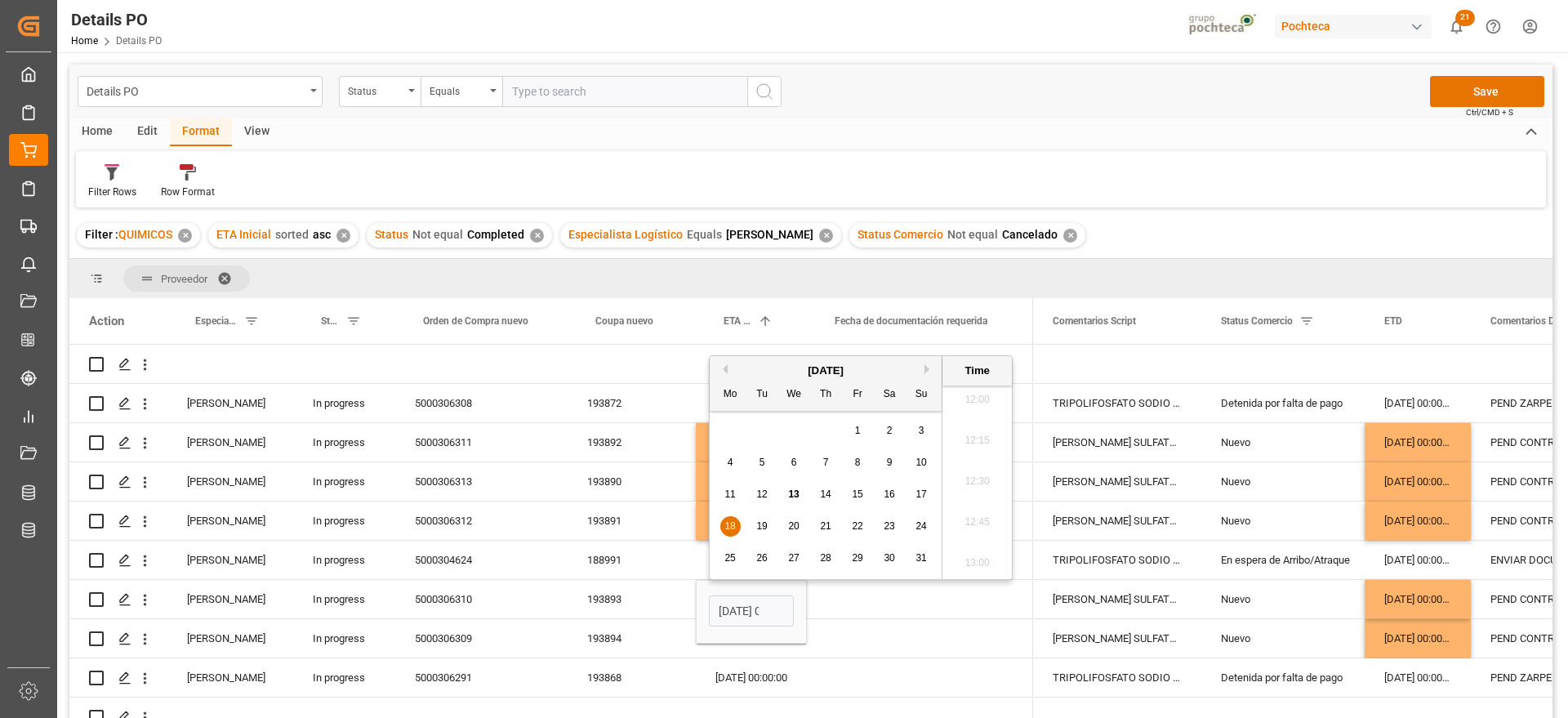
click at [930, 364] on button "Next Month" at bounding box center [929, 368] width 9 height 9
drag, startPoint x: 735, startPoint y: 426, endPoint x: 733, endPoint y: 436, distance: 10.2
click at [730, 426] on div "1" at bounding box center [730, 431] width 20 height 20
type input "[DATE] 00:00"
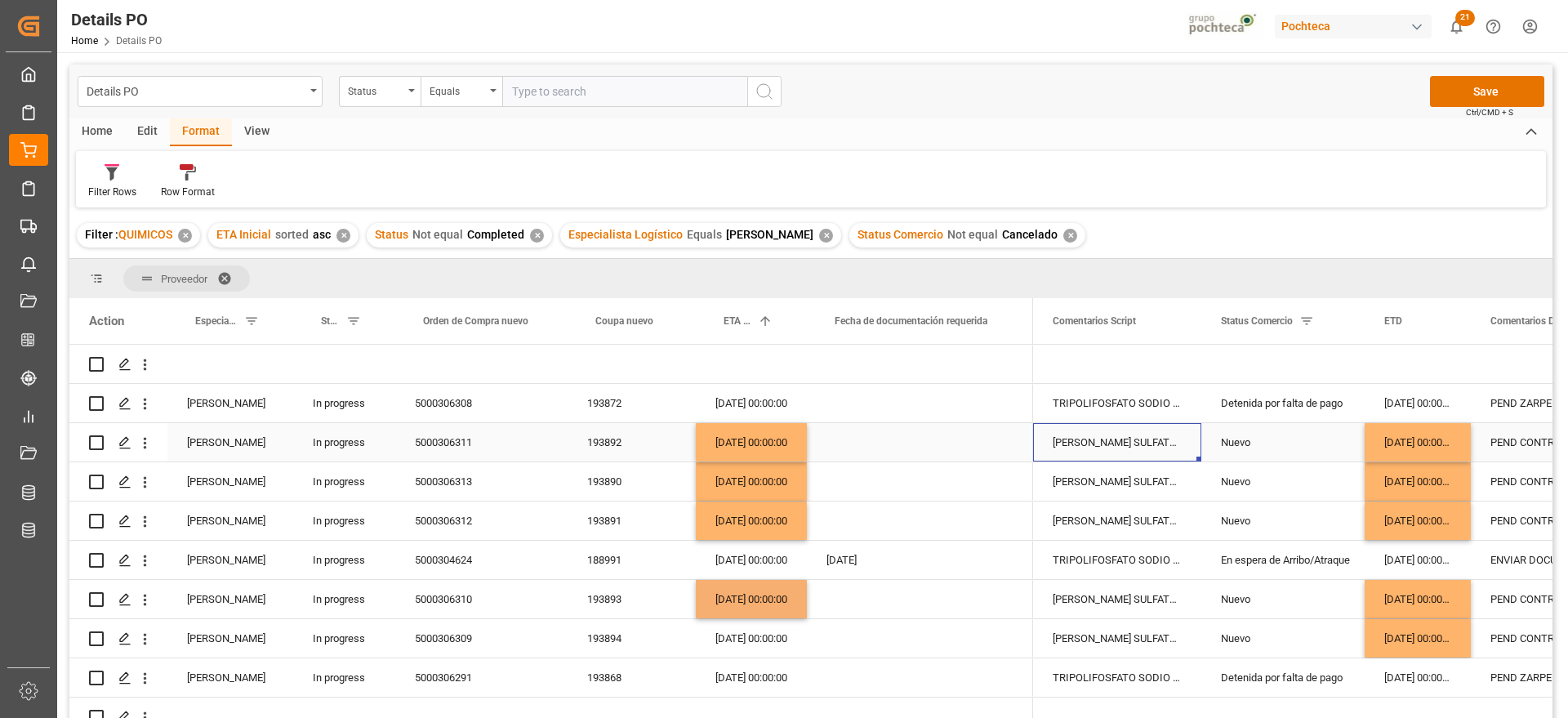
drag, startPoint x: 1102, startPoint y: 441, endPoint x: 1077, endPoint y: 435, distance: 25.7
click at [1103, 441] on div "[PERSON_NAME] SULFATO SODIO 70% GRANEL FB" at bounding box center [1117, 442] width 168 height 38
click at [740, 455] on div "[DATE] 00:00:00" at bounding box center [752, 442] width 111 height 38
click at [755, 443] on div "[DATE] 00:00:00" at bounding box center [752, 442] width 111 height 38
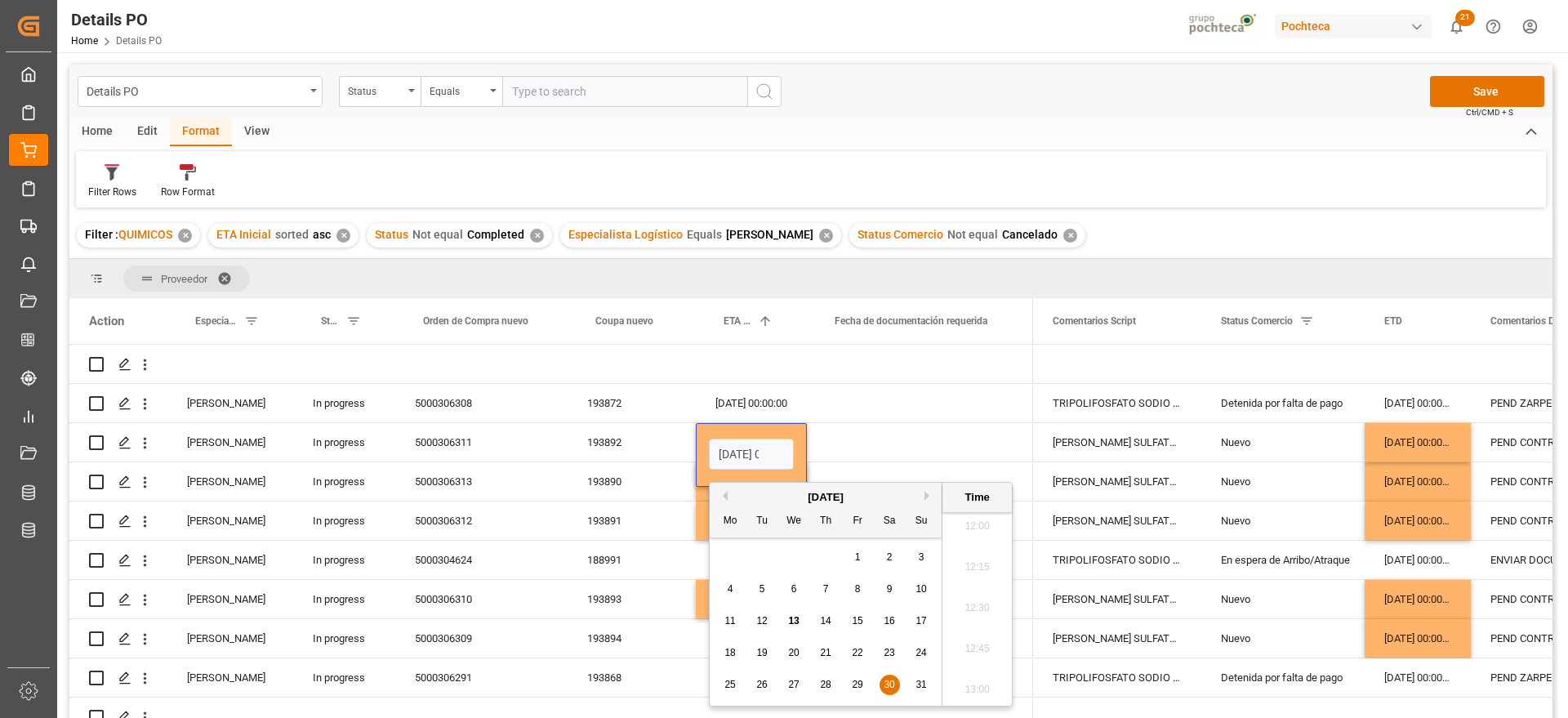
click at [926, 495] on button "Next Month" at bounding box center [929, 495] width 9 height 9
click at [740, 557] on div "1" at bounding box center [730, 557] width 20 height 20
type input "[DATE] 00:00"
click at [863, 430] on div "Press SPACE to select this row." at bounding box center [920, 442] width 226 height 38
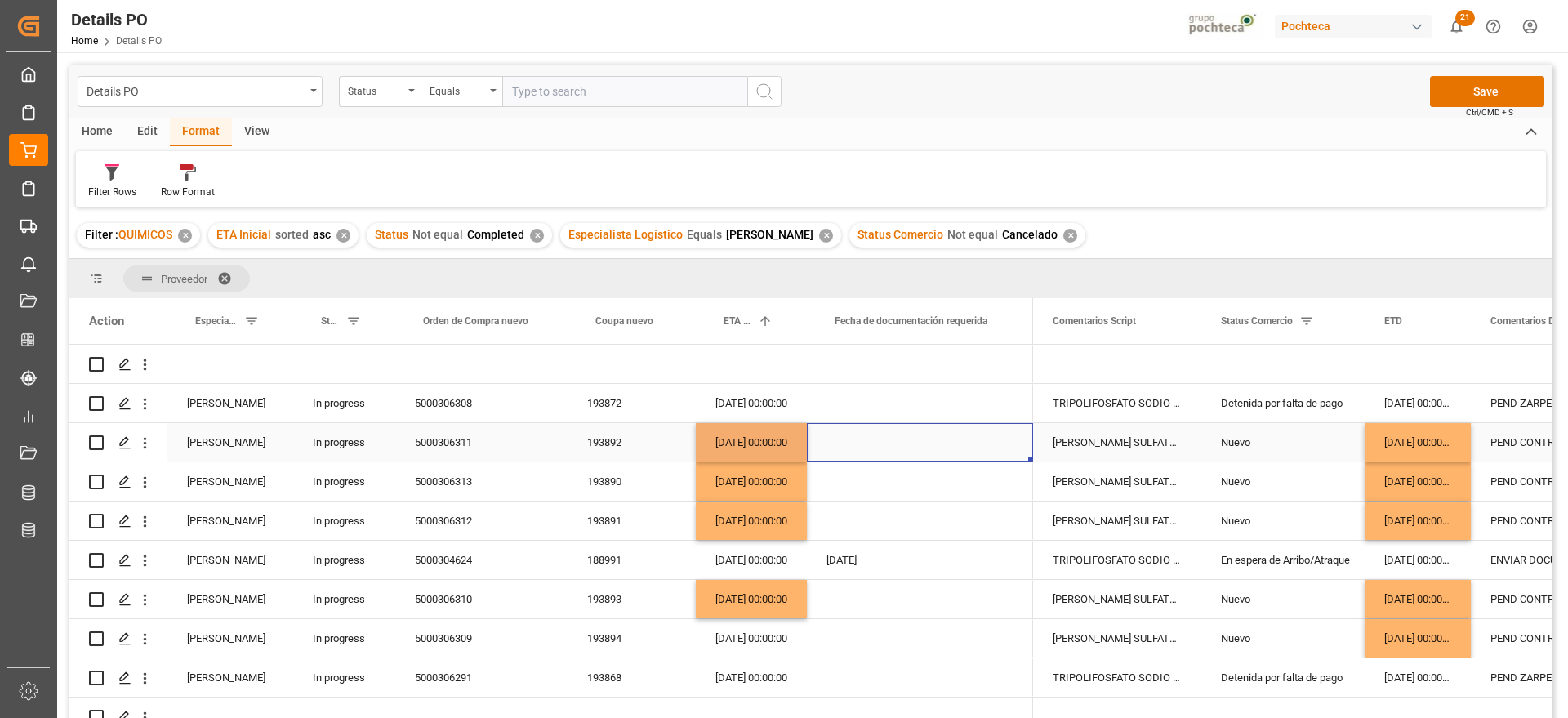
click at [736, 444] on div "[DATE] 00:00:00" at bounding box center [752, 442] width 111 height 38
click at [857, 463] on div "Press SPACE to select this row." at bounding box center [920, 481] width 226 height 38
click at [845, 541] on div "[DATE]" at bounding box center [920, 559] width 226 height 38
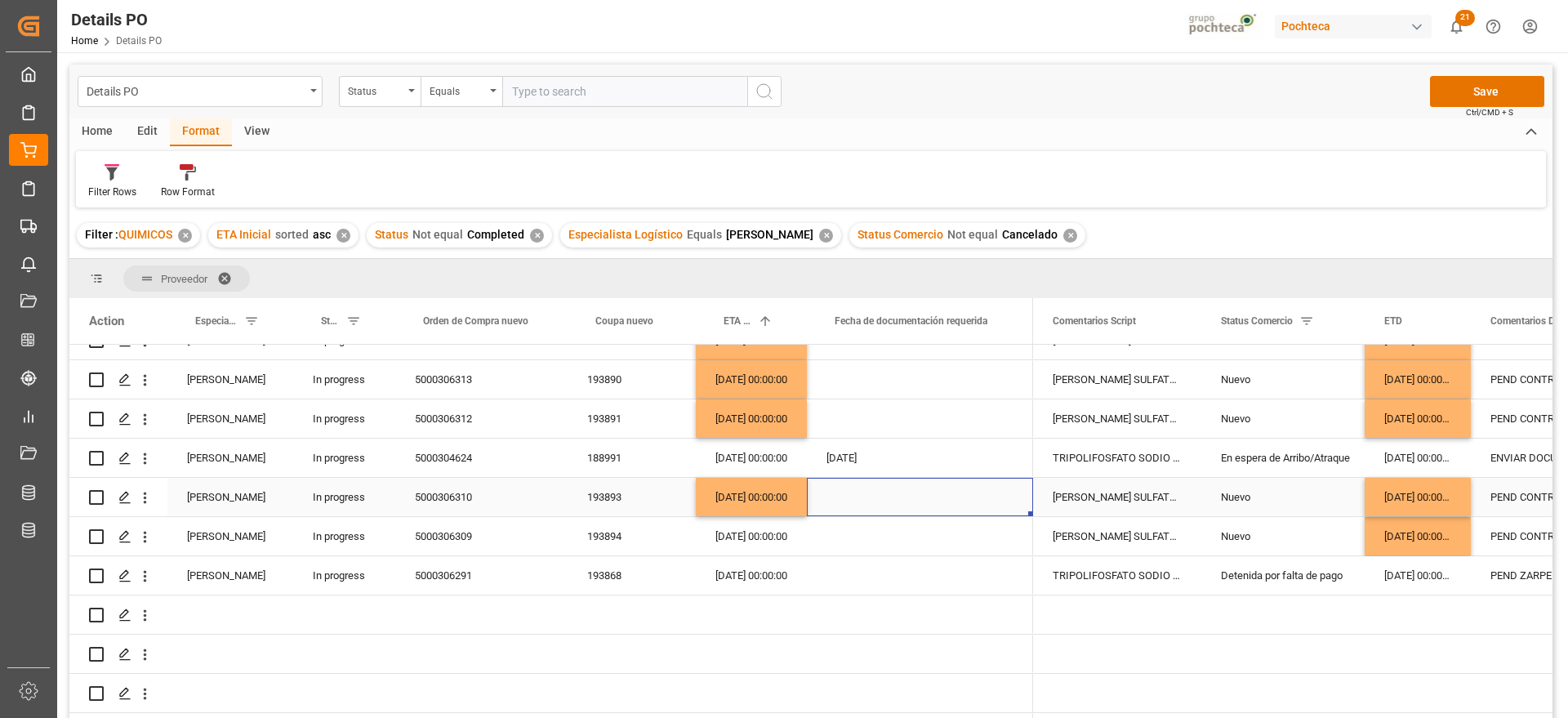
click at [857, 498] on div "Press SPACE to select this row." at bounding box center [920, 496] width 226 height 38
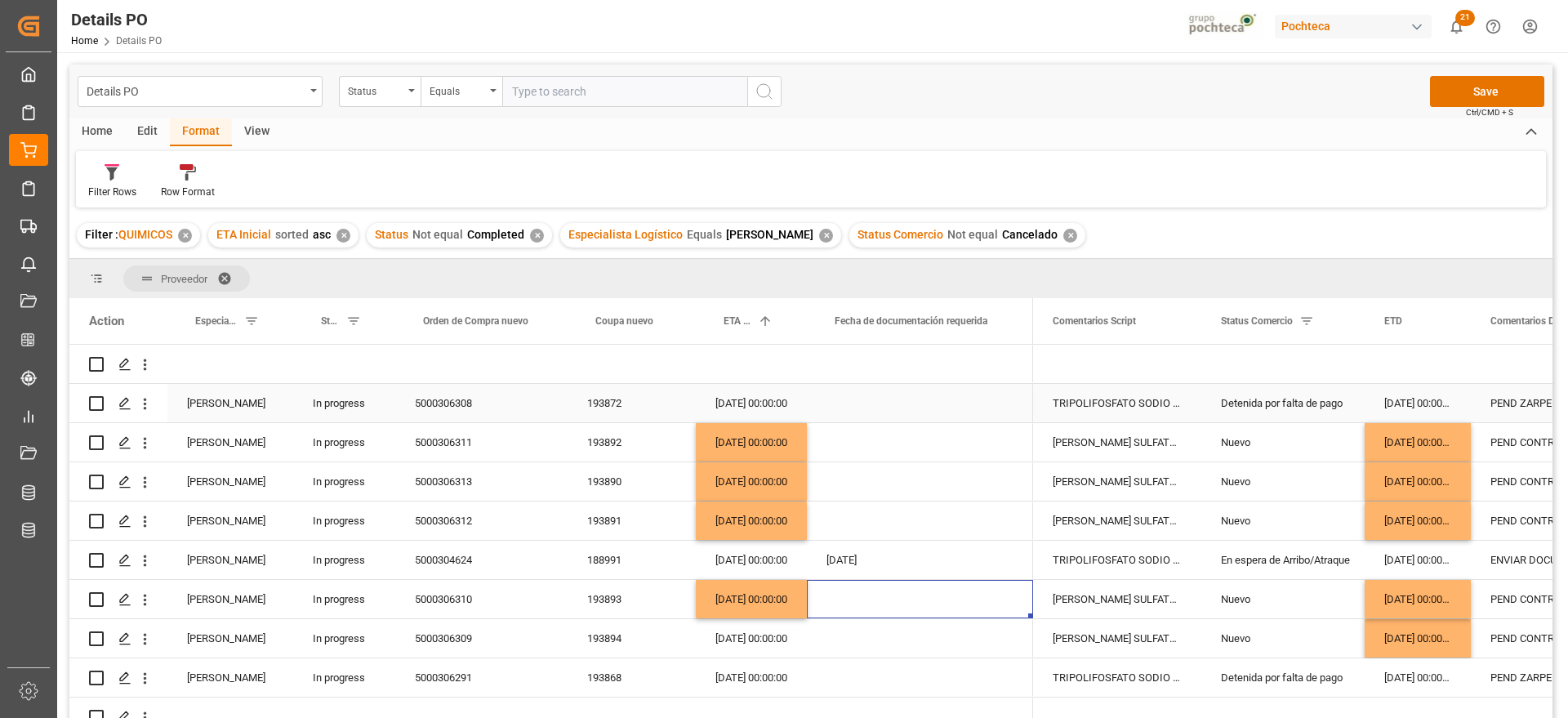
click at [1423, 402] on div "[DATE] 00:00:00" at bounding box center [1418, 402] width 106 height 38
click at [1291, 408] on div "Detenida por falta de pago" at bounding box center [1283, 403] width 125 height 38
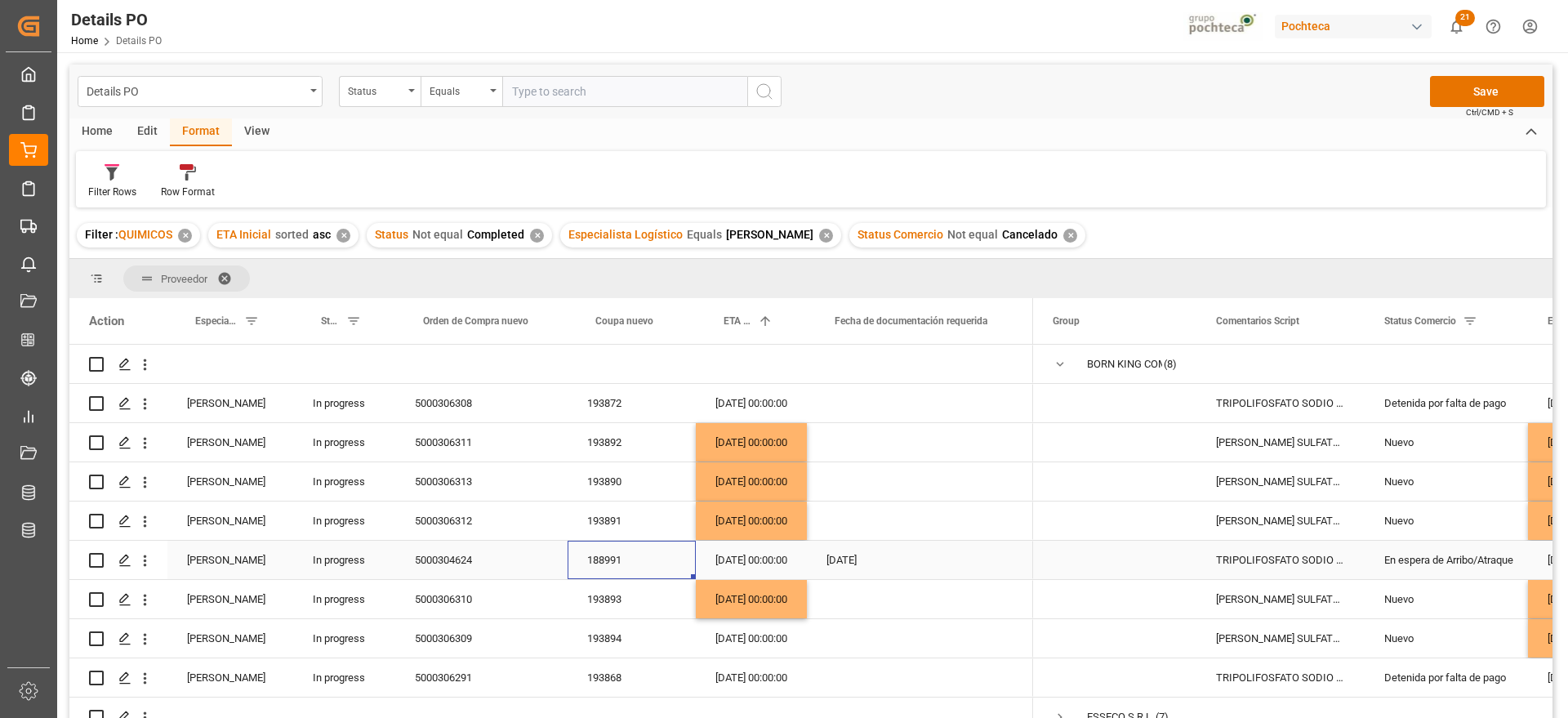
click at [607, 566] on div "188991" at bounding box center [631, 559] width 128 height 38
click at [1354, 547] on div "TRIPOLIFOSFATO SODIO POLVO IMP SACO 25KG" at bounding box center [1281, 559] width 168 height 38
click at [1437, 548] on div "En espera de Arribo/Atraque" at bounding box center [1447, 560] width 125 height 38
click at [1484, 83] on button "Save" at bounding box center [1488, 91] width 114 height 31
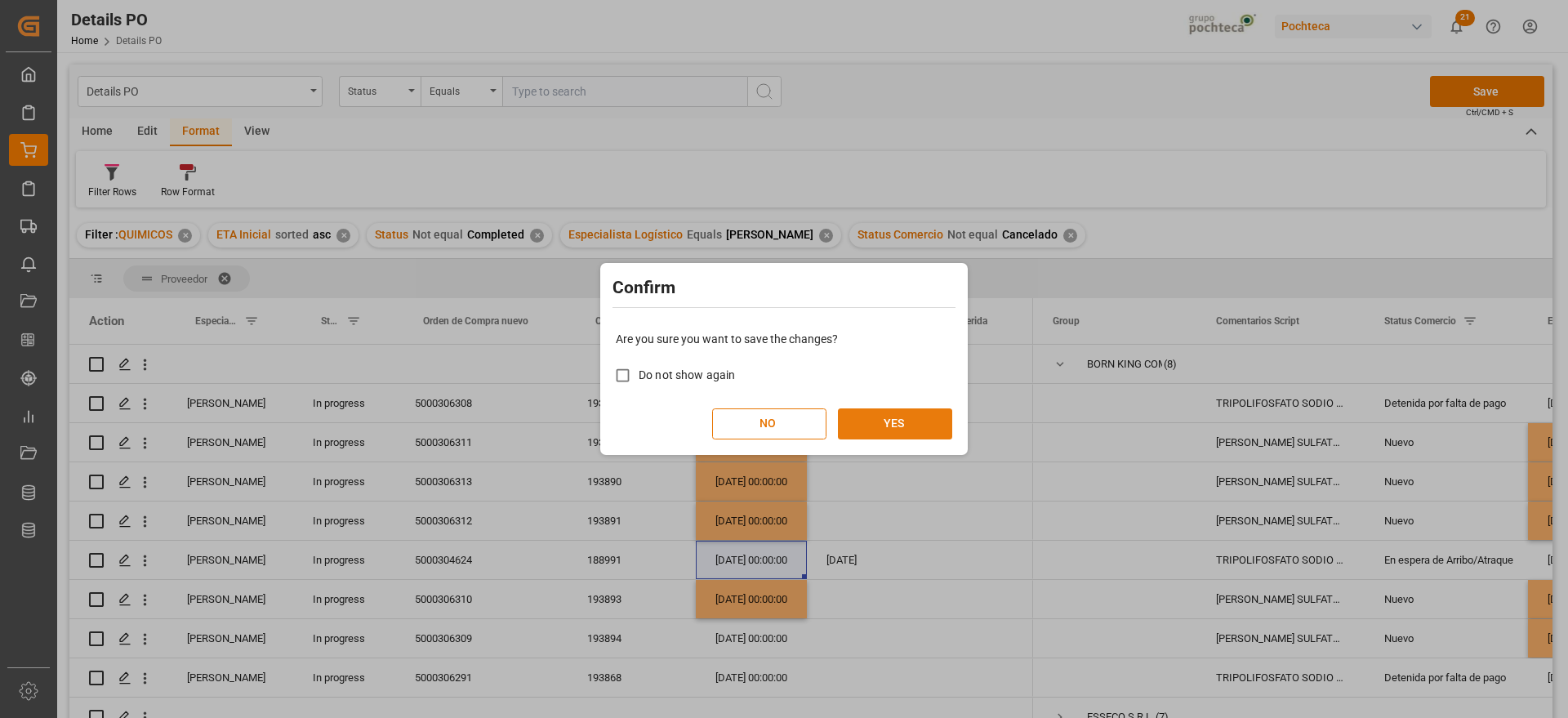
click at [893, 417] on button "YES" at bounding box center [895, 424] width 114 height 31
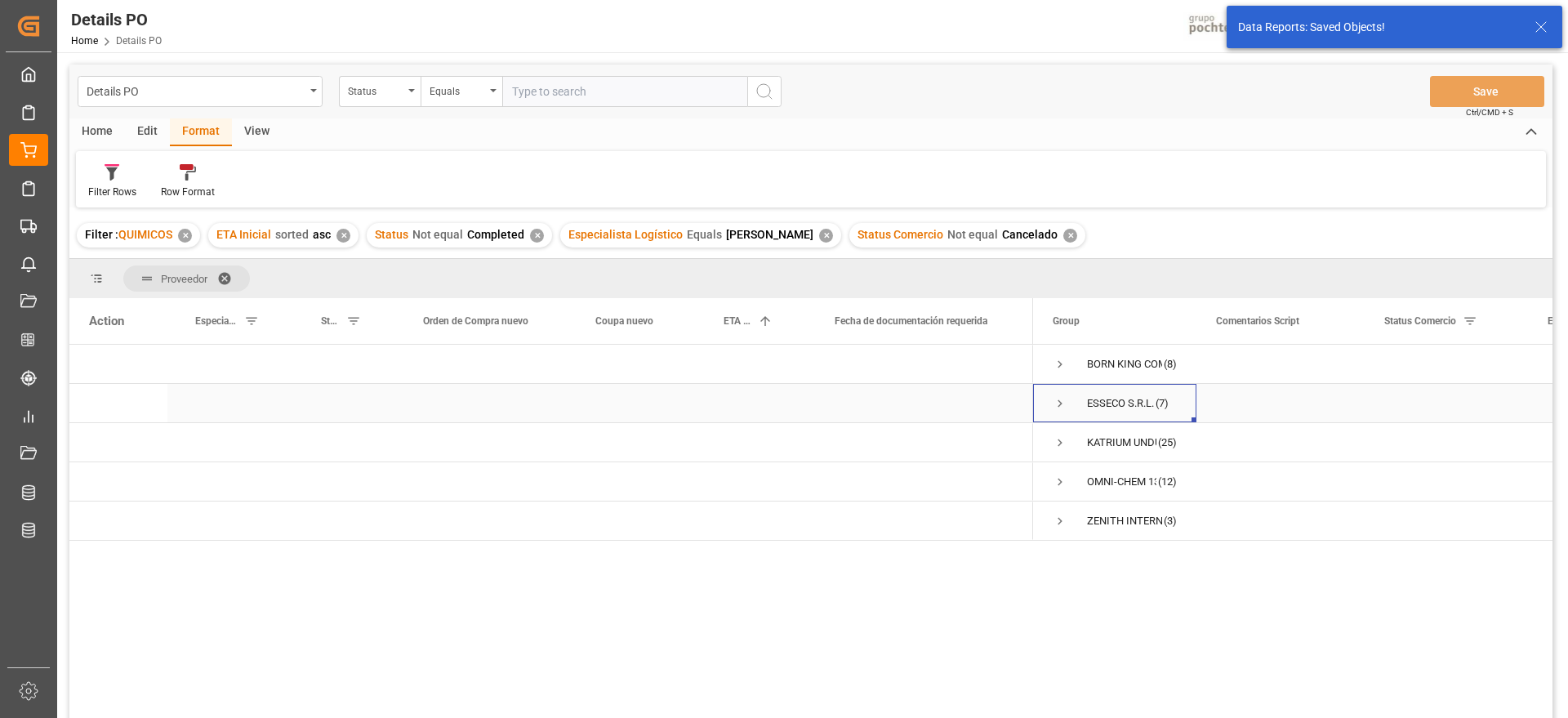
click at [1055, 401] on span "Press SPACE to select this row." at bounding box center [1060, 402] width 15 height 14
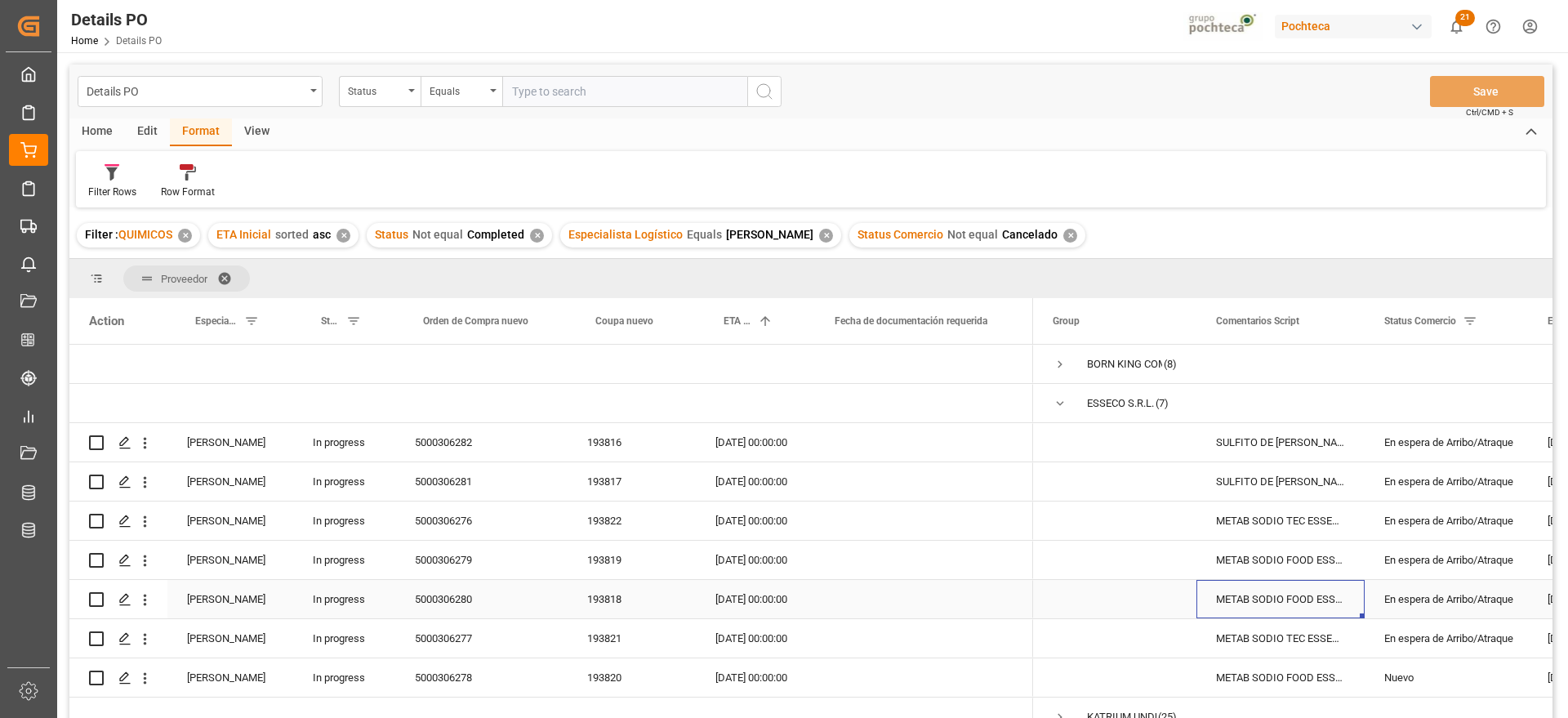
click at [1297, 613] on div "METAB SODIO FOOD ESSECO 25 KG SAC (22893" at bounding box center [1281, 599] width 168 height 38
click at [1288, 463] on div "SULFITO DE [PERSON_NAME] 25 KG SAC (23258" at bounding box center [1281, 481] width 168 height 38
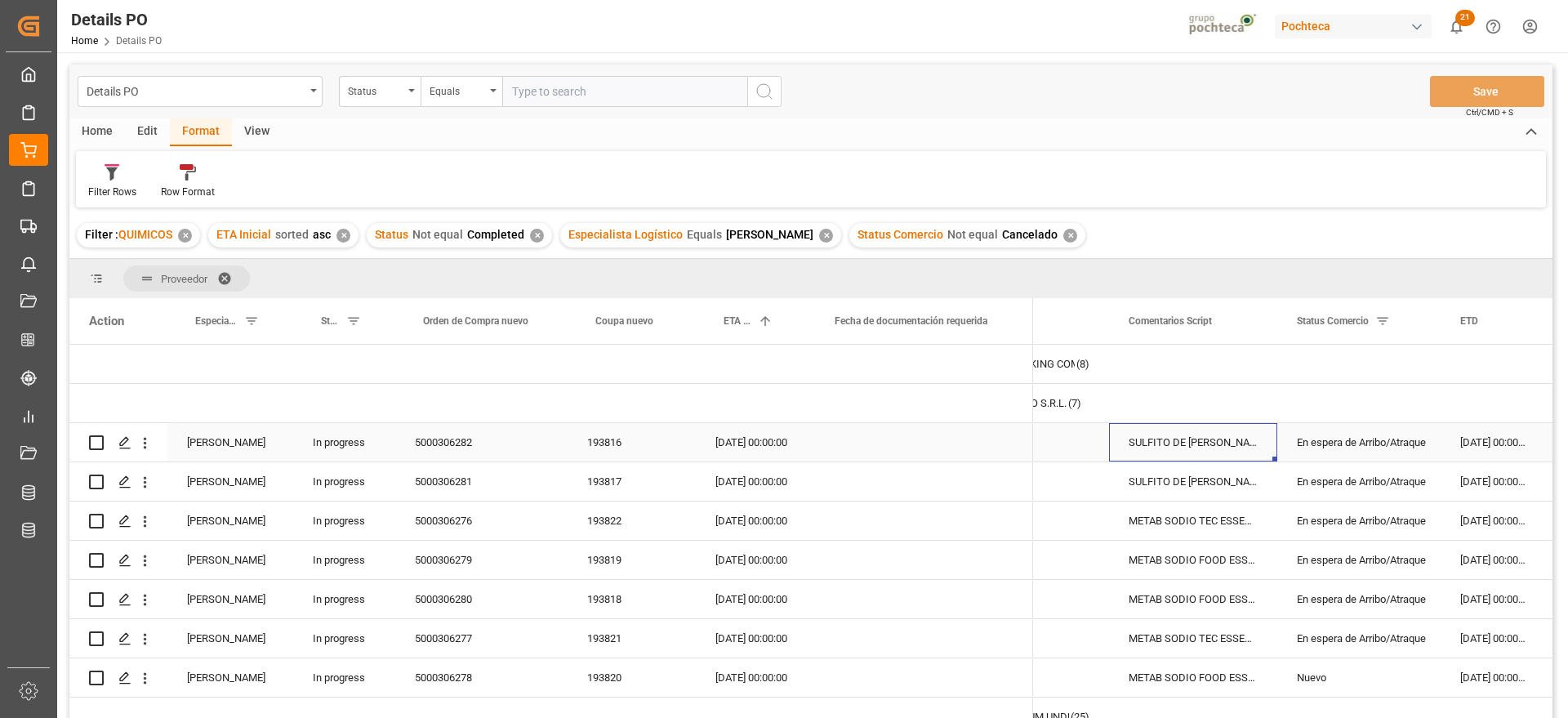
click at [1178, 445] on div "SULFITO DE [PERSON_NAME] 25 KG SAC (23258" at bounding box center [1193, 442] width 168 height 38
click at [1417, 472] on div "En espera de Arribo/Atraque" at bounding box center [1359, 482] width 125 height 38
click at [1391, 643] on div "En espera de Arribo/Atraque" at bounding box center [1359, 639] width 125 height 38
click at [1340, 436] on div "En espera de Arribo/Atraque" at bounding box center [1359, 443] width 125 height 38
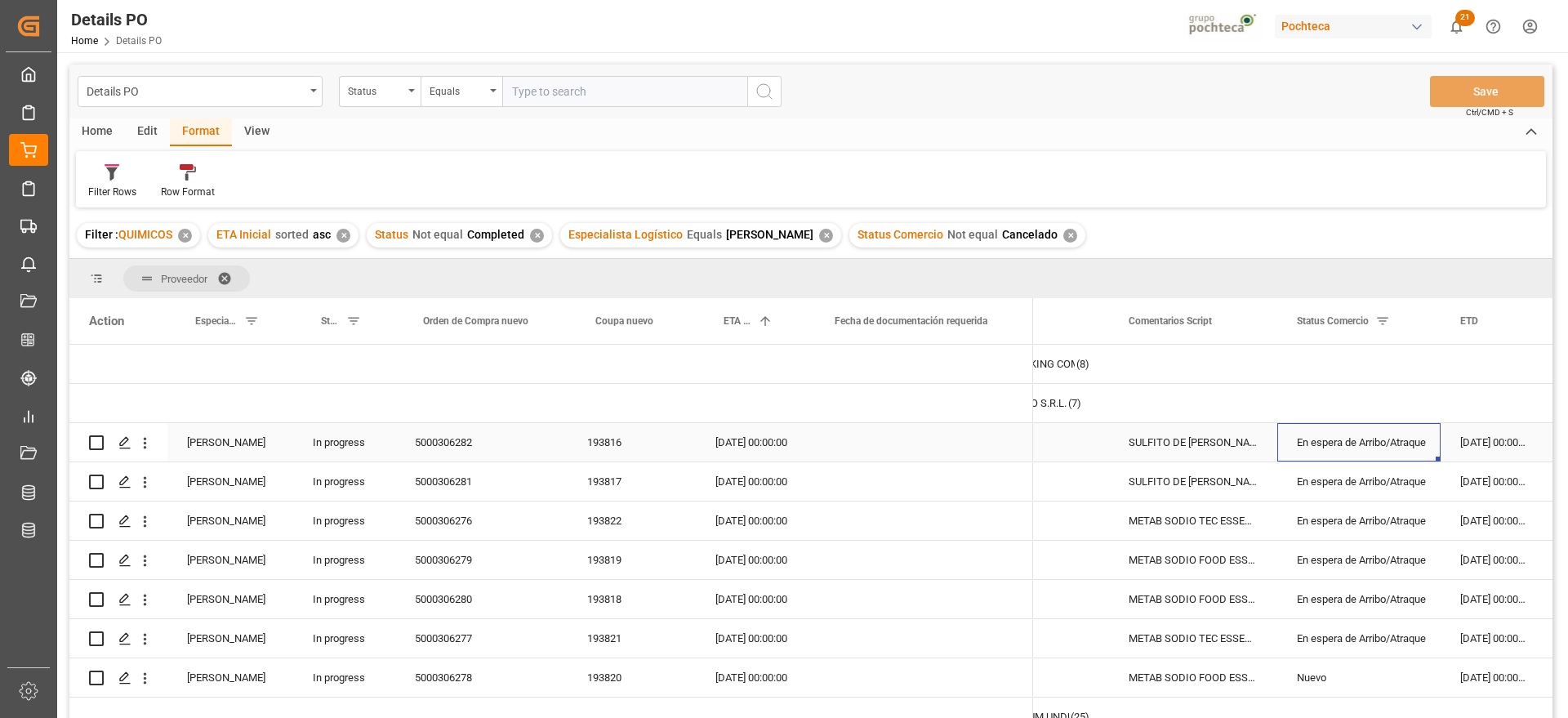
click at [756, 432] on div "[DATE] 00:00:00" at bounding box center [752, 442] width 111 height 38
click at [1412, 451] on div "En espera de Arribo/Atraque" at bounding box center [1359, 443] width 125 height 38
click at [756, 437] on div "[DATE] 00:00:00" at bounding box center [752, 442] width 111 height 38
click at [1391, 448] on div "En espera de Arribo/Atraque" at bounding box center [1359, 443] width 125 height 38
click at [1182, 440] on div "SULFITO DE [PERSON_NAME] 25 KG SAC (23258" at bounding box center [1193, 442] width 168 height 38
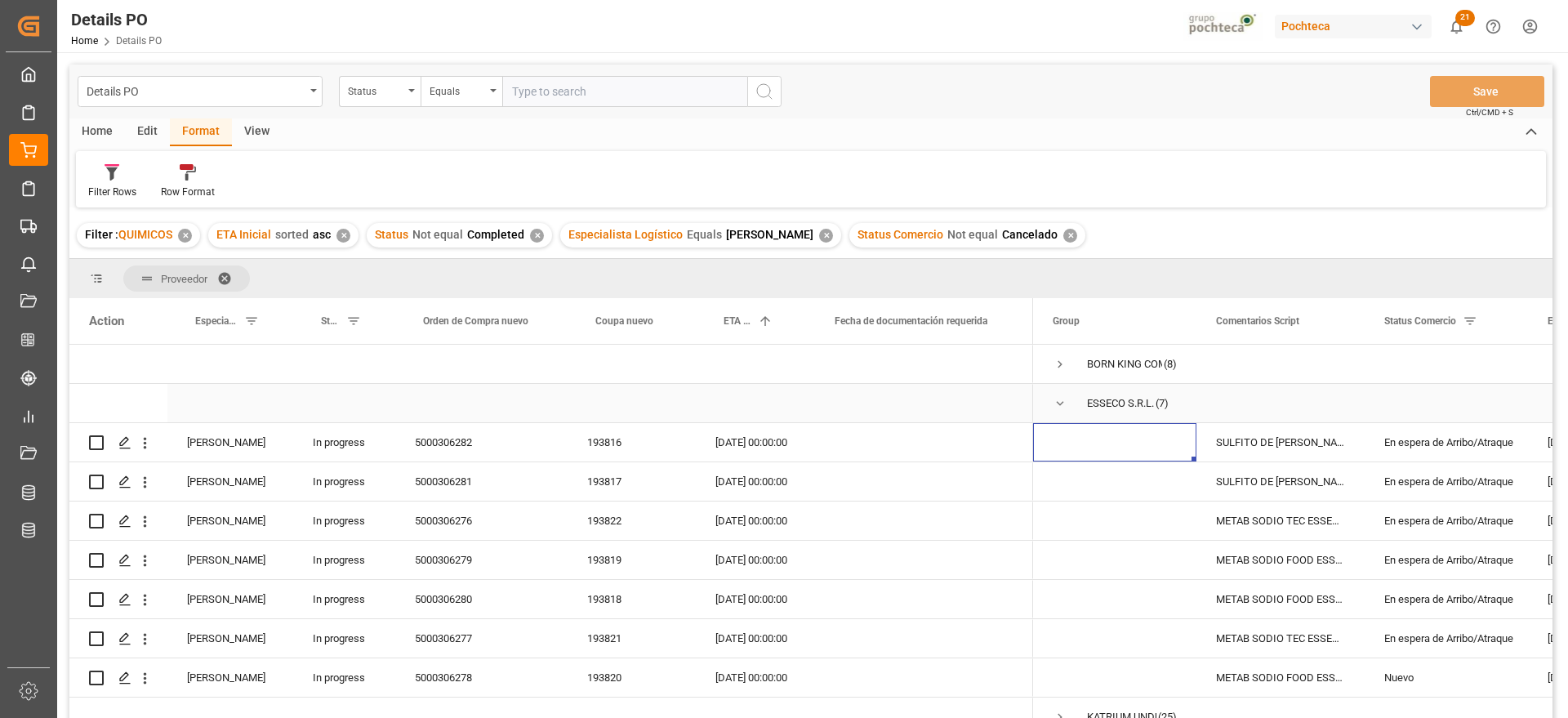
click at [1059, 402] on span "Press SPACE to select this row." at bounding box center [1060, 402] width 15 height 14
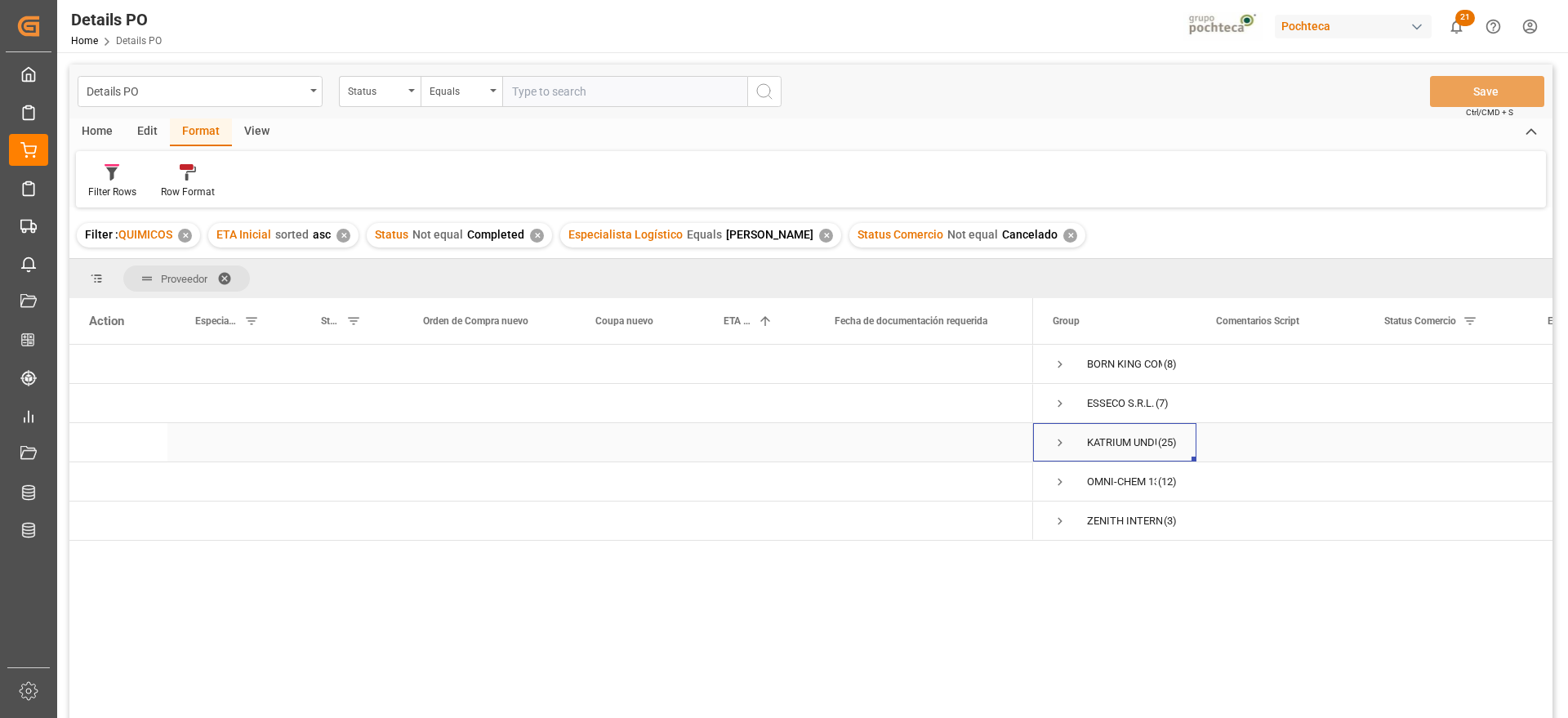
click at [1058, 443] on span "Press SPACE to select this row." at bounding box center [1060, 442] width 15 height 14
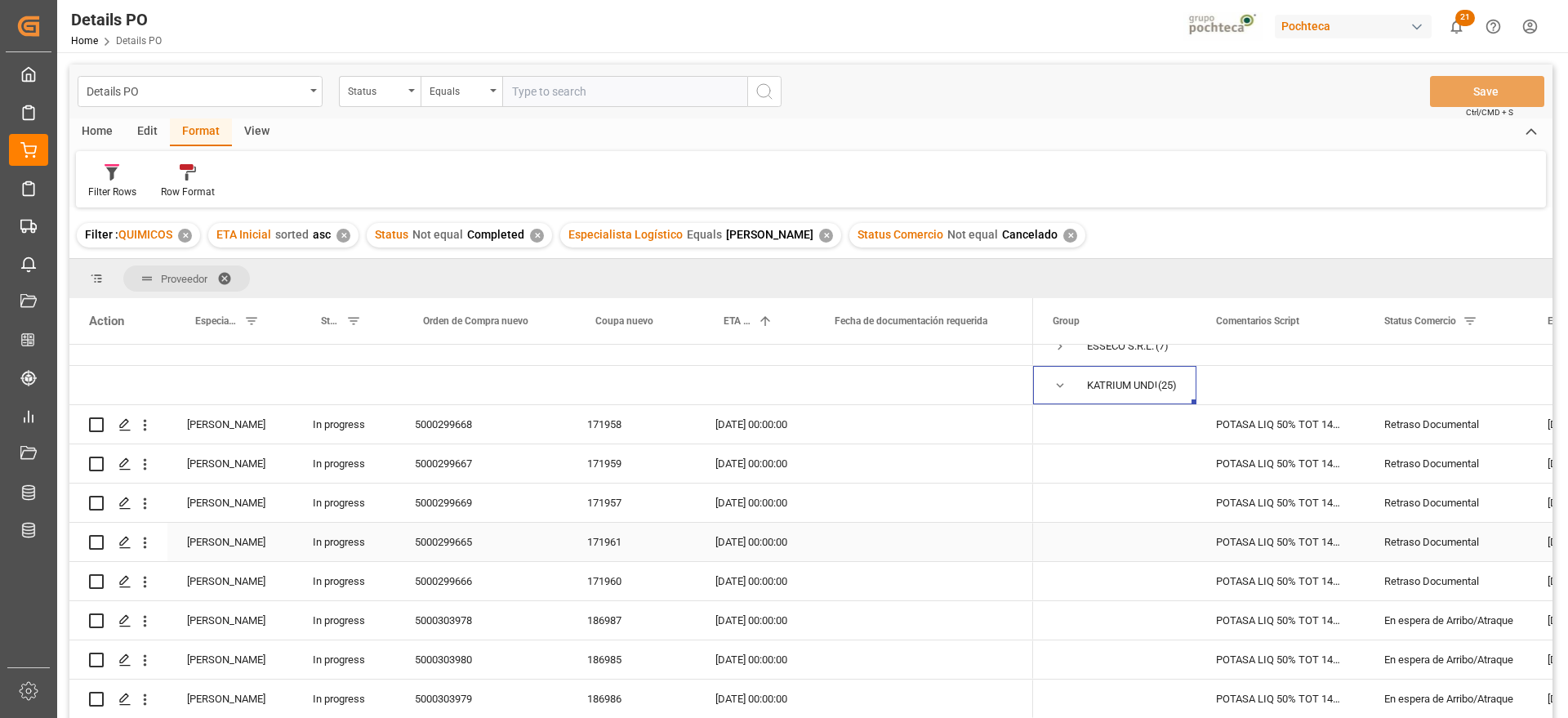
scroll to position [102, 0]
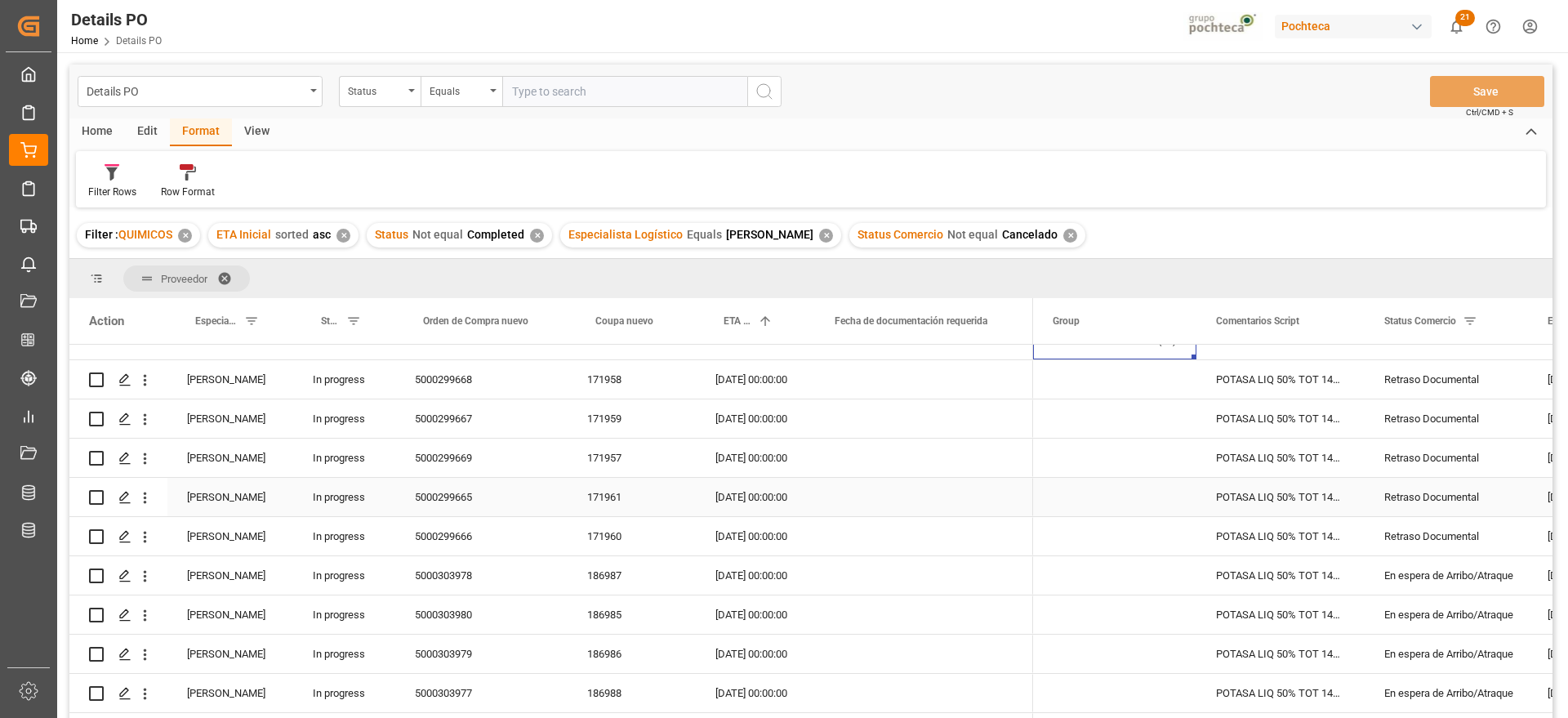
click at [1449, 510] on div "Retraso Documental" at bounding box center [1447, 497] width 125 height 38
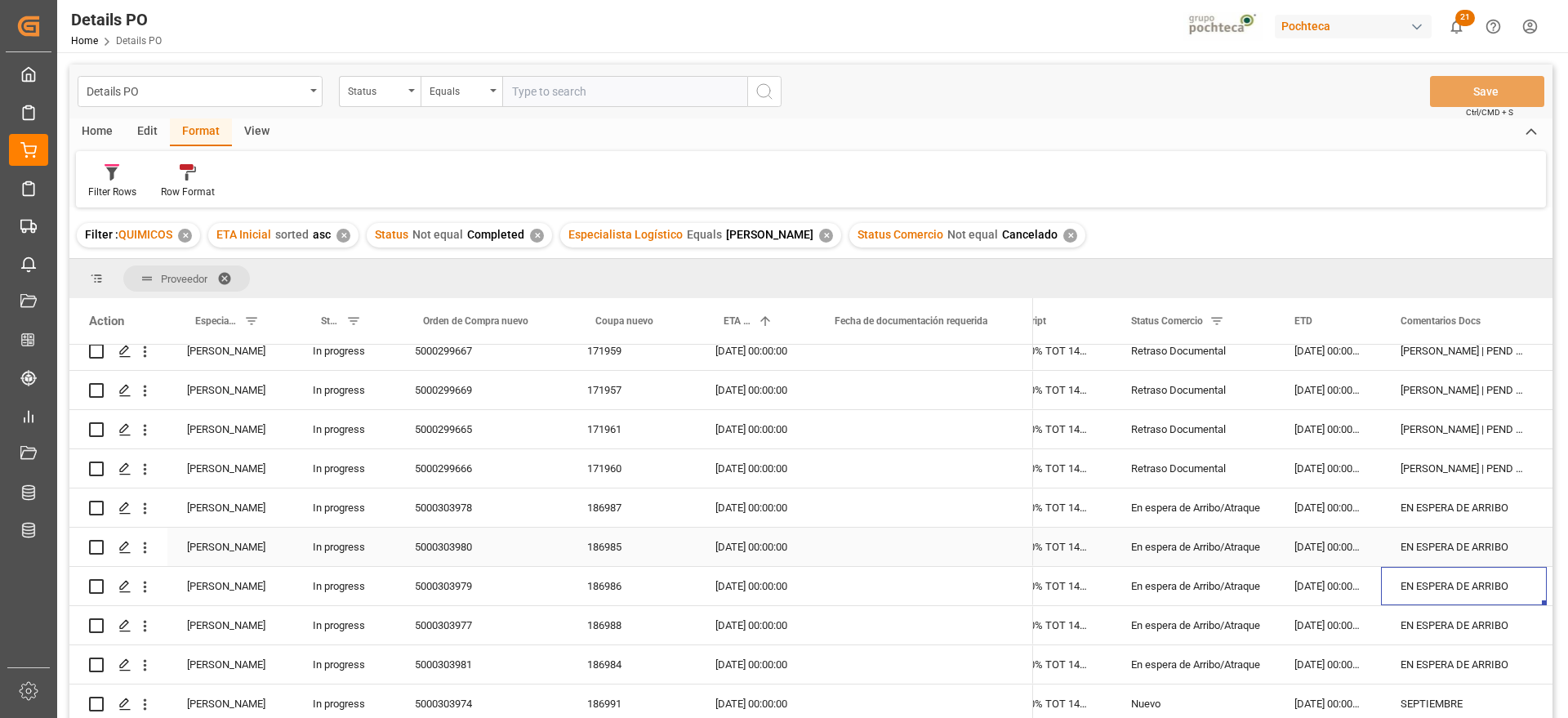
scroll to position [204, 0]
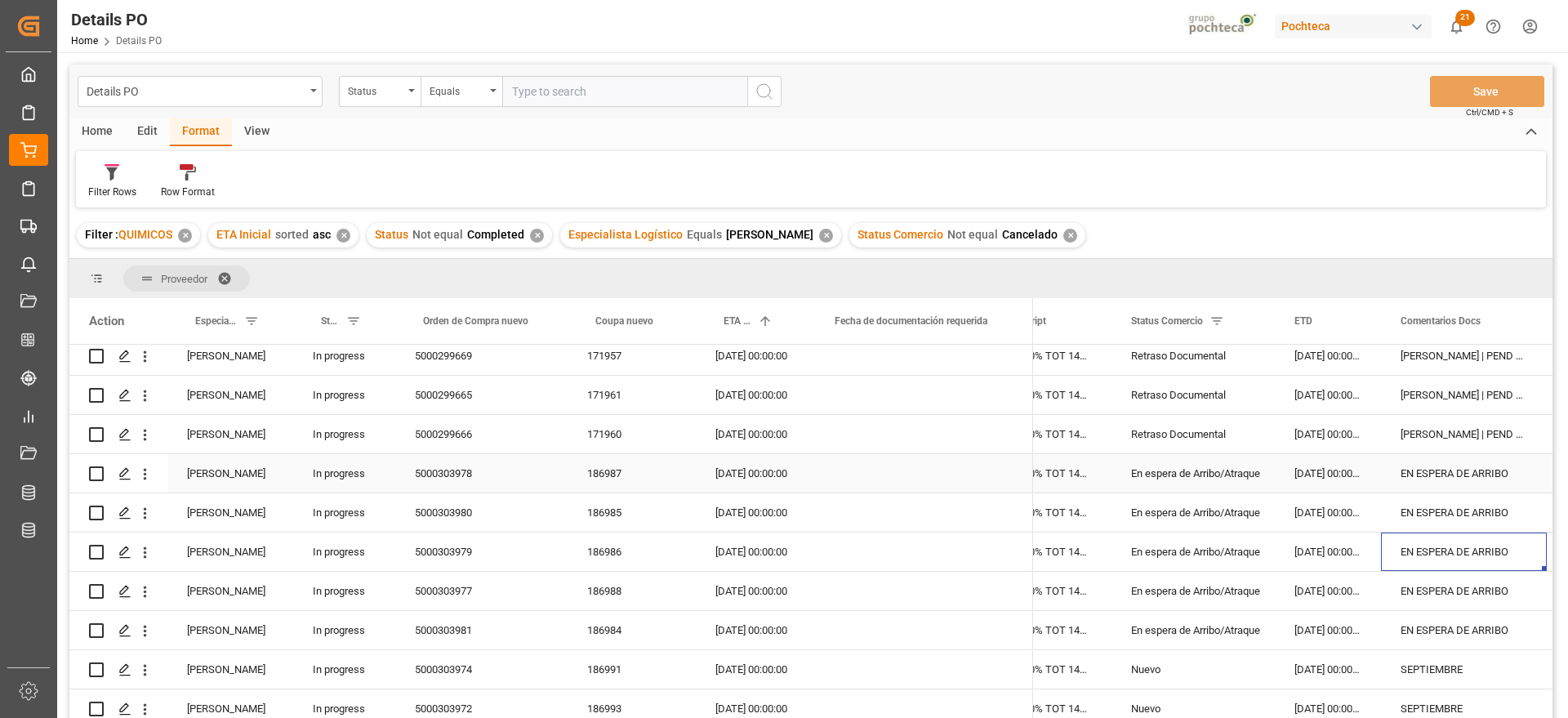
click at [1332, 482] on div "[DATE] 00:00:00" at bounding box center [1328, 472] width 106 height 38
click at [1164, 474] on div "En espera de Arribo/Atraque" at bounding box center [1193, 473] width 125 height 38
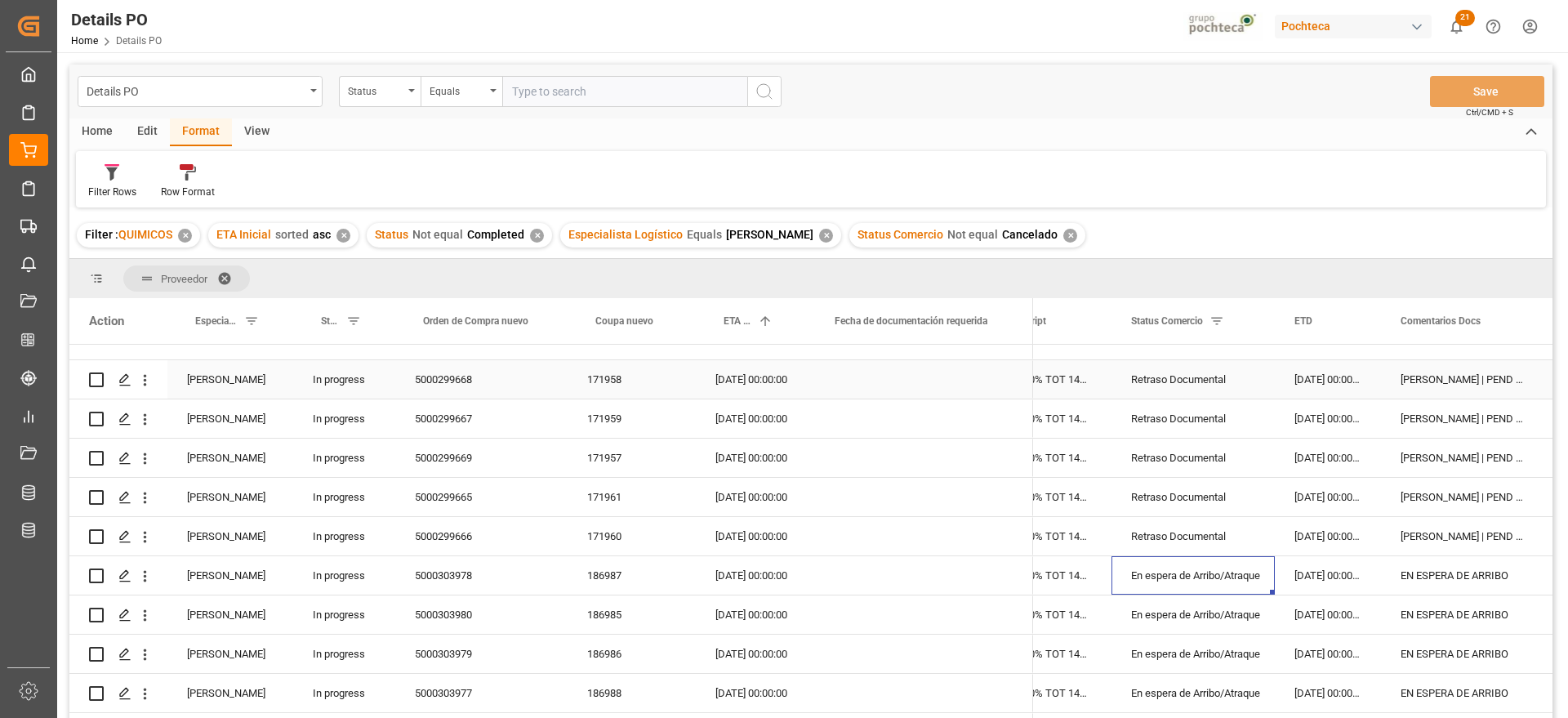
click at [1440, 376] on div "[PERSON_NAME] | PEND CONFIR DE PROVEEDOR" at bounding box center [1464, 379] width 166 height 38
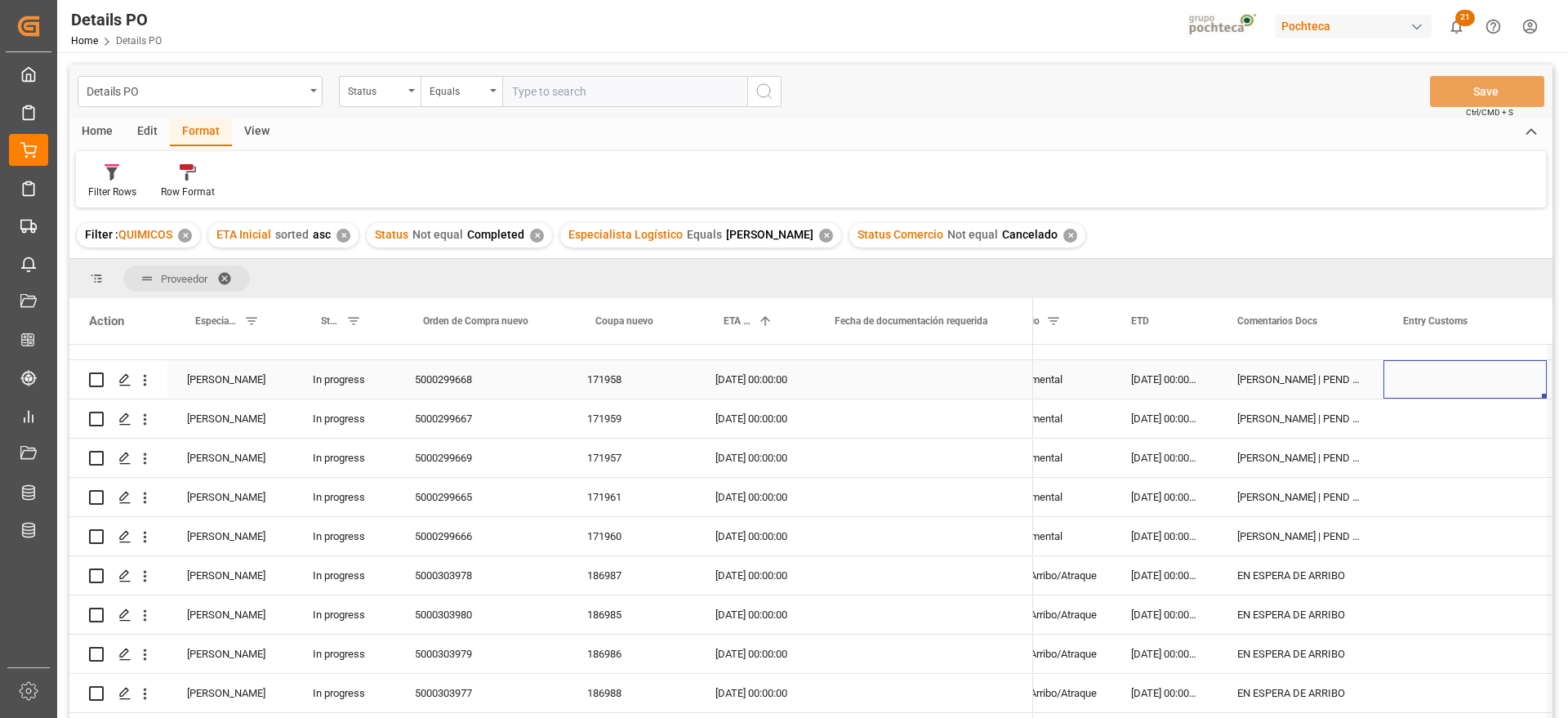
click at [604, 386] on div "171958" at bounding box center [631, 379] width 128 height 38
click at [1287, 534] on div "[PERSON_NAME] | PEND CONFIR DE PROVEEDOR" at bounding box center [1301, 536] width 166 height 38
click at [1277, 594] on div "EN ESPERA DE ARRIBO" at bounding box center [1301, 575] width 166 height 38
click at [1092, 557] on div "En espera de Arribo/Atraque" at bounding box center [1031, 576] width 125 height 38
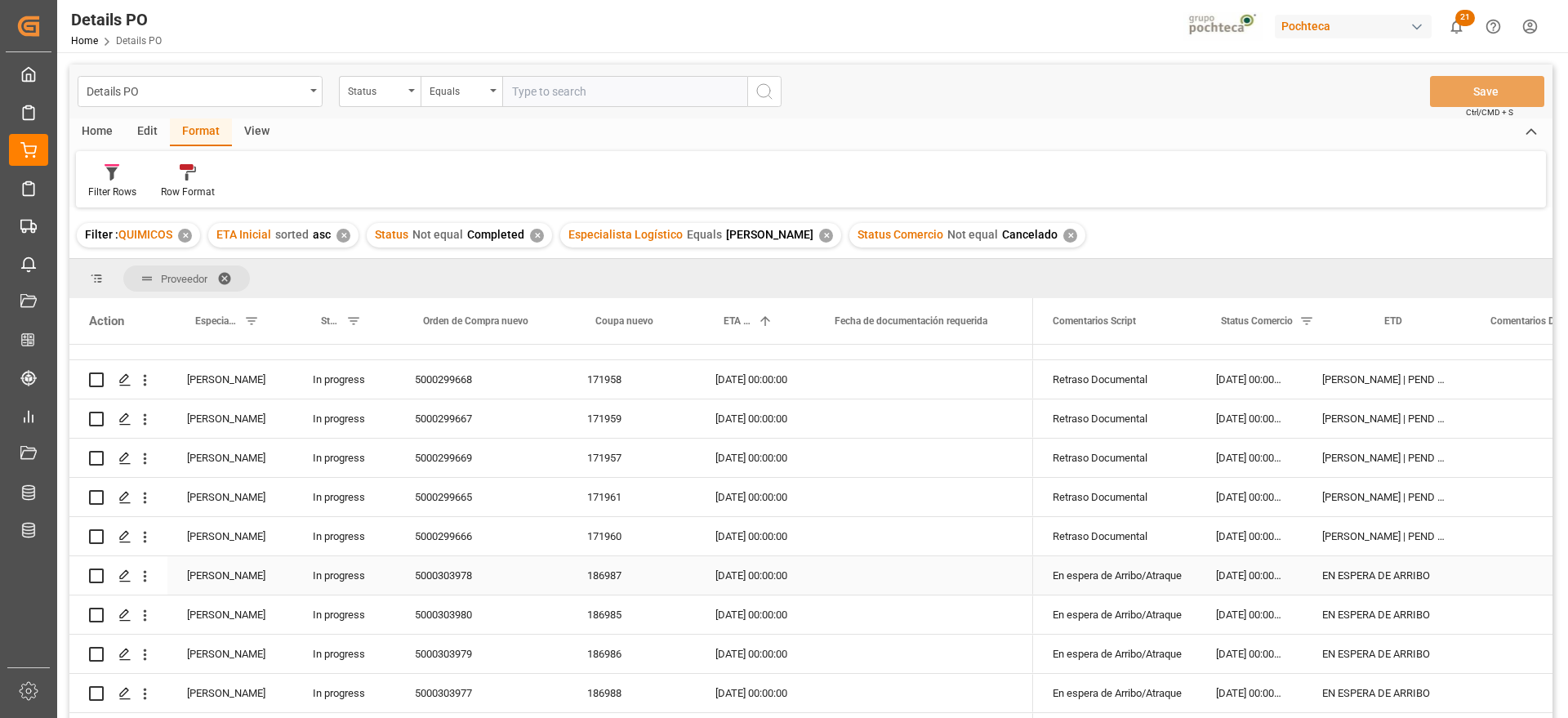
scroll to position [0, 0]
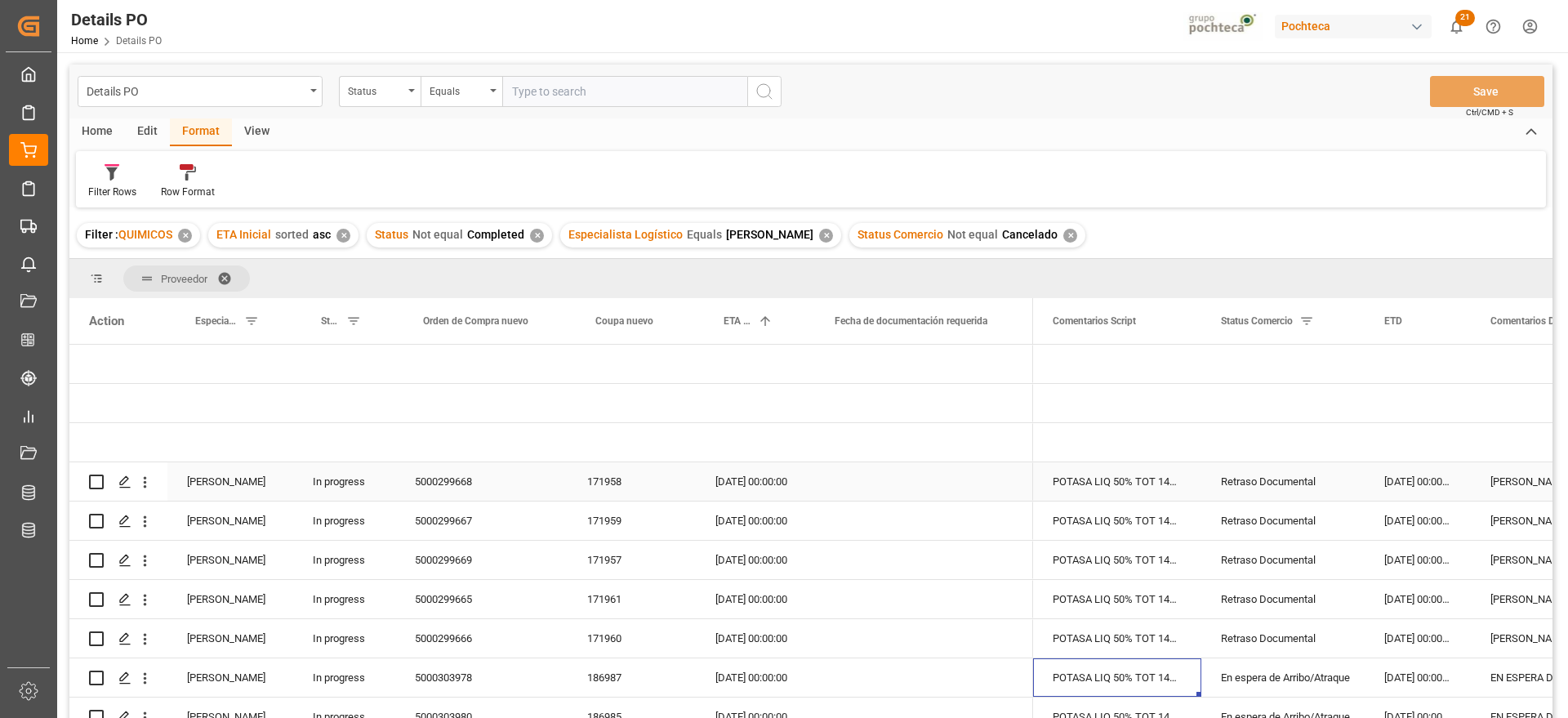
click at [1124, 488] on div "POTASA LIQ 50% TOT 1450 KG E/I BR N (969" at bounding box center [1117, 481] width 168 height 38
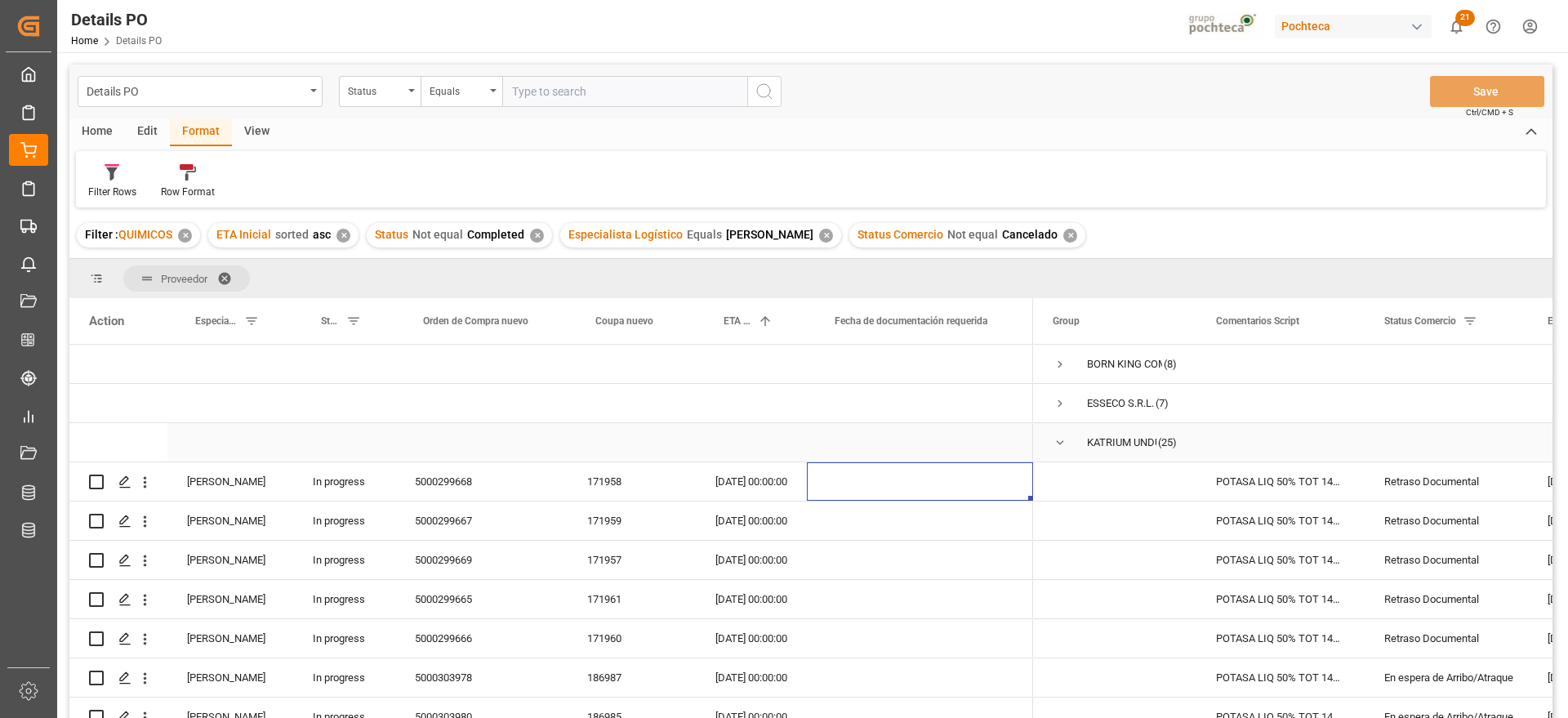
click at [1063, 442] on span "Press SPACE to select this row." at bounding box center [1060, 442] width 15 height 14
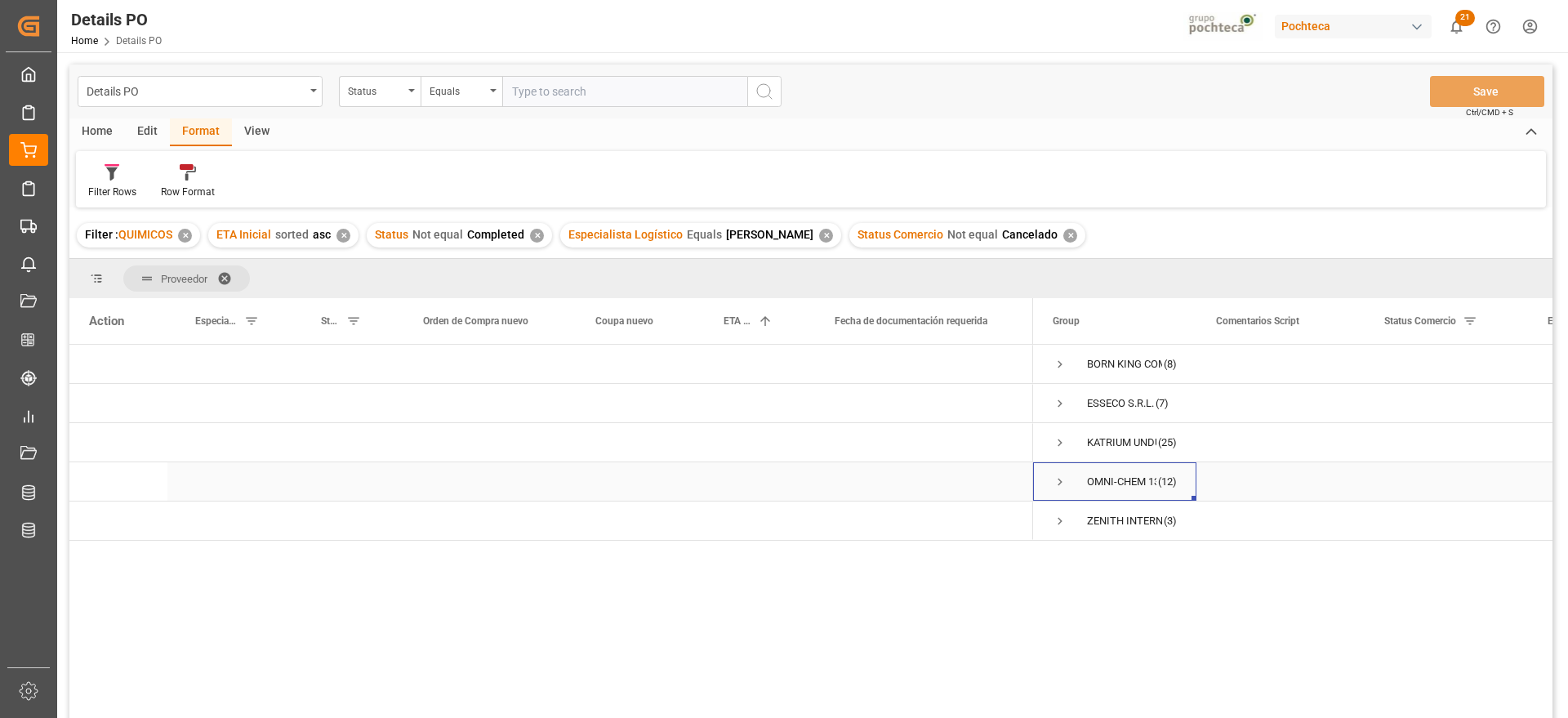
click at [1056, 479] on span "Press SPACE to select this row." at bounding box center [1060, 481] width 15 height 14
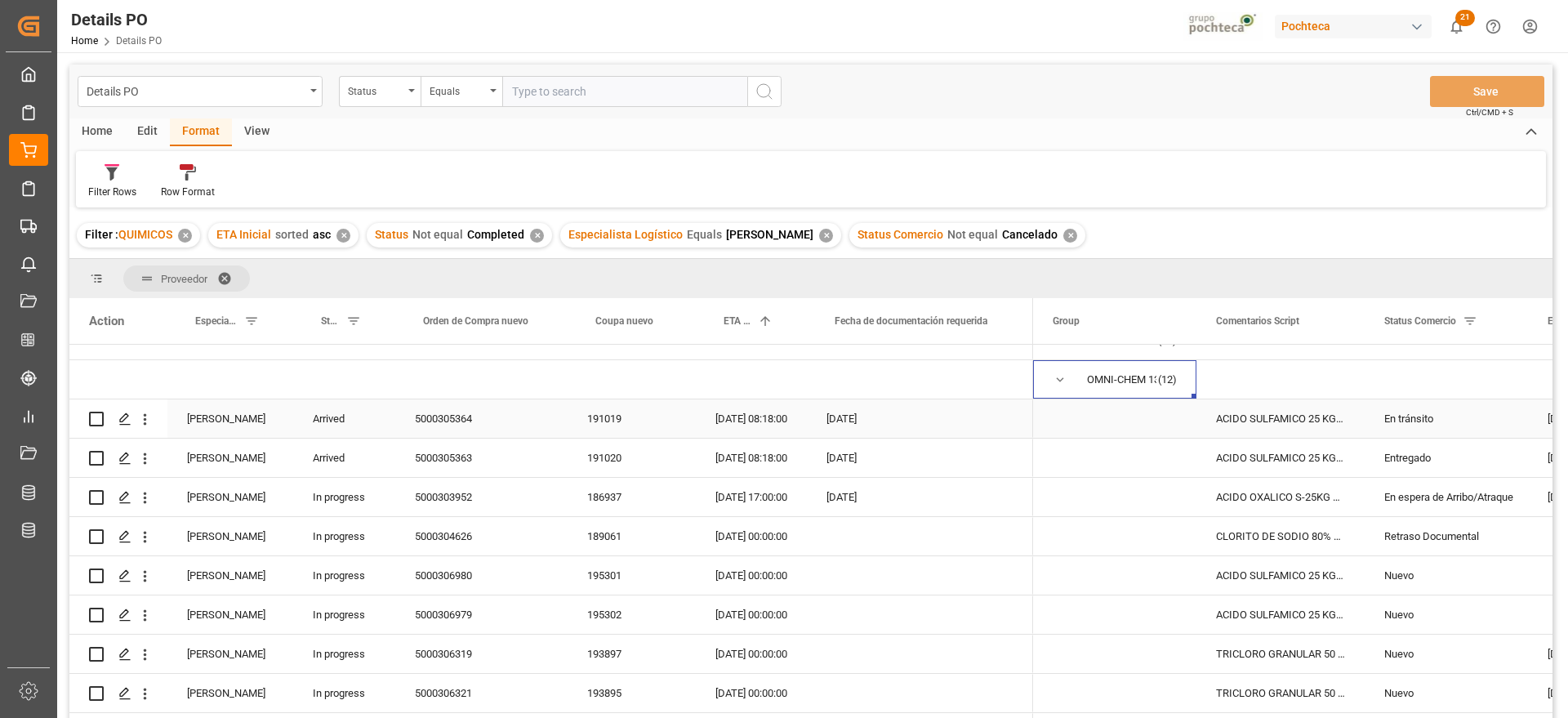
click at [1324, 419] on div "ACIDO SULFAMICO 25 KG SAC (22300)" at bounding box center [1281, 418] width 168 height 38
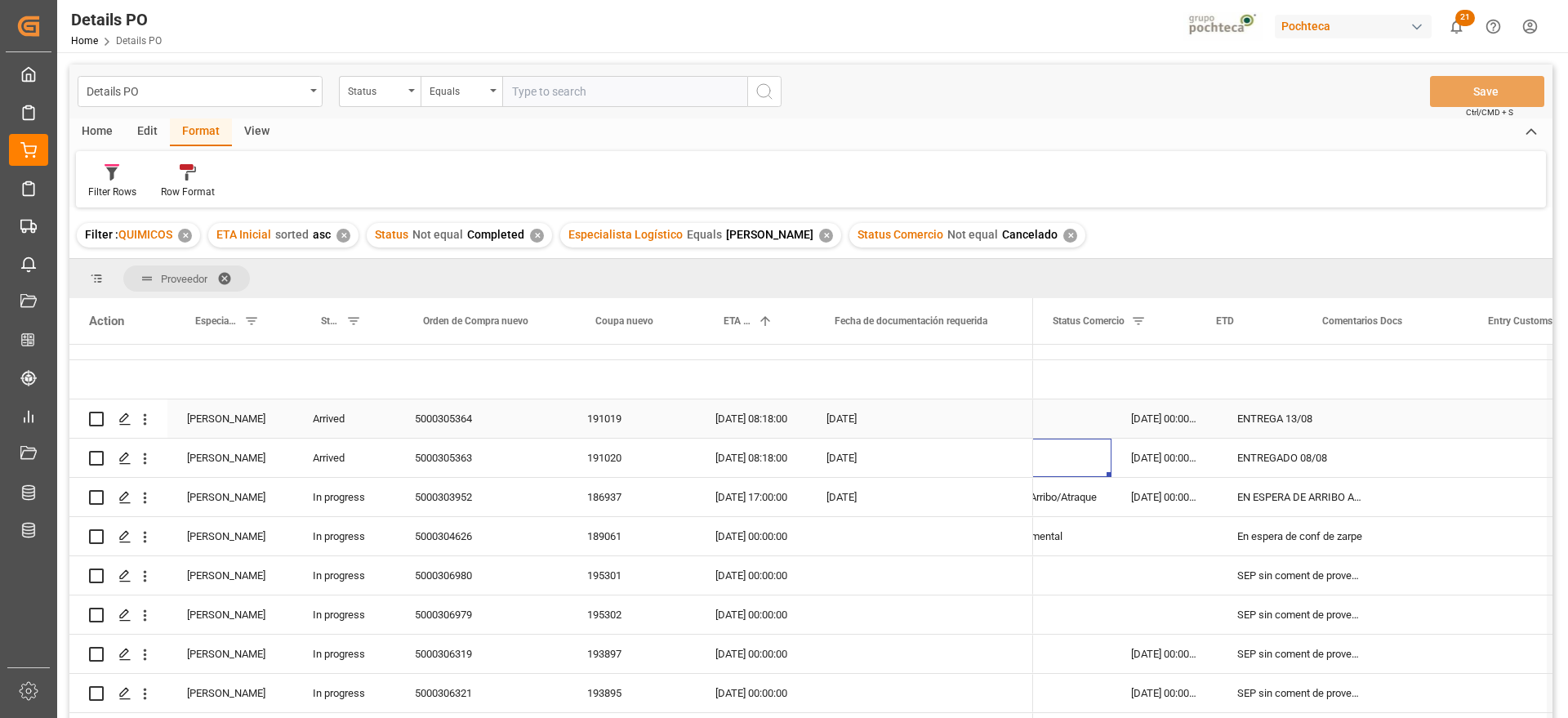
scroll to position [0, 332]
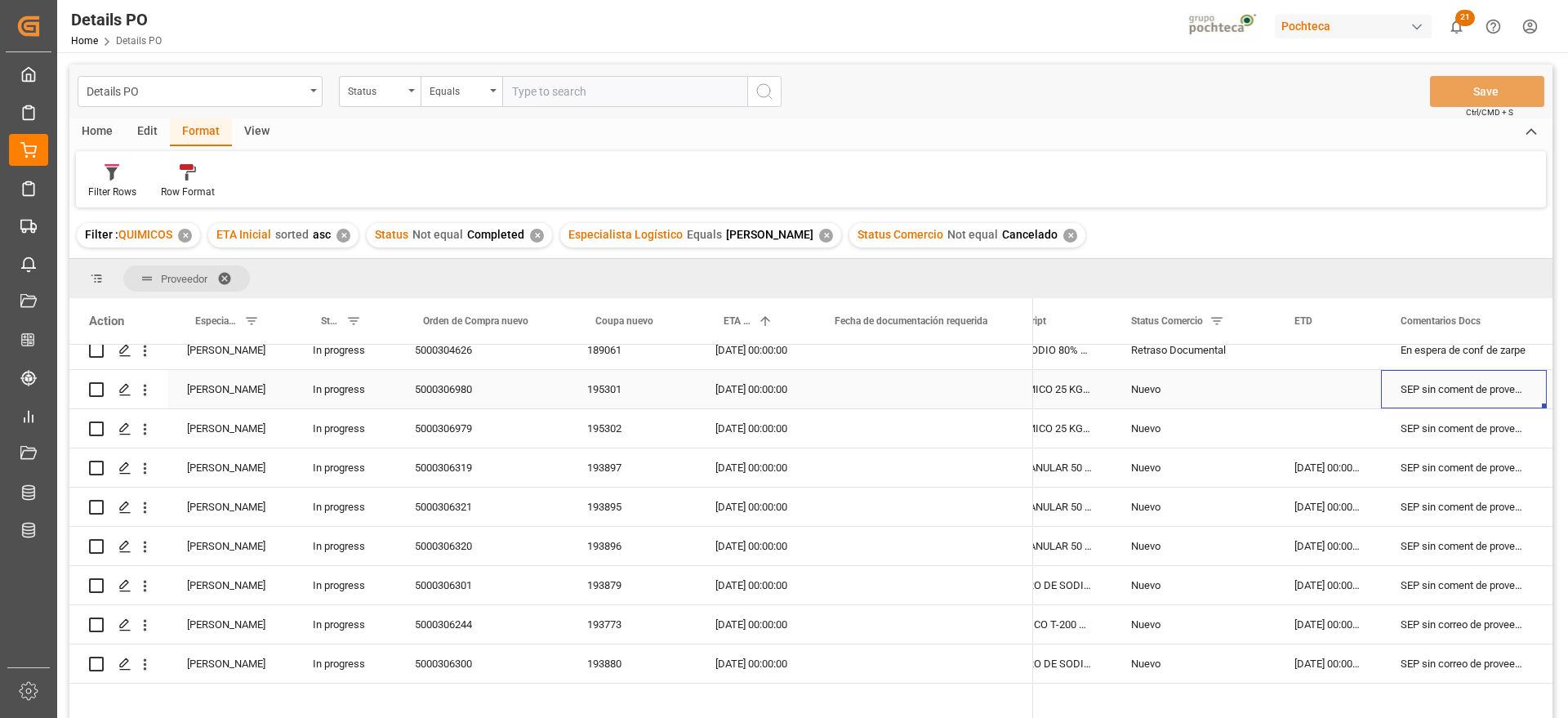
click at [1440, 389] on div "SEP sin coment de proveedor" at bounding box center [1464, 389] width 166 height 38
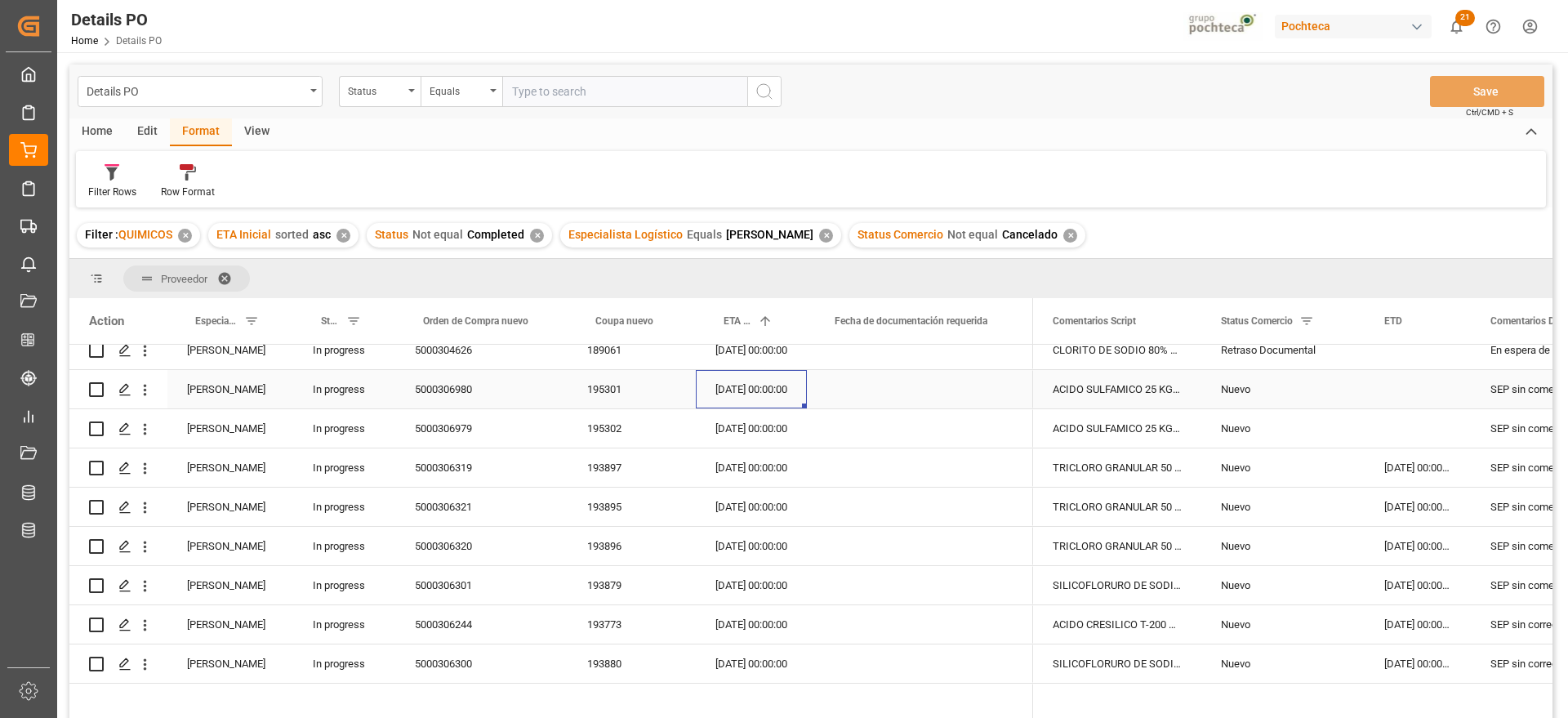
click at [791, 381] on div "[DATE] 00:00:00" at bounding box center [752, 389] width 111 height 38
click at [1148, 397] on div "ACIDO SULFAMICO 25 KG SAC (22300)" at bounding box center [1117, 389] width 168 height 38
click at [1080, 415] on div "ACIDO SULFAMICO 25 KG SAC (22300)" at bounding box center [1117, 428] width 168 height 38
click at [1127, 515] on div "TRICLORO GRANULAR 50 KG CUBETA (23291)" at bounding box center [1117, 507] width 168 height 38
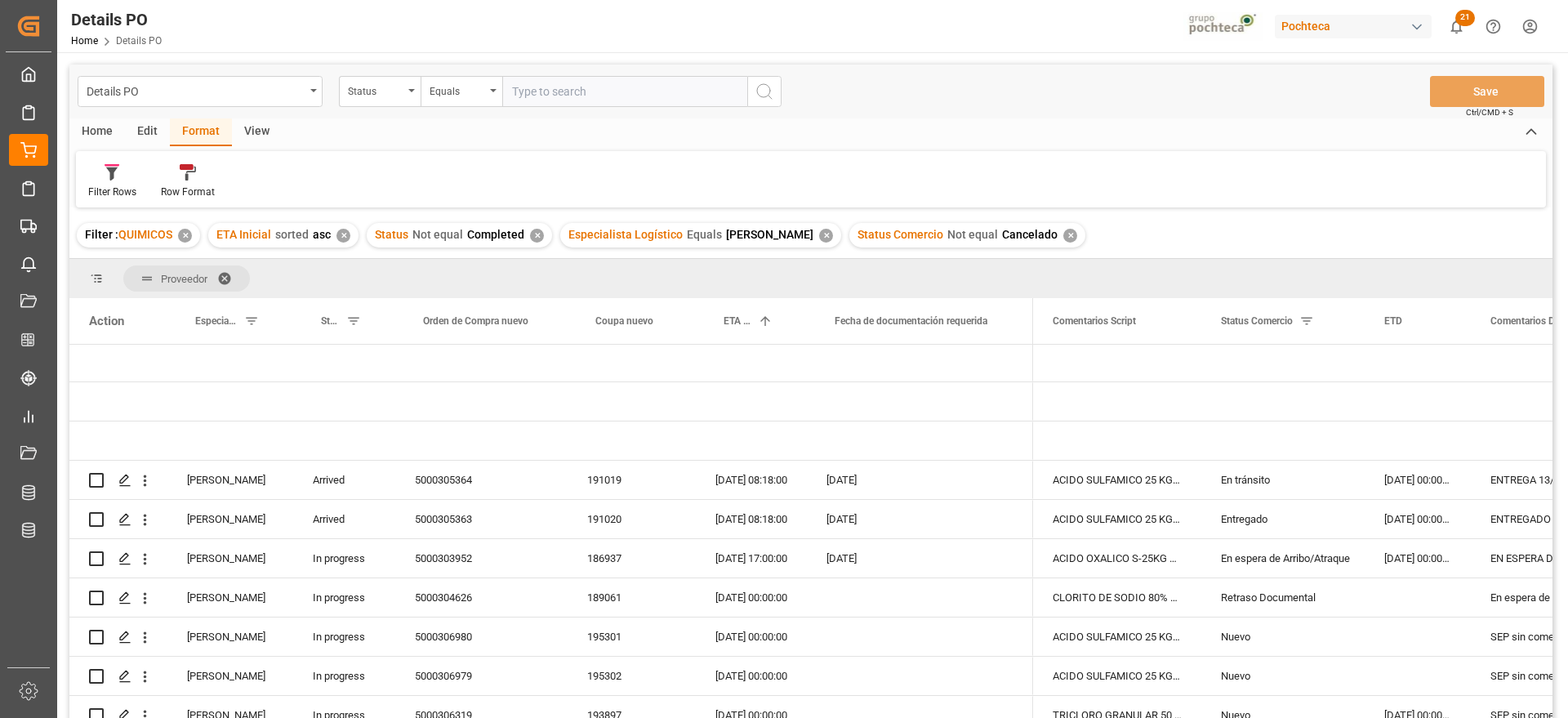
scroll to position [0, 0]
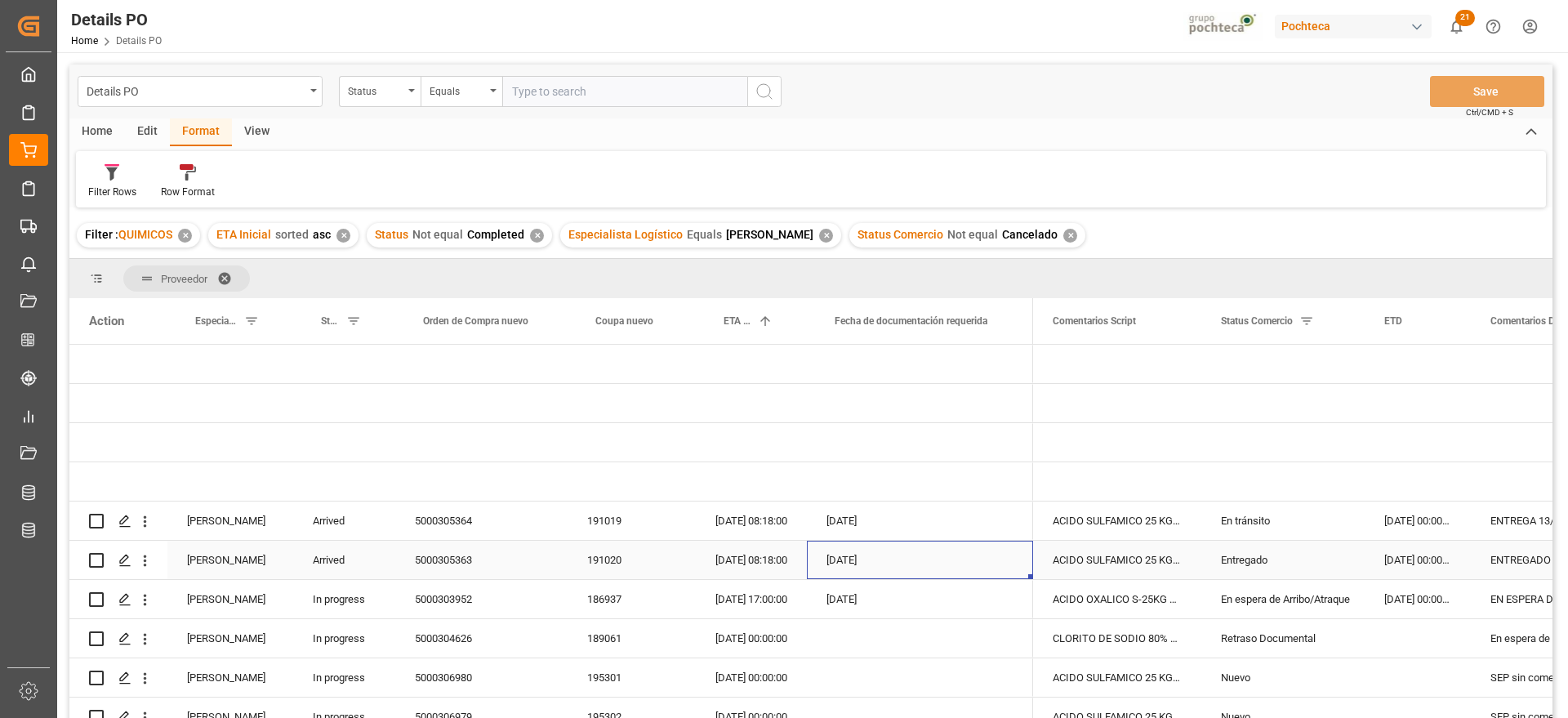
click at [900, 553] on div "[DATE]" at bounding box center [920, 559] width 226 height 38
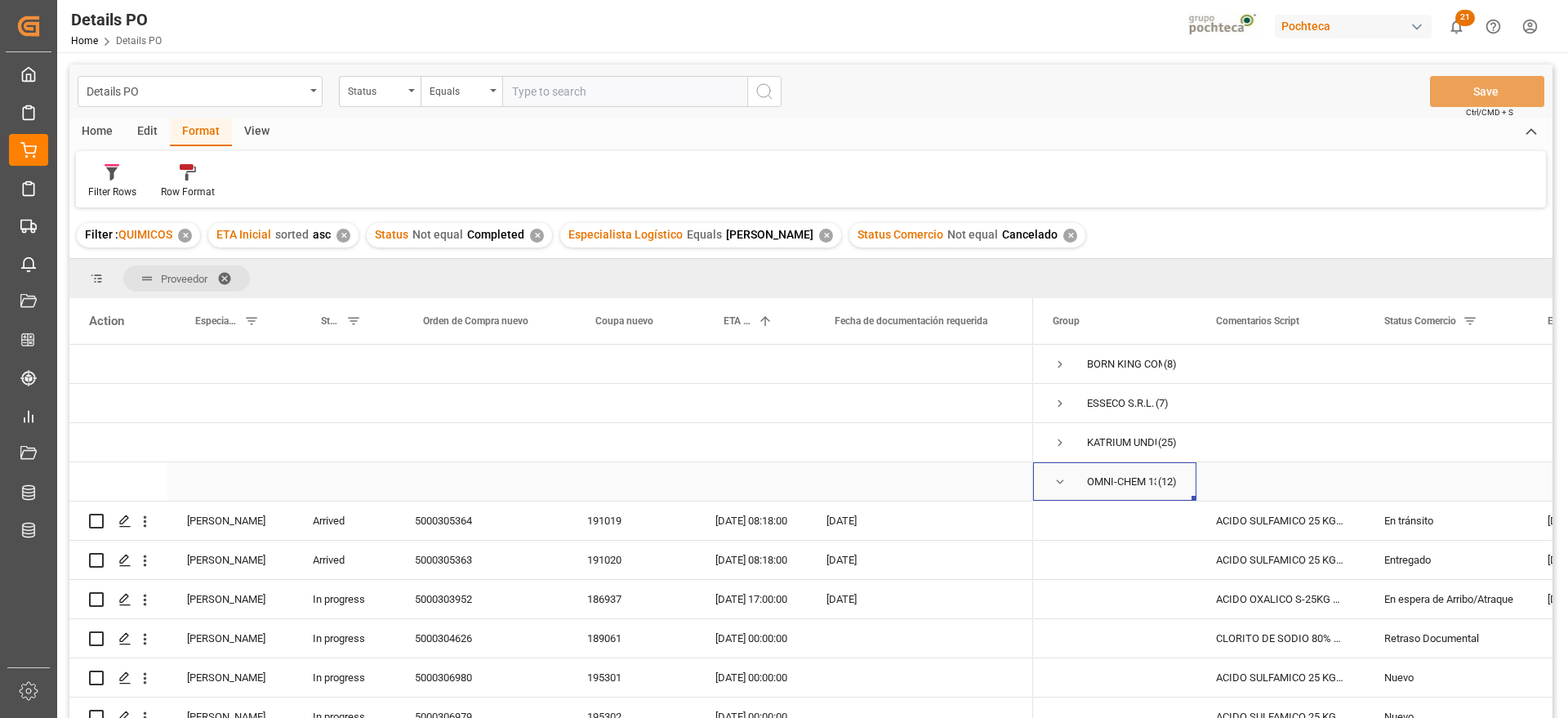
click at [1063, 478] on span "Press SPACE to select this row." at bounding box center [1060, 481] width 15 height 14
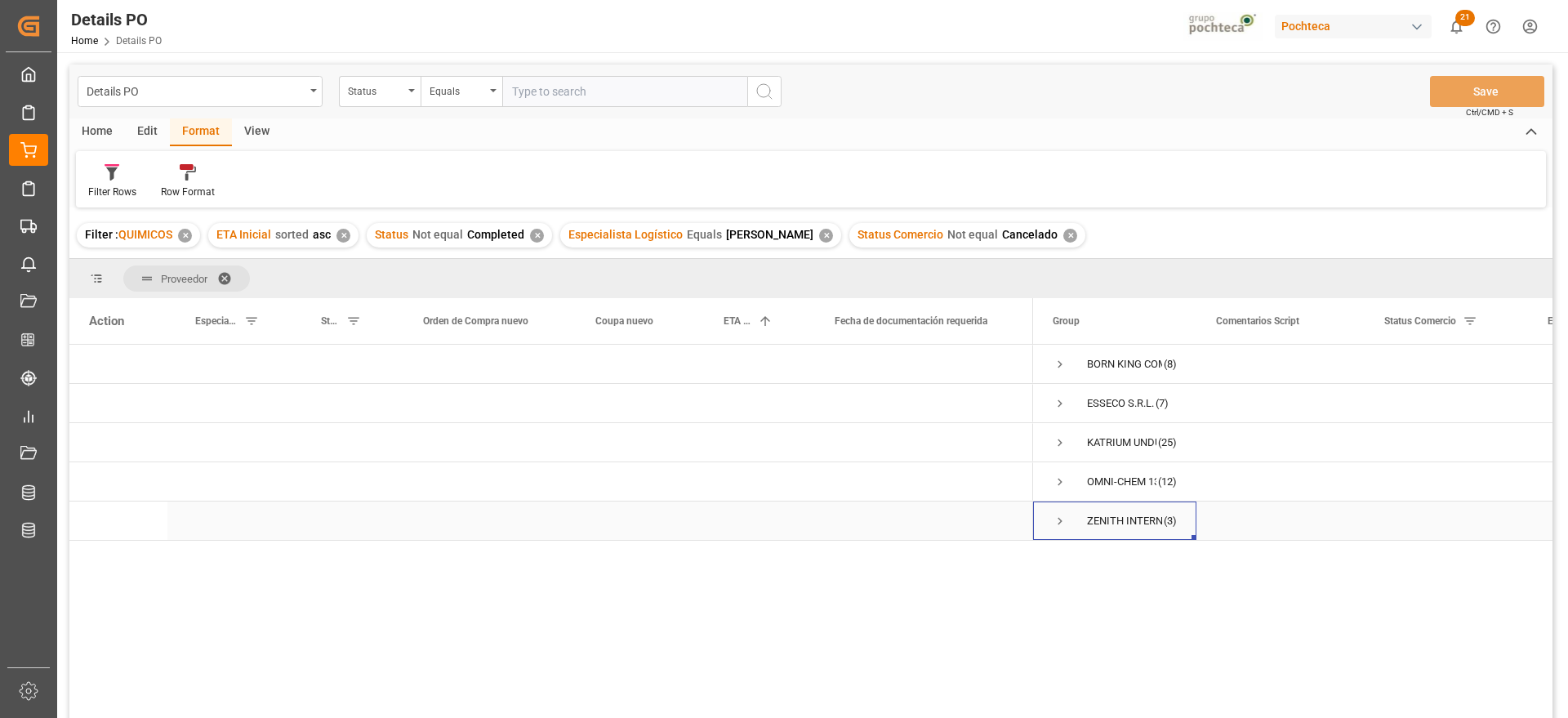
click at [1055, 523] on span "Press SPACE to select this row." at bounding box center [1060, 520] width 15 height 14
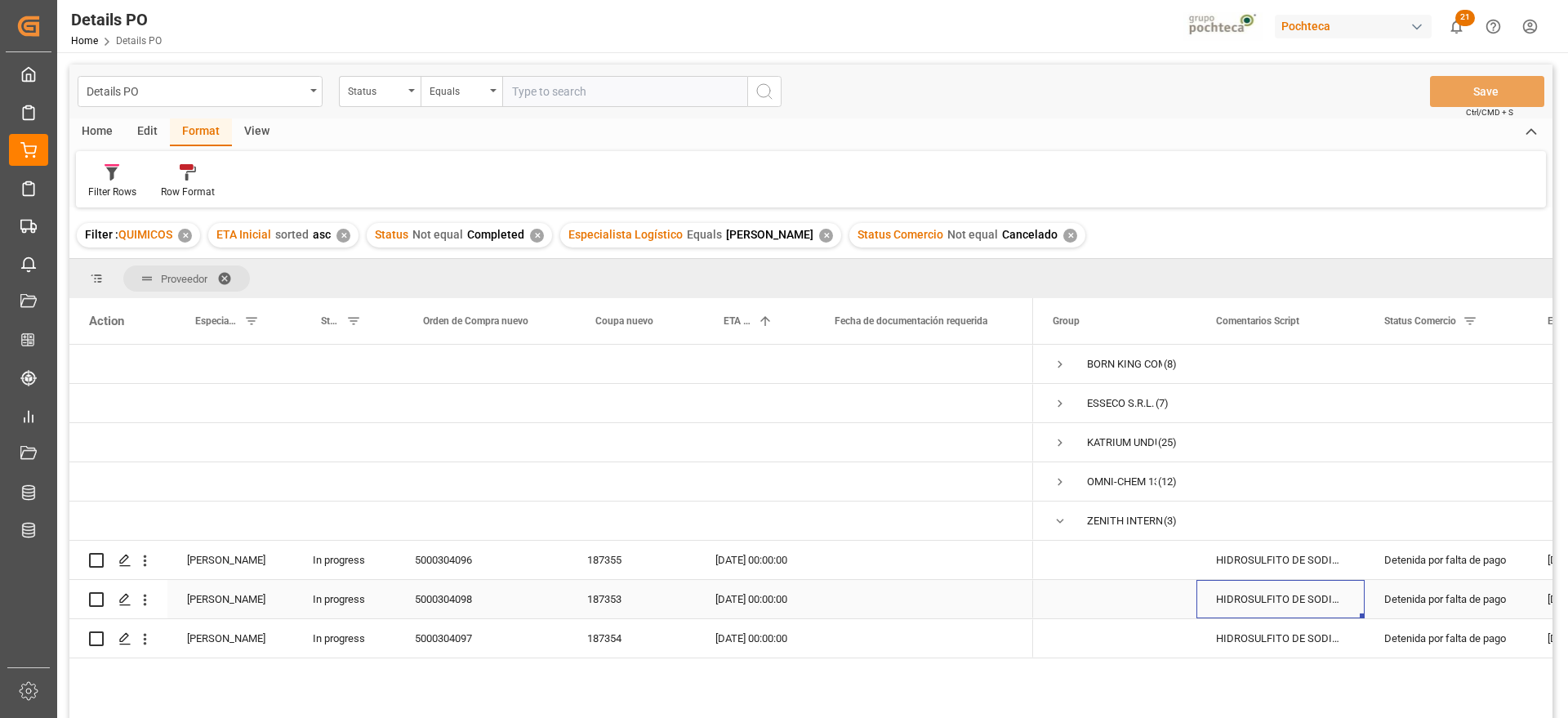
click at [1301, 597] on div "HIDROSULFITO DE SODIO 50 KG CUNETE (2283" at bounding box center [1281, 599] width 168 height 38
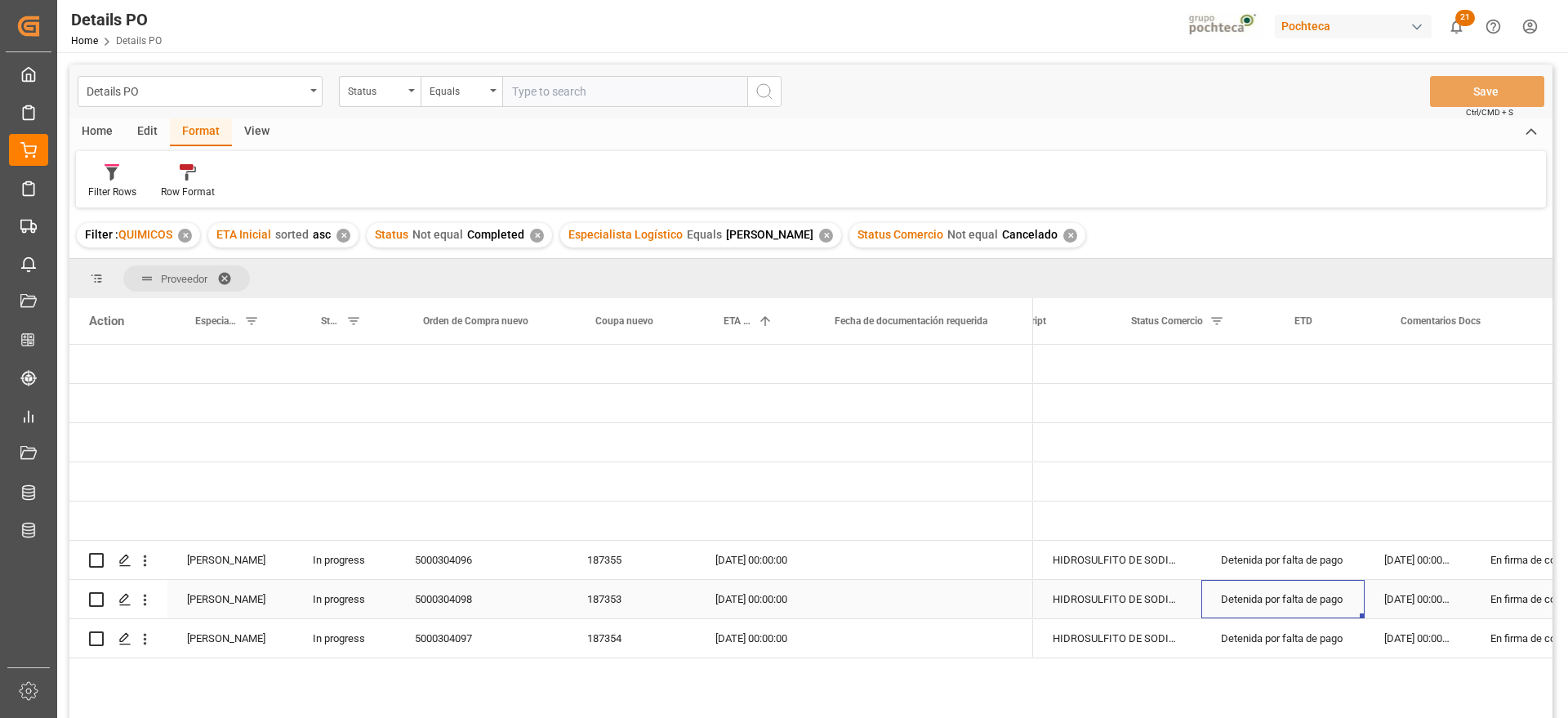
scroll to position [0, 163]
click at [1410, 554] on div "[DATE] 00:00:00" at bounding box center [1418, 559] width 106 height 38
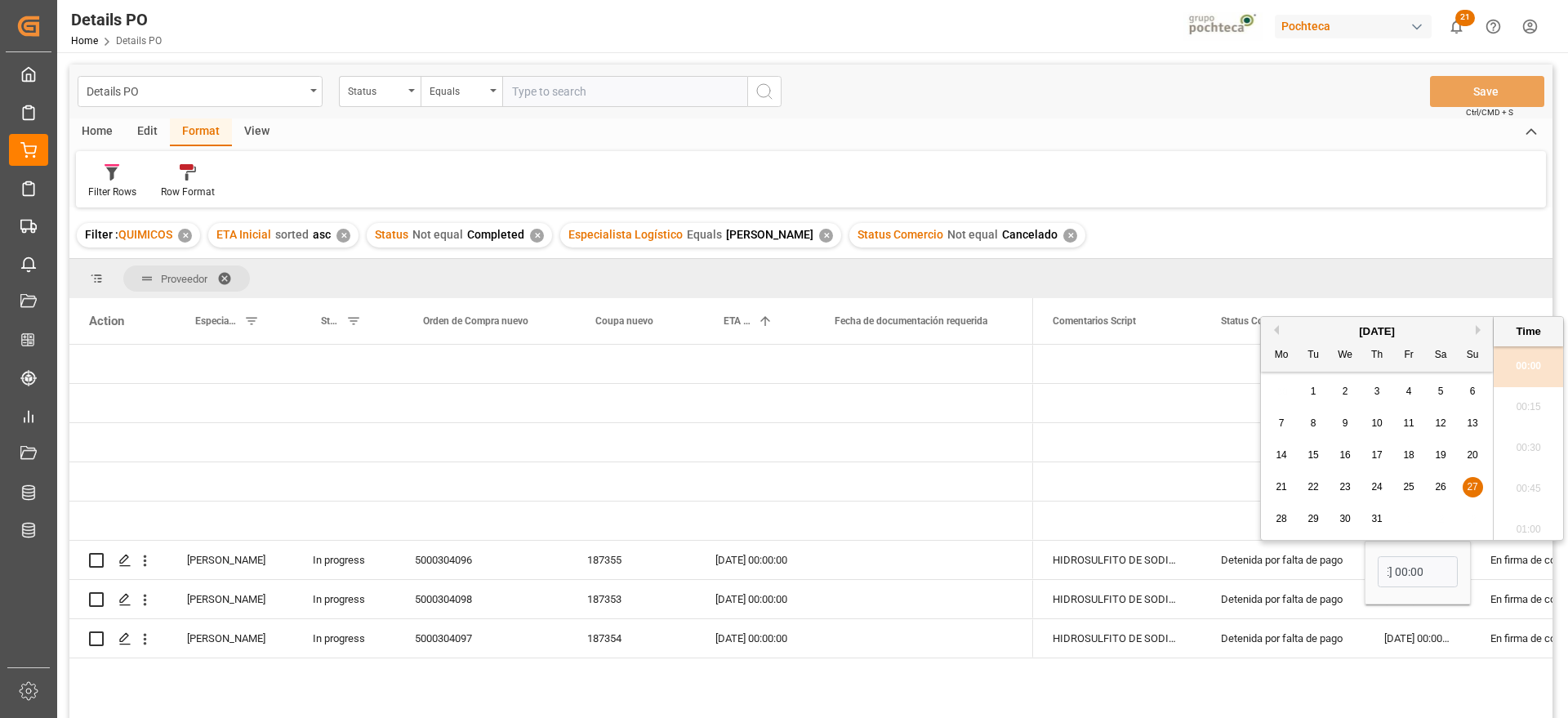
scroll to position [0, 0]
click at [1478, 327] on button "Next Month" at bounding box center [1480, 329] width 9 height 9
click at [1478, 328] on button "Next Month" at bounding box center [1480, 329] width 9 height 9
click at [1286, 387] on div "1" at bounding box center [1282, 391] width 20 height 20
type input "[DATE] 00:00"
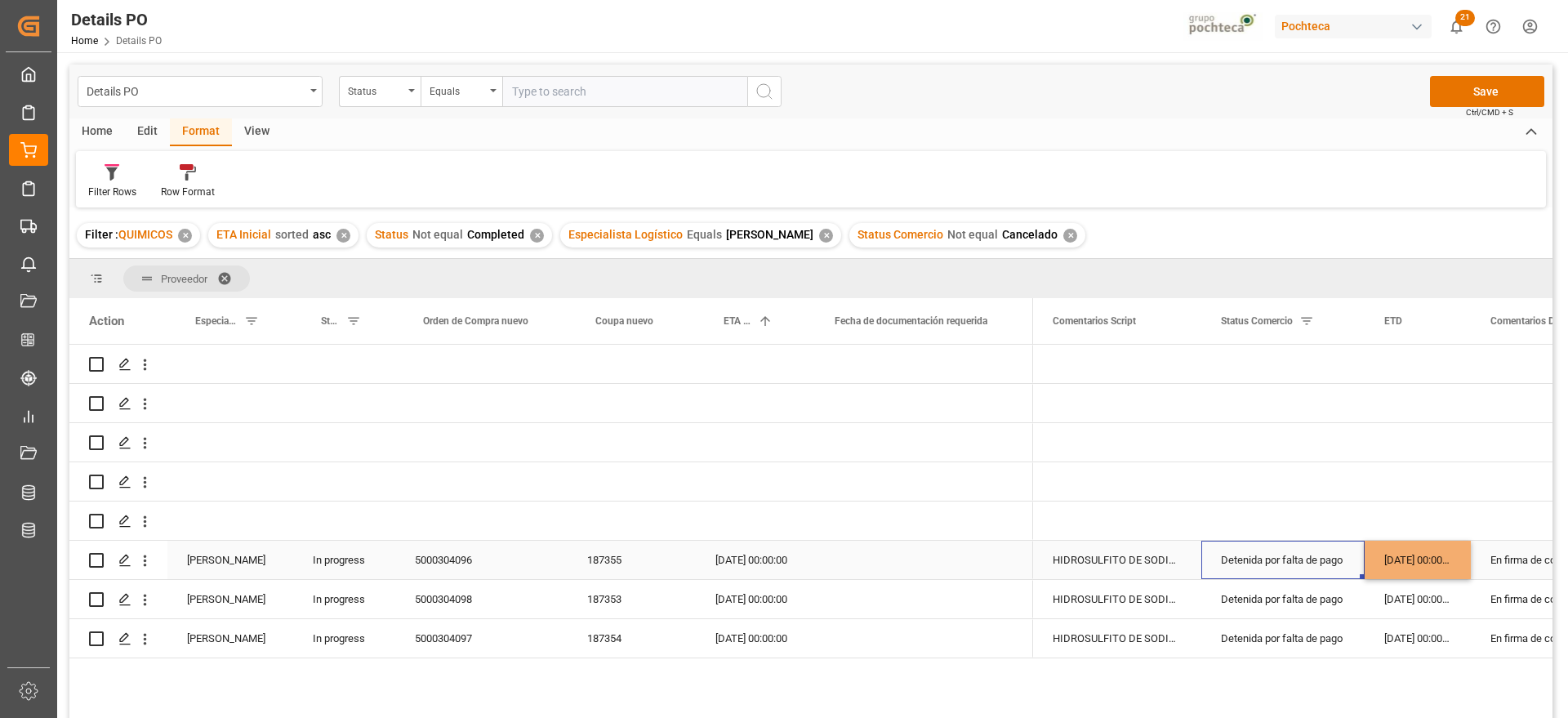
click at [1282, 578] on div "Detenida por falta de pago" at bounding box center [1283, 560] width 125 height 38
click at [1430, 556] on div "[DATE] 00:00:00" at bounding box center [1418, 559] width 106 height 38
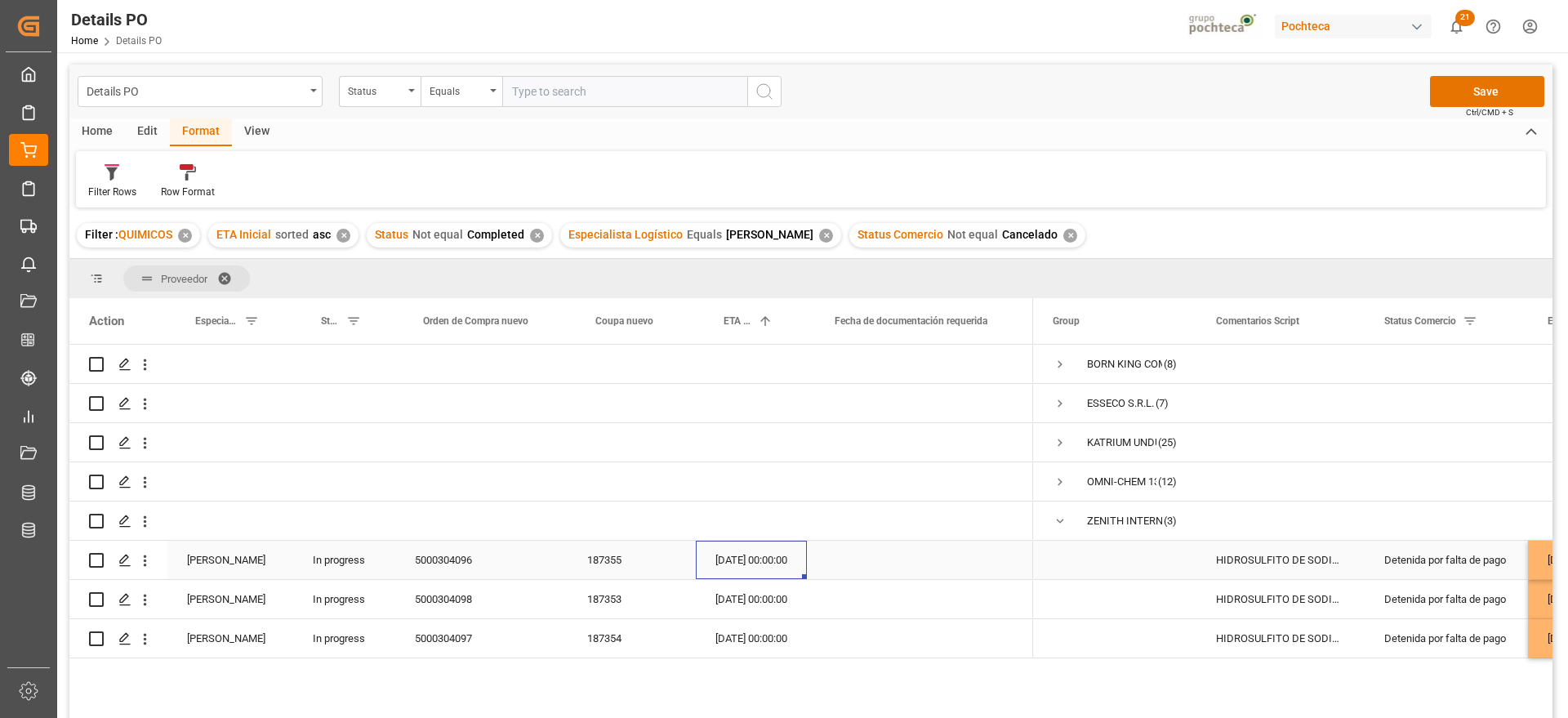
click at [780, 566] on div "[DATE] 00:00:00" at bounding box center [752, 559] width 111 height 38
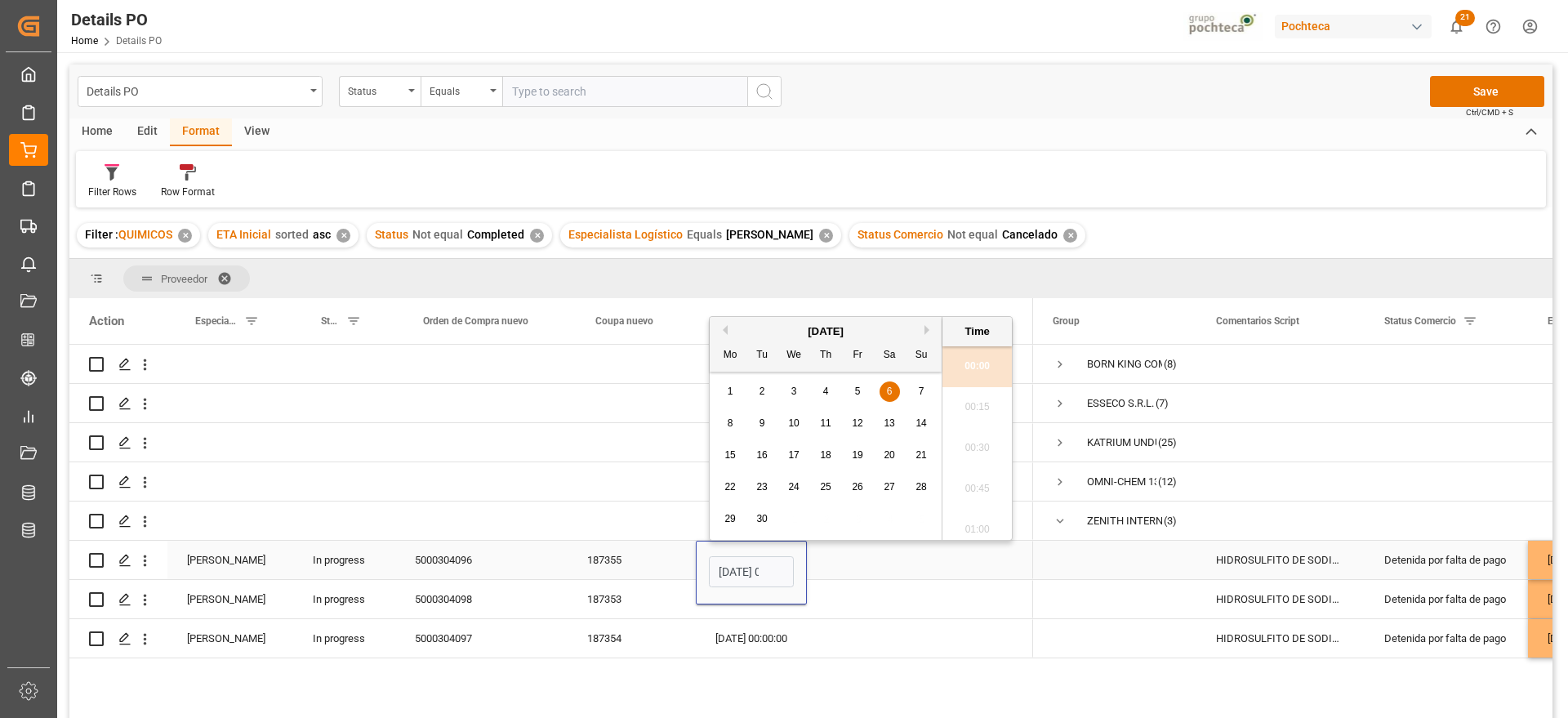
scroll to position [0, 48]
click at [1512, 549] on div "Detenida por falta de pago" at bounding box center [1446, 559] width 163 height 38
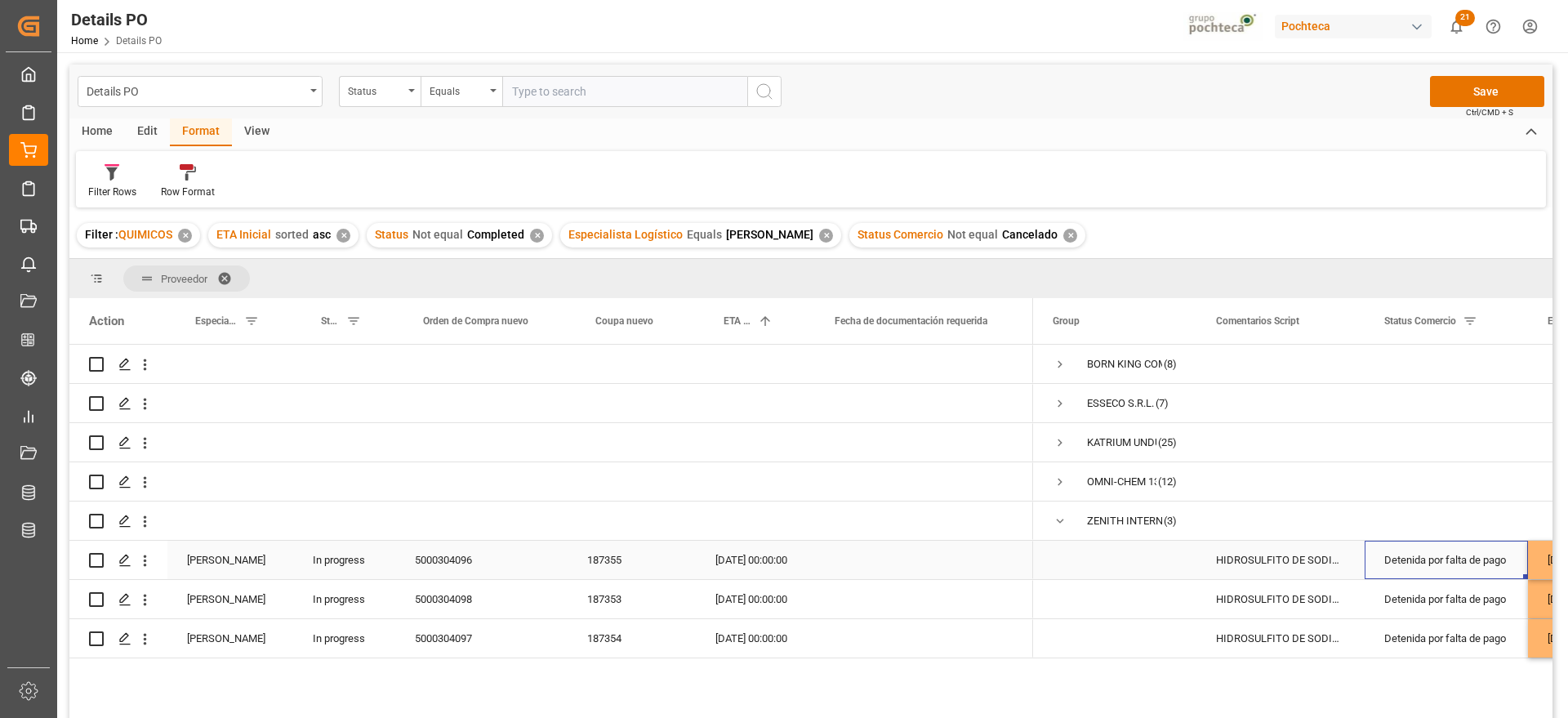
scroll to position [0, 87]
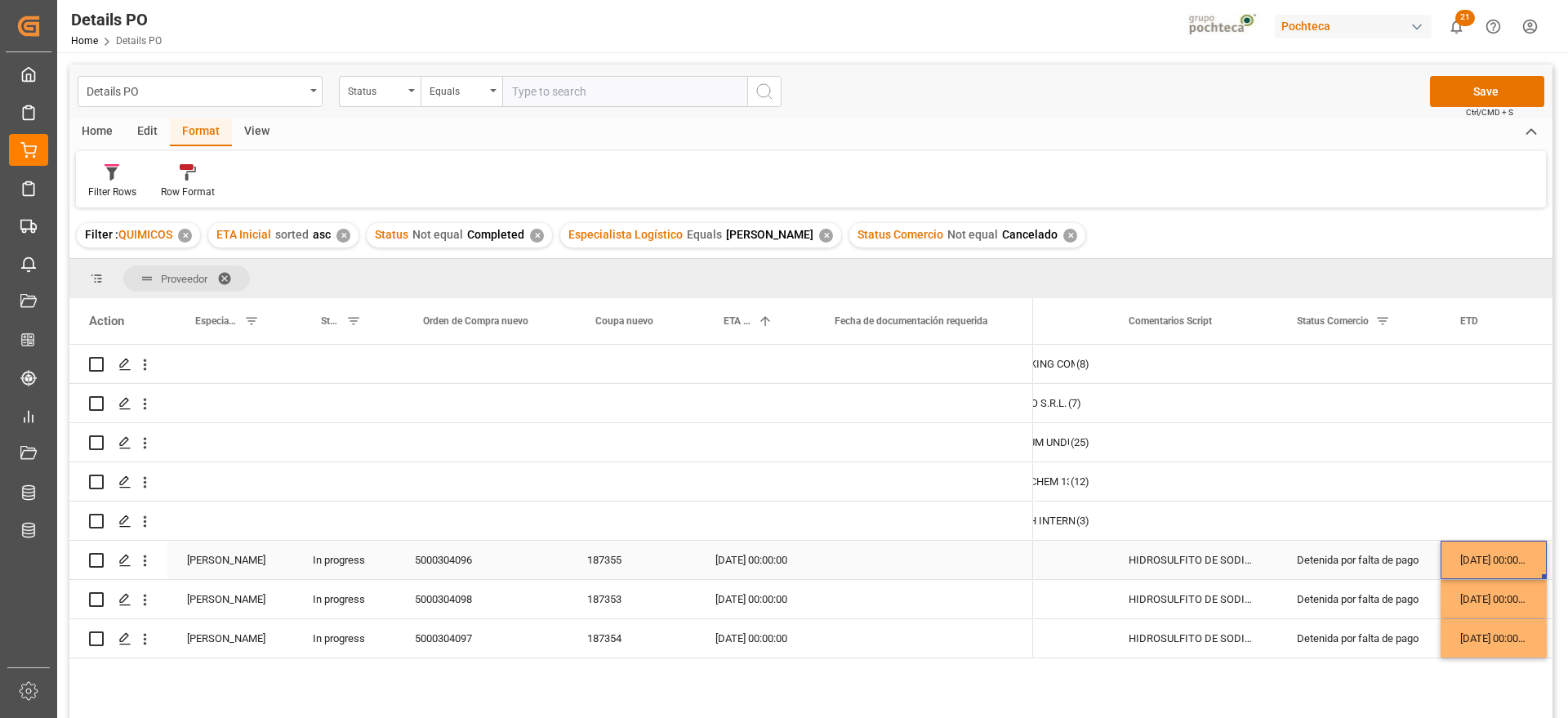
click at [1512, 549] on div "[DATE] 00:00:00" at bounding box center [1494, 559] width 106 height 38
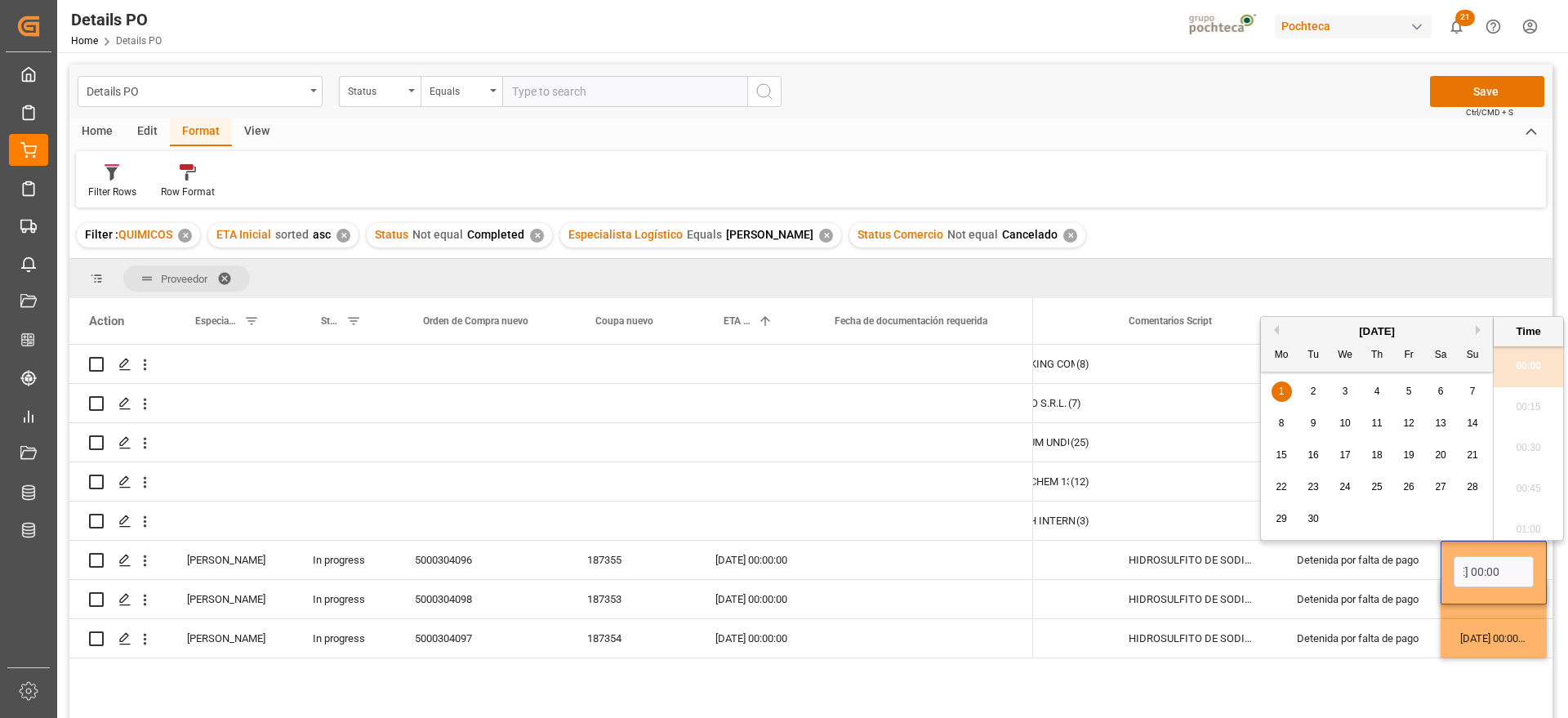
scroll to position [0, 0]
click at [1276, 331] on button "Previous Month" at bounding box center [1274, 329] width 9 height 9
click at [1410, 486] on span "22" at bounding box center [1408, 486] width 10 height 11
type input "[DATE] 00:00"
click at [1356, 599] on div "Detenida por falta de pago" at bounding box center [1359, 599] width 125 height 38
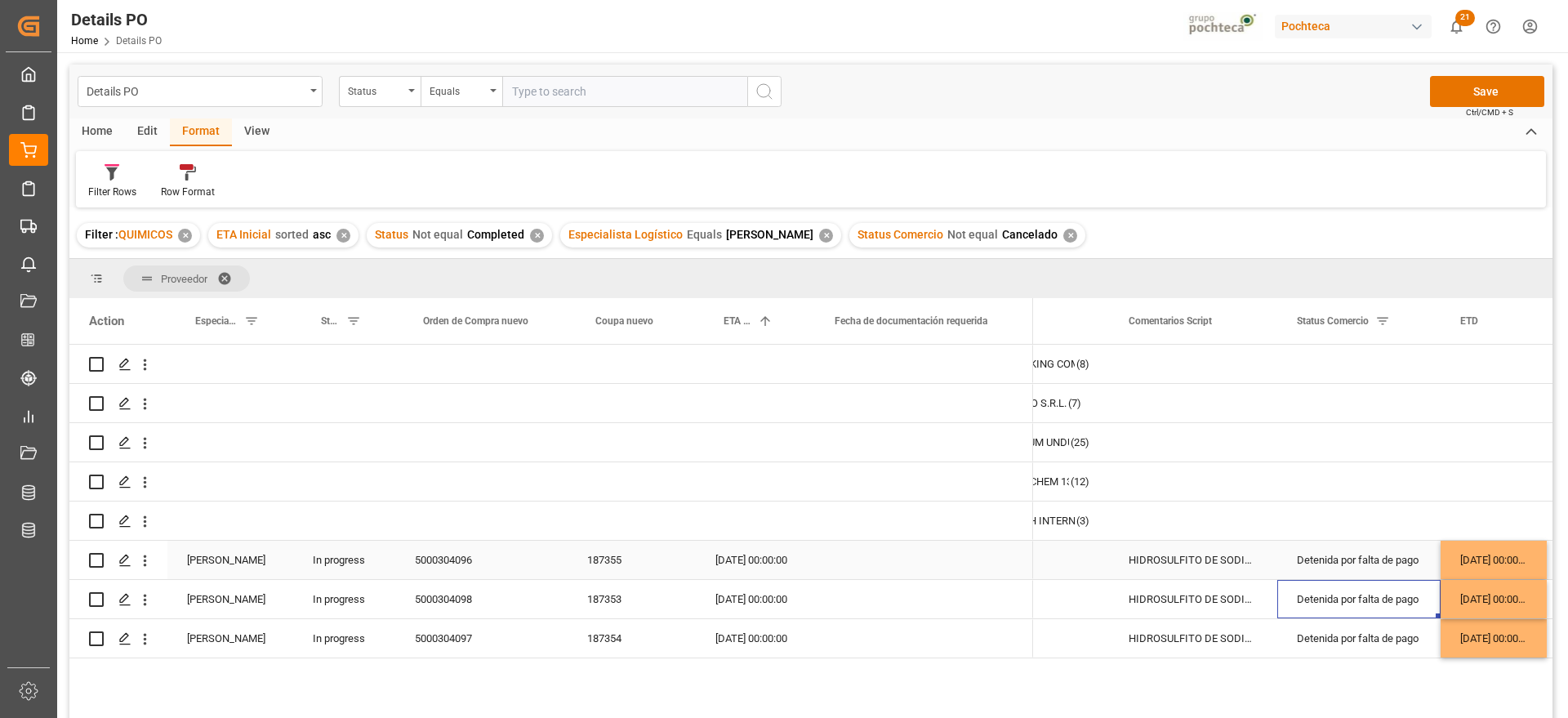
click at [1472, 557] on div "[DATE] 00:00:00" at bounding box center [1494, 559] width 106 height 38
click at [736, 562] on div "[DATE] 00:00:00" at bounding box center [752, 559] width 111 height 38
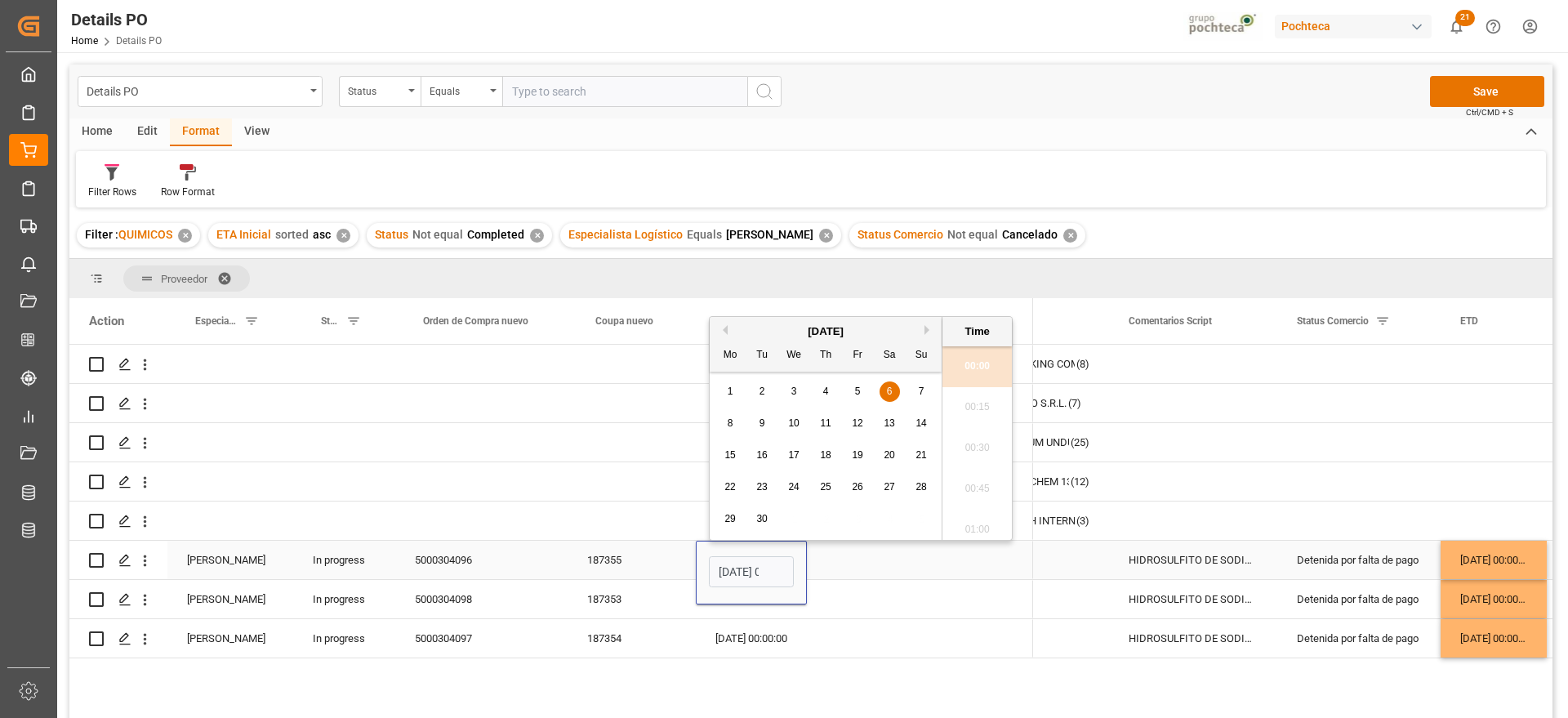
scroll to position [0, 48]
click at [895, 424] on div "13" at bounding box center [890, 423] width 20 height 20
type input "[DATE] 00:00"
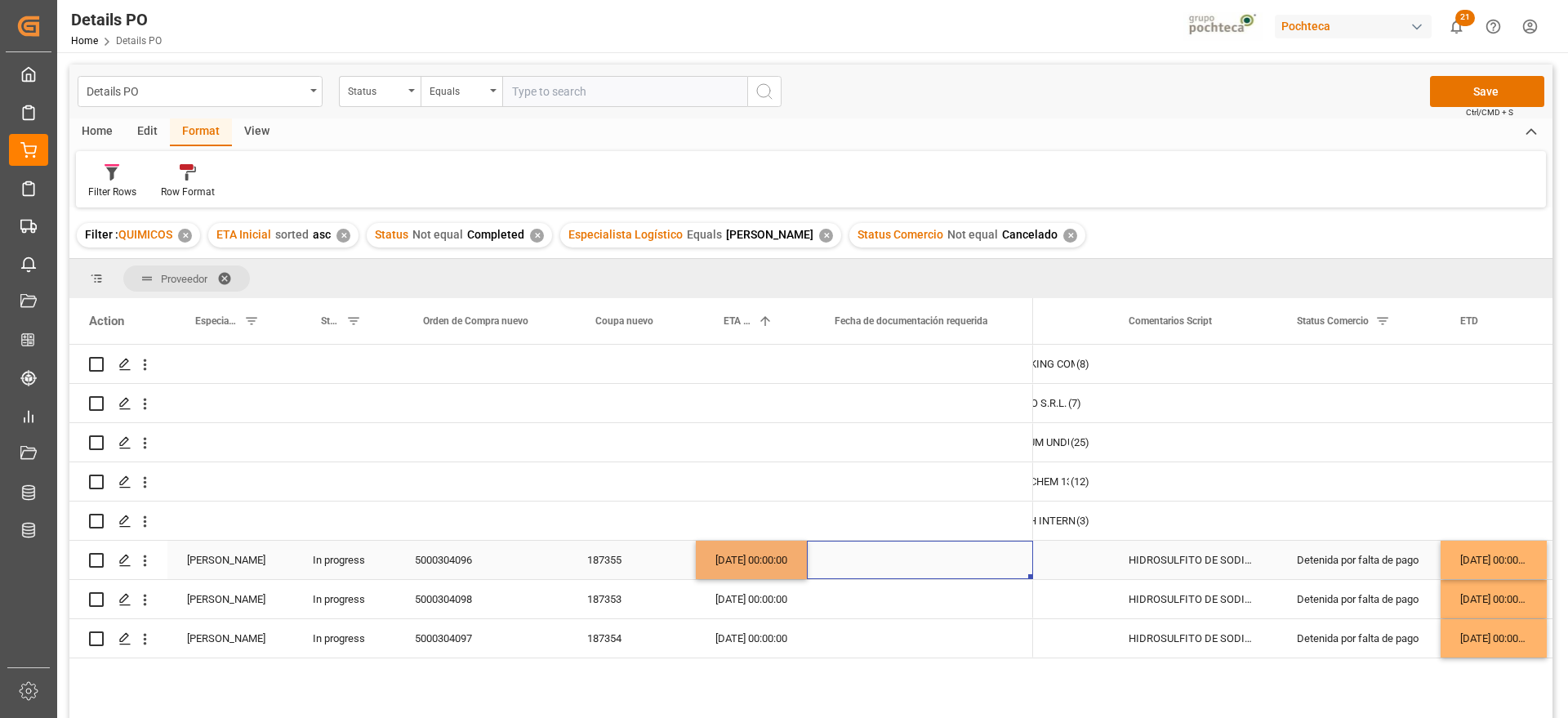
drag, startPoint x: 898, startPoint y: 574, endPoint x: 836, endPoint y: 573, distance: 62.0
click at [898, 573] on div "Press SPACE to select this row." at bounding box center [920, 559] width 226 height 38
click at [781, 564] on div "[DATE] 00:00:00" at bounding box center [752, 559] width 111 height 38
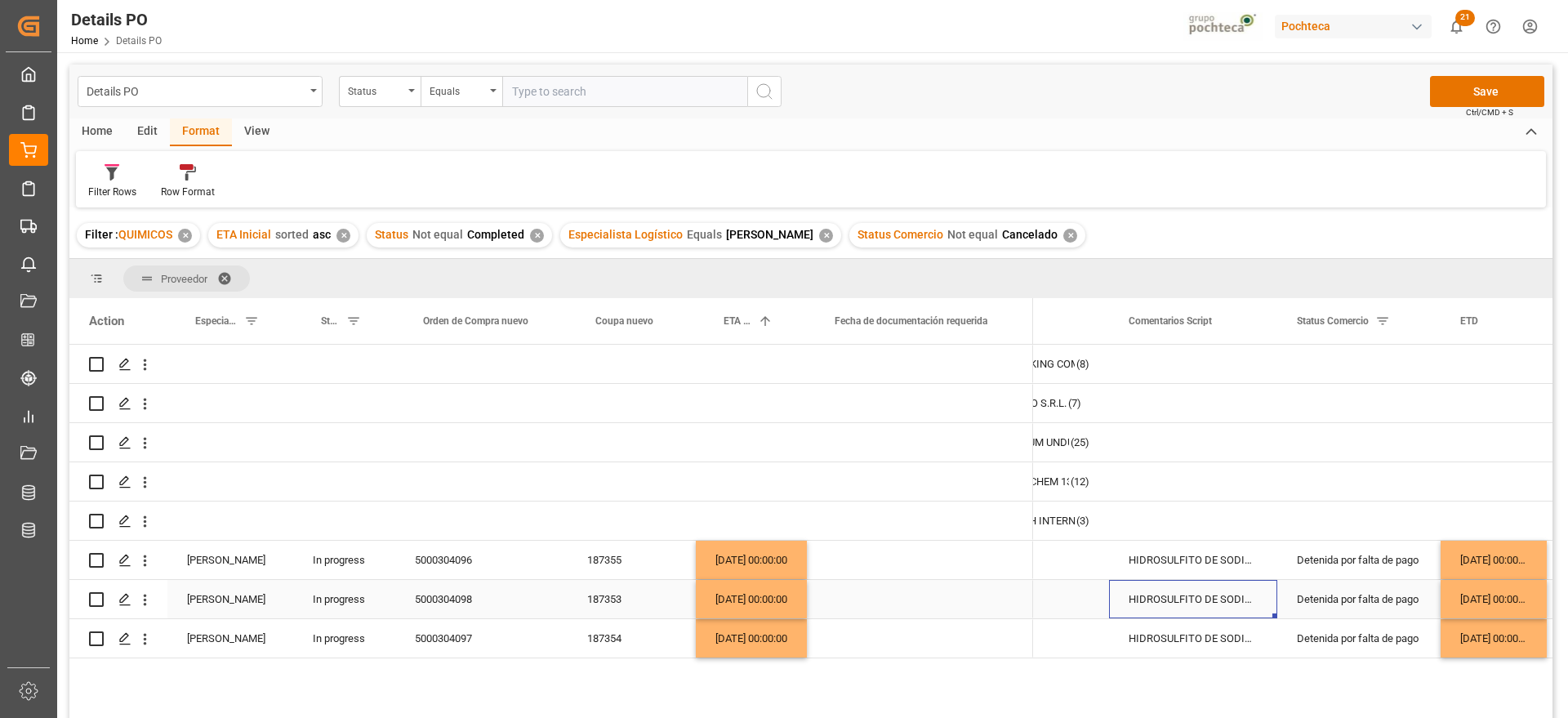
click at [1179, 585] on div "HIDROSULFITO DE SODIO 50 KG CUNETE (2283" at bounding box center [1193, 599] width 168 height 38
click at [1463, 91] on button "Save" at bounding box center [1488, 91] width 114 height 31
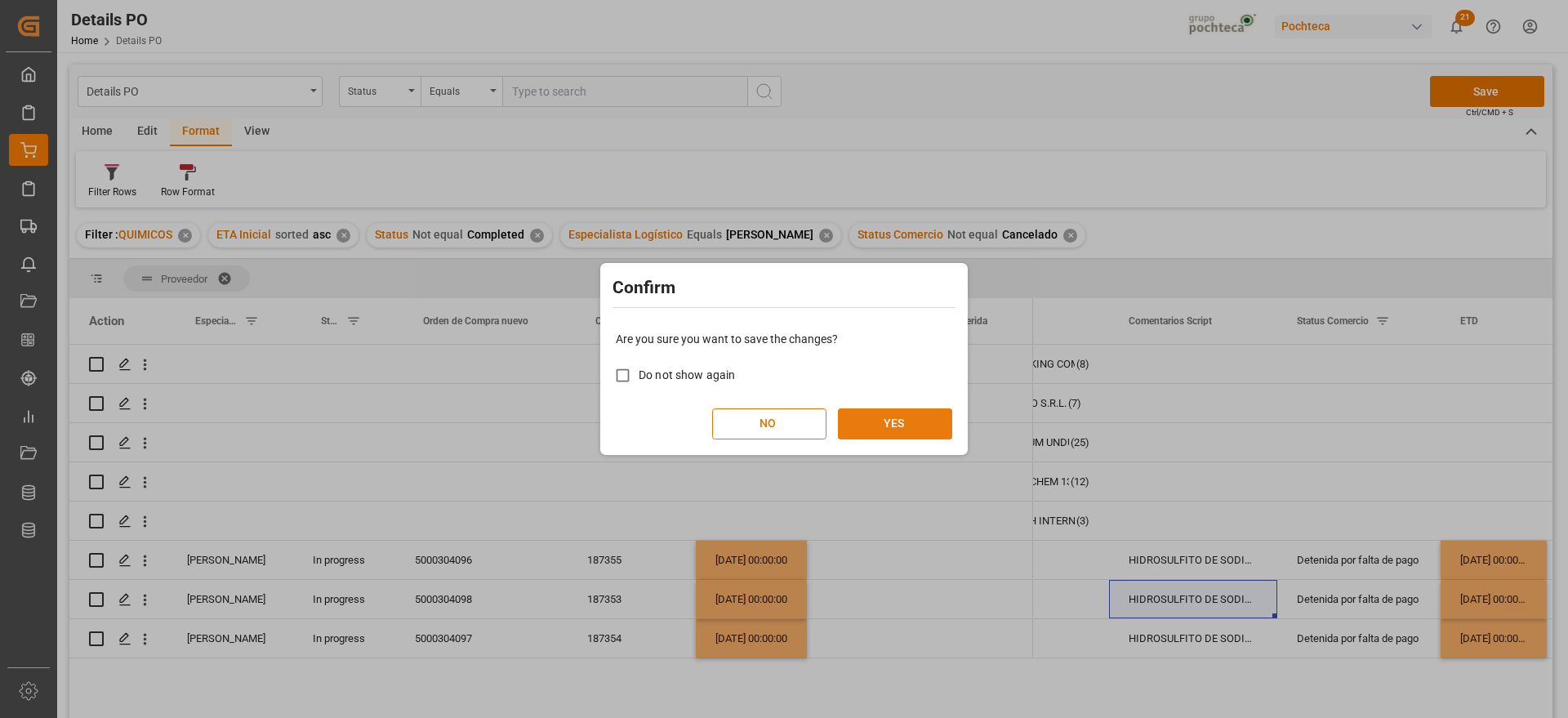
click at [891, 408] on button "YES" at bounding box center [895, 424] width 114 height 31
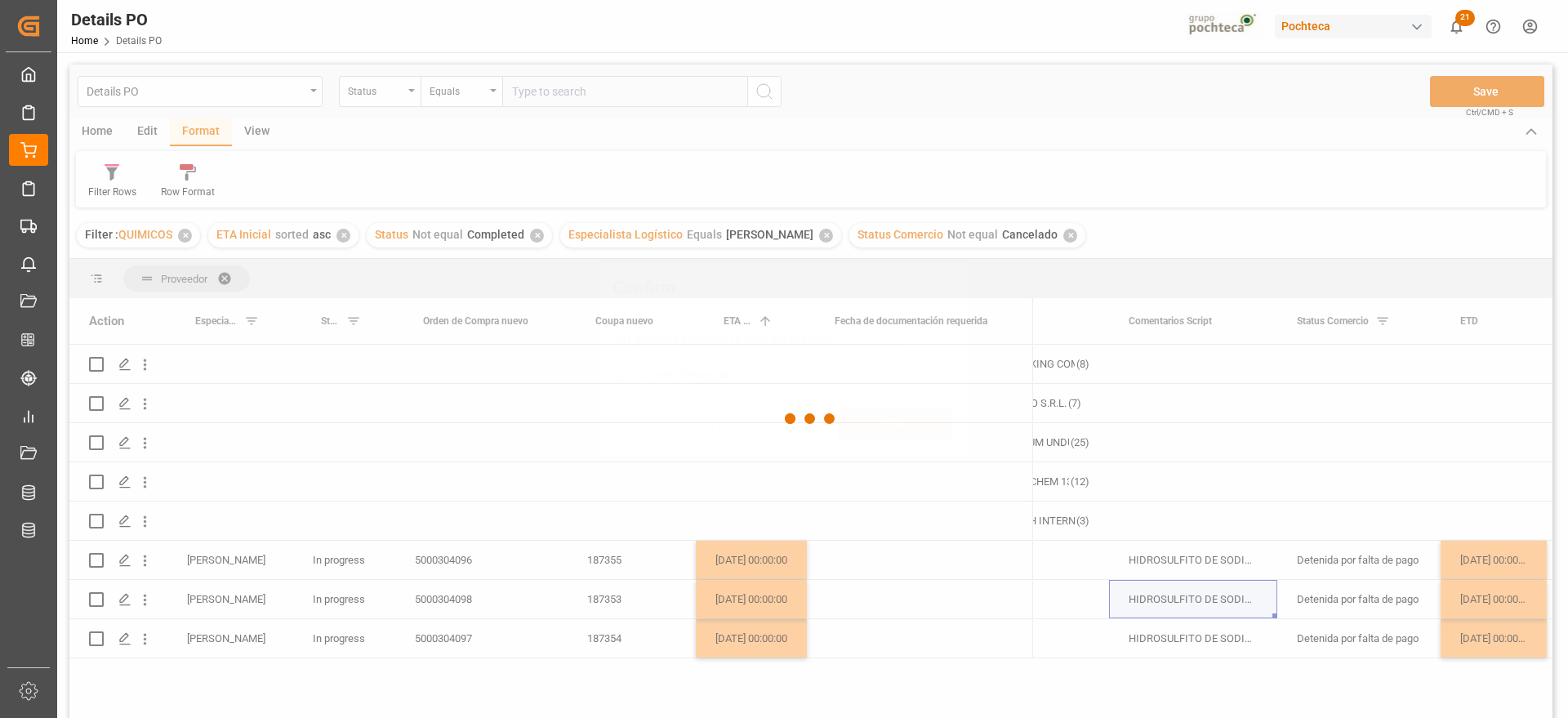
click at [890, 419] on button "YES" at bounding box center [895, 424] width 114 height 31
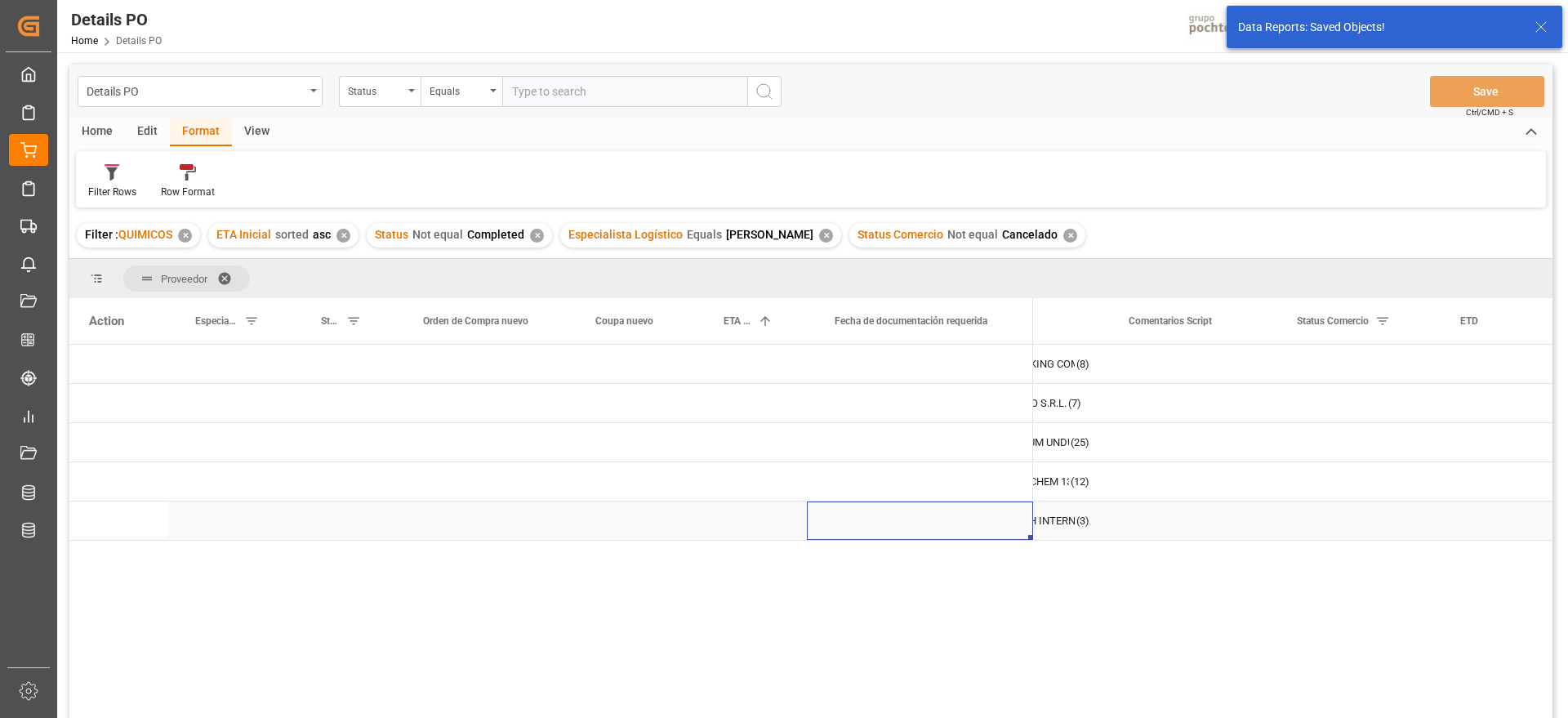
click at [965, 509] on div "Press SPACE to select this row." at bounding box center [920, 520] width 226 height 38
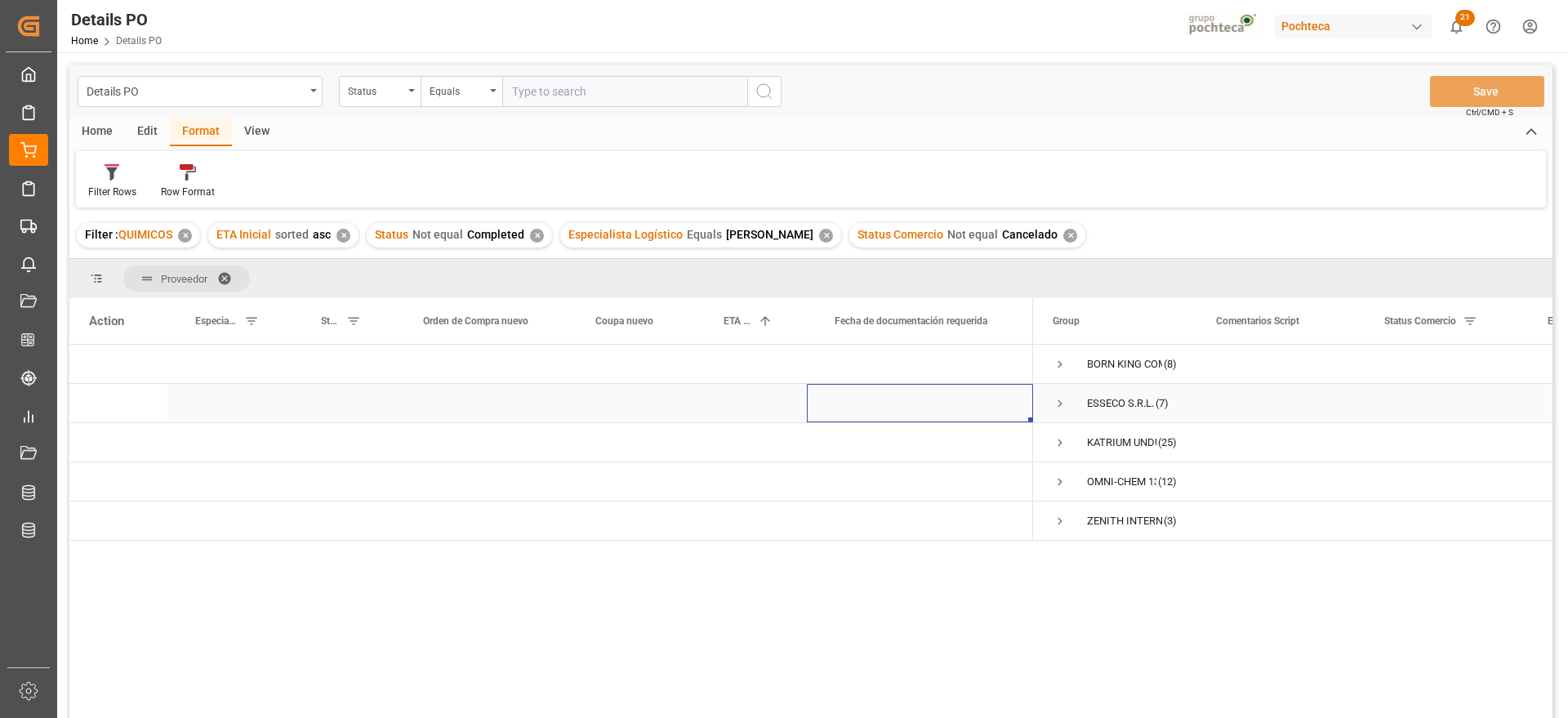
click at [967, 417] on div "Press SPACE to select this row." at bounding box center [920, 402] width 226 height 38
click at [226, 271] on span at bounding box center [230, 278] width 26 height 14
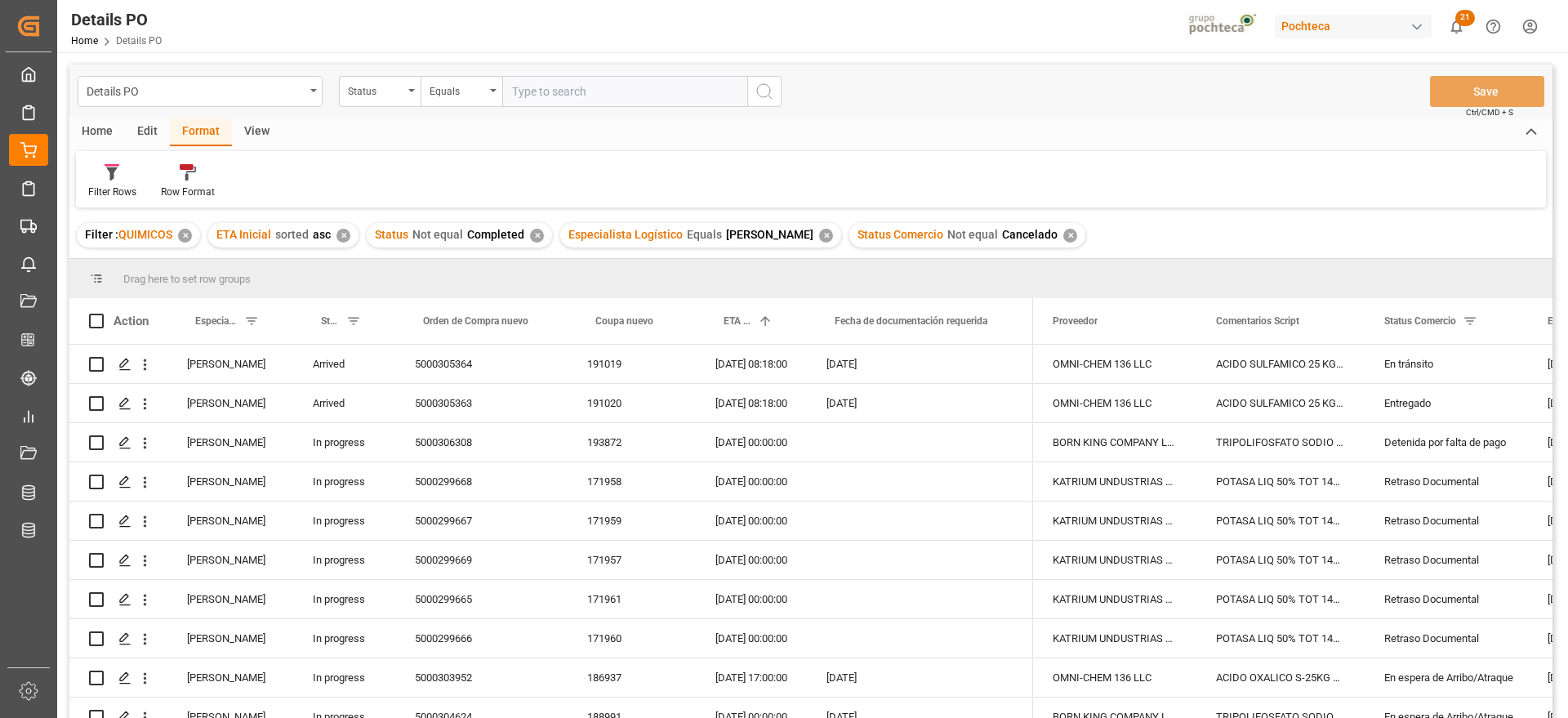
click at [147, 123] on div "Edit" at bounding box center [147, 132] width 45 height 28
click at [177, 130] on div "Format" at bounding box center [200, 132] width 62 height 28
click at [95, 130] on div "Home" at bounding box center [96, 132] width 55 height 28
click at [174, 178] on icon at bounding box center [181, 171] width 14 height 16
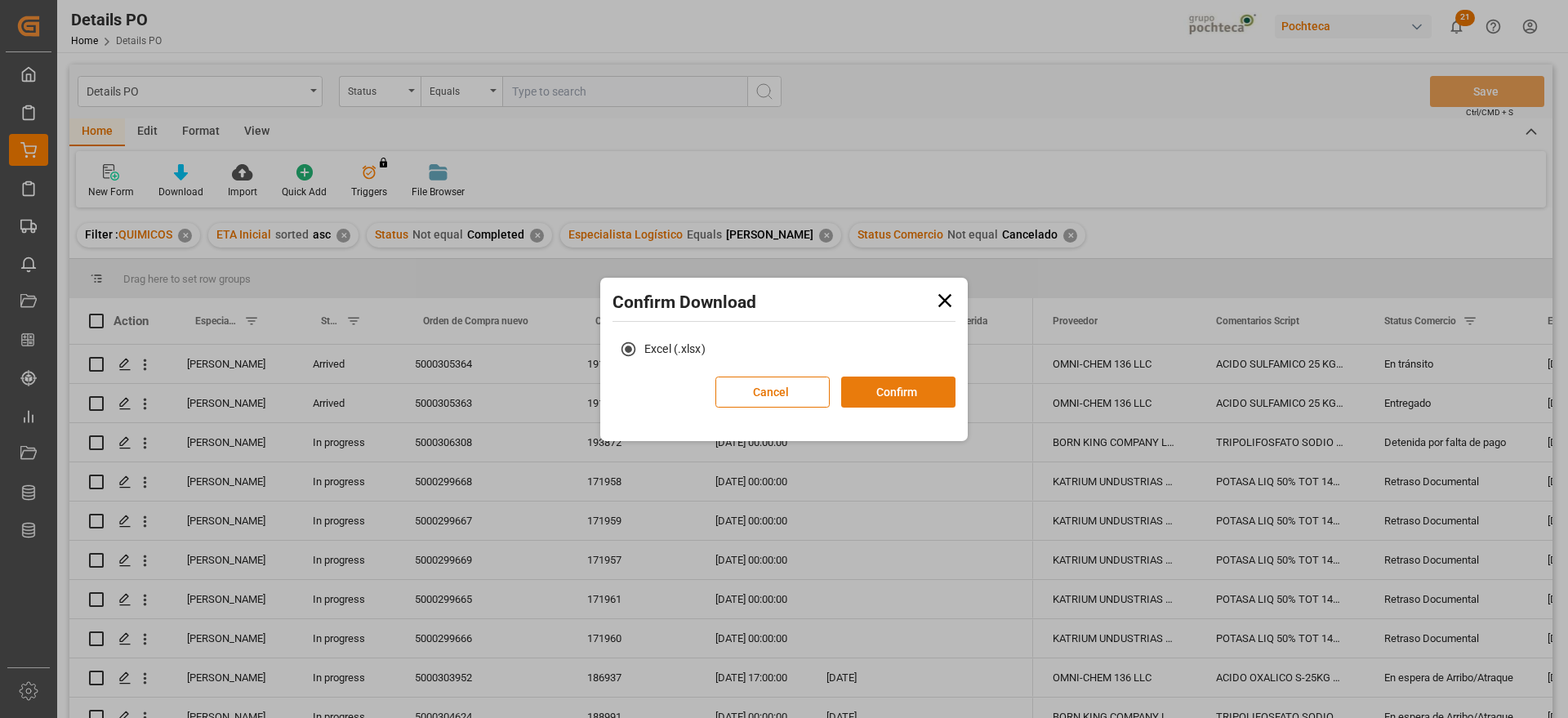
click at [933, 392] on button "Confirm" at bounding box center [898, 391] width 114 height 31
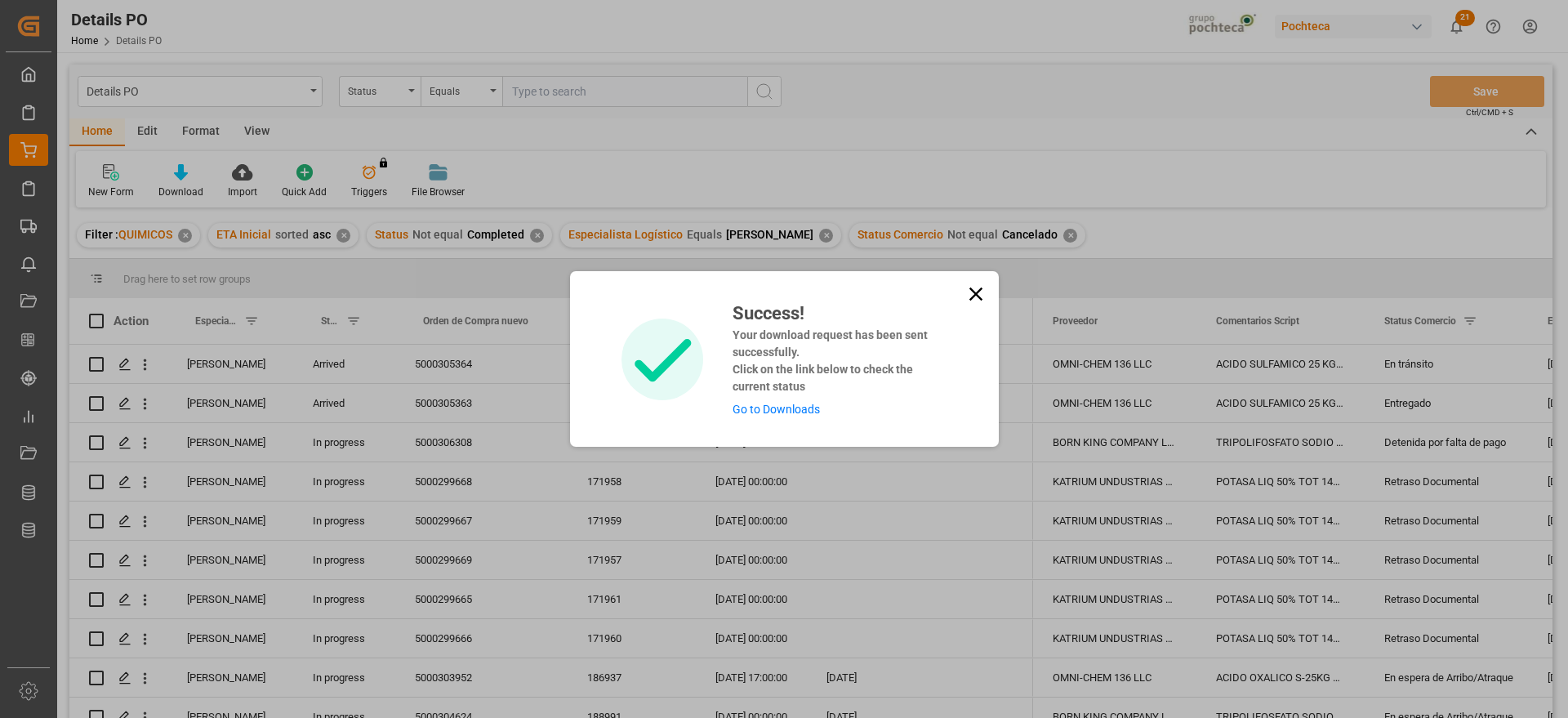
click at [787, 405] on link "Go to Downloads" at bounding box center [776, 408] width 87 height 13
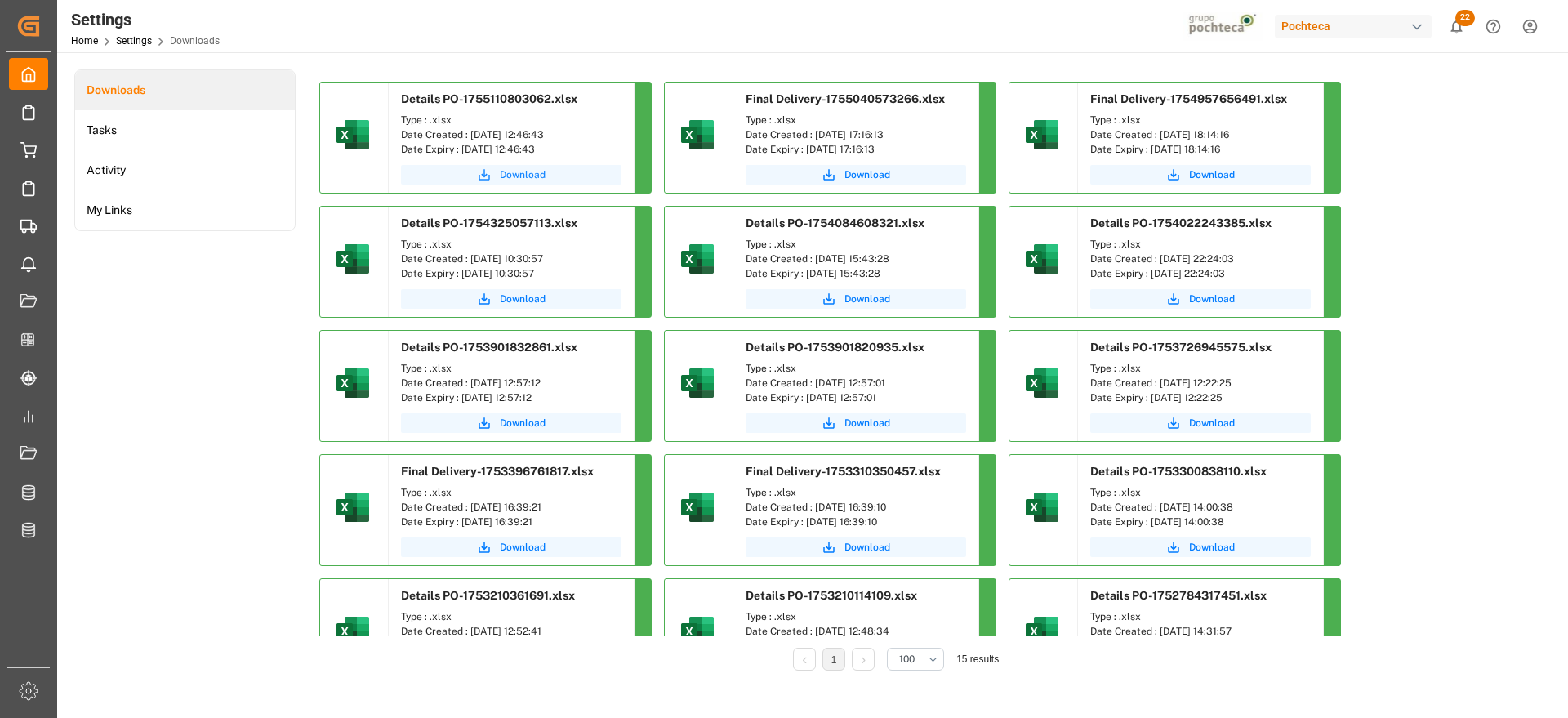
click at [529, 171] on span "Download" at bounding box center [523, 174] width 46 height 14
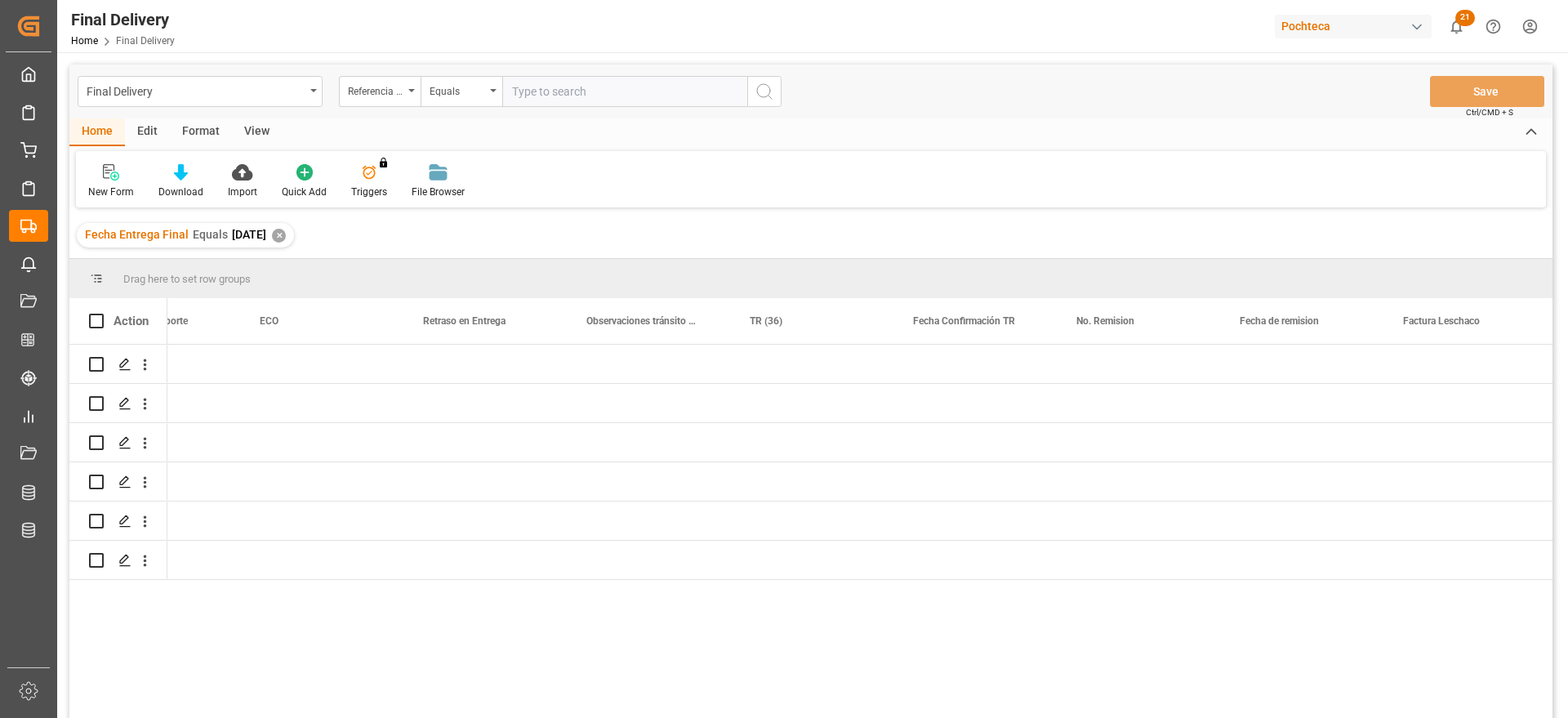
scroll to position [0, 6136]
